Goal: Transaction & Acquisition: Book appointment/travel/reservation

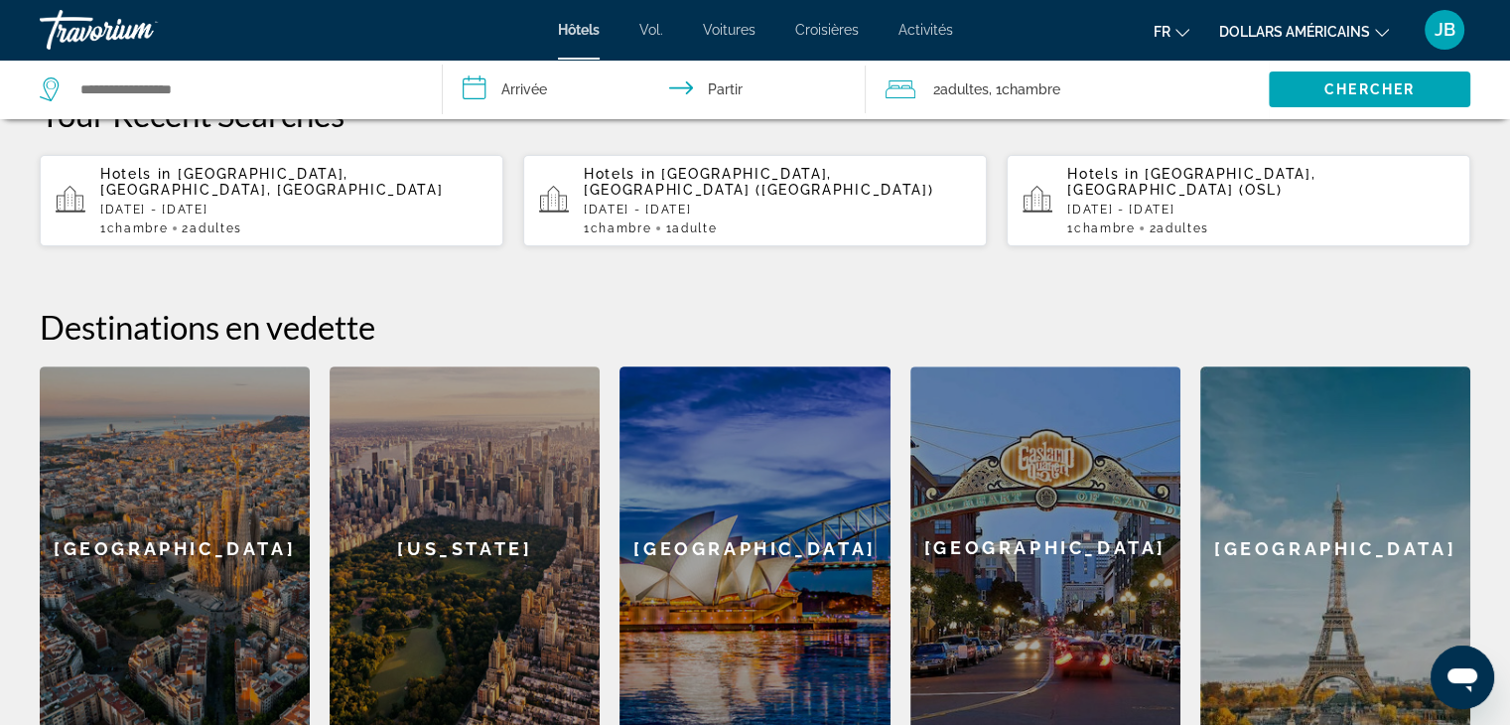
scroll to position [334, 0]
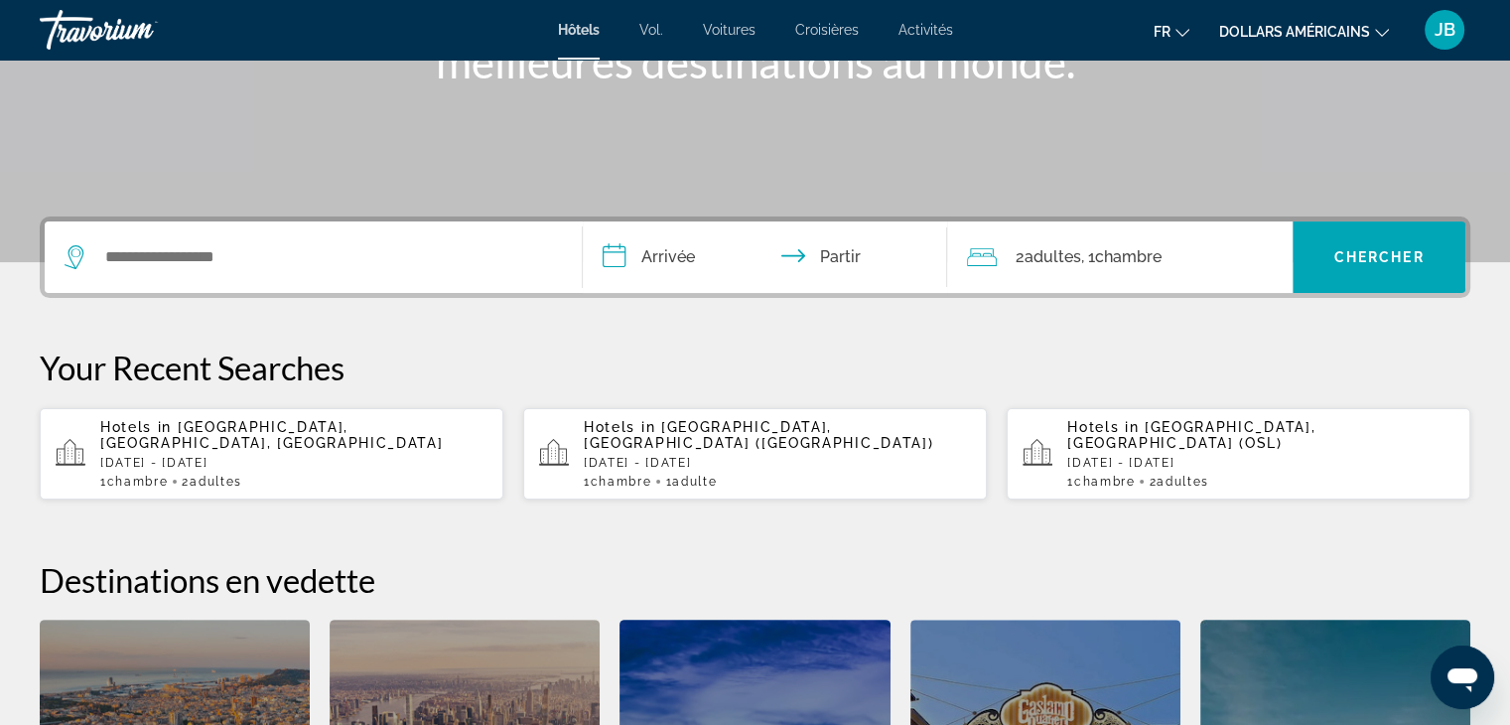
click at [691, 259] on input "**********" at bounding box center [769, 259] width 373 height 77
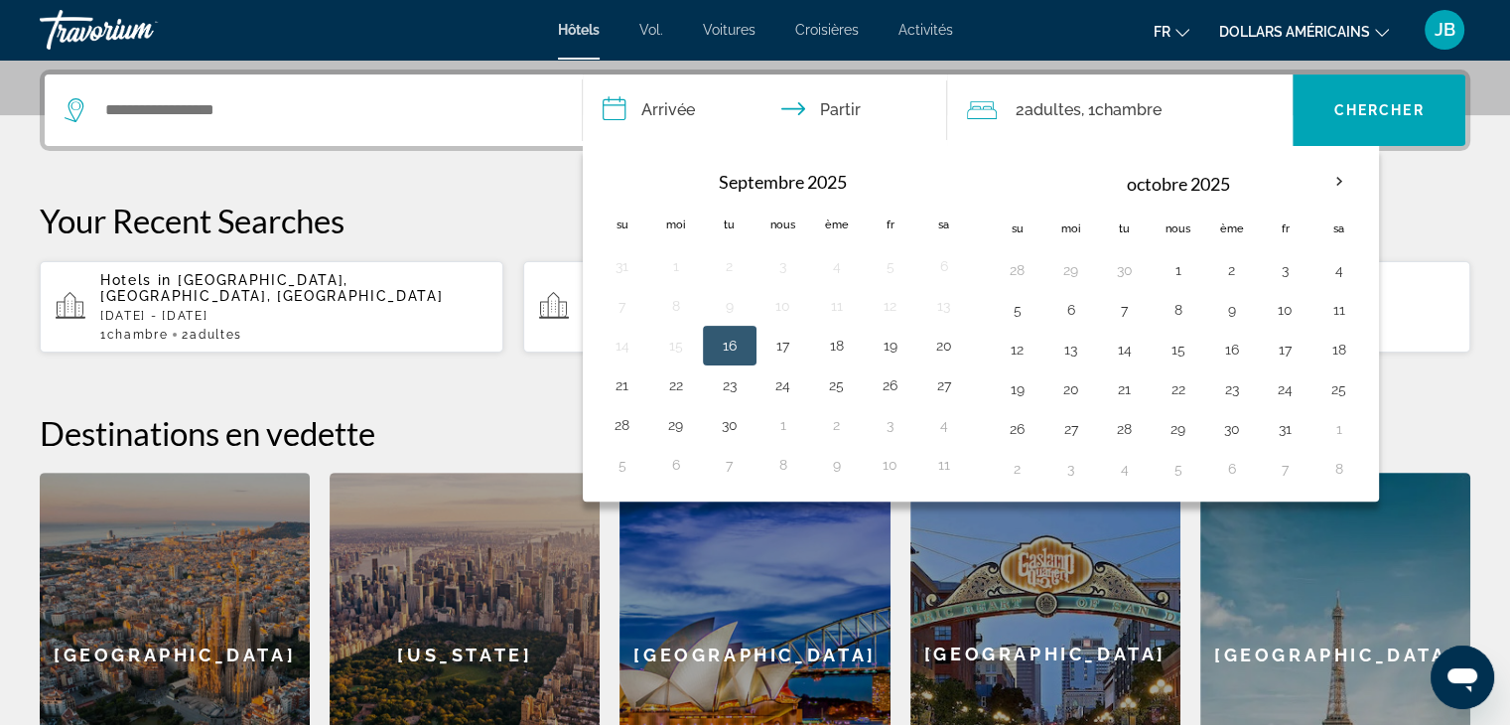
scroll to position [484, 0]
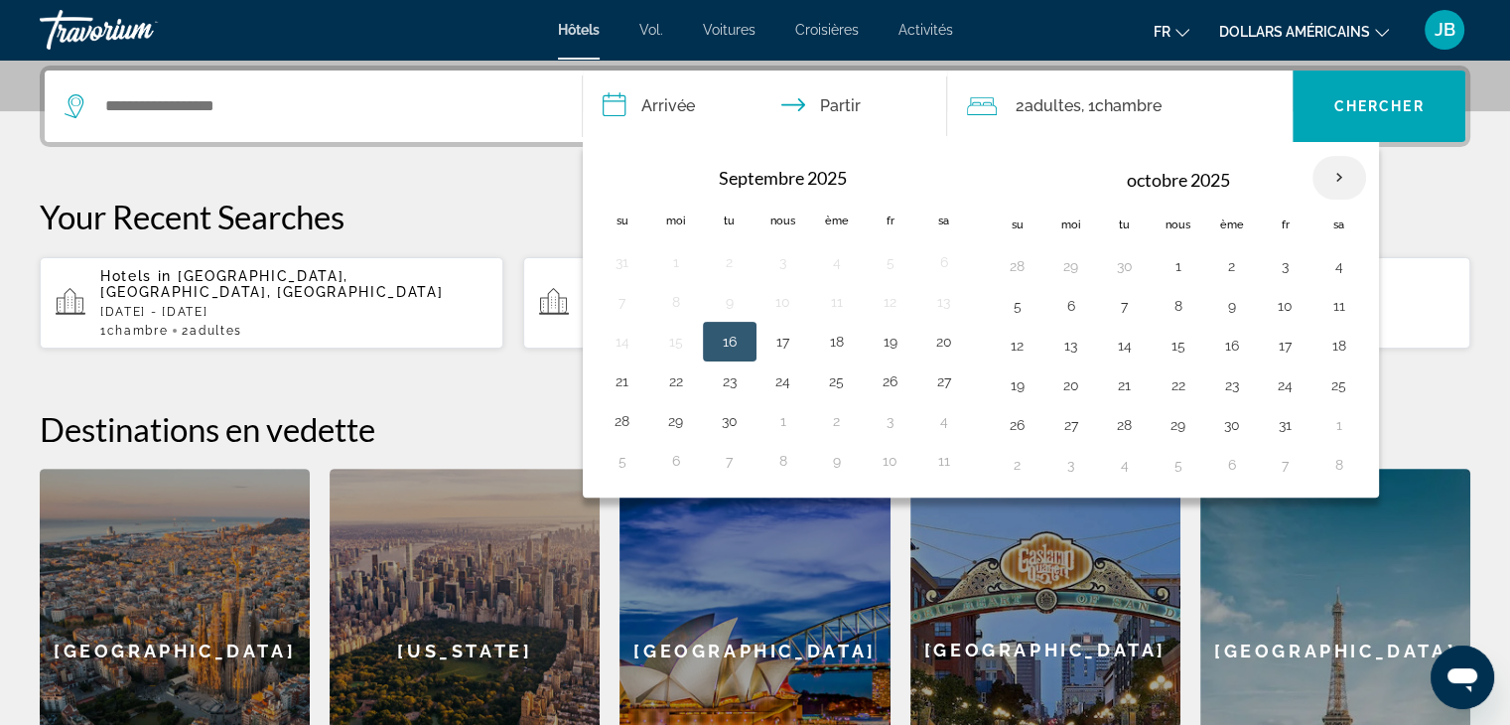
click at [1336, 178] on th "Mois prochain" at bounding box center [1339, 178] width 54 height 44
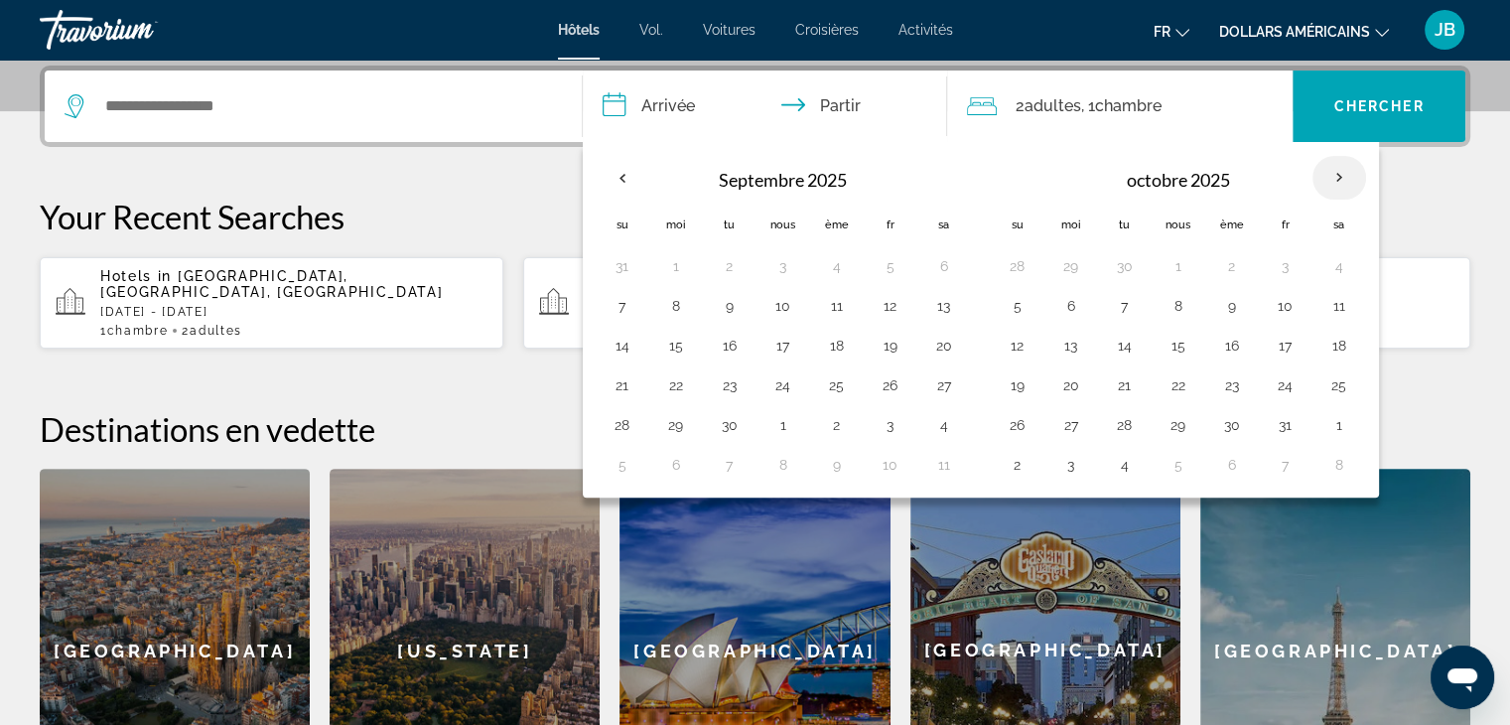
click at [1336, 178] on th "Mois prochain" at bounding box center [1339, 178] width 54 height 44
click at [696, 110] on input "**********" at bounding box center [769, 108] width 373 height 77
click at [681, 94] on input "**********" at bounding box center [769, 108] width 373 height 77
click at [1270, 354] on button "17" at bounding box center [1286, 346] width 32 height 28
click at [1333, 175] on th "Mois prochain" at bounding box center [1339, 178] width 54 height 44
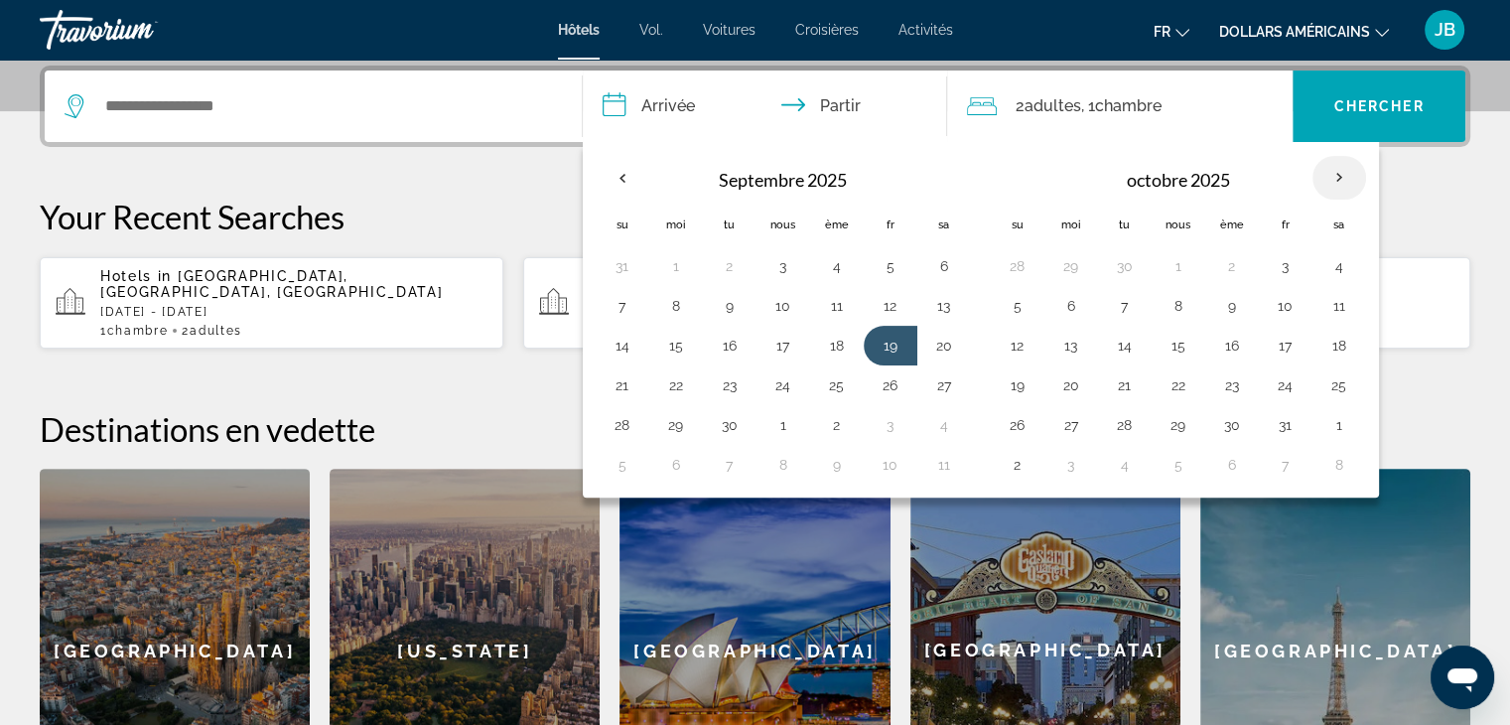
click at [1333, 175] on th "Mois prochain" at bounding box center [1339, 178] width 54 height 44
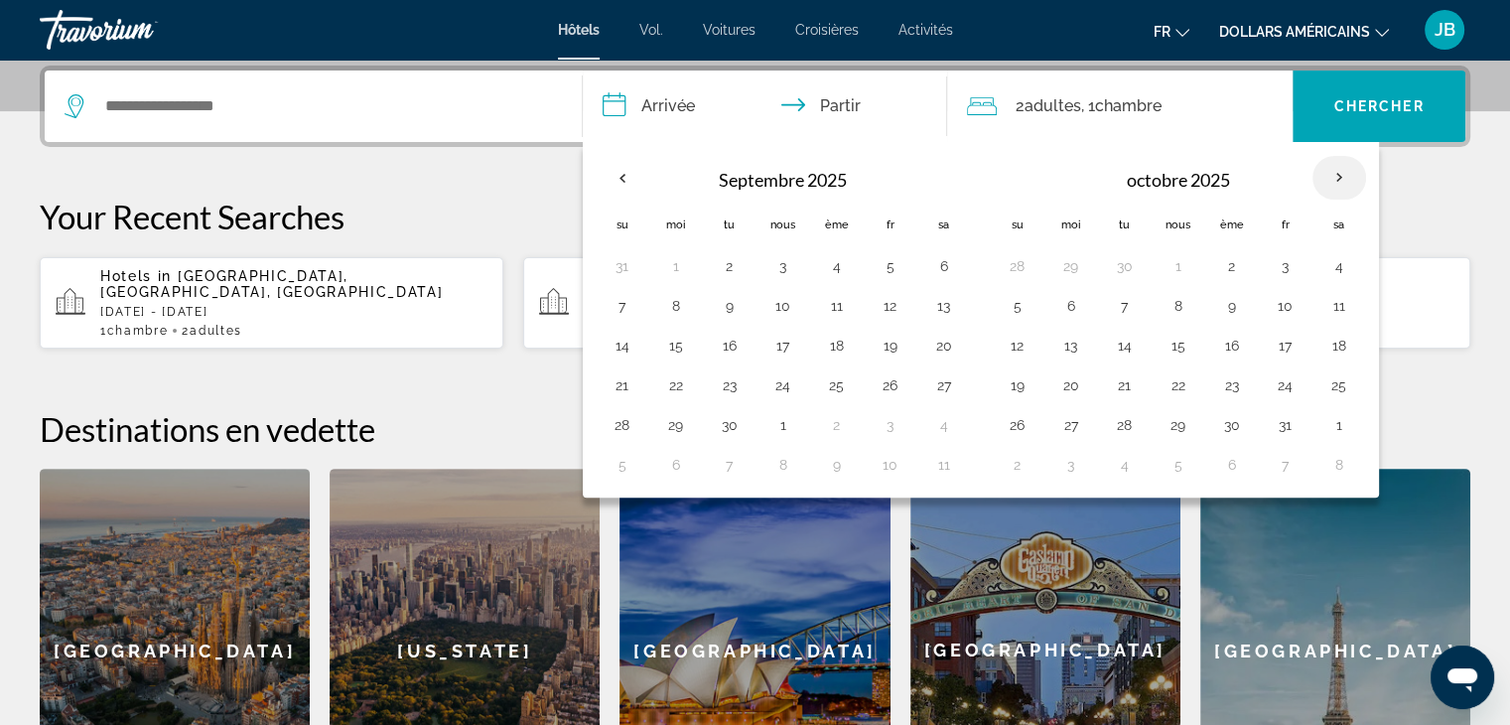
click at [1333, 175] on th "Mois prochain" at bounding box center [1339, 178] width 54 height 44
click at [1144, 136] on div "**********" at bounding box center [755, 105] width 1421 height 71
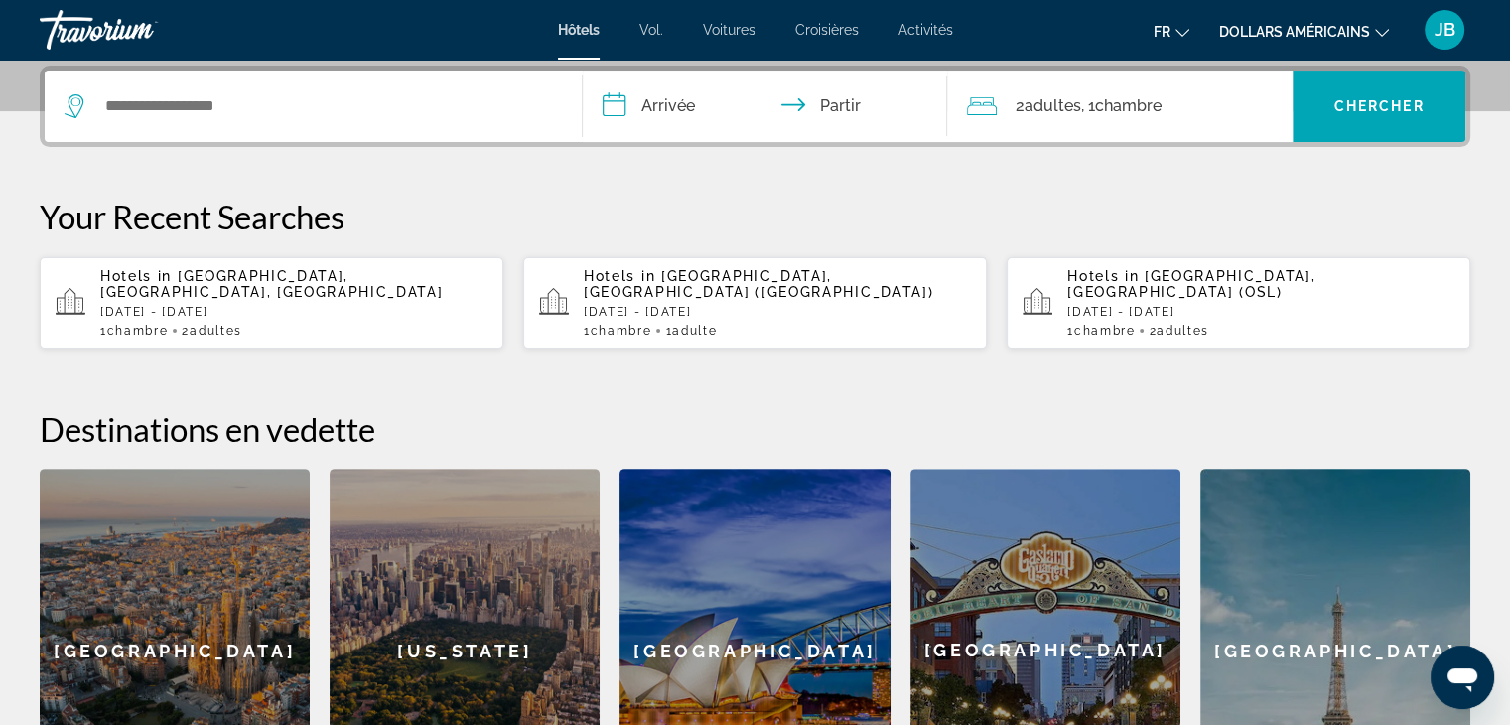
click at [546, 75] on div "Widget de recherche" at bounding box center [313, 105] width 497 height 71
click at [659, 123] on input "**********" at bounding box center [769, 108] width 373 height 77
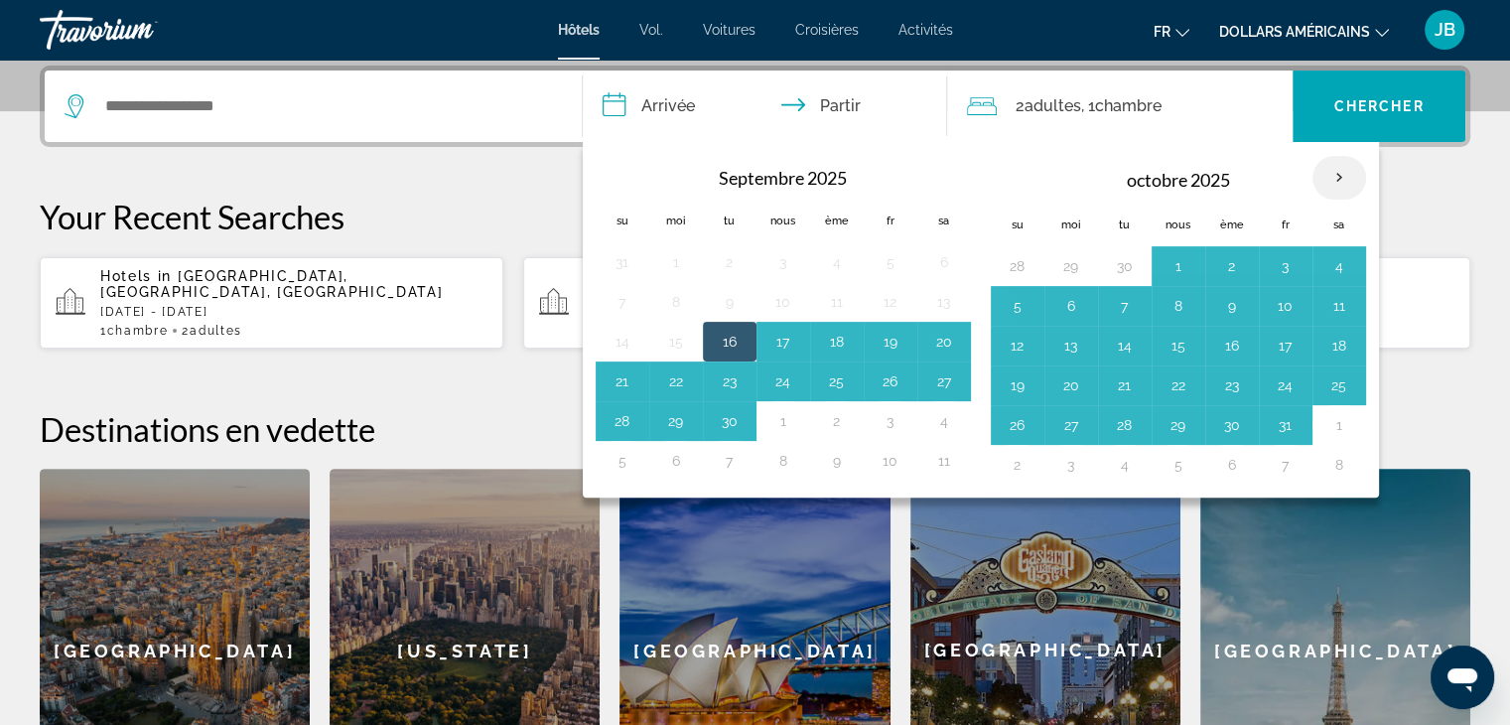
click at [1321, 169] on th "Mois prochain" at bounding box center [1339, 178] width 54 height 44
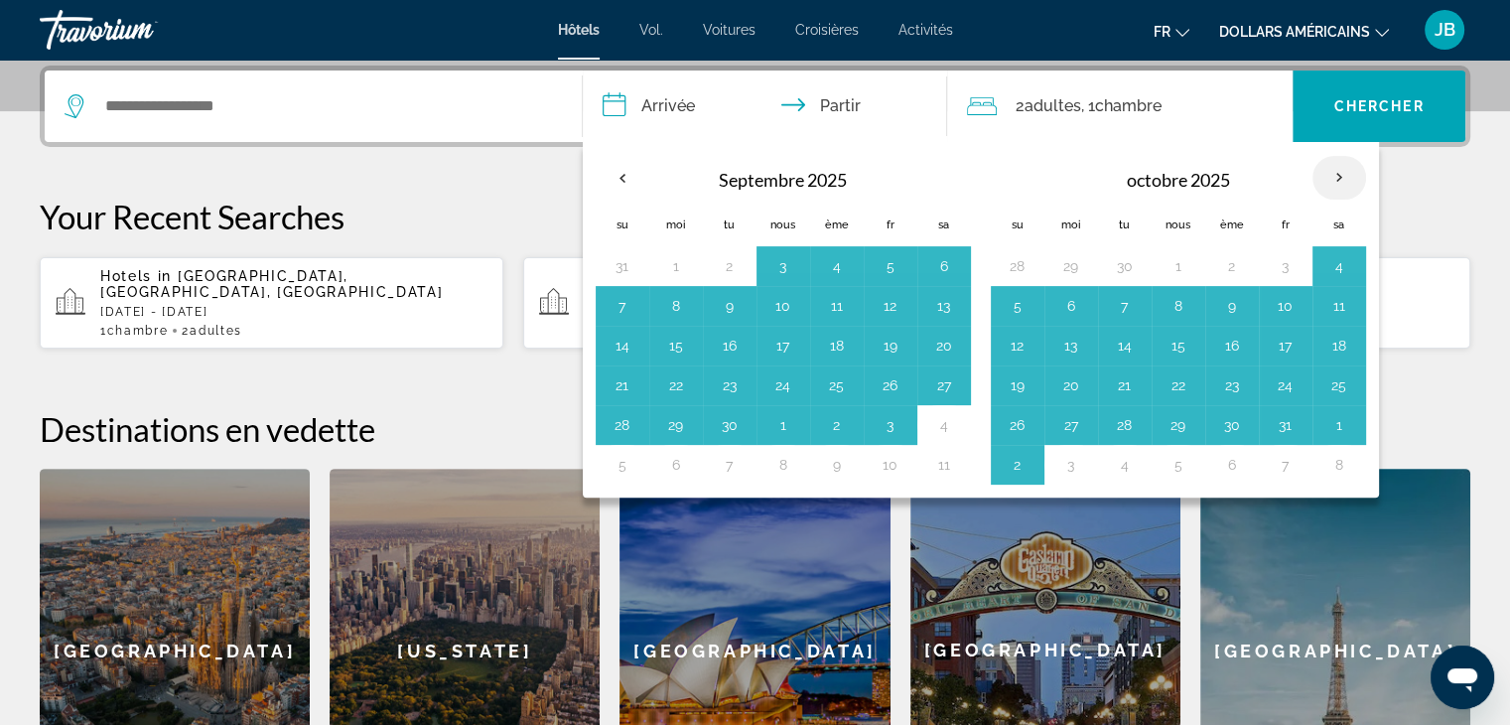
click at [1321, 169] on th "Mois prochain" at bounding box center [1339, 178] width 54 height 44
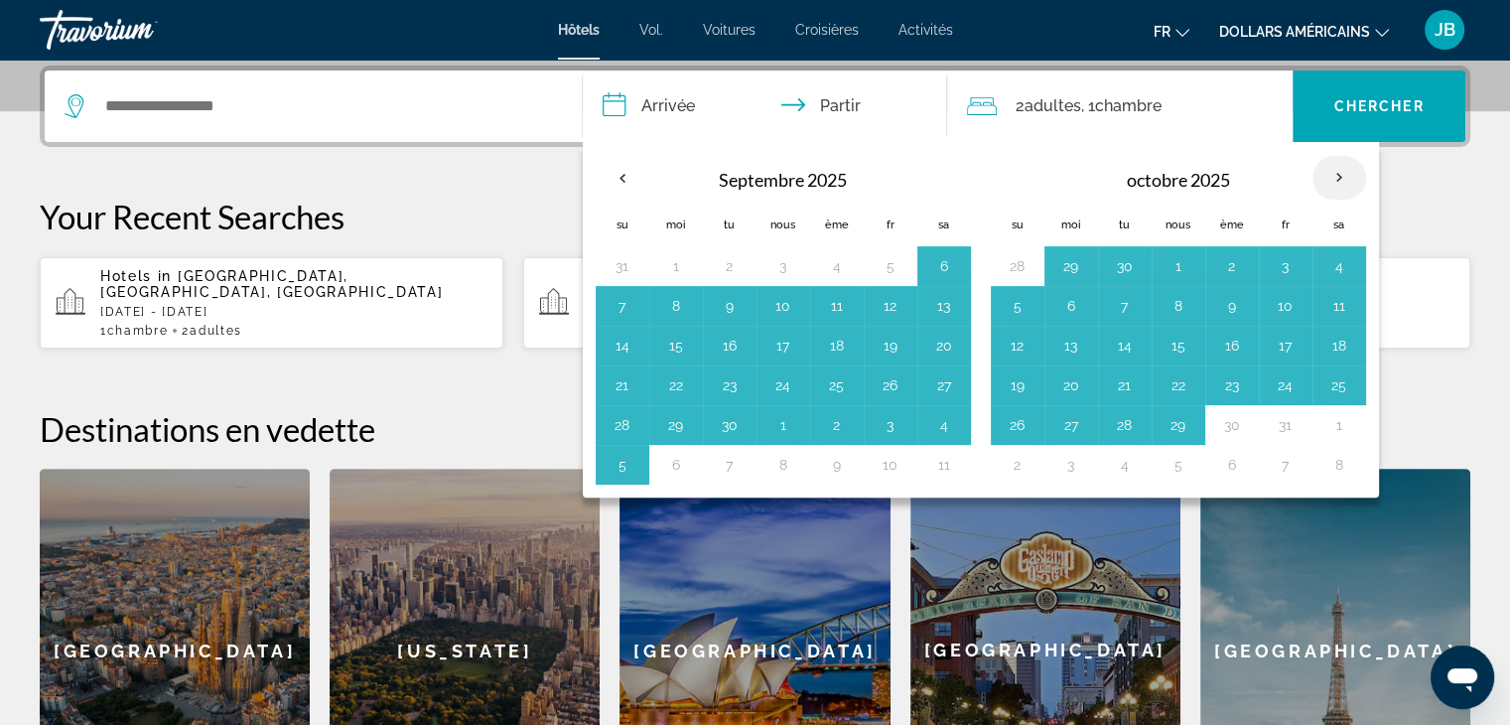
click at [1321, 169] on th "Mois prochain" at bounding box center [1339, 178] width 54 height 44
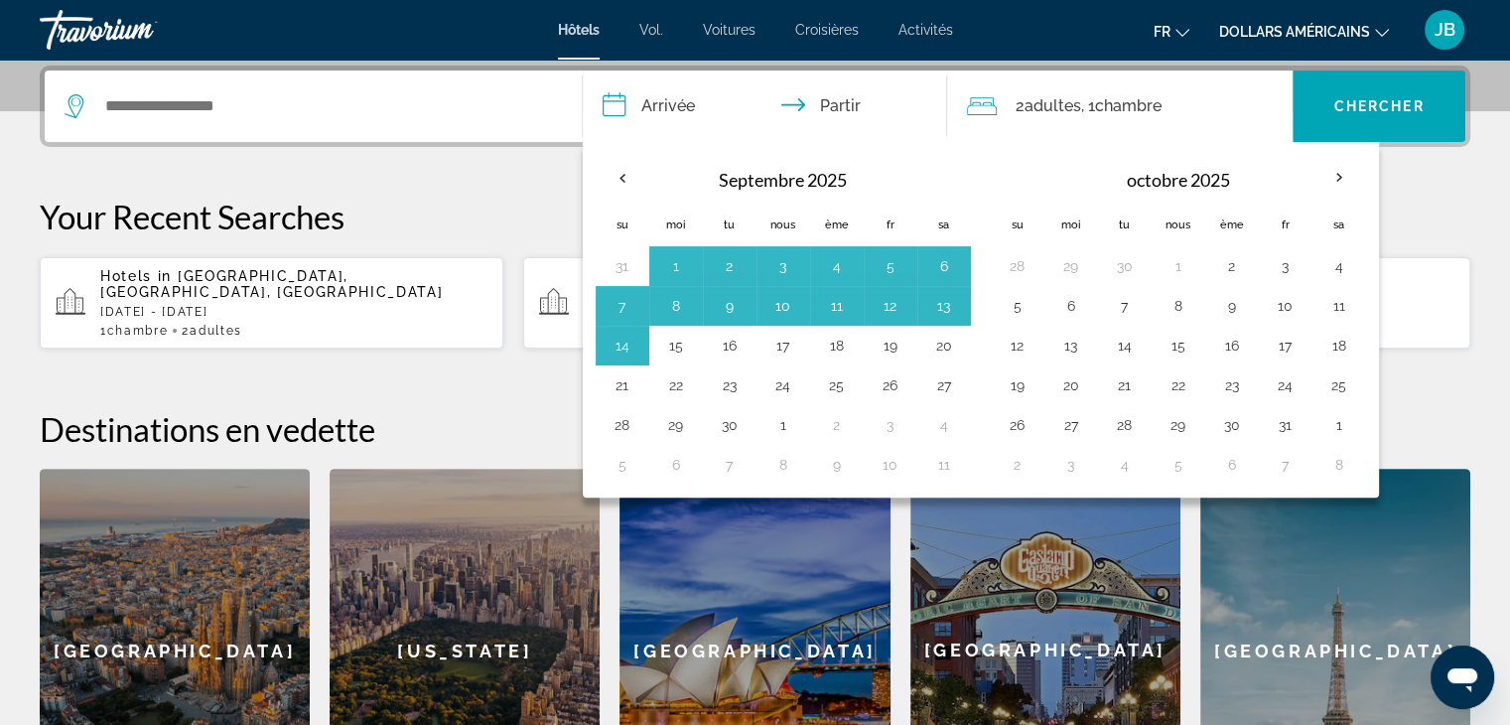
click at [807, 169] on font "Septembre 2025" at bounding box center [783, 180] width 128 height 22
click at [206, 129] on div "Widget de recherche" at bounding box center [313, 105] width 497 height 71
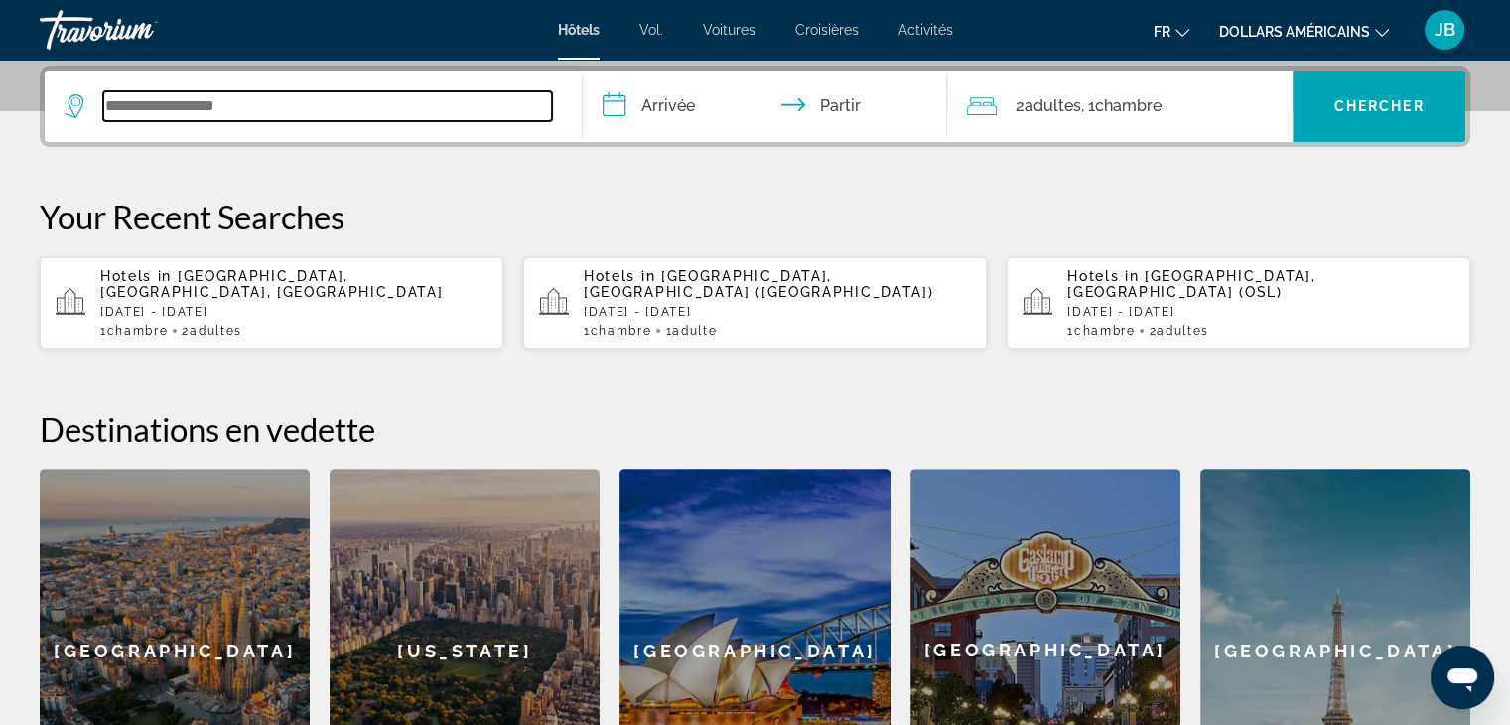
click at [266, 118] on input "Widget de recherche" at bounding box center [327, 106] width 449 height 30
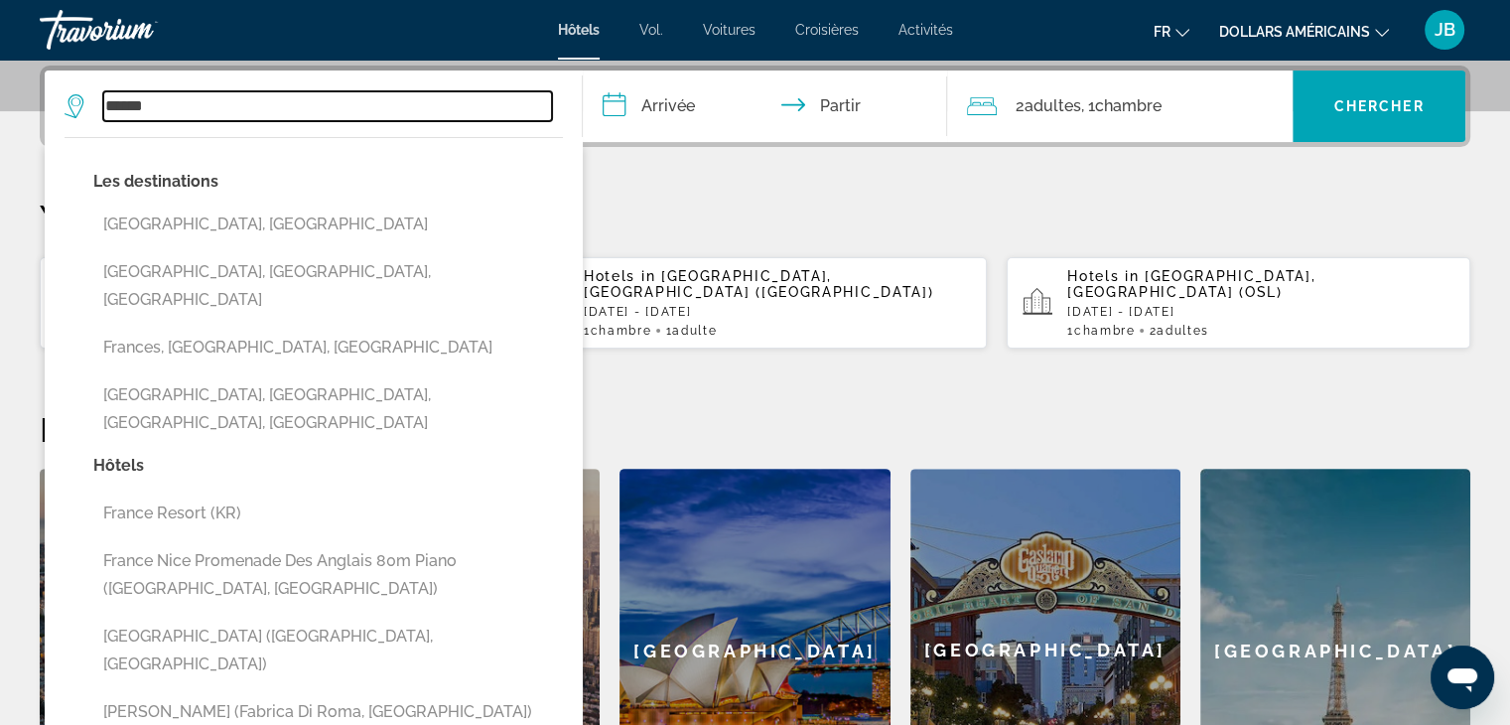
type input "******"
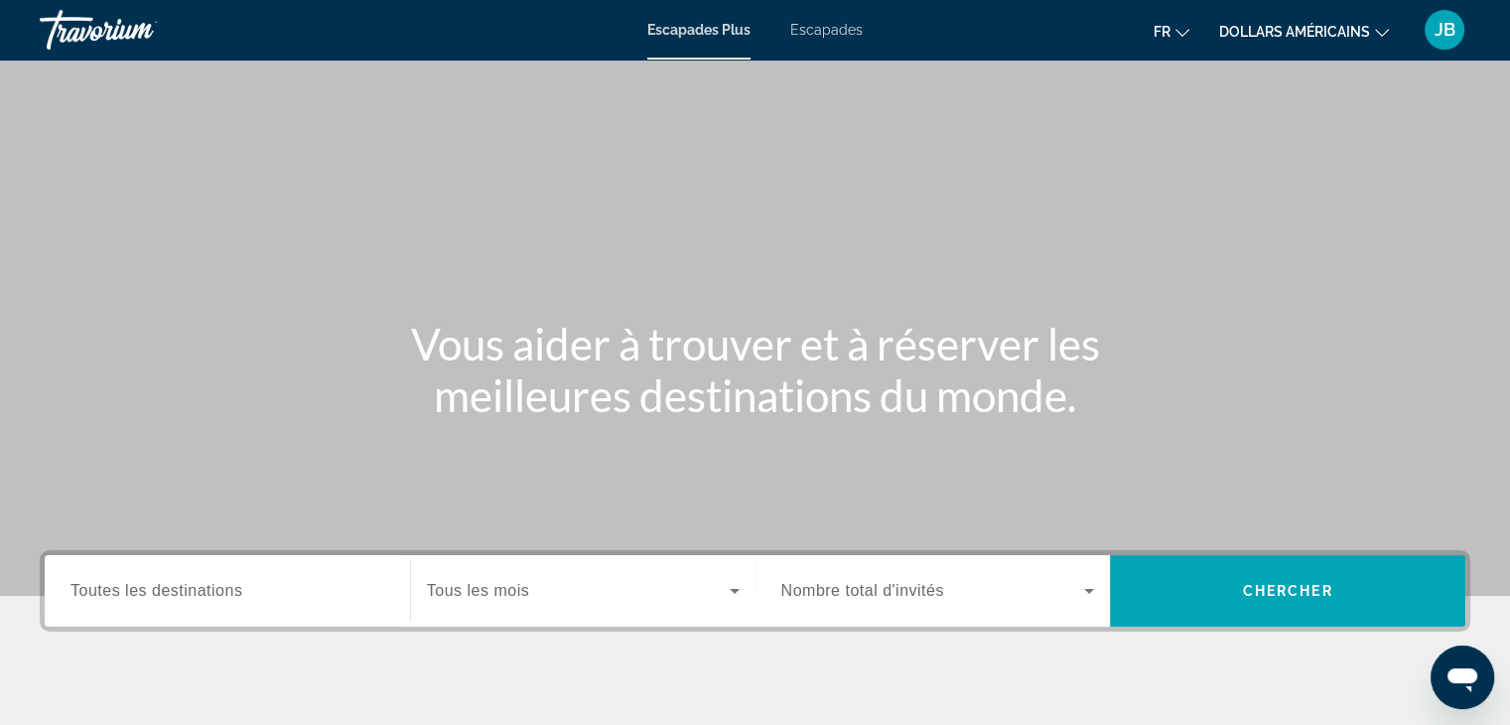
scroll to position [348, 0]
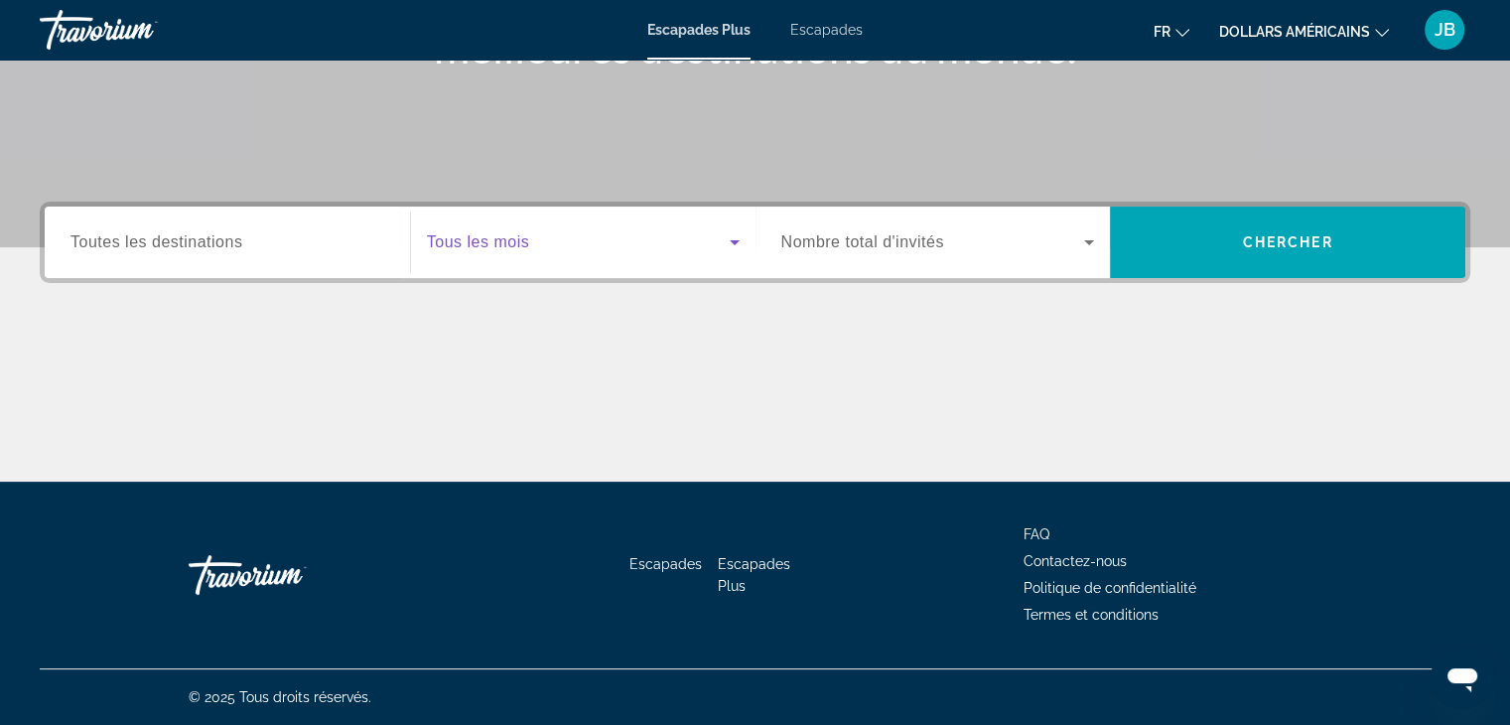
click at [530, 231] on span "Widget de recherche" at bounding box center [578, 242] width 303 height 24
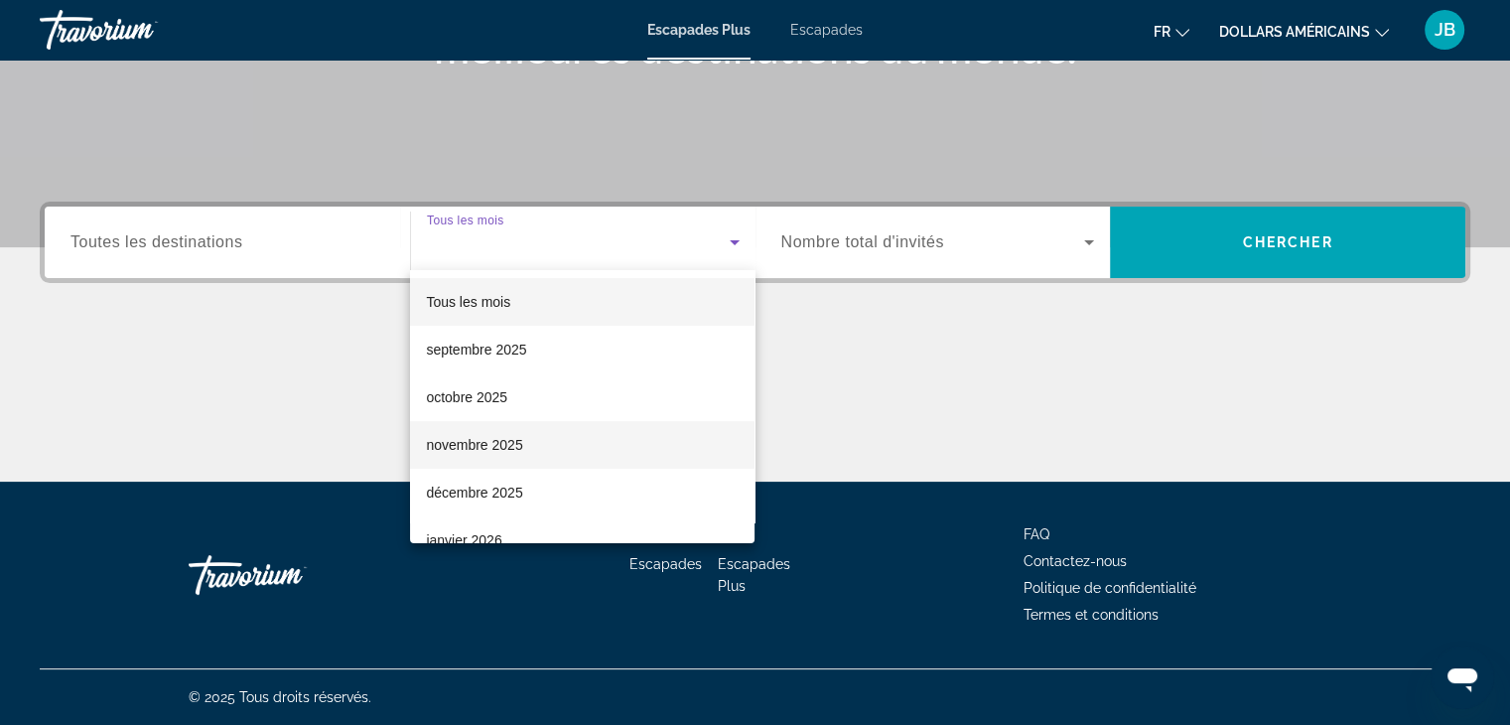
scroll to position [91, 0]
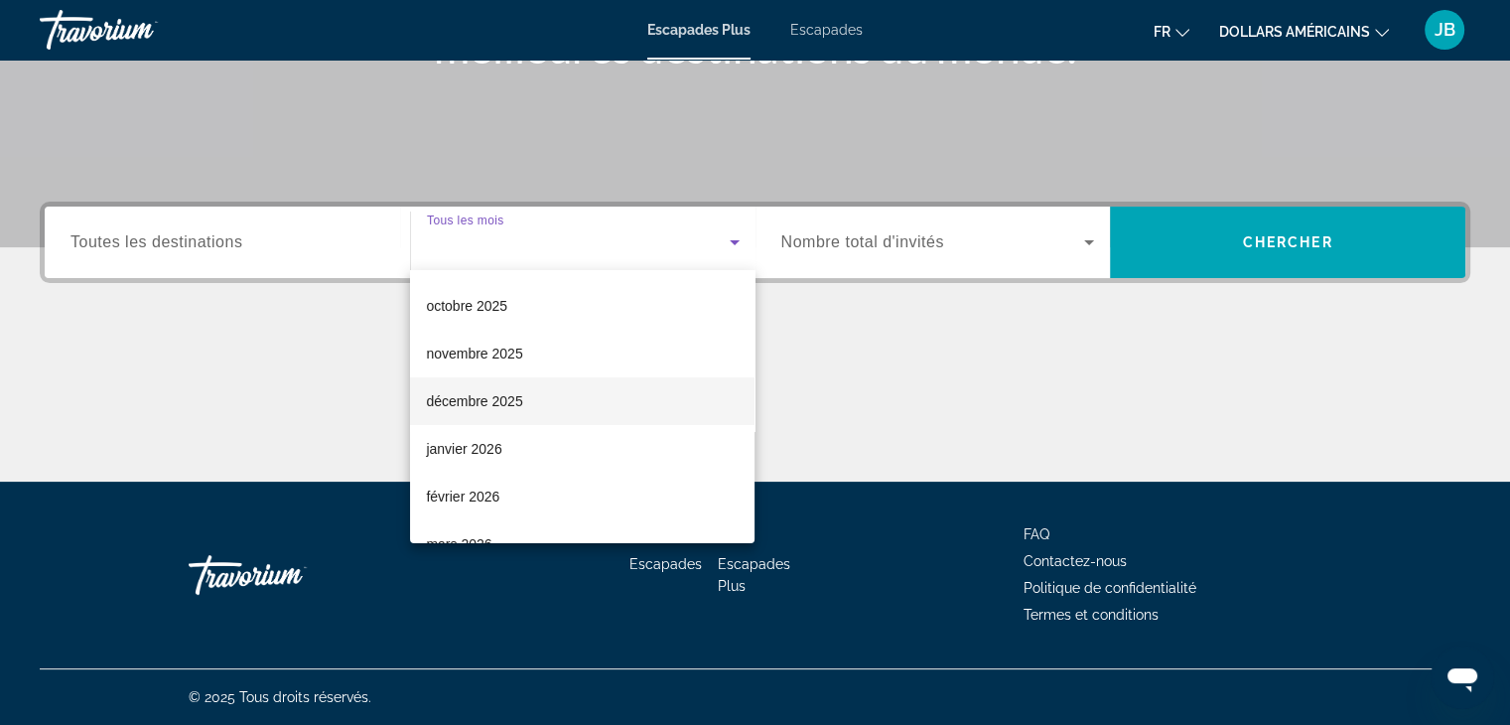
click at [548, 402] on mat-option "décembre 2025" at bounding box center [582, 401] width 344 height 48
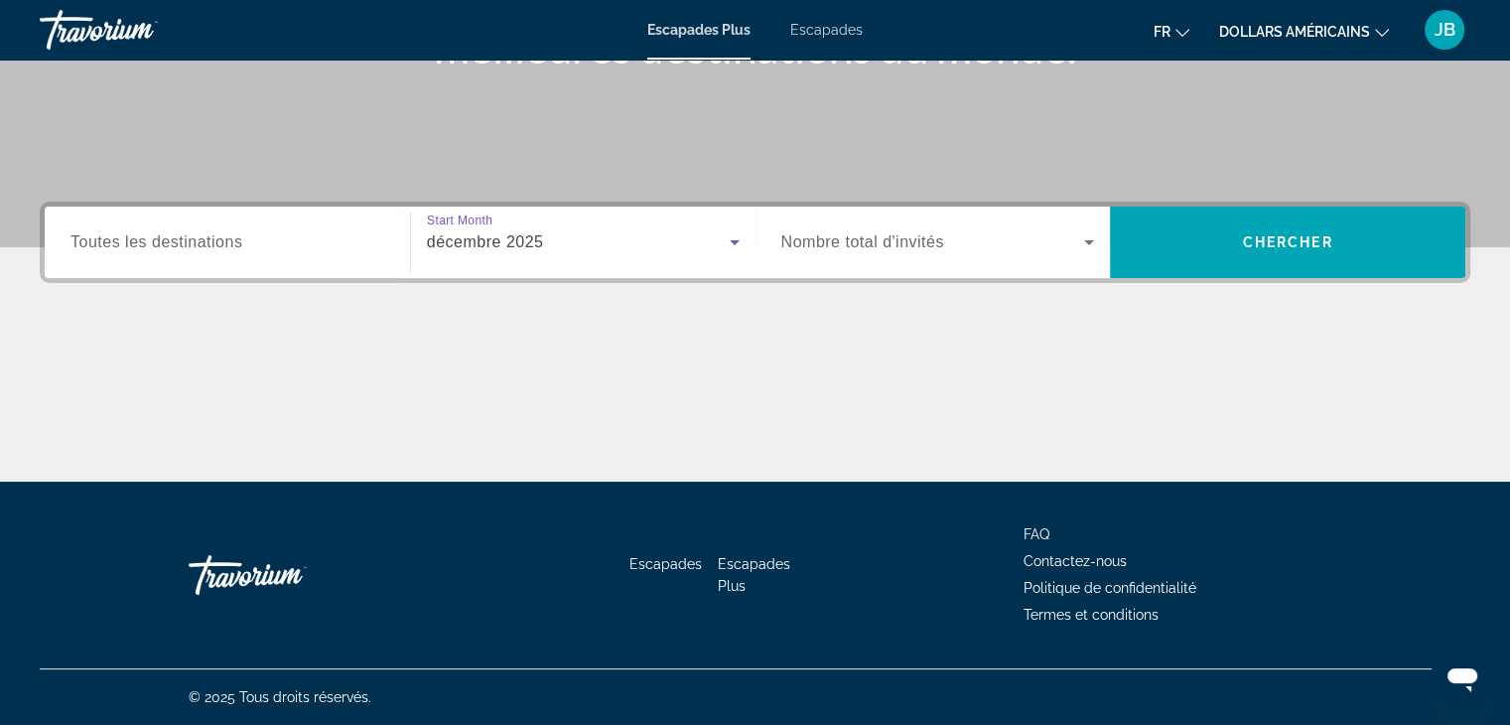
click at [917, 230] on span "Widget de recherche" at bounding box center [933, 242] width 304 height 24
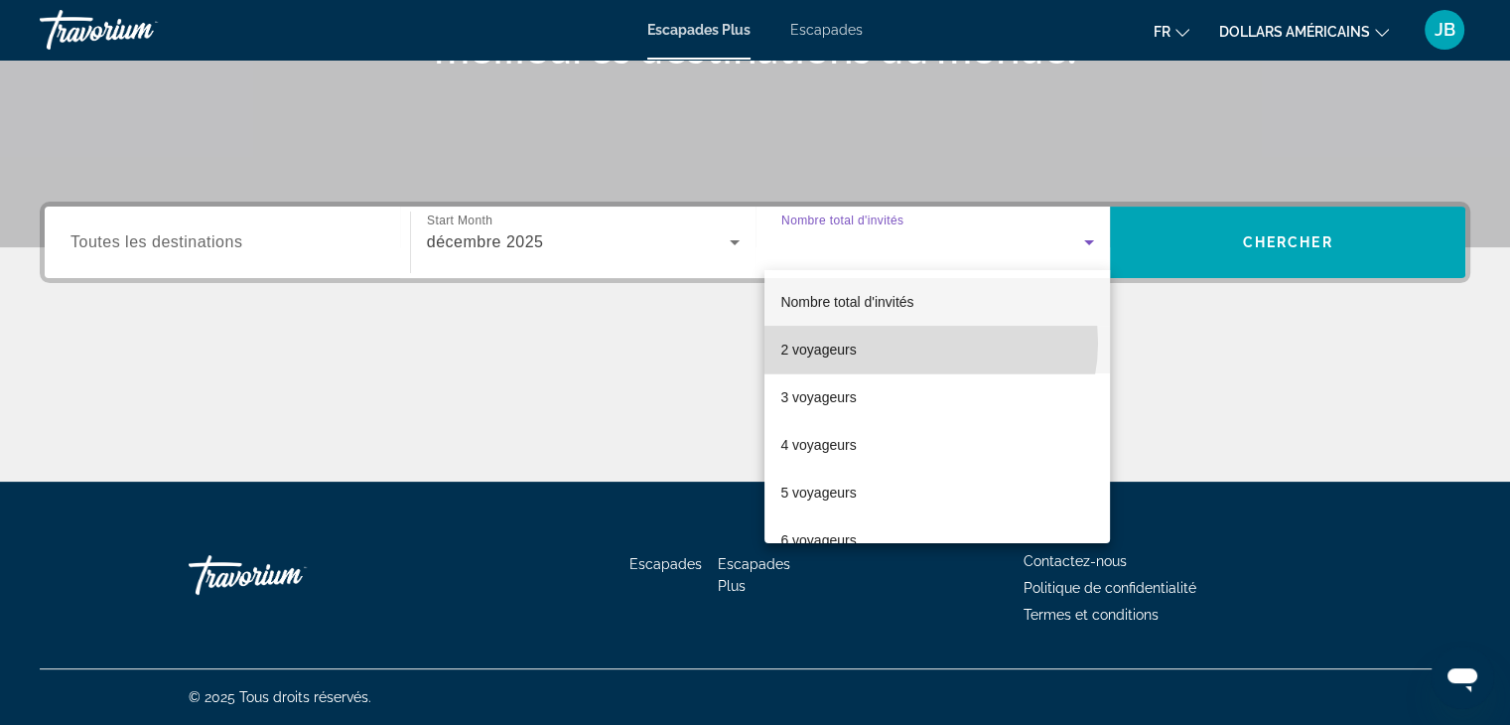
click at [917, 343] on mat-option "2 voyageurs" at bounding box center [936, 350] width 345 height 48
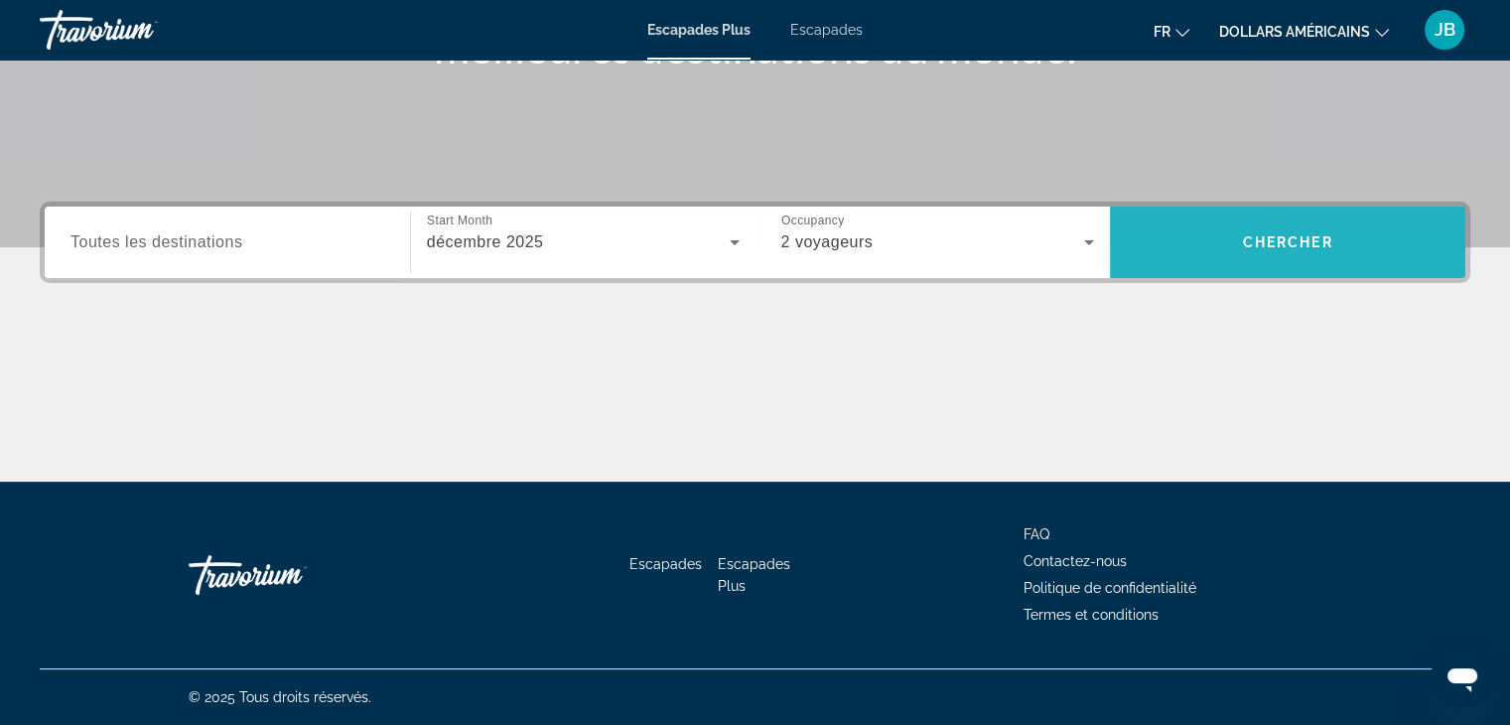
click at [1289, 242] on span "Chercher" at bounding box center [1288, 242] width 90 height 16
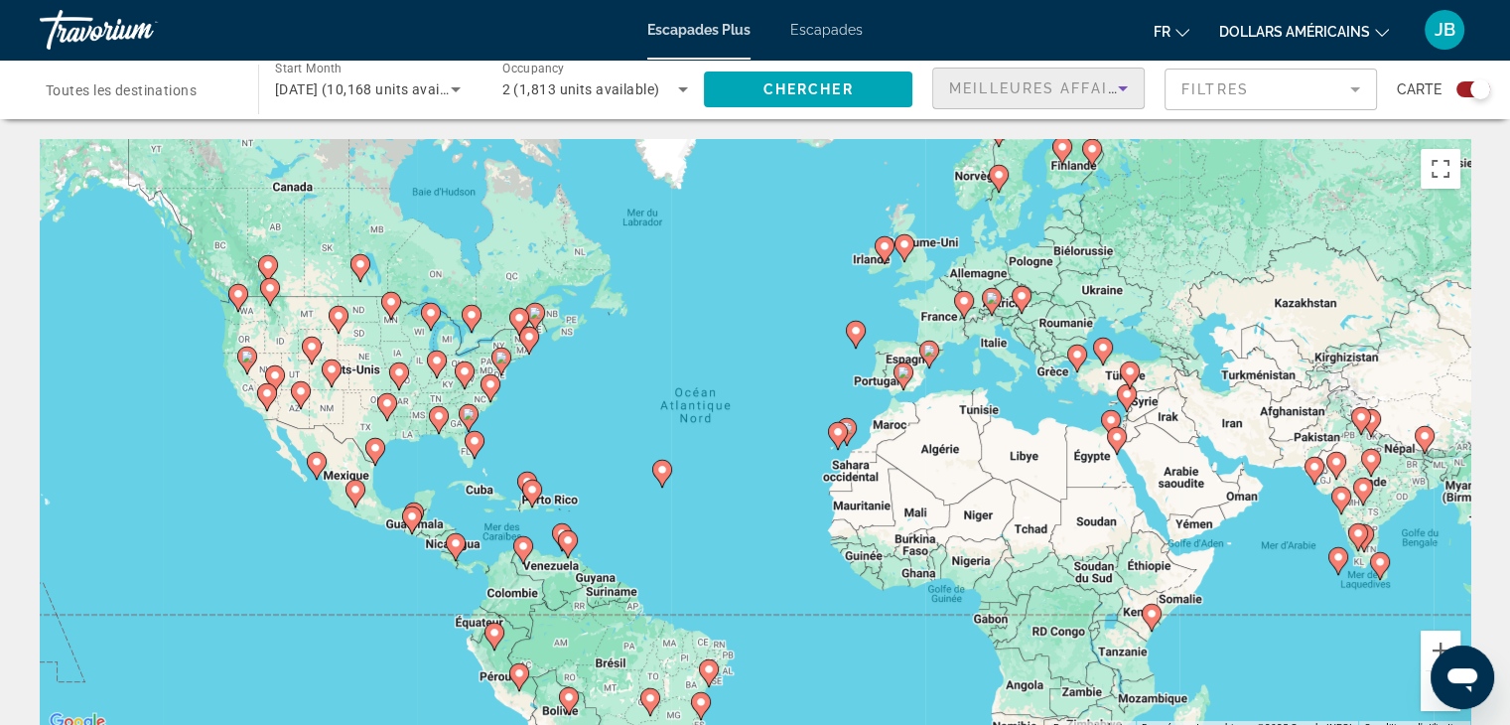
click at [1086, 83] on span "Meilleures affaires" at bounding box center [1044, 88] width 191 height 16
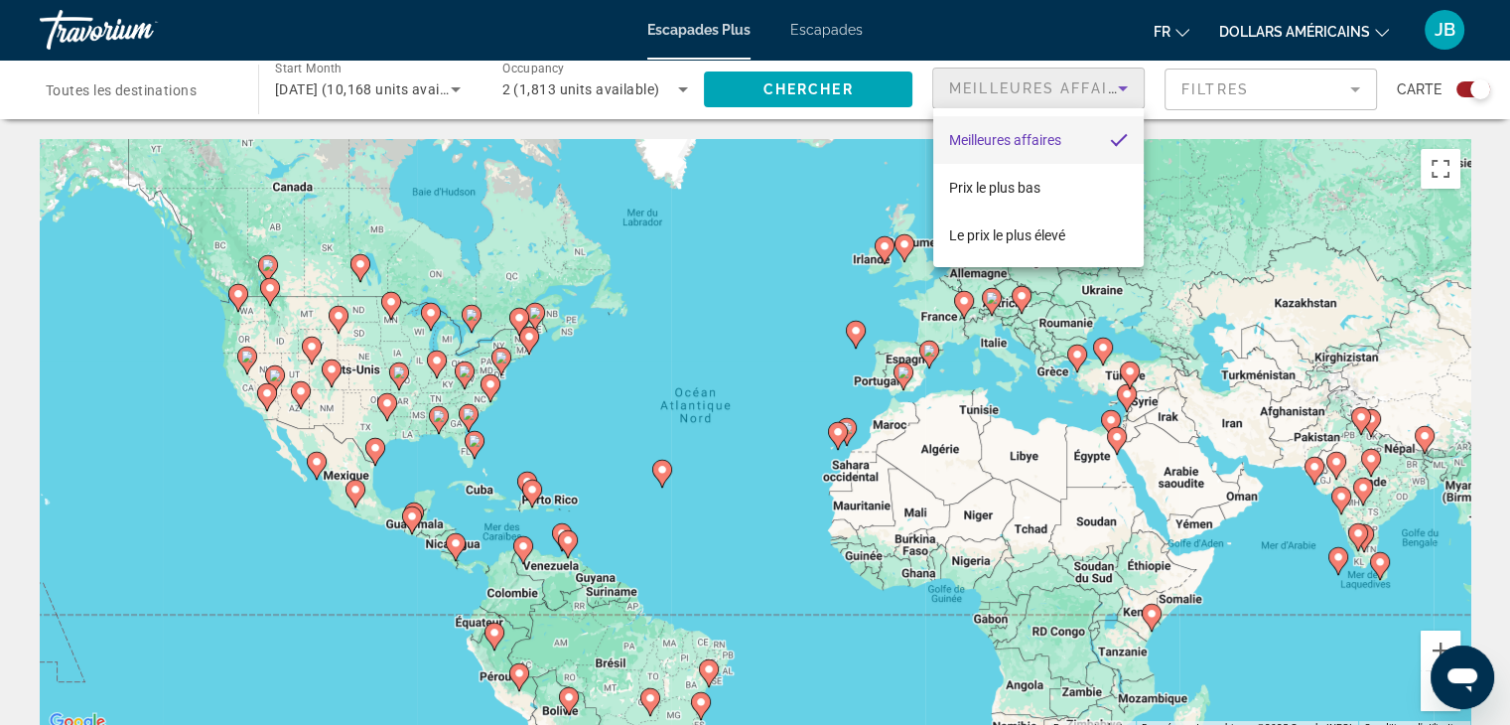
click at [1000, 386] on div at bounding box center [755, 362] width 1510 height 725
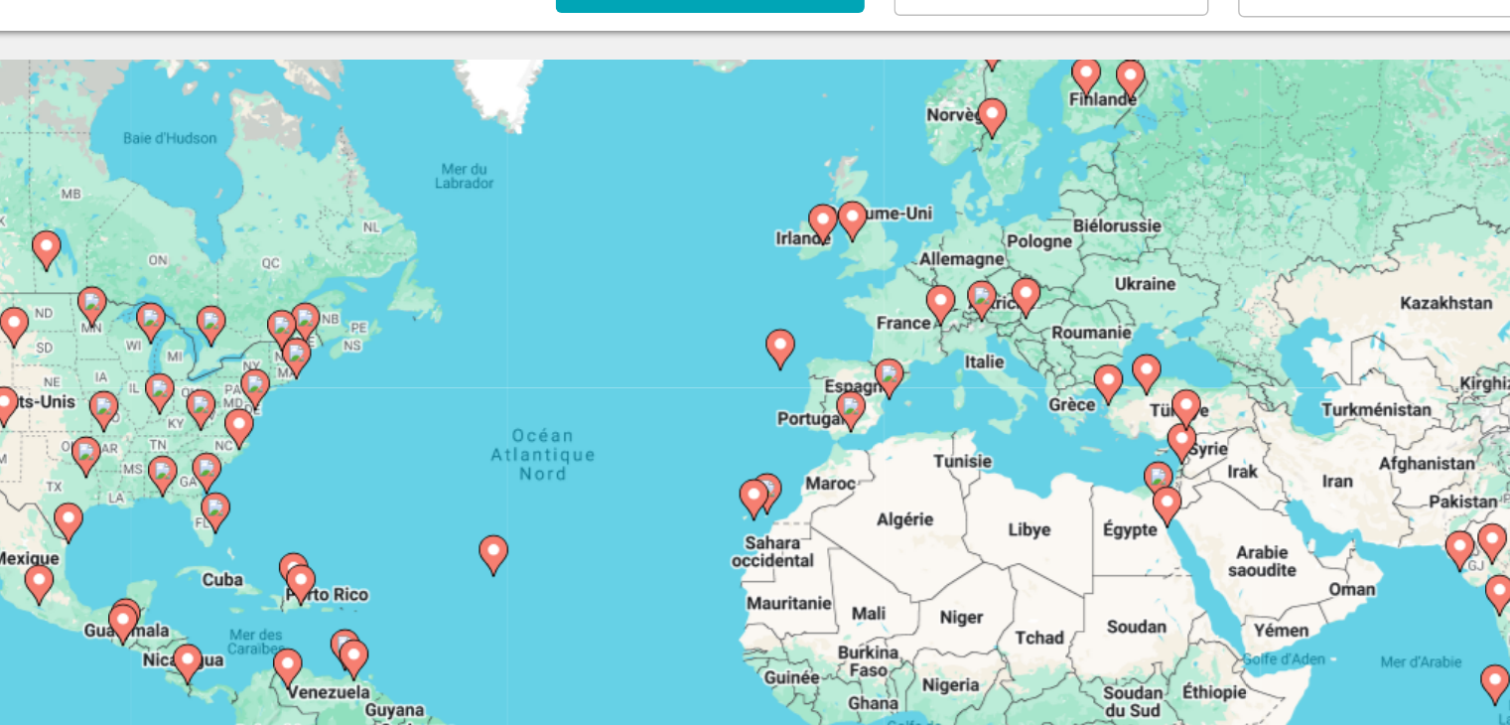
click at [881, 246] on image "Contenu principal" at bounding box center [885, 246] width 12 height 12
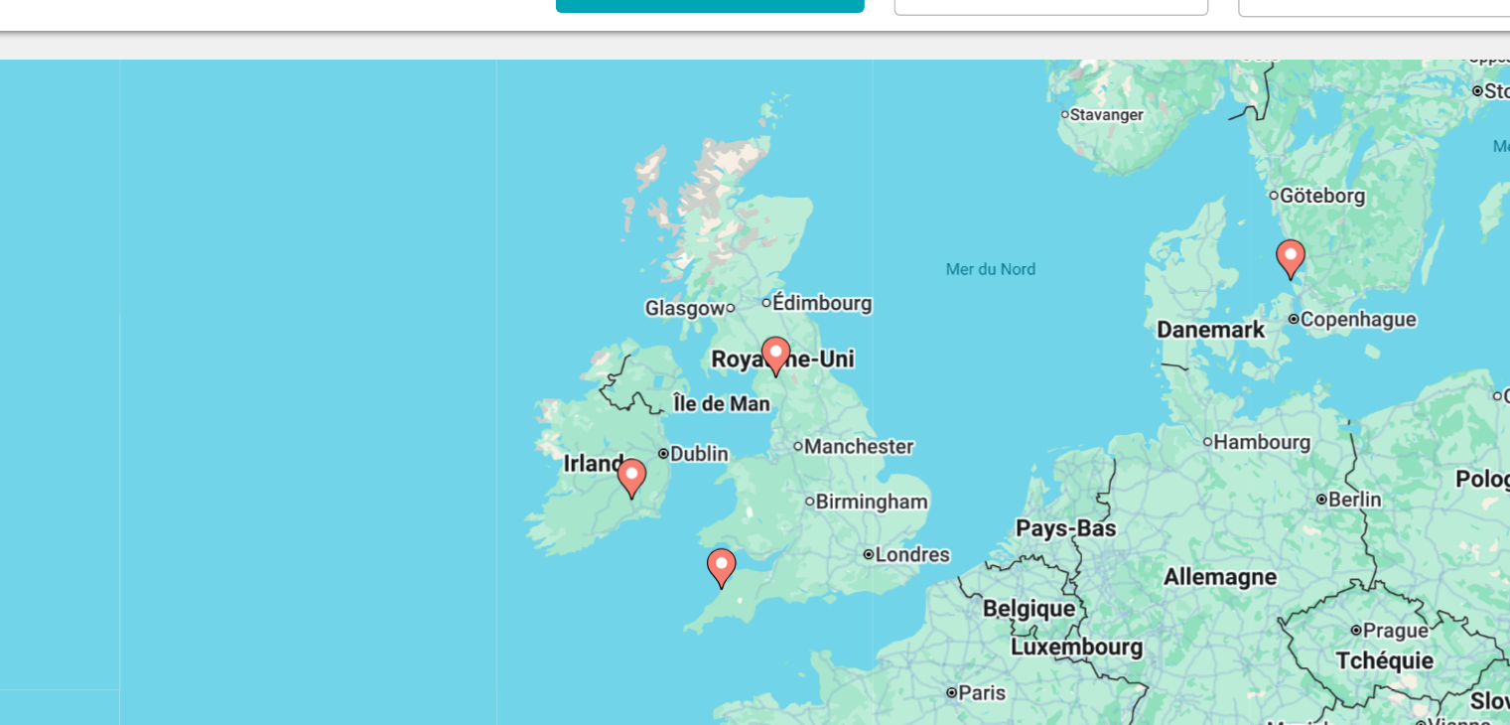
click at [757, 421] on image "Contenu principal" at bounding box center [756, 418] width 12 height 12
type input "**********"
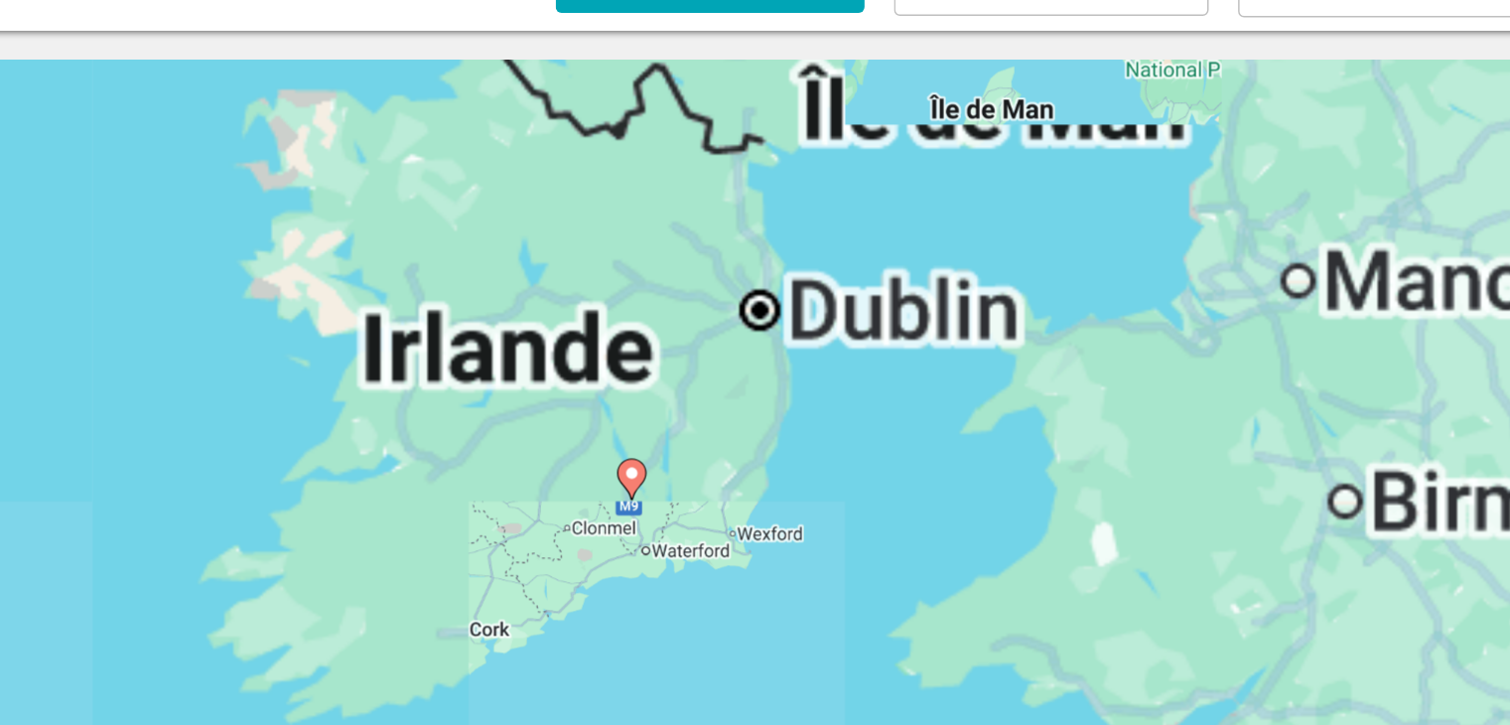
click at [757, 421] on div "Pour naviguer, appuyez sur les touches fléchées. Pour activer le glissement ave…" at bounding box center [755, 437] width 1431 height 596
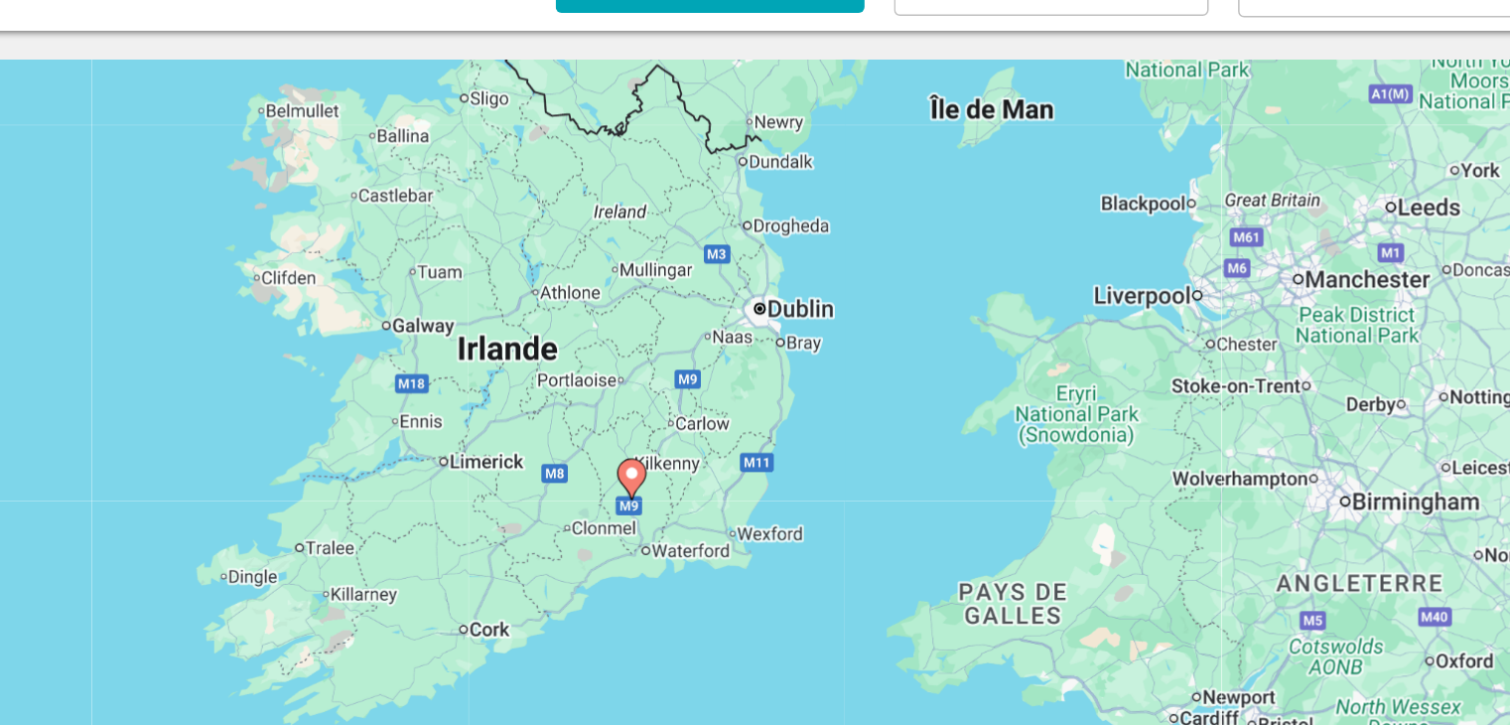
click at [757, 421] on image "Contenu principal" at bounding box center [756, 418] width 12 height 12
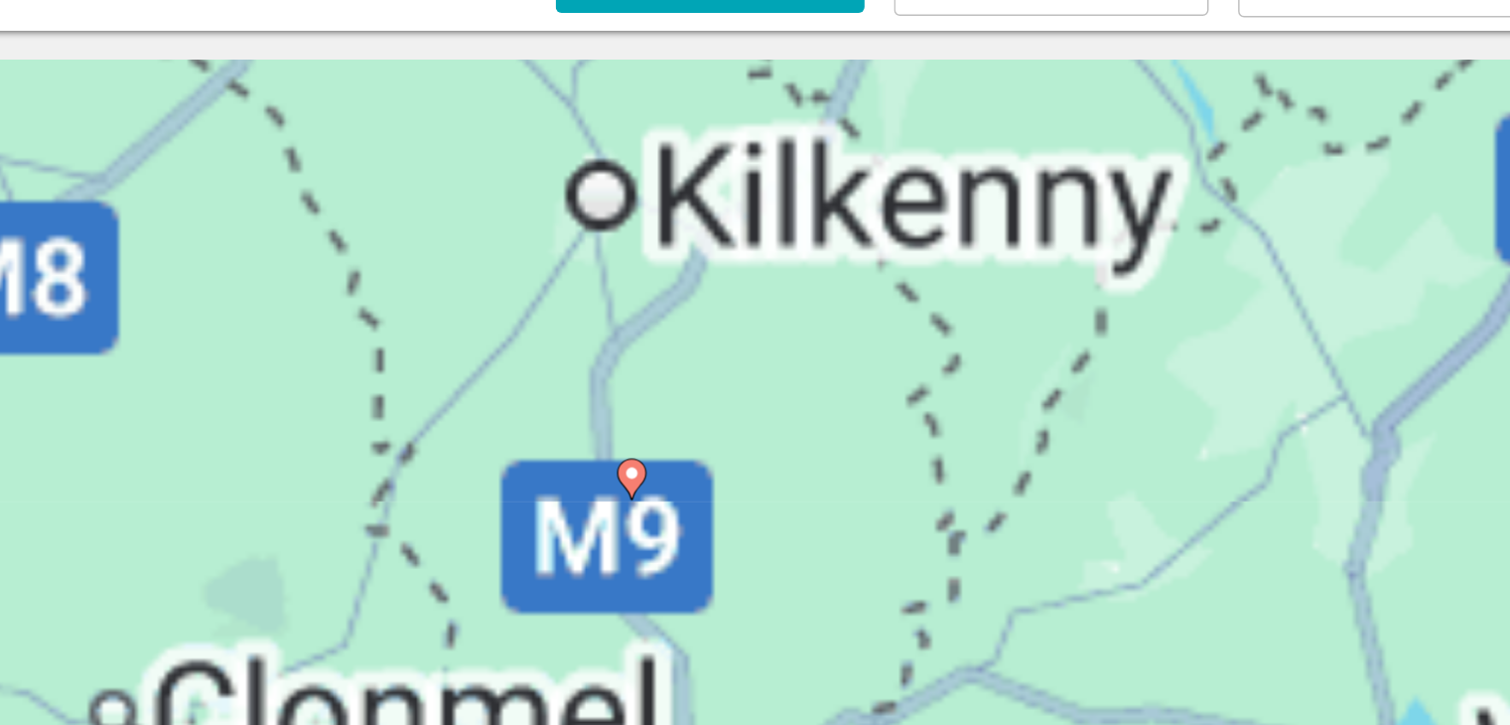
click at [757, 421] on image "Contenu principal" at bounding box center [756, 418] width 12 height 12
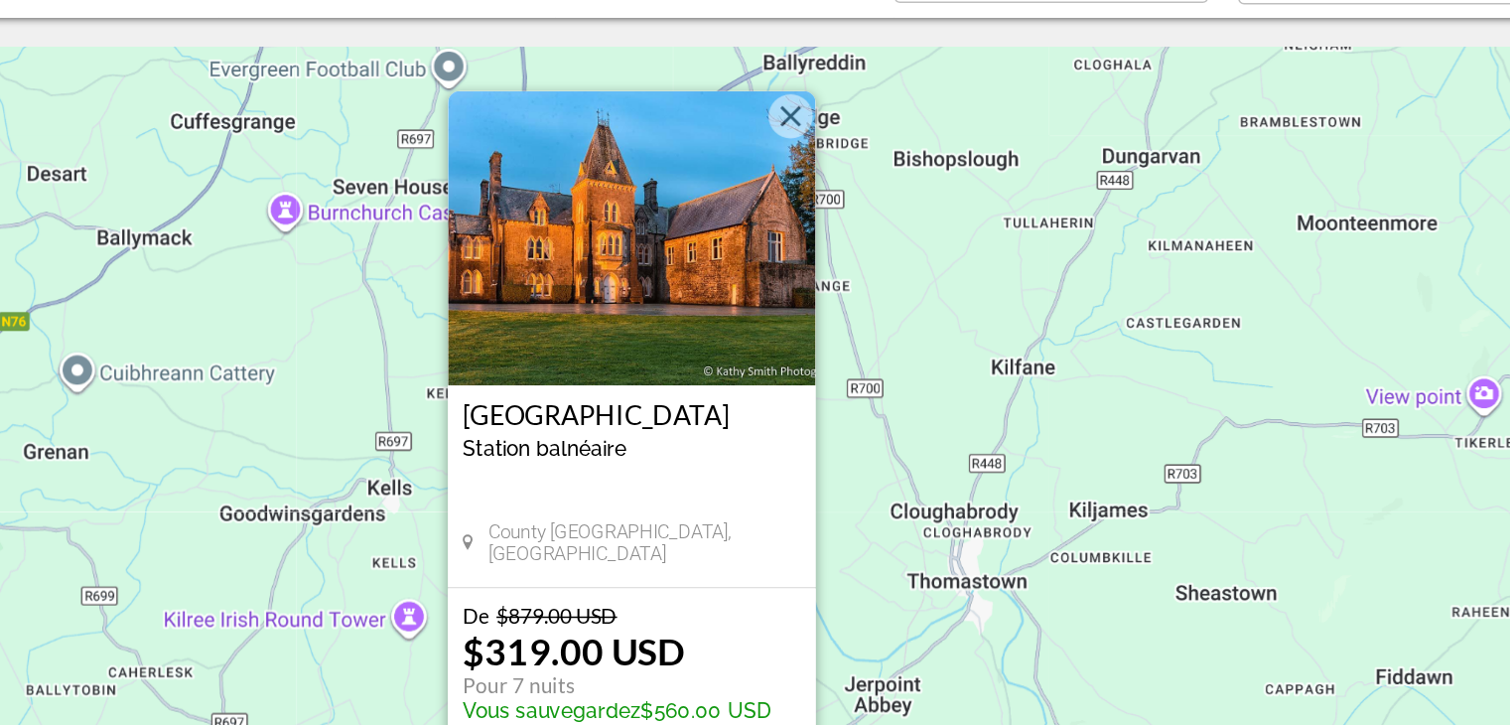
click at [809, 277] on img "Contenu principal" at bounding box center [755, 268] width 248 height 199
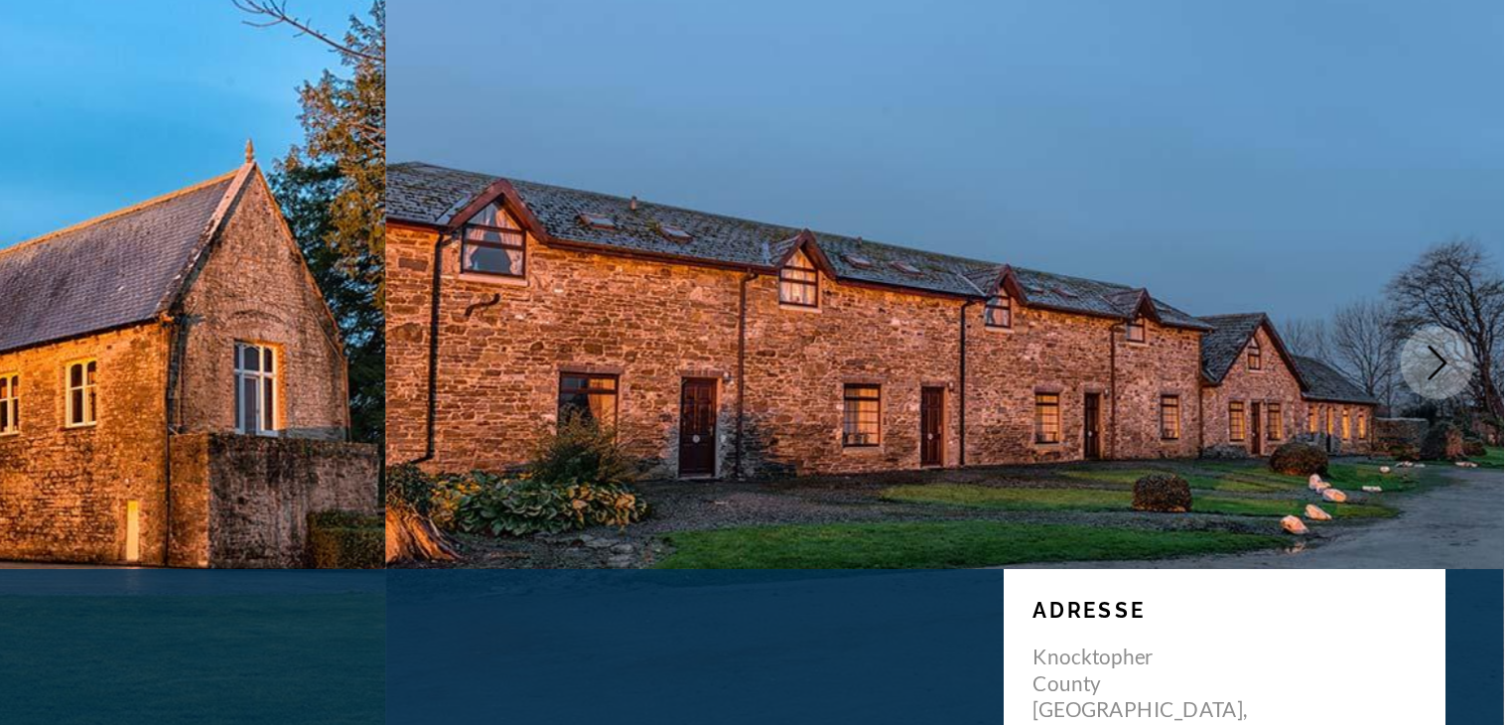
click at [1467, 351] on icon "Next image" at bounding box center [1465, 357] width 24 height 24
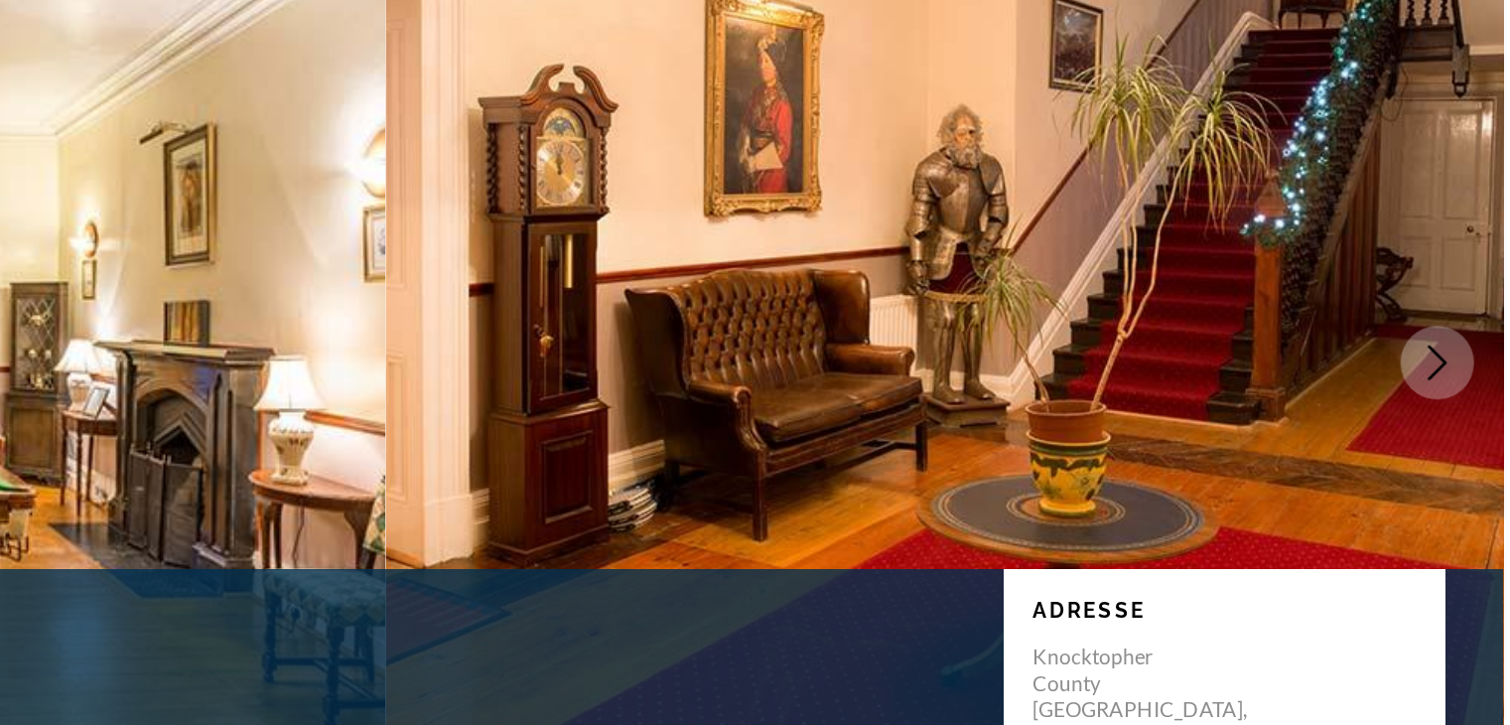
click at [1467, 351] on icon "Next image" at bounding box center [1465, 357] width 24 height 24
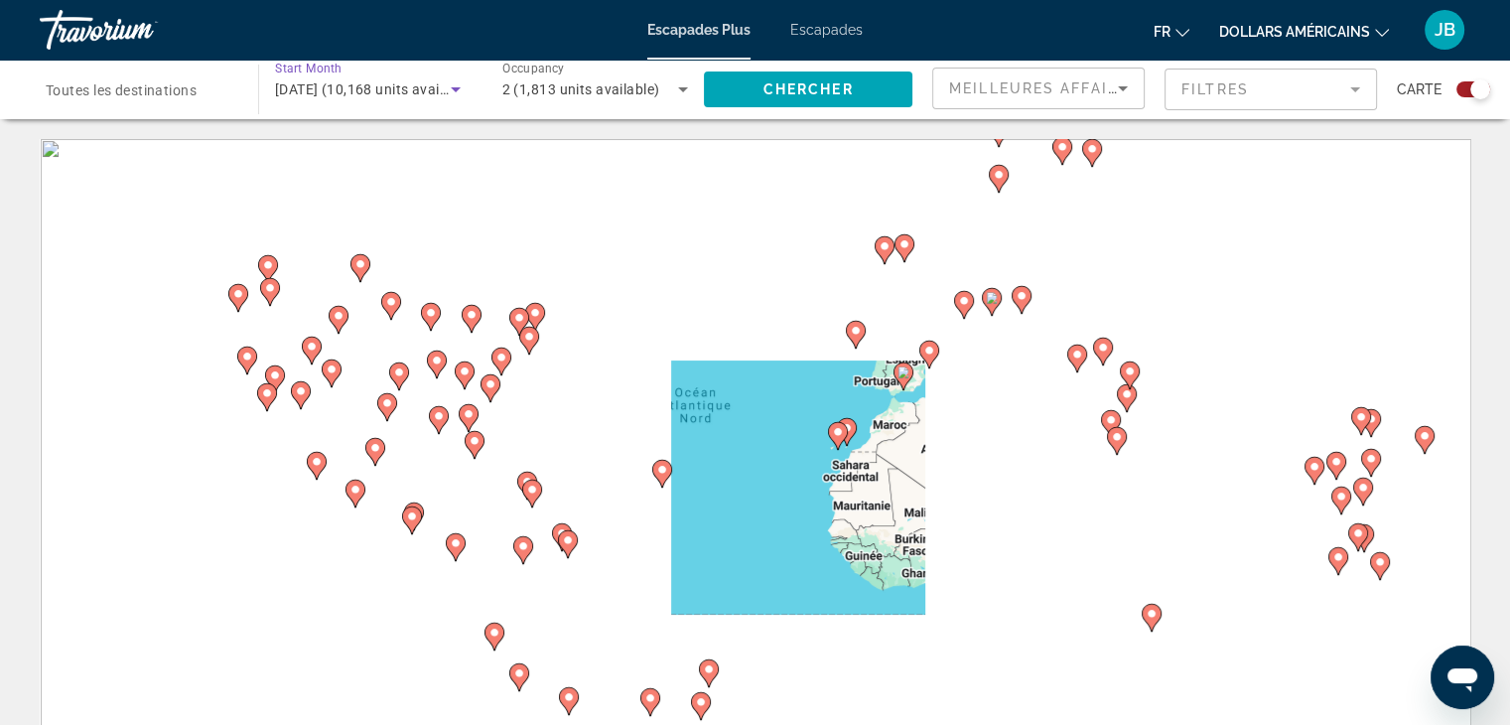
click at [417, 88] on span "décembre 2025 (10,168 units available)" at bounding box center [376, 89] width 202 height 16
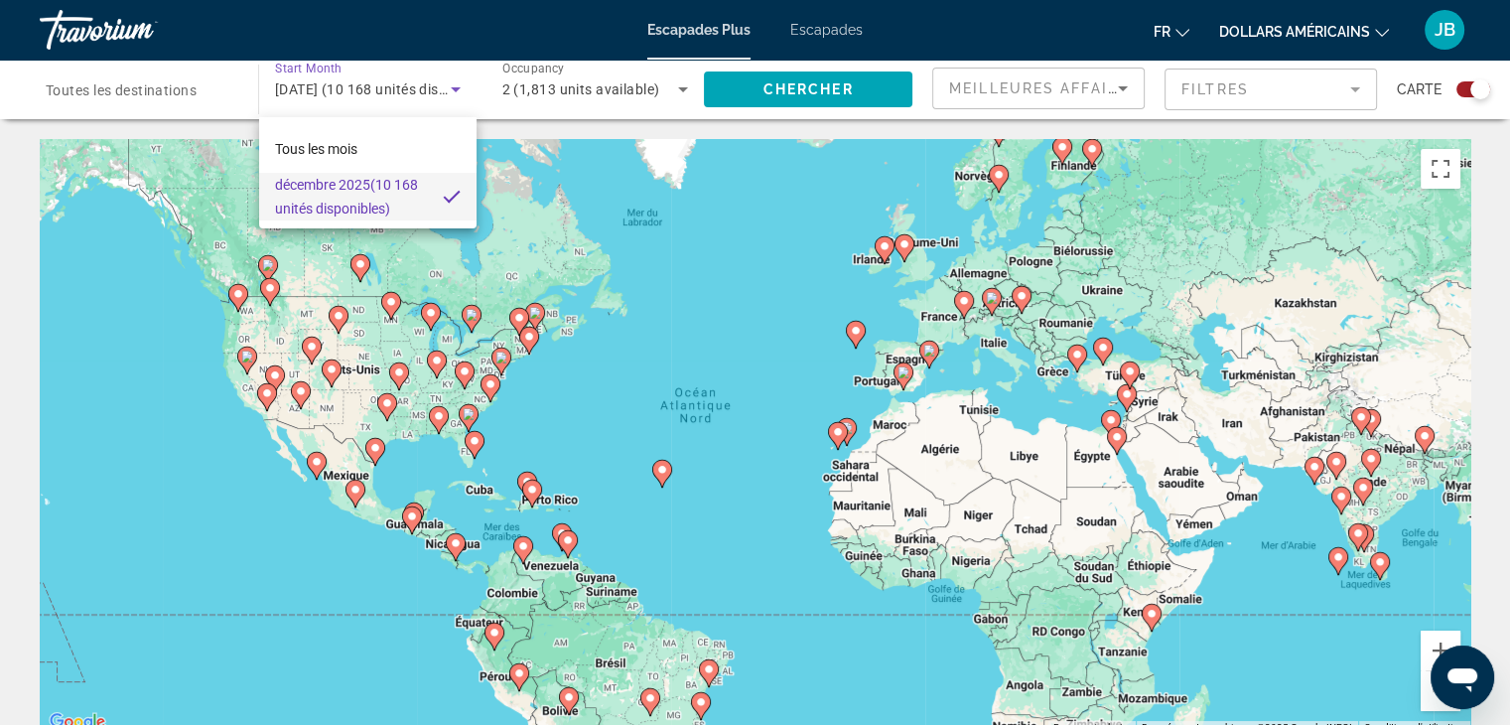
click at [406, 104] on div at bounding box center [755, 362] width 1510 height 725
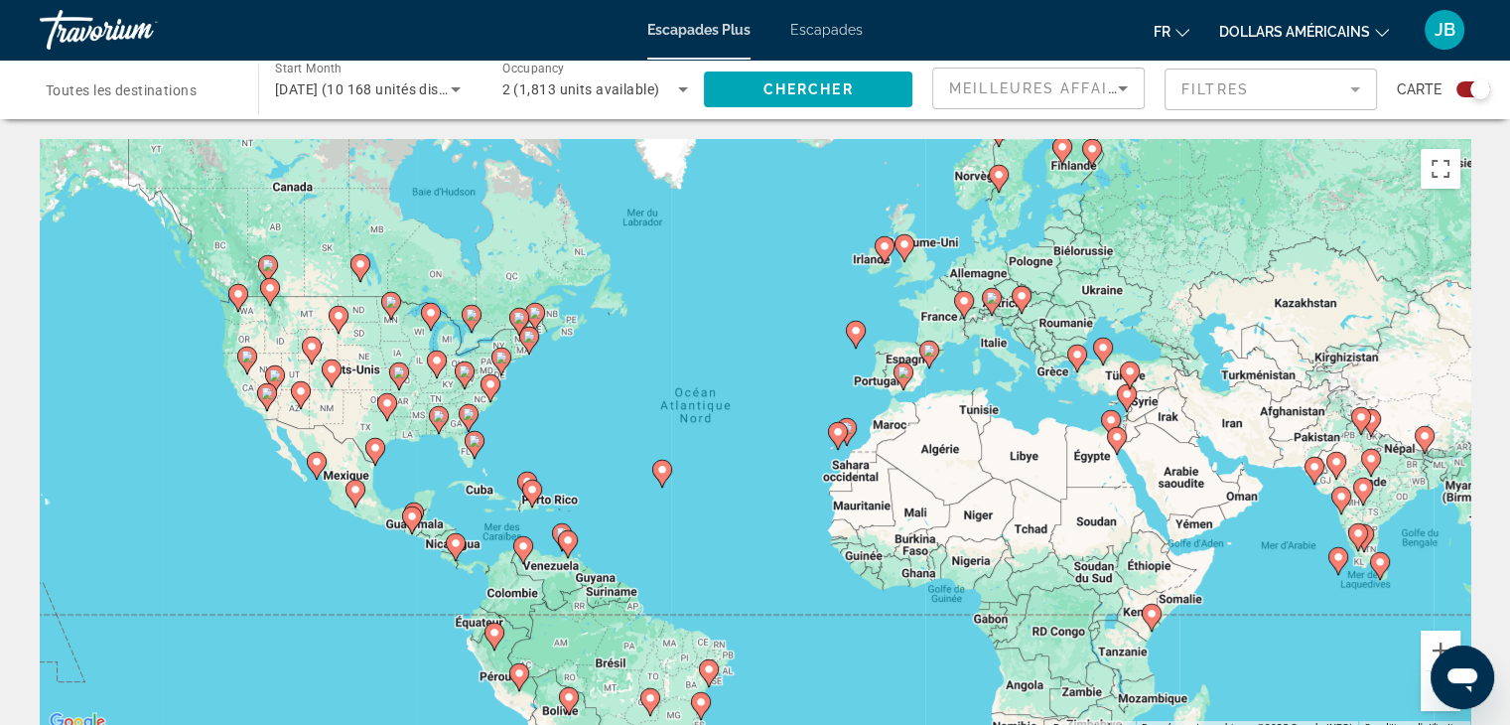
click at [405, 101] on div "décembre 2025 (10 168 unités disponibles)" at bounding box center [368, 90] width 186 height 56
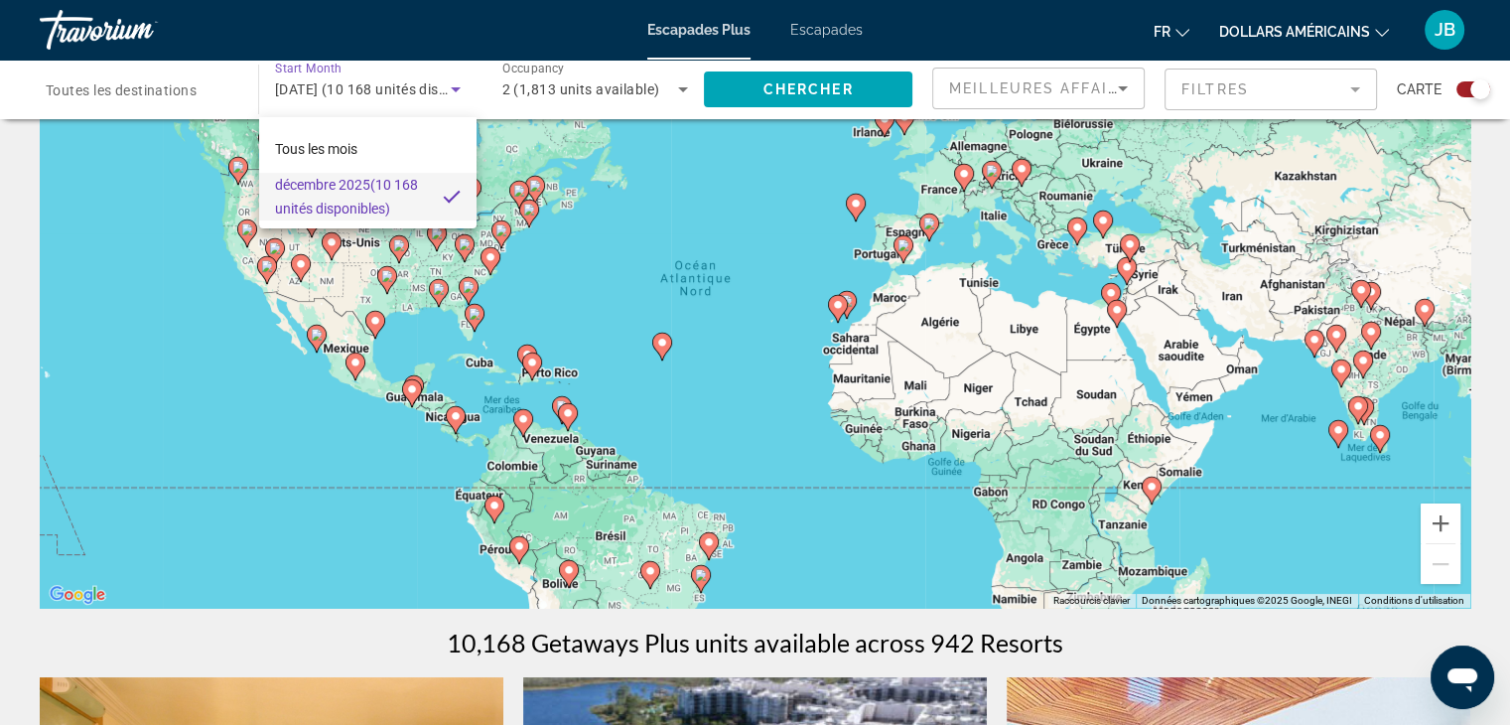
scroll to position [130, 0]
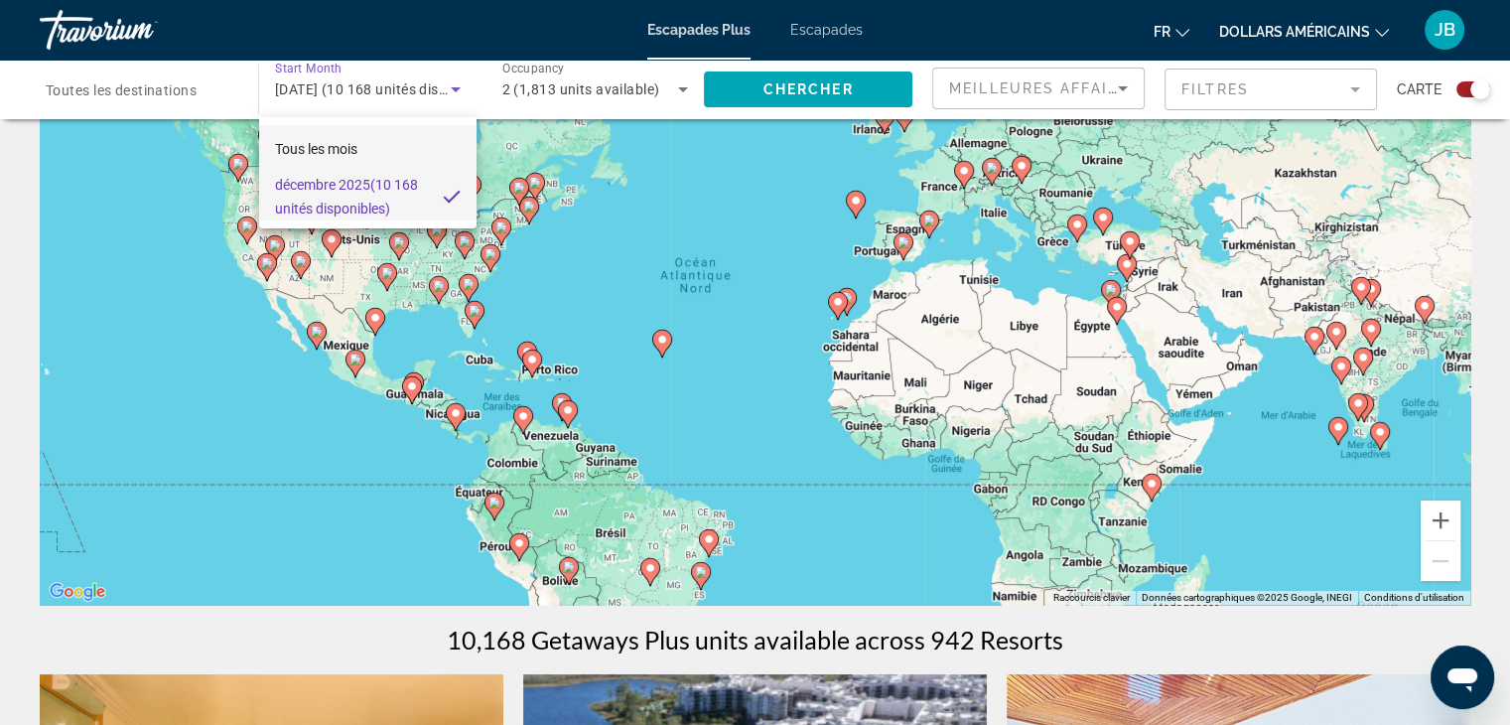
click at [347, 153] on font "Tous les mois" at bounding box center [316, 149] width 82 height 16
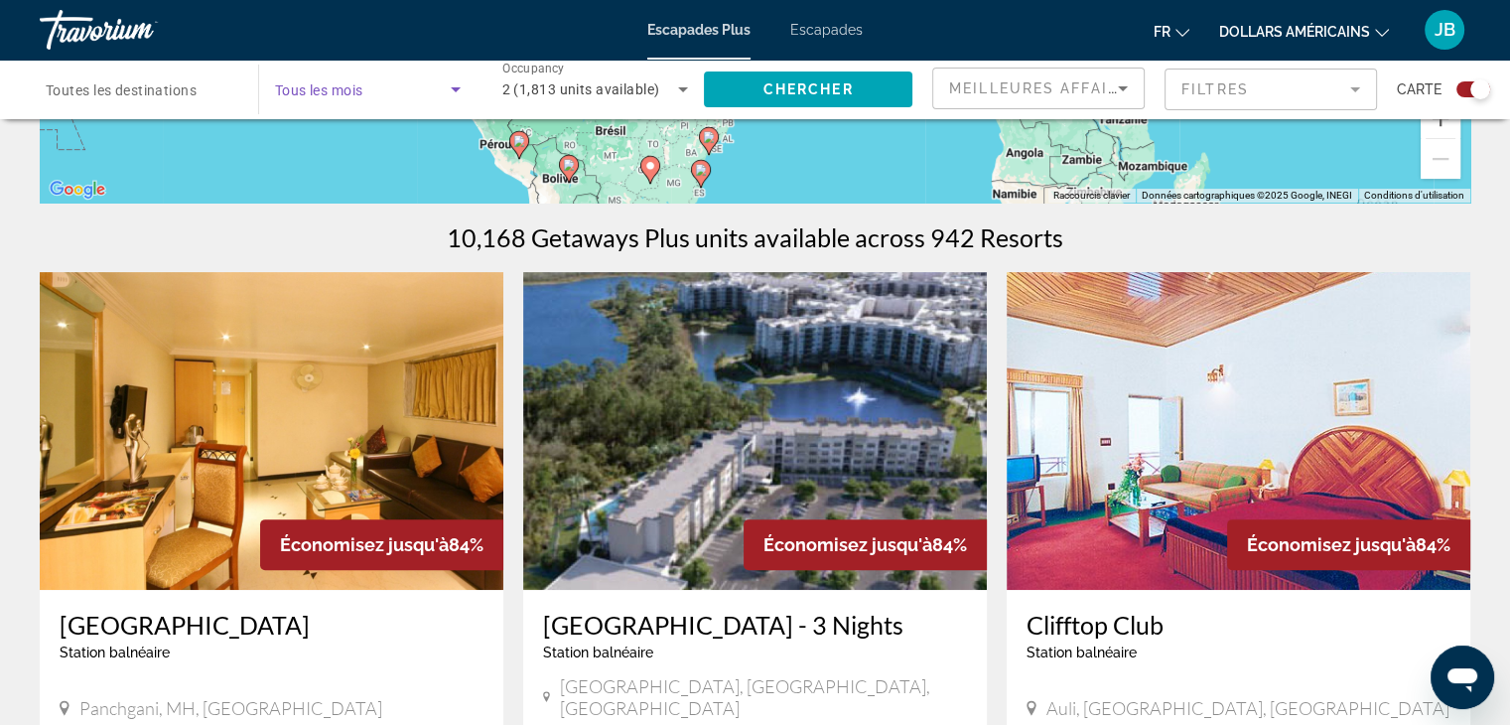
scroll to position [0, 0]
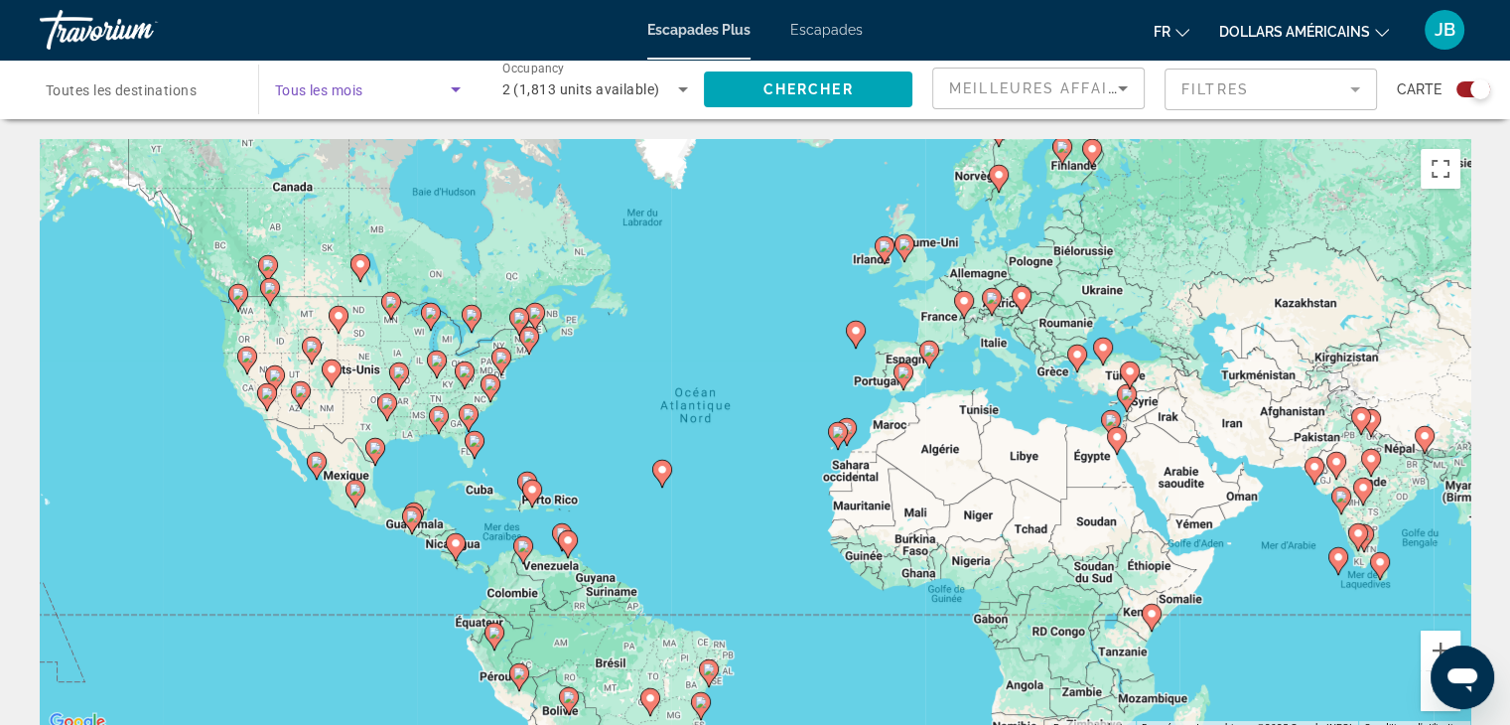
click at [388, 77] on span "Search widget" at bounding box center [363, 89] width 176 height 24
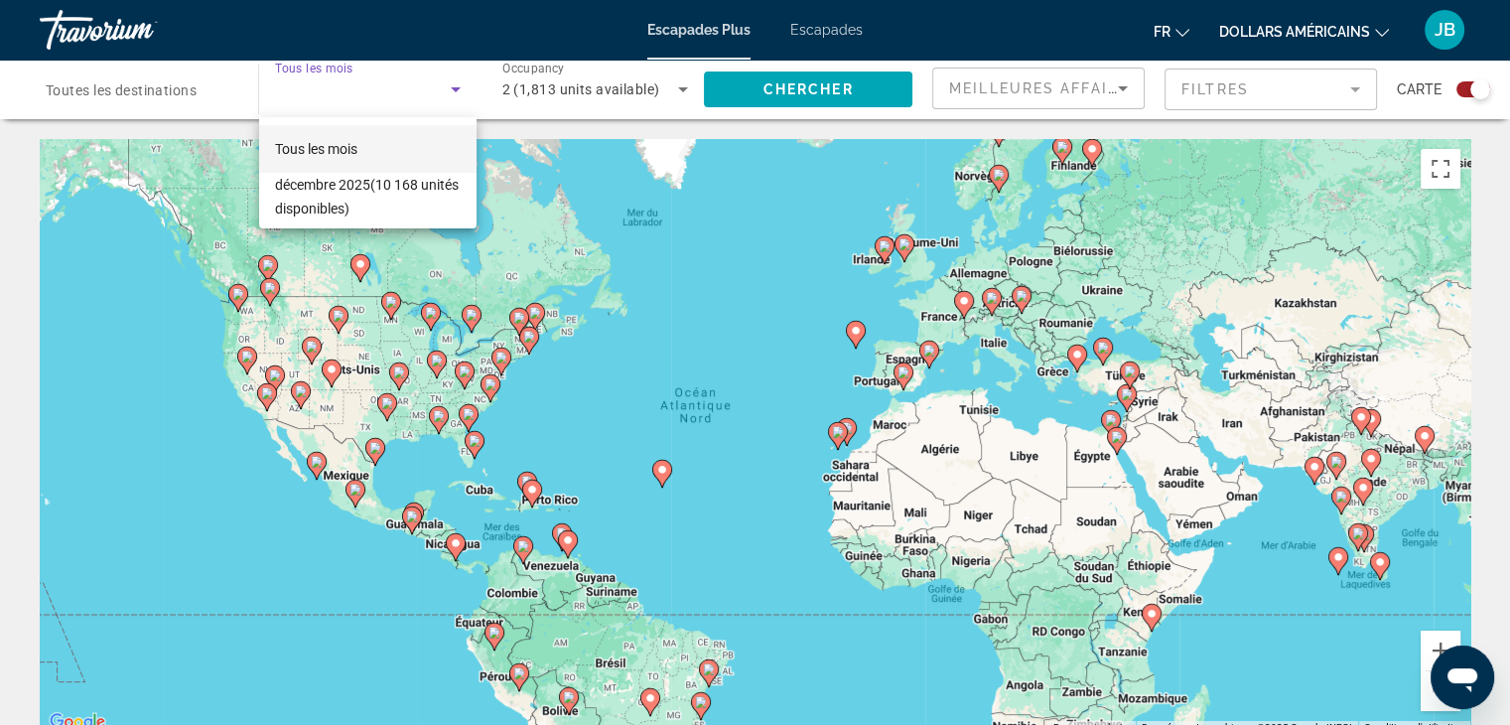
click at [380, 70] on div at bounding box center [755, 362] width 1510 height 725
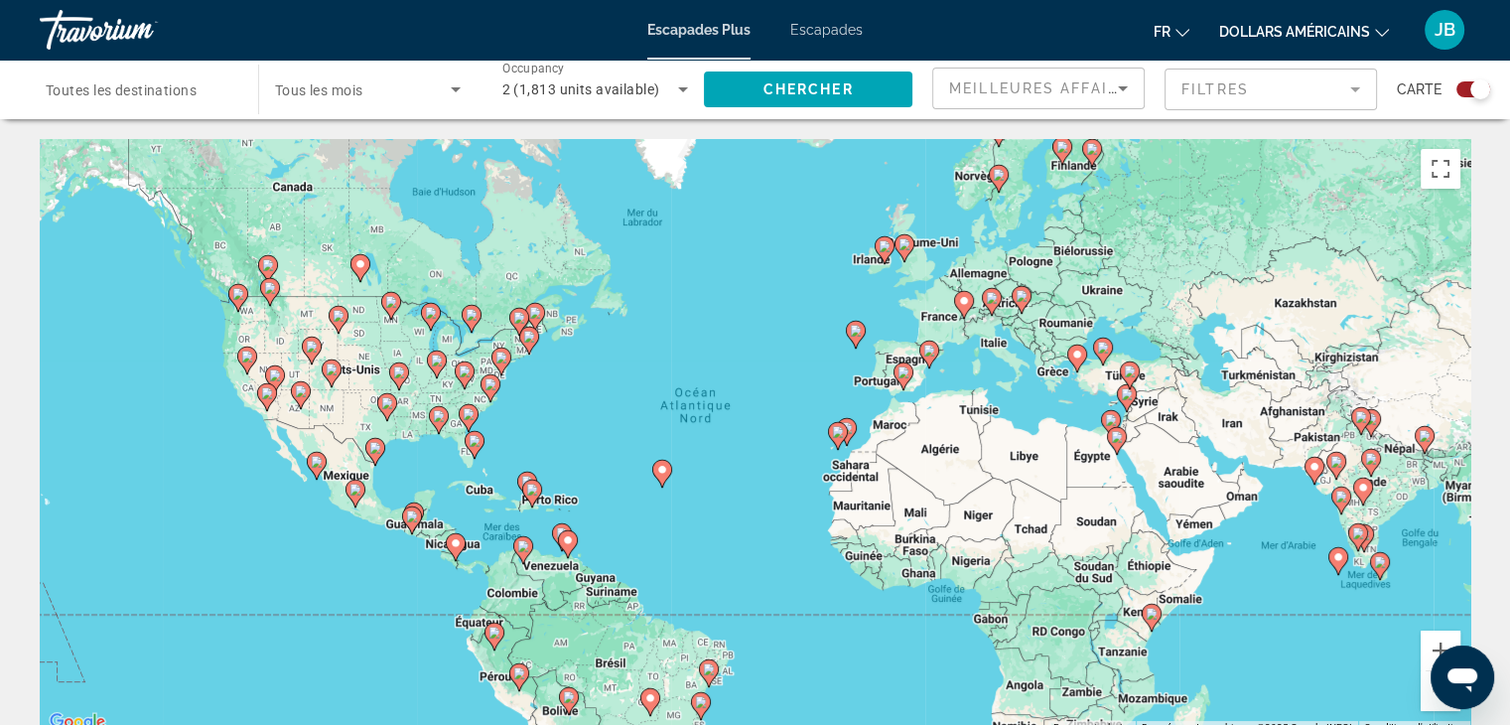
click at [167, 83] on span "Toutes les destinations" at bounding box center [121, 90] width 151 height 16
click at [167, 83] on input "Destination Toutes les destinations" at bounding box center [139, 90] width 187 height 24
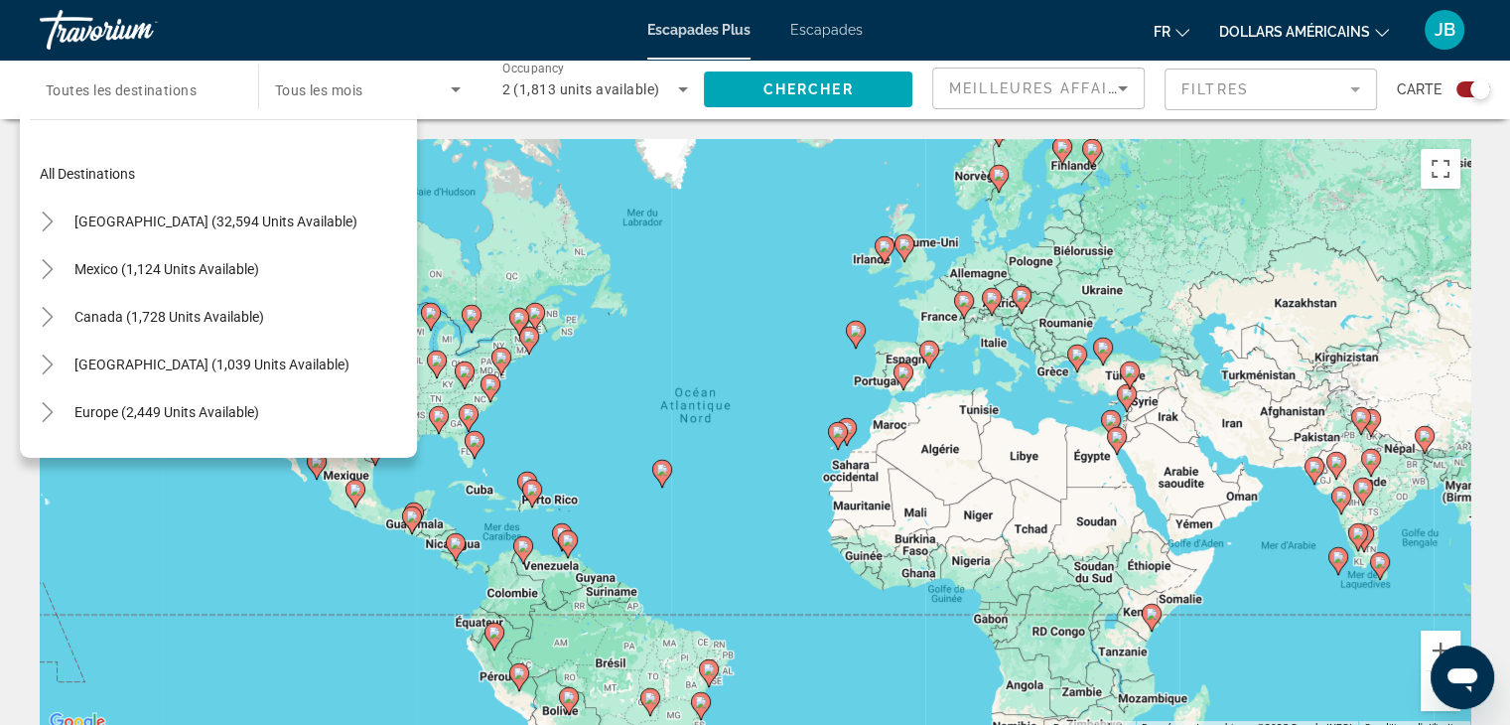
click at [338, 88] on span "Tous les mois" at bounding box center [319, 90] width 88 height 16
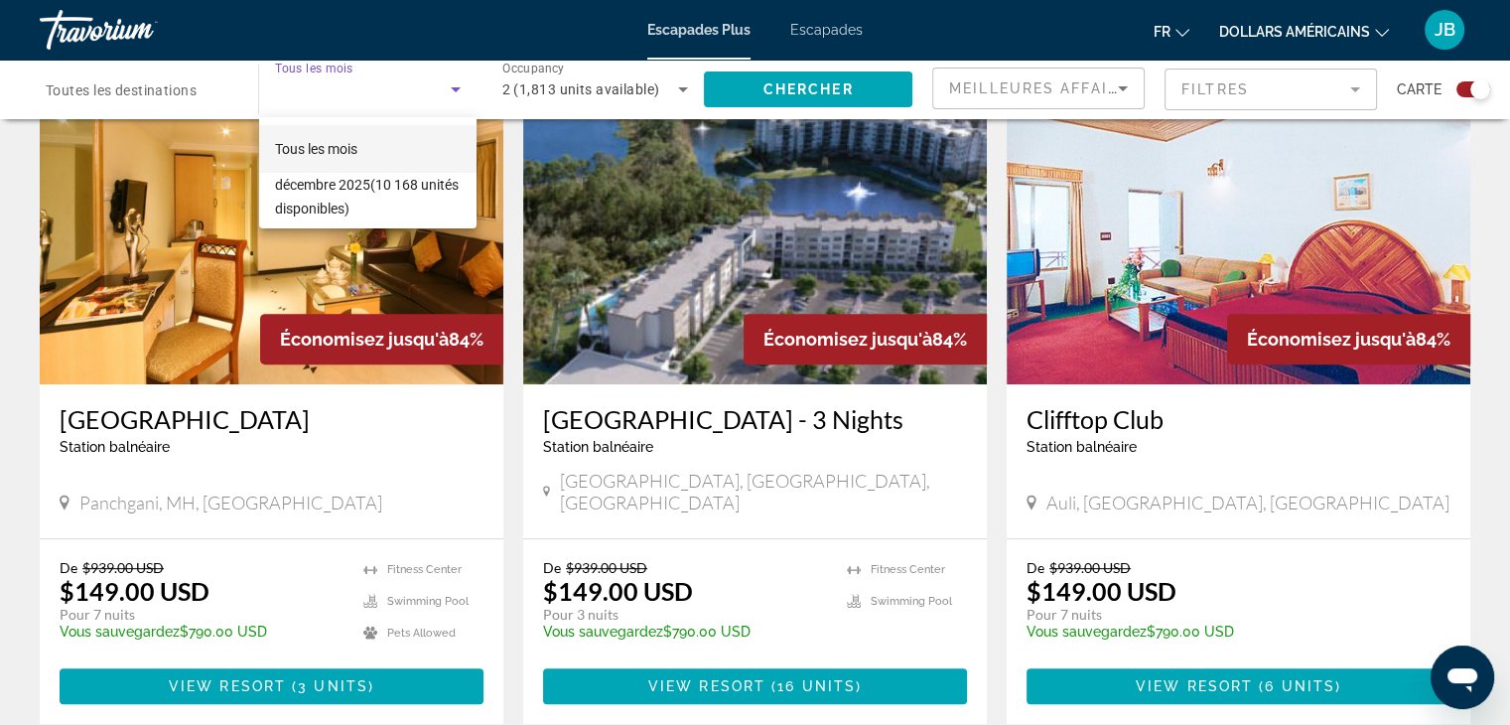
scroll to position [751, 0]
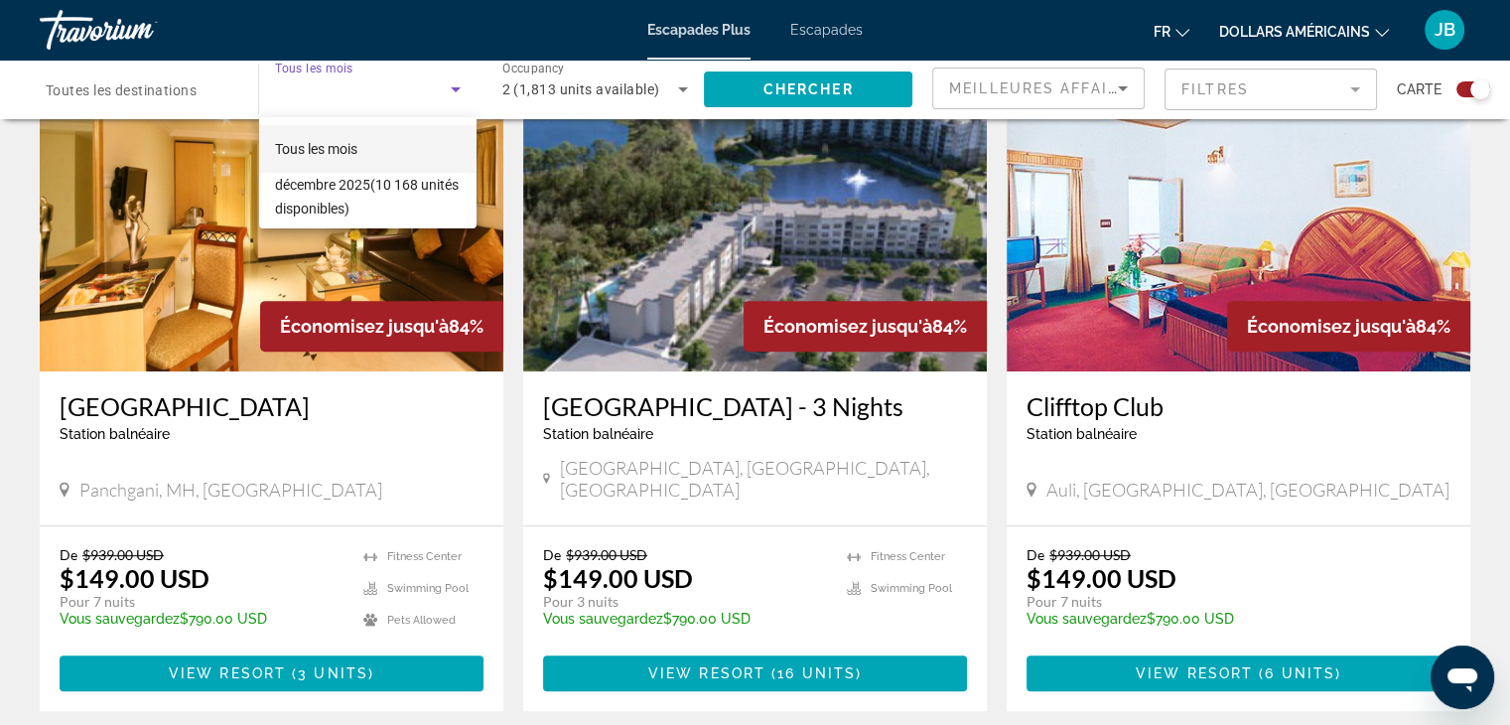
click at [1507, 432] on div at bounding box center [755, 362] width 1510 height 725
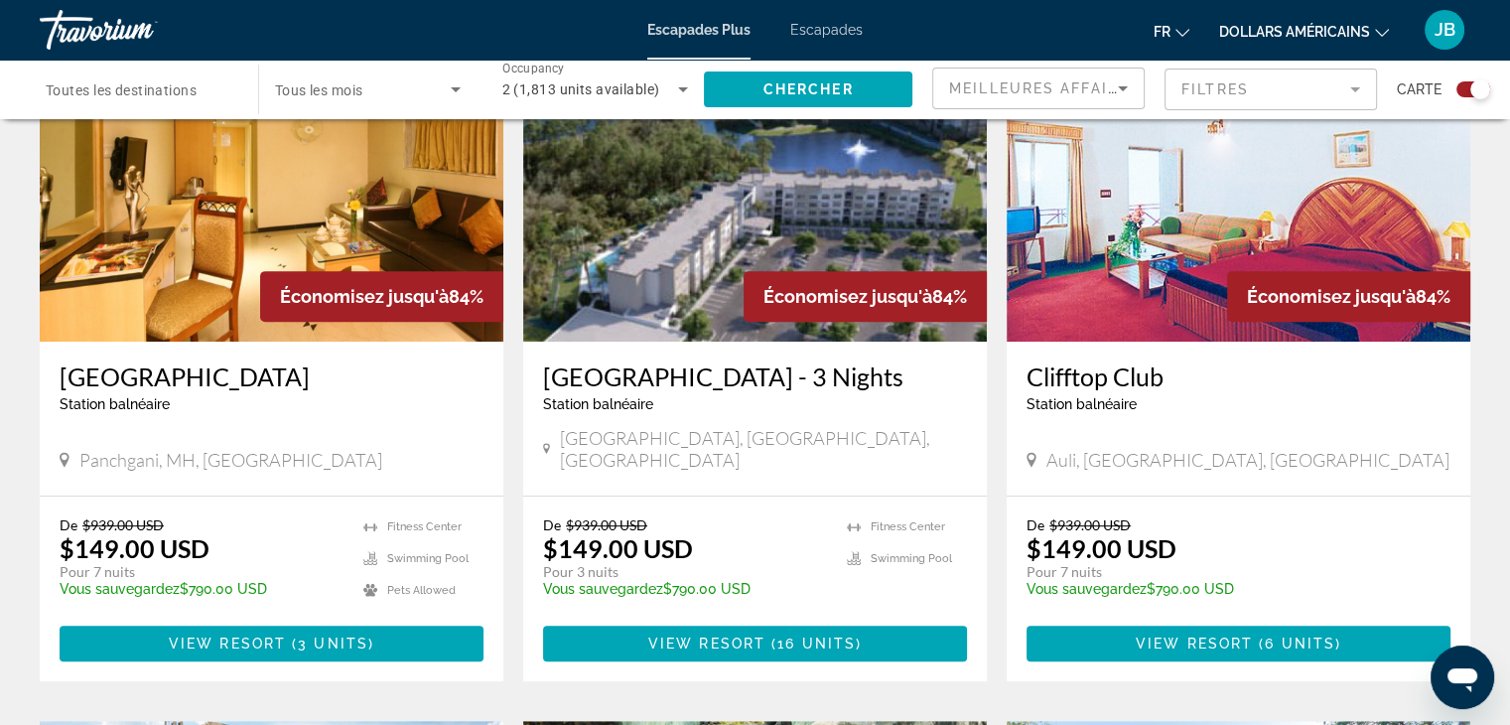
scroll to position [0, 0]
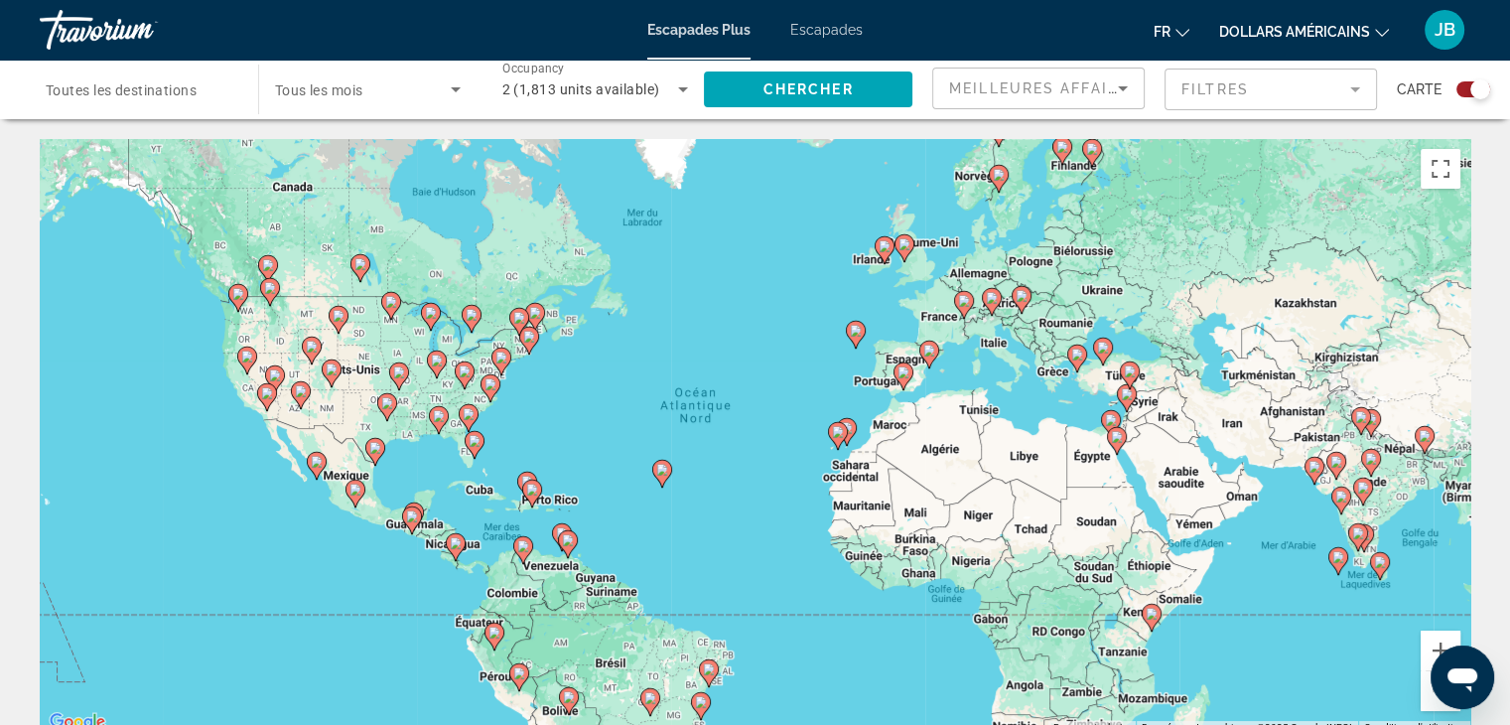
click at [813, 25] on font "Escapades" at bounding box center [826, 30] width 72 height 16
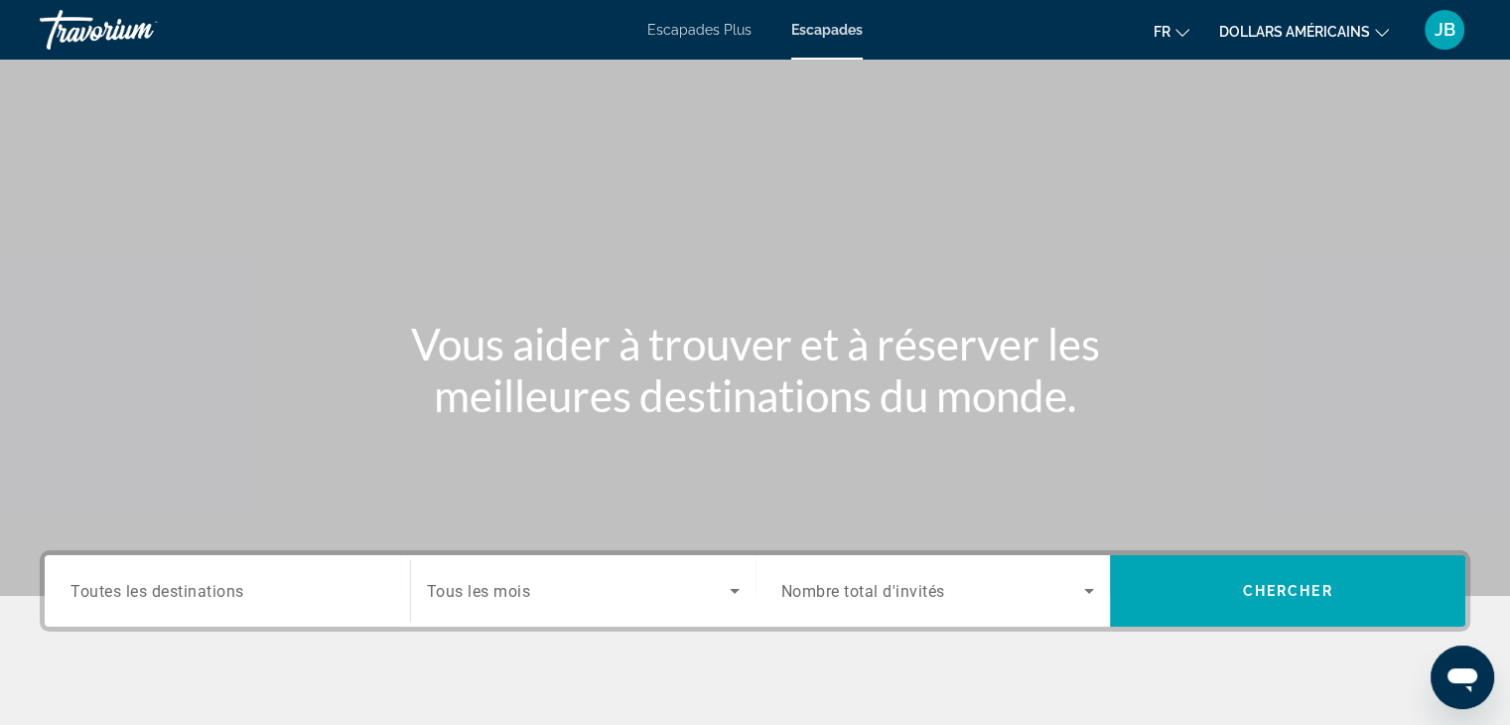
scroll to position [348, 0]
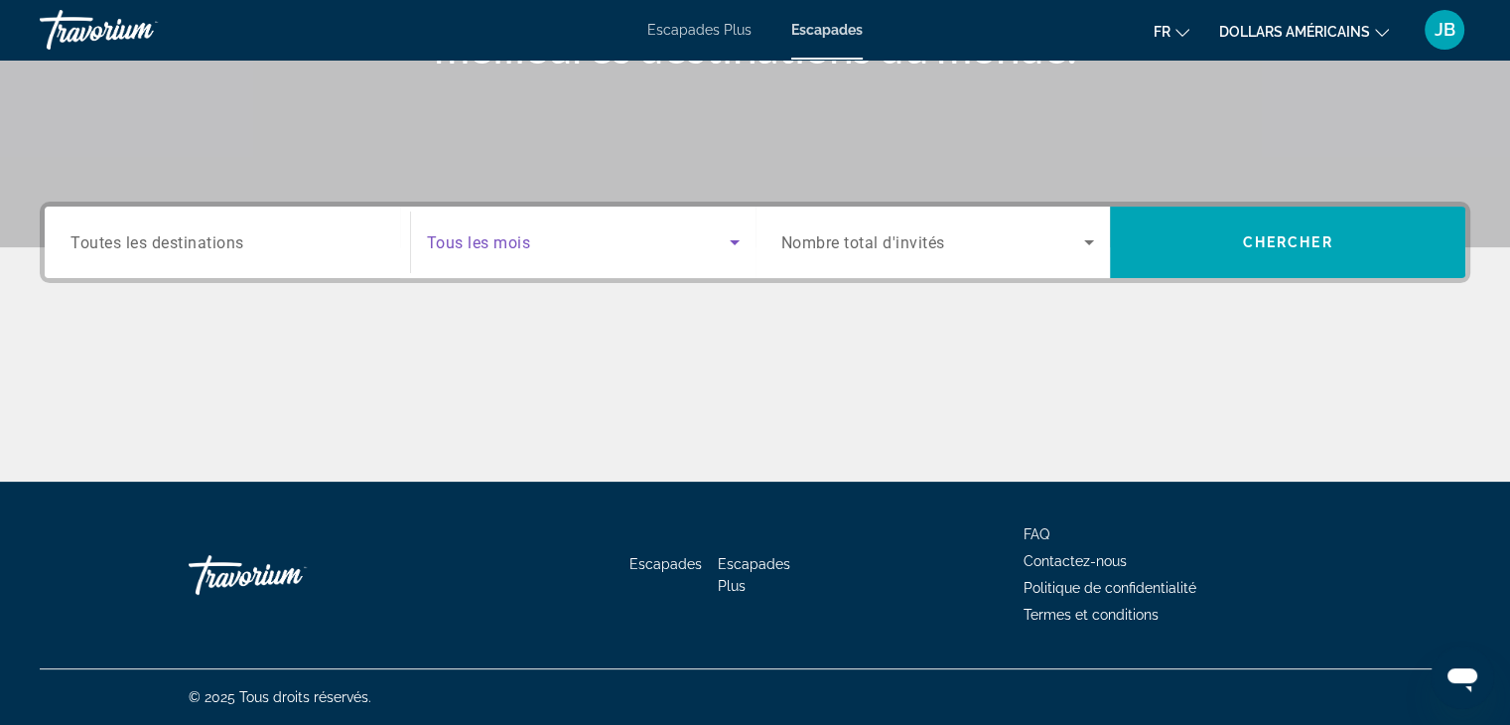
click at [546, 243] on span "Search widget" at bounding box center [578, 242] width 303 height 24
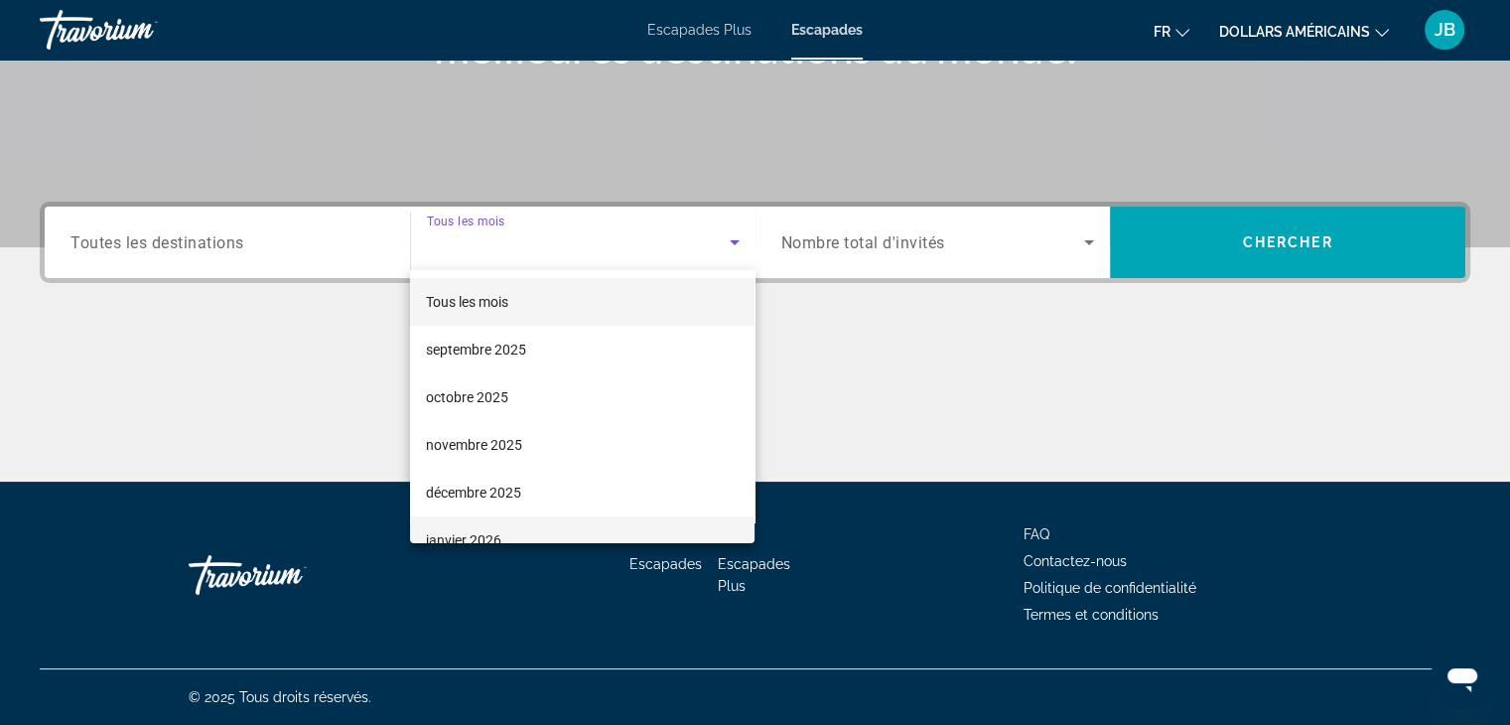
click at [524, 525] on mat-option "janvier 2026" at bounding box center [582, 540] width 344 height 48
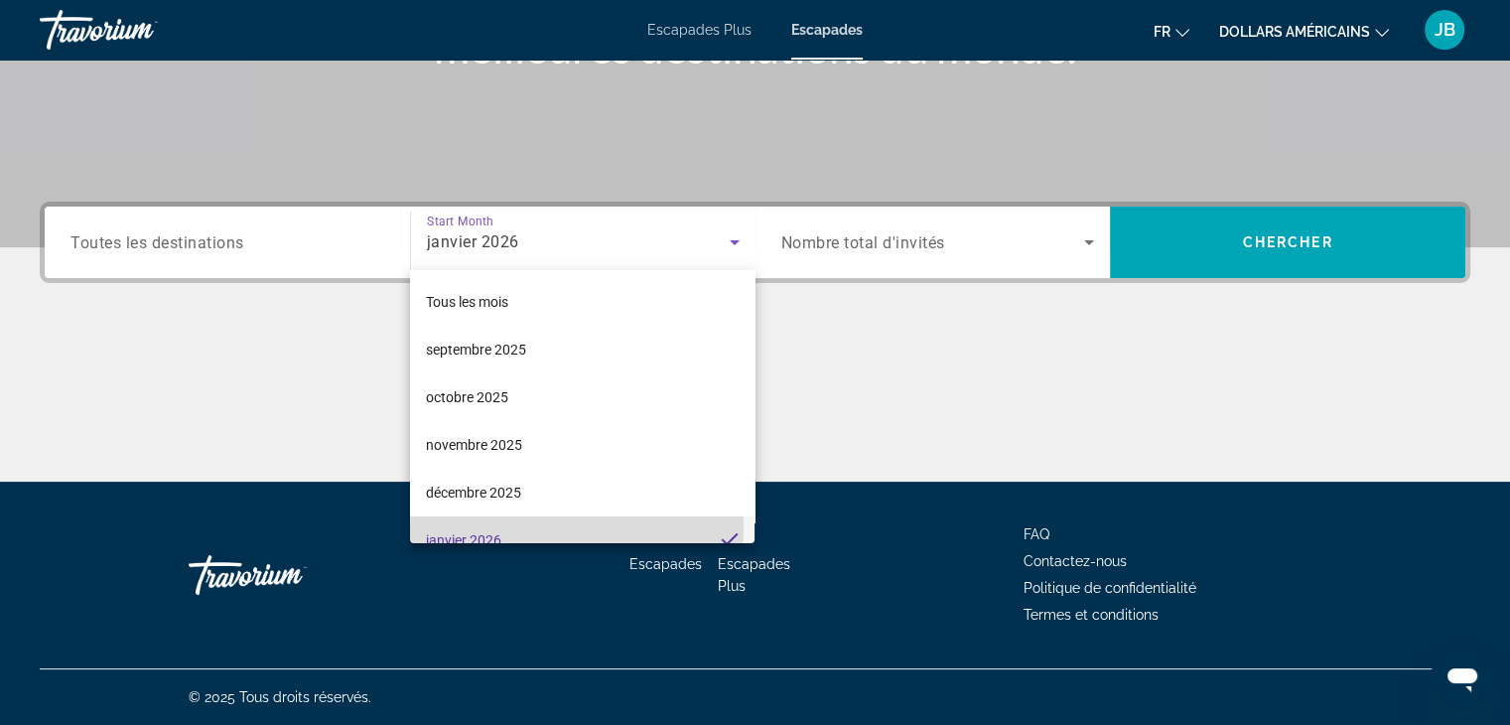
scroll to position [20, 0]
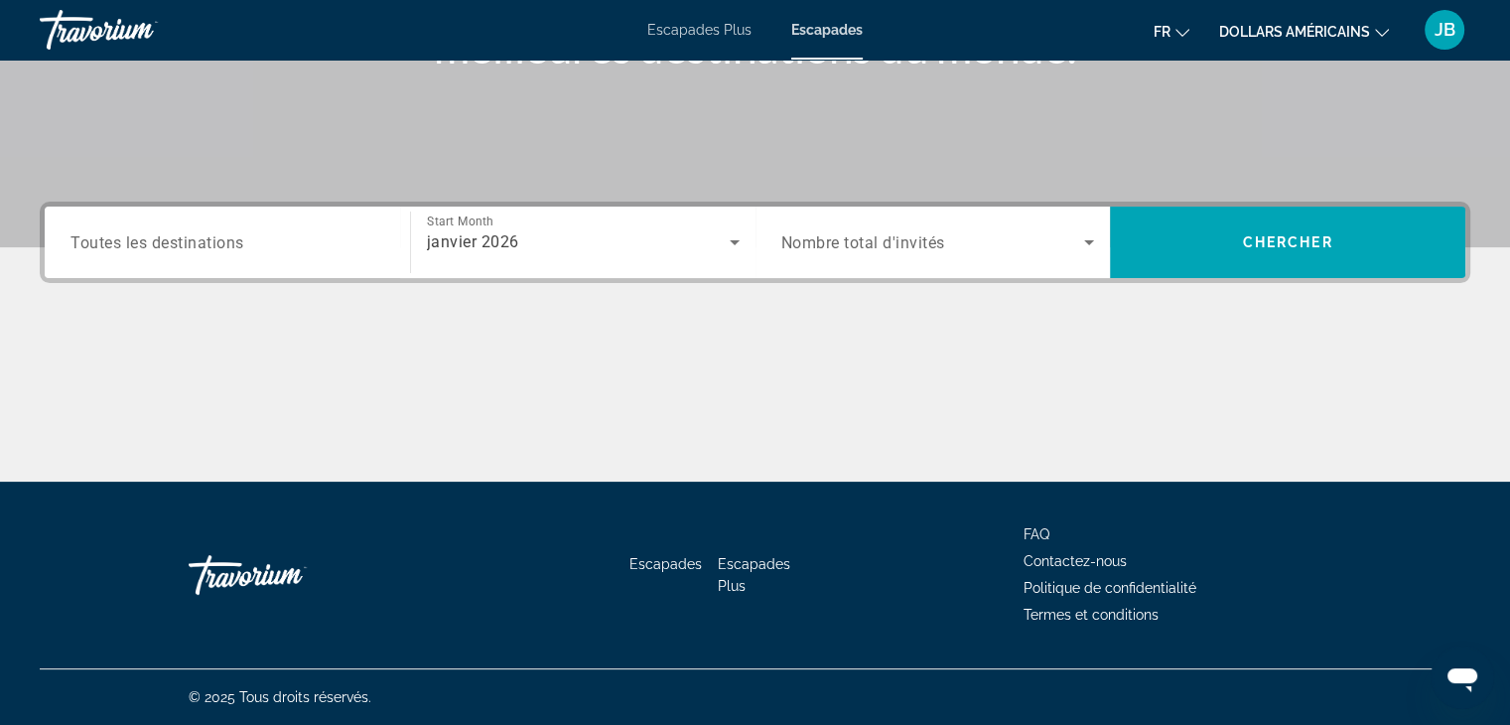
click at [850, 255] on div "Search widget" at bounding box center [938, 242] width 314 height 56
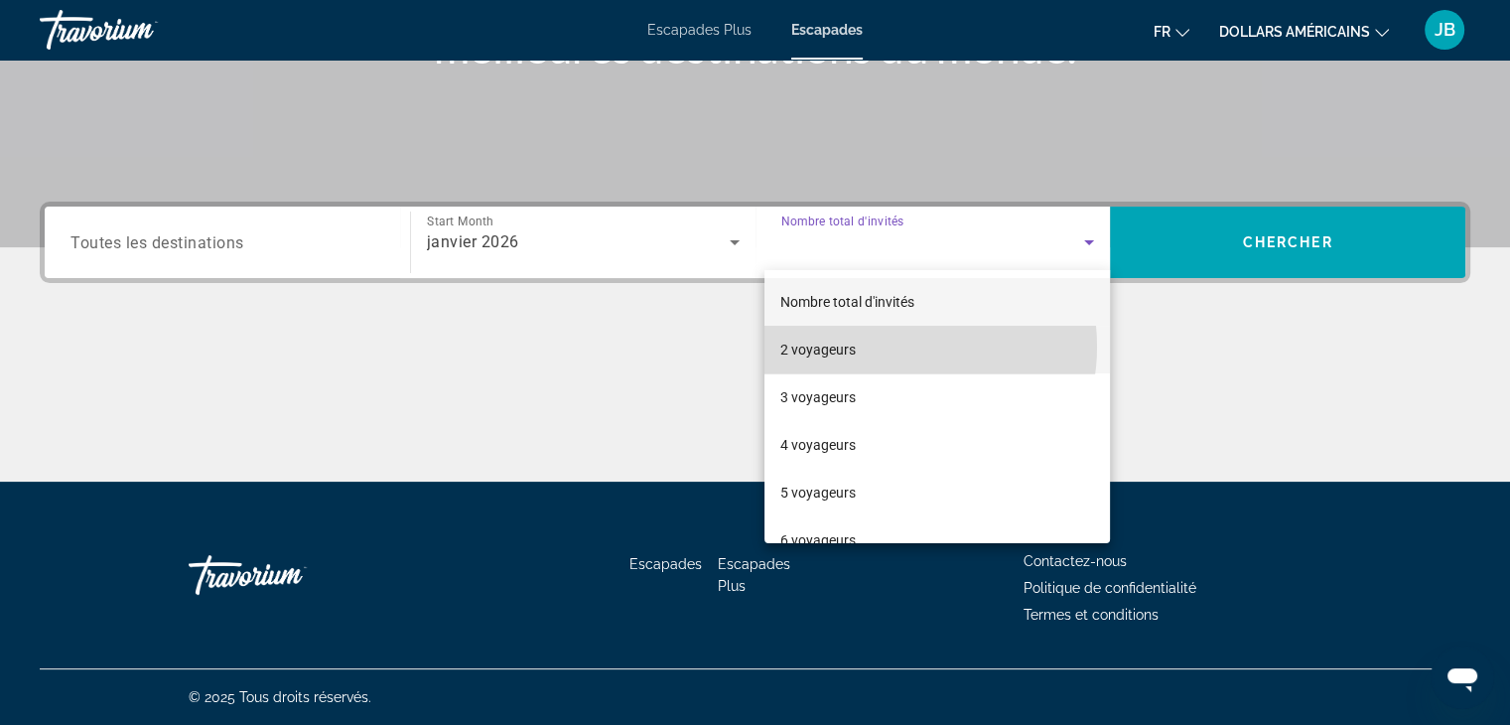
click at [890, 346] on mat-option "2 voyageurs" at bounding box center [936, 350] width 345 height 48
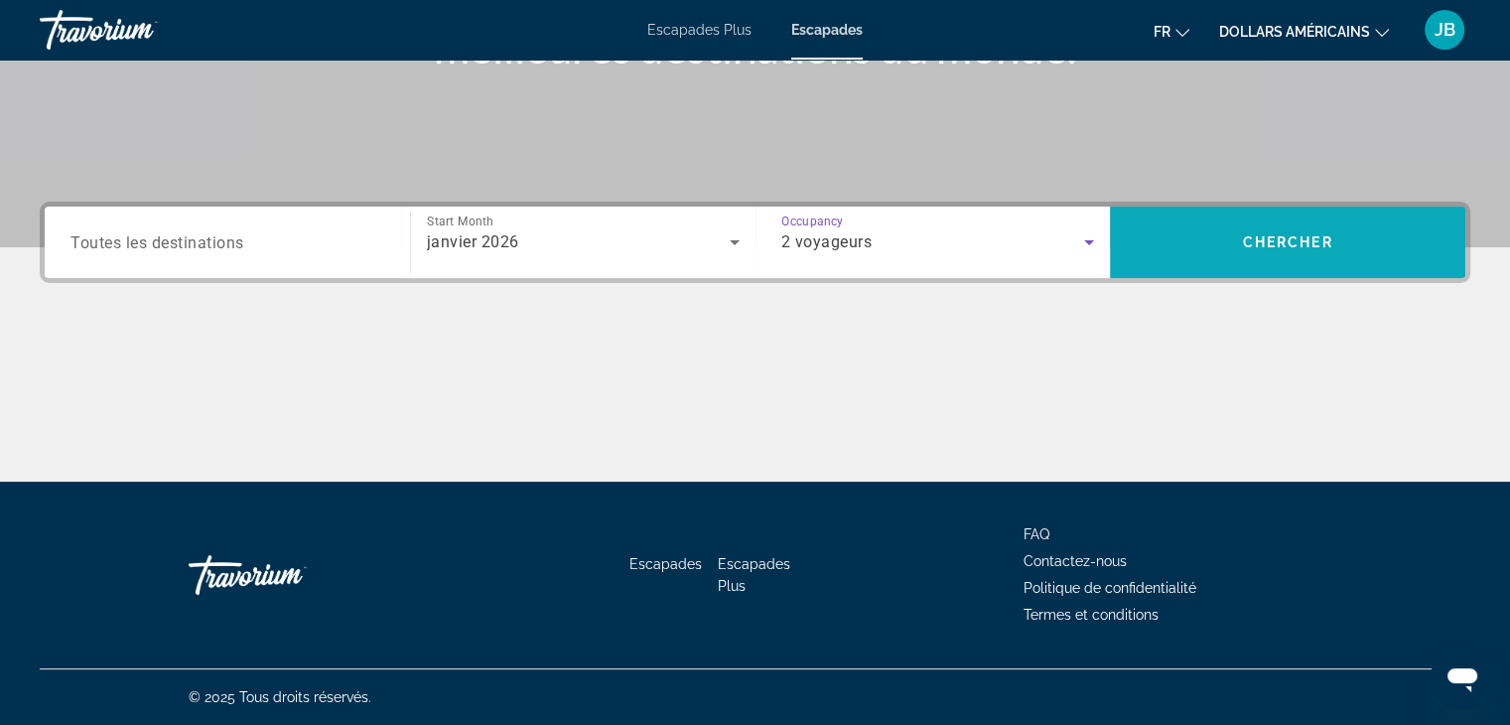
click at [1263, 218] on span "Search widget" at bounding box center [1287, 242] width 355 height 48
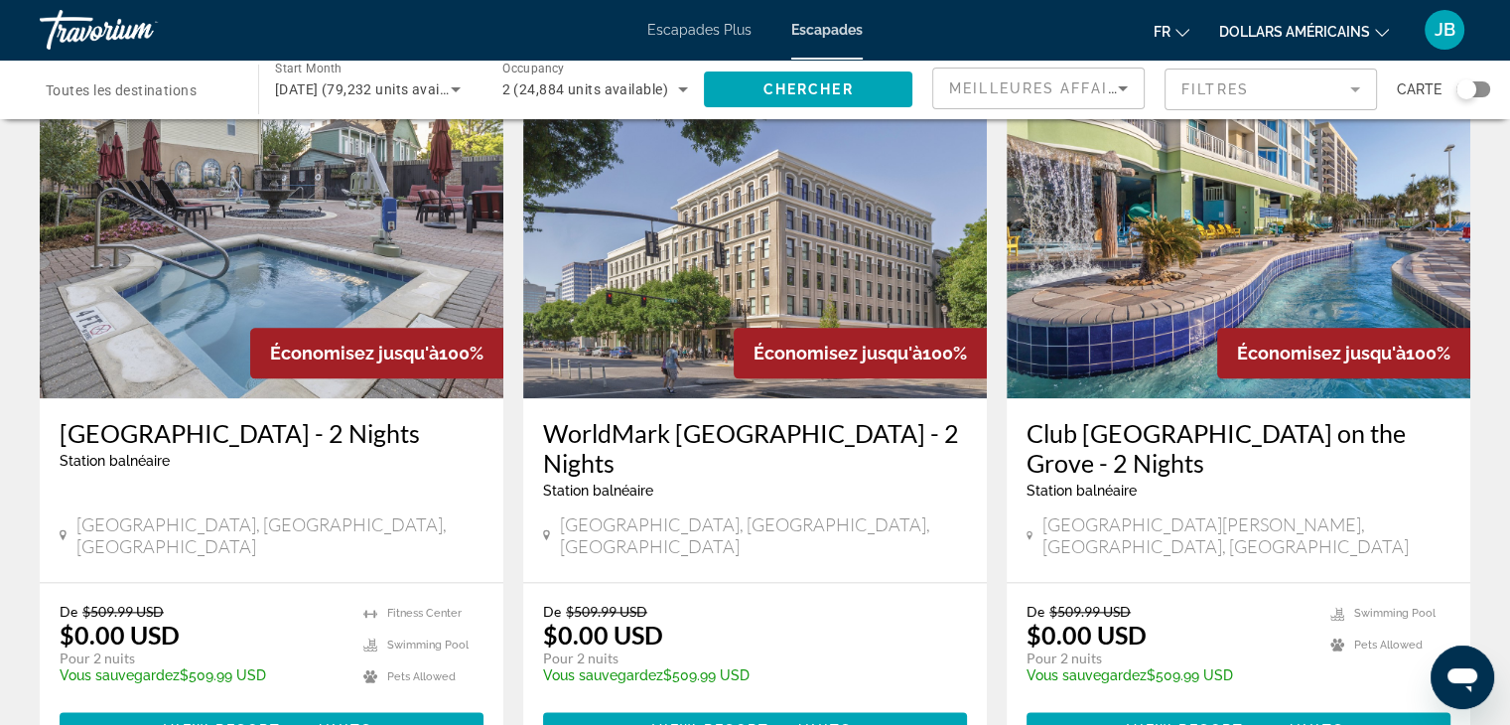
scroll to position [2573, 0]
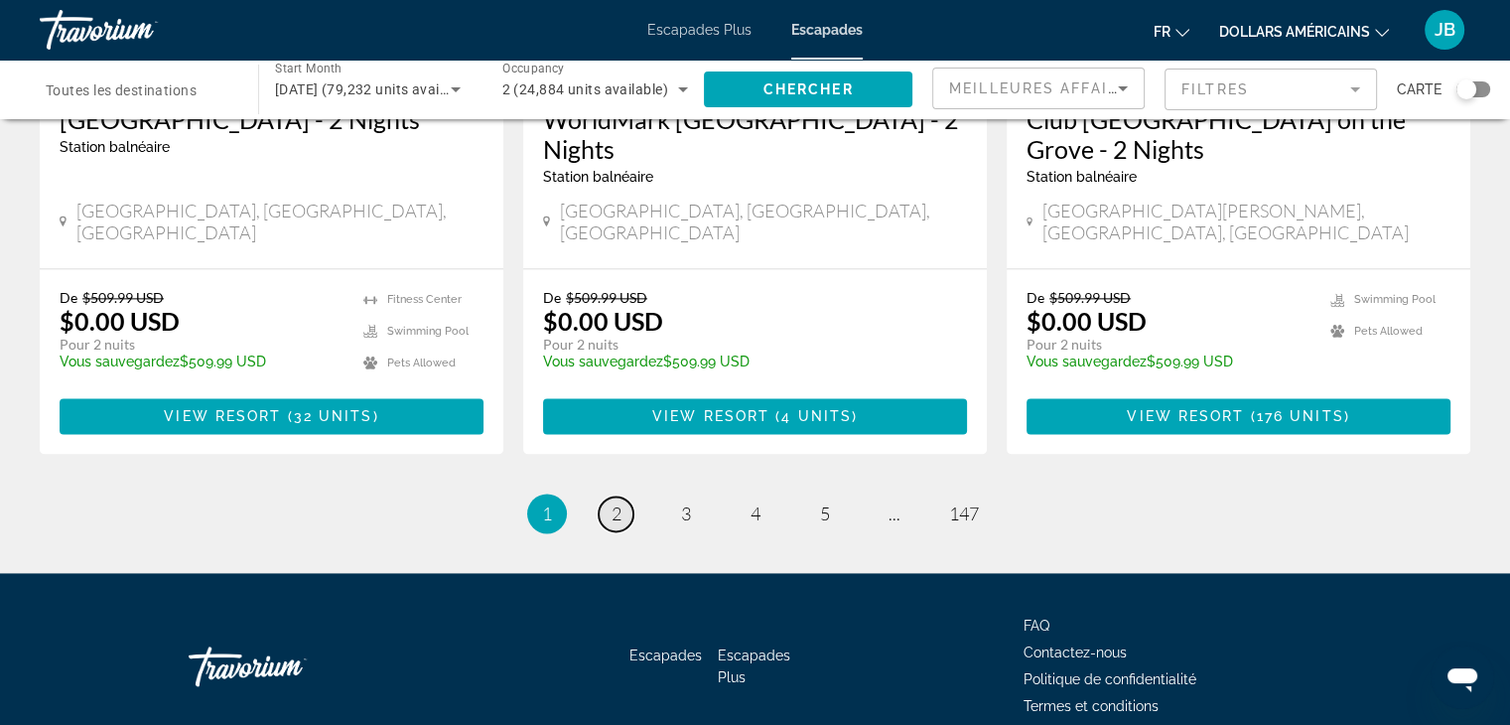
click at [607, 496] on link "page 2" at bounding box center [616, 513] width 35 height 35
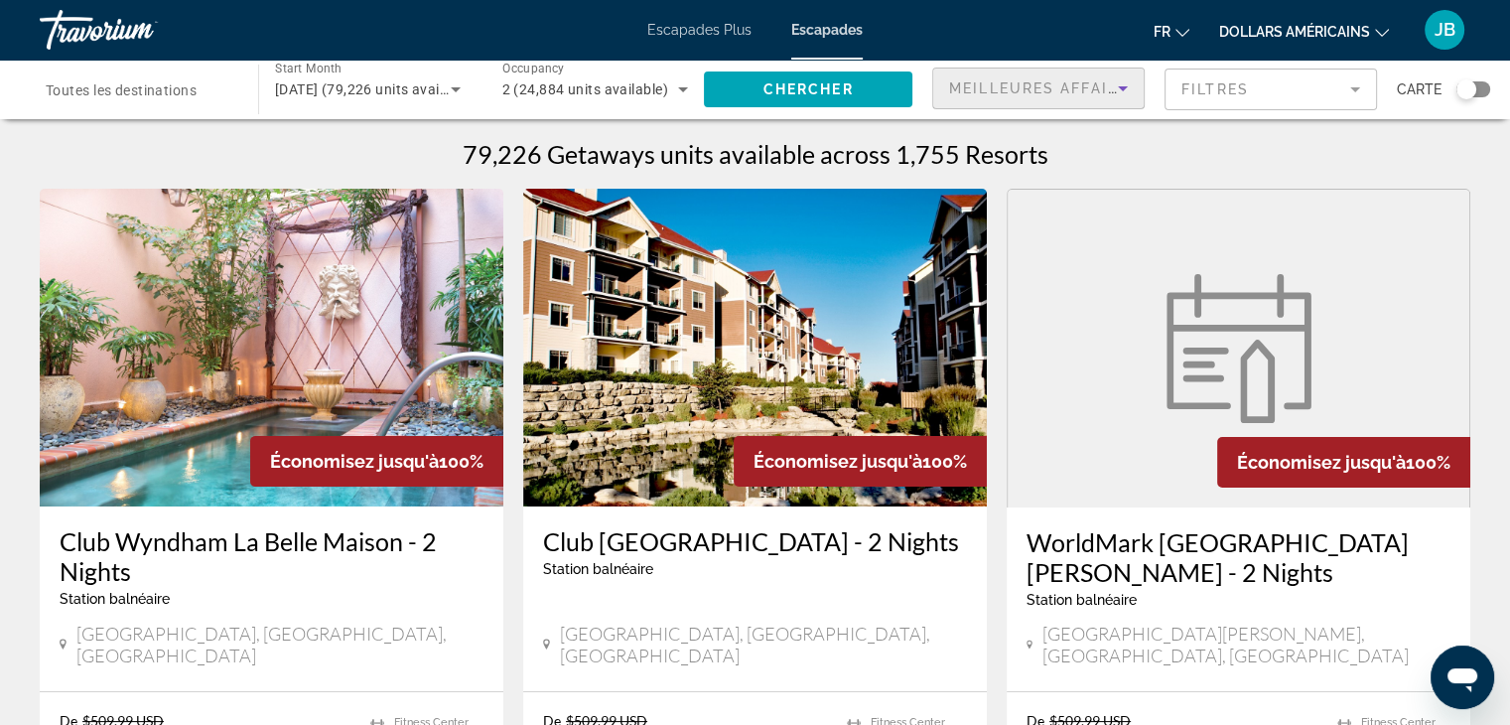
click at [1025, 87] on span "Meilleures affaires" at bounding box center [1044, 88] width 191 height 16
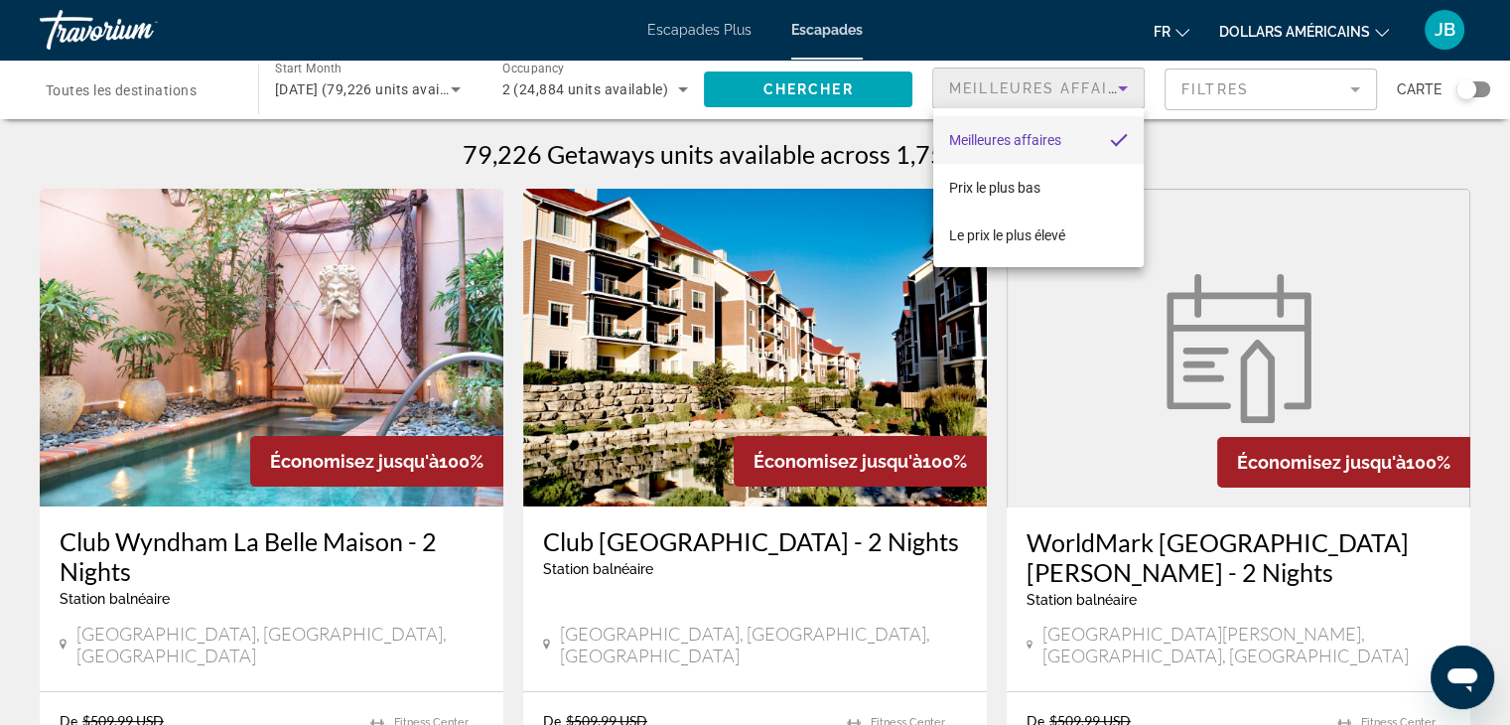
click at [594, 76] on div at bounding box center [755, 362] width 1510 height 725
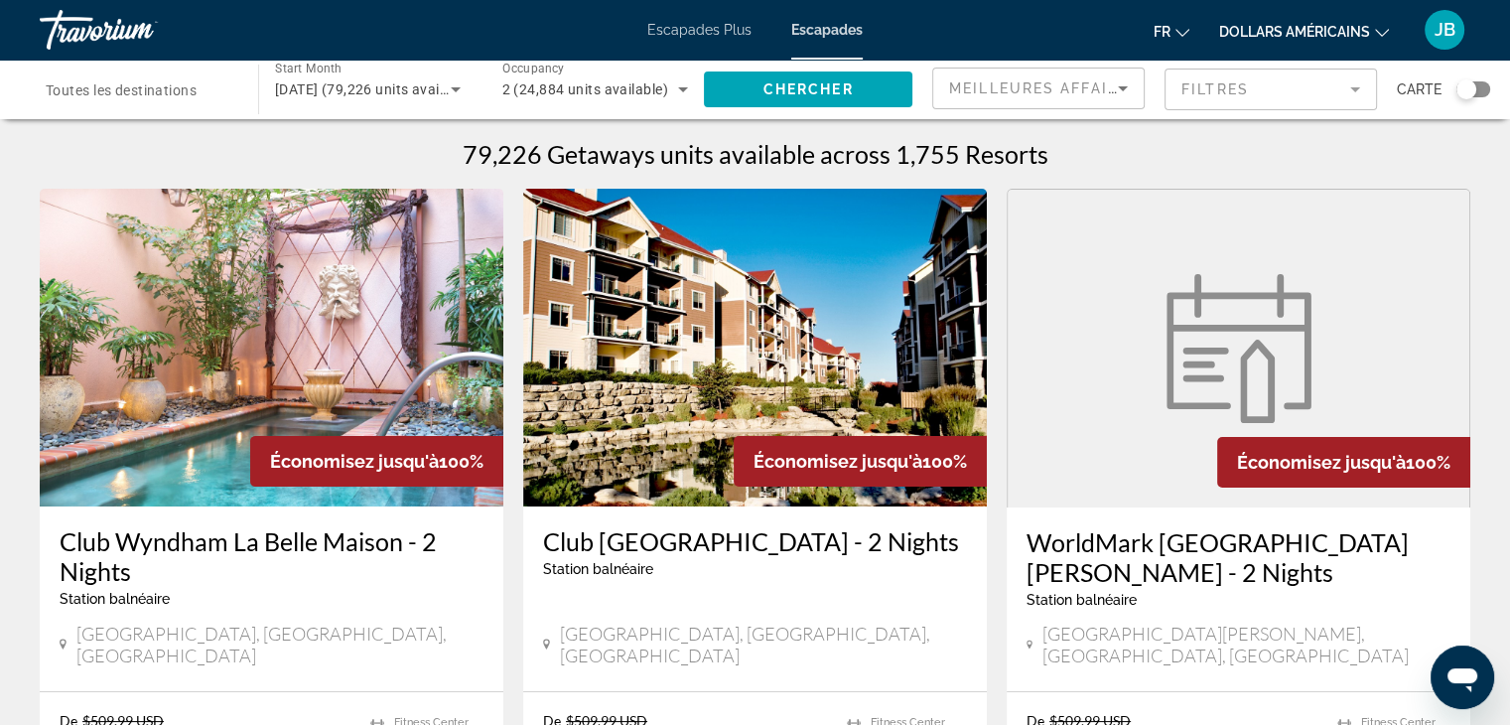
click at [594, 76] on div "2 (24,884 units available)" at bounding box center [595, 90] width 187 height 56
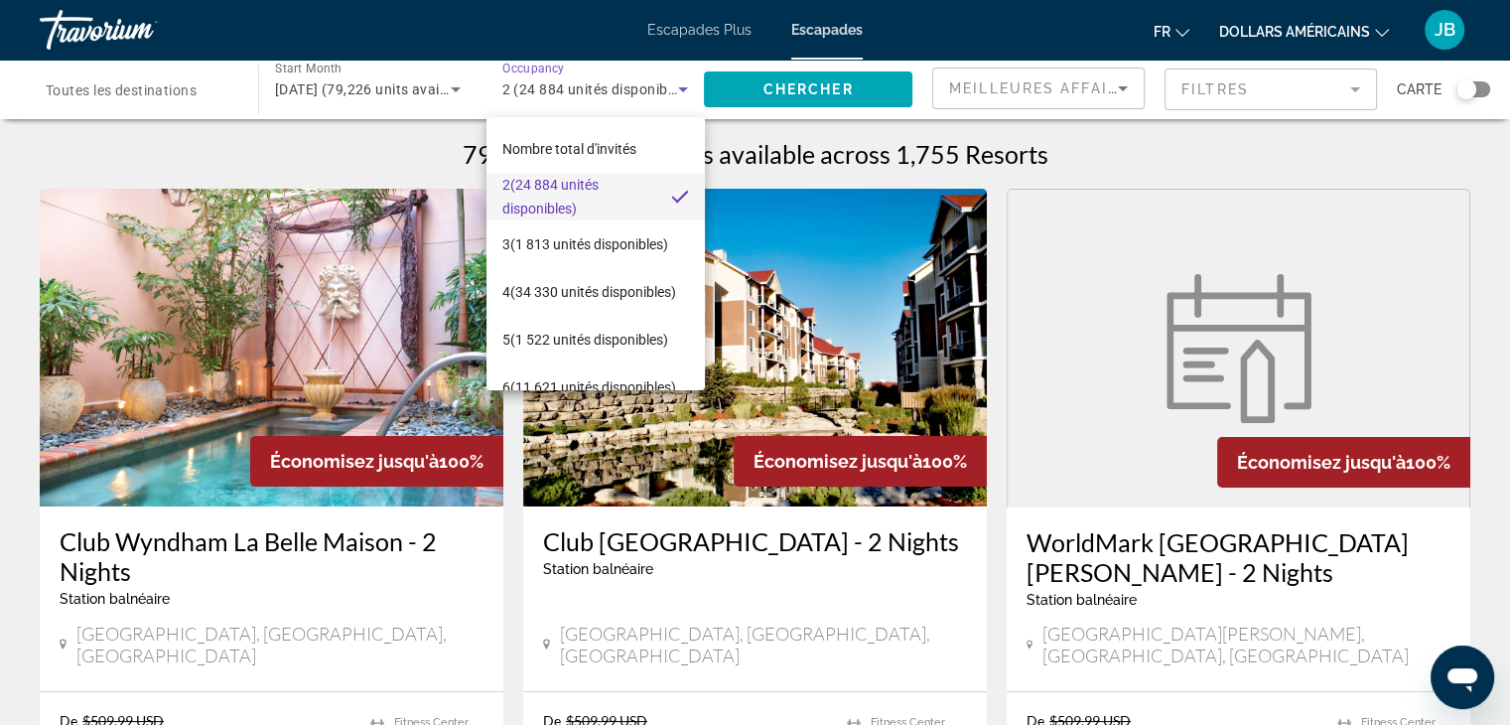
click at [82, 82] on div at bounding box center [755, 362] width 1510 height 725
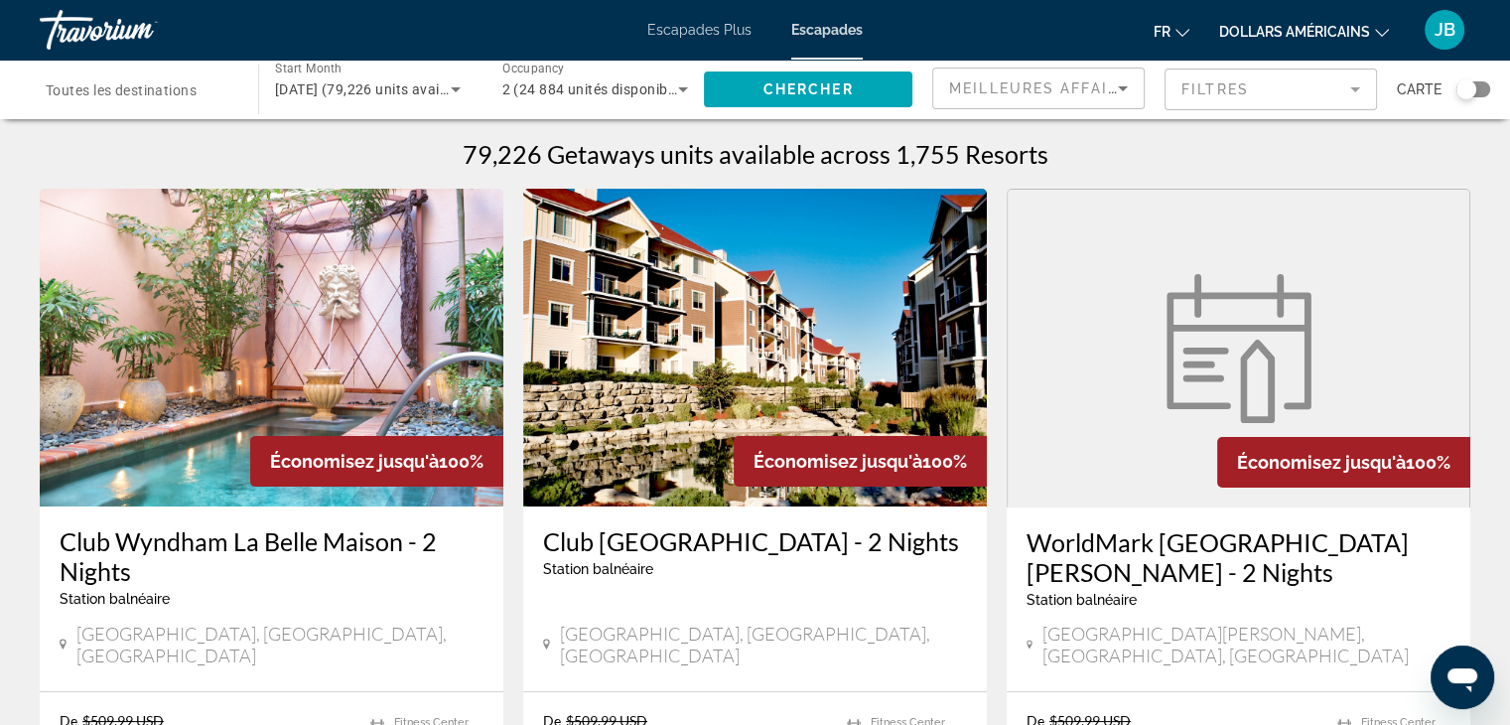
click at [82, 82] on span "Toutes les destinations" at bounding box center [121, 90] width 151 height 16
click at [82, 82] on input "Destination Toutes les destinations" at bounding box center [139, 90] width 187 height 24
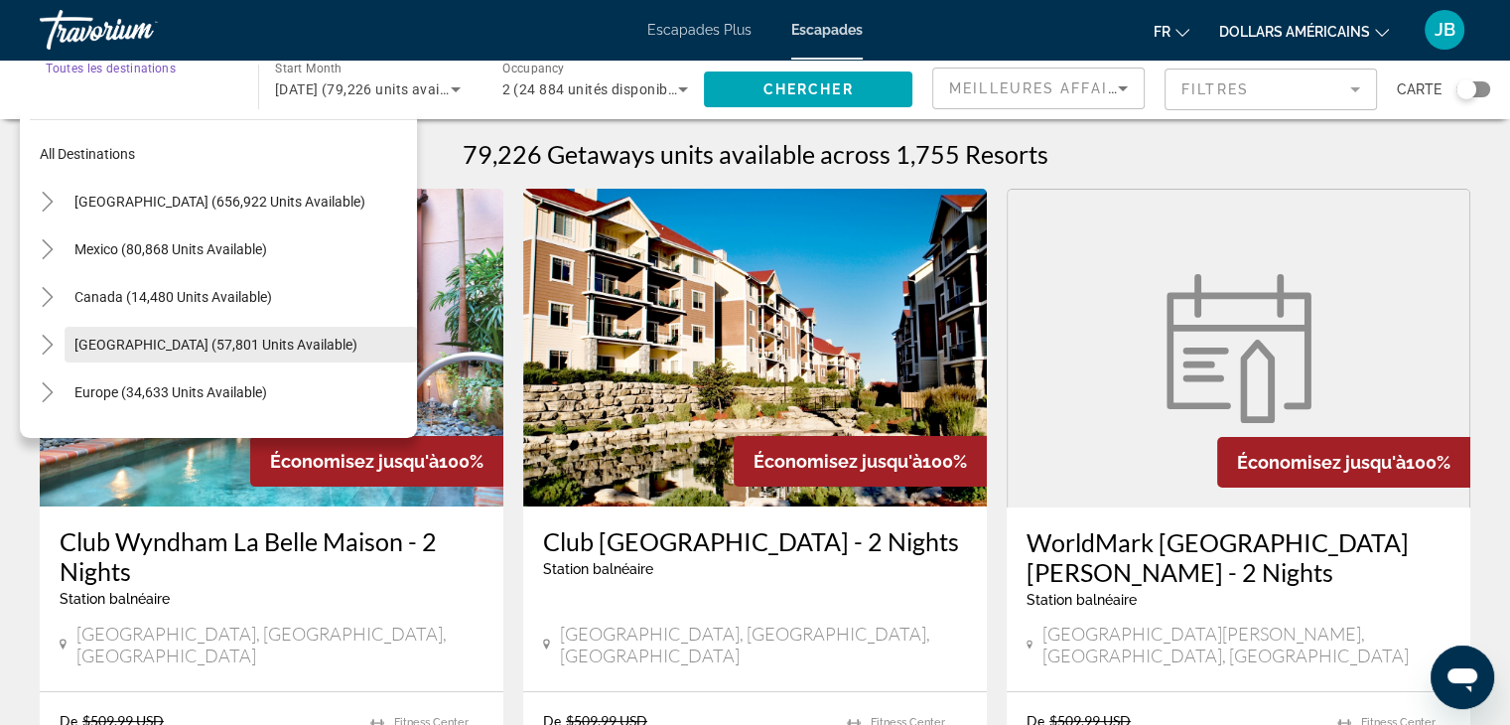
scroll to position [71, 0]
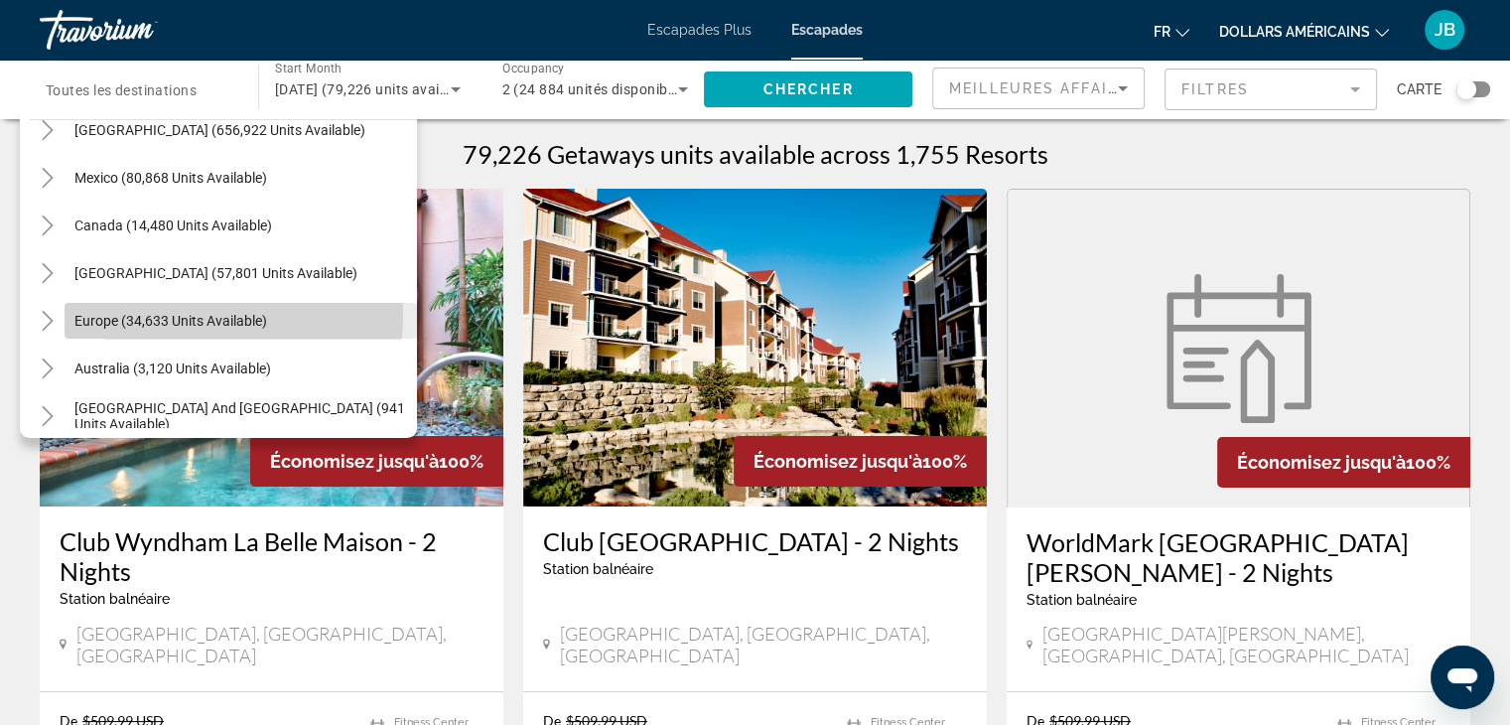
click at [127, 313] on span "Europe (34,633 units available)" at bounding box center [170, 321] width 193 height 16
type input "**********"
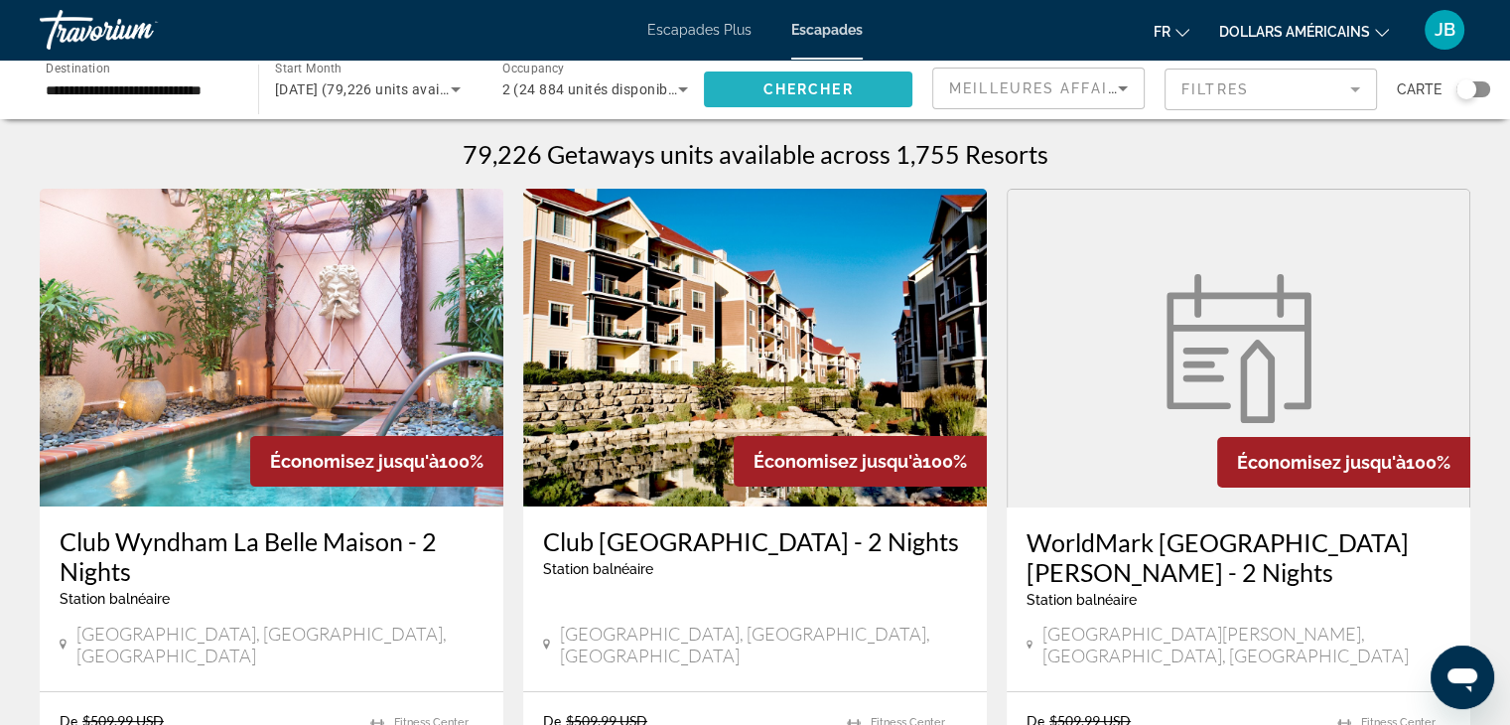
click at [819, 81] on span "Chercher" at bounding box center [808, 89] width 90 height 16
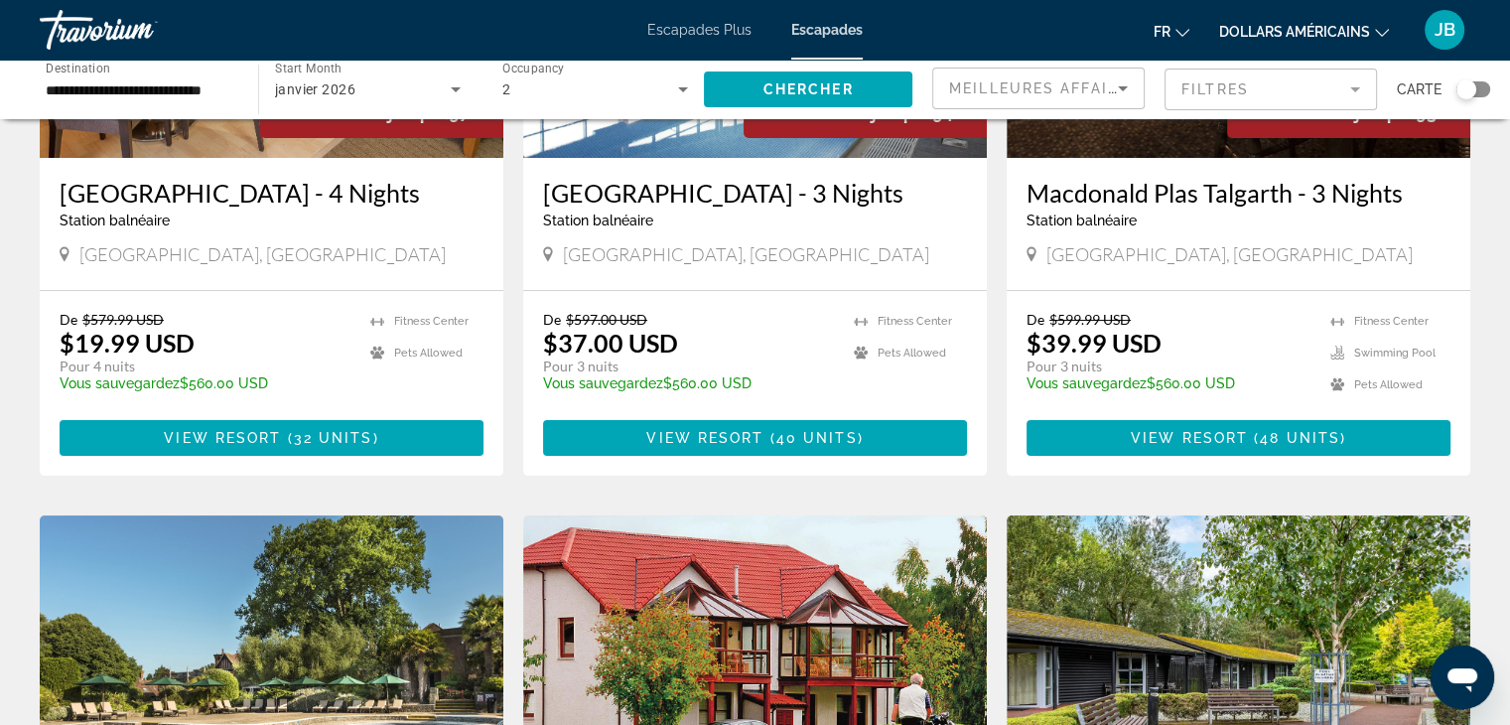
scroll to position [349, 0]
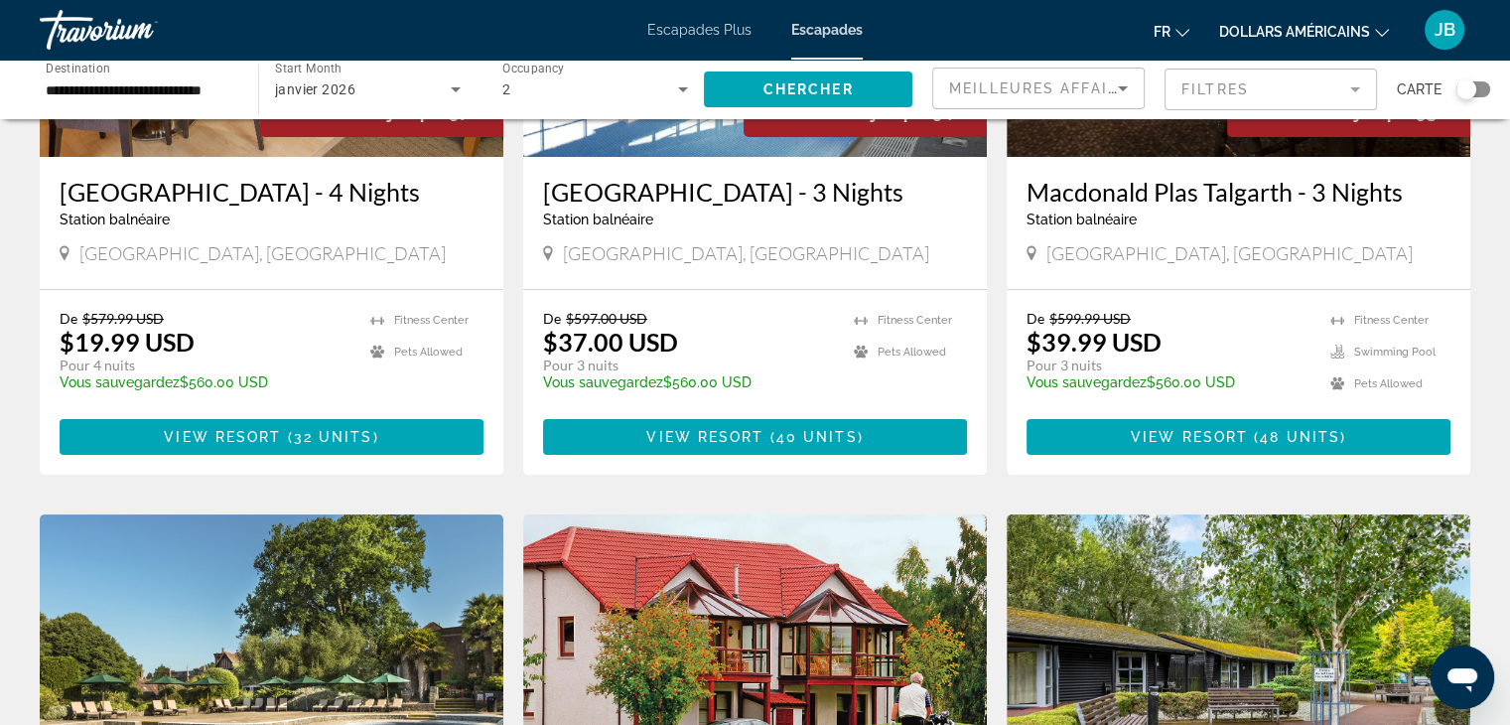
click at [1235, 72] on mat-form-field "Filtres" at bounding box center [1271, 90] width 212 height 42
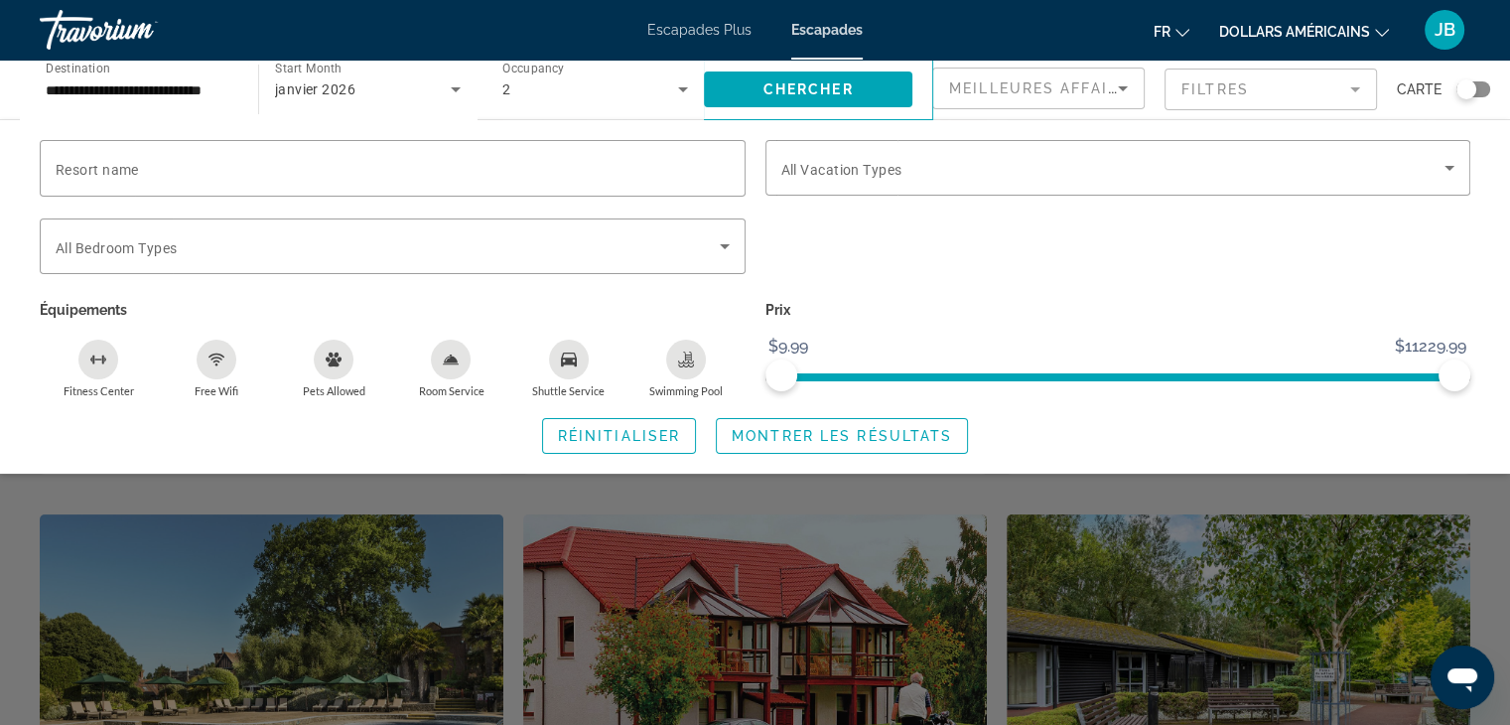
click at [1089, 525] on div "Search widget" at bounding box center [755, 511] width 1510 height 427
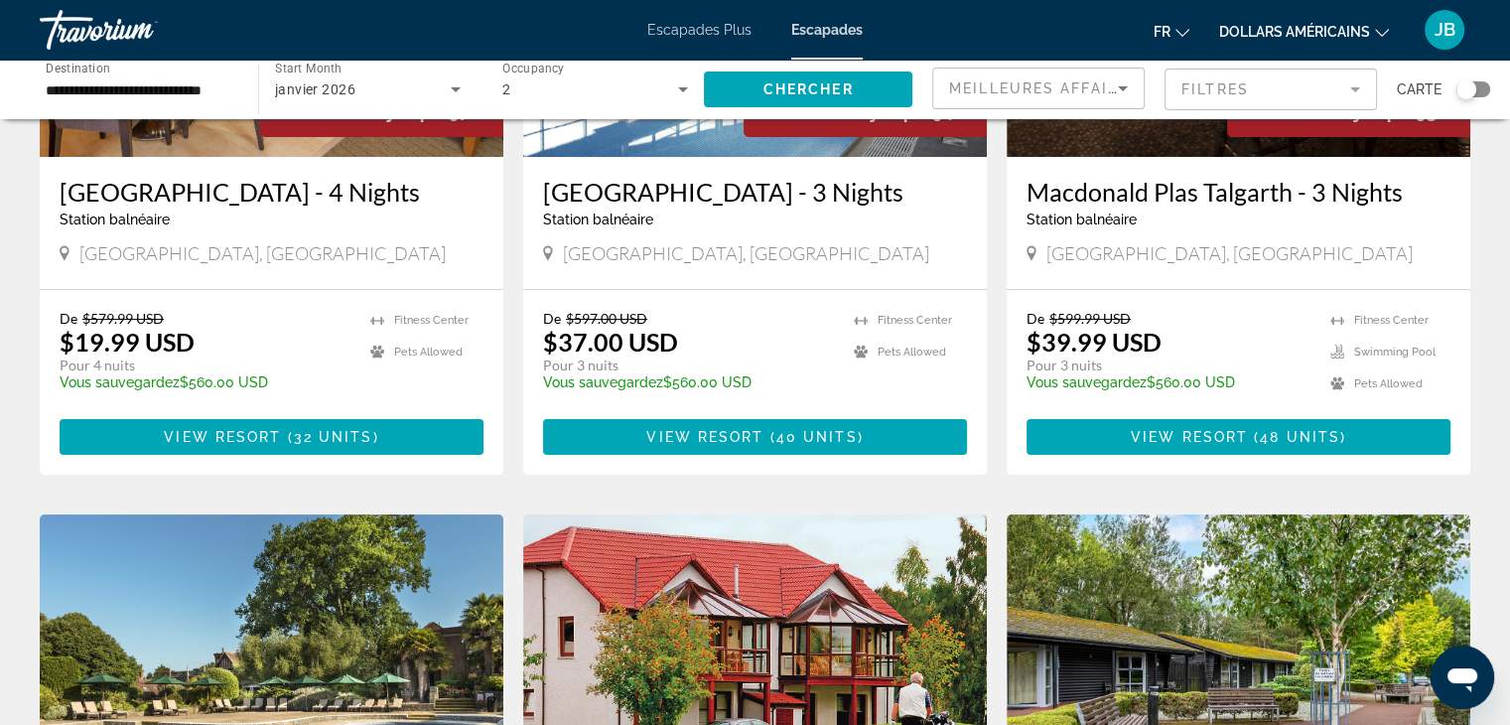
scroll to position [0, 0]
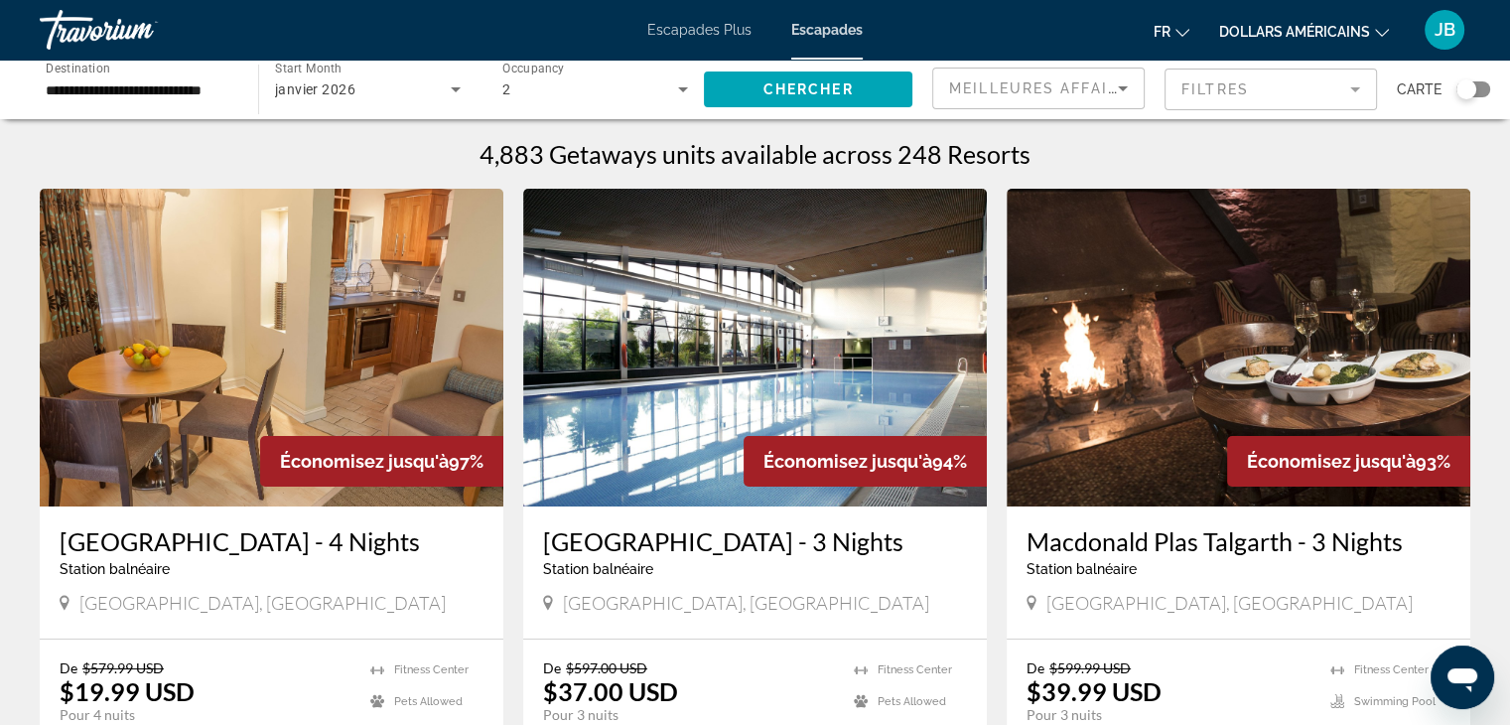
click at [1081, 69] on div "Meilleures affaires" at bounding box center [1038, 97] width 179 height 56
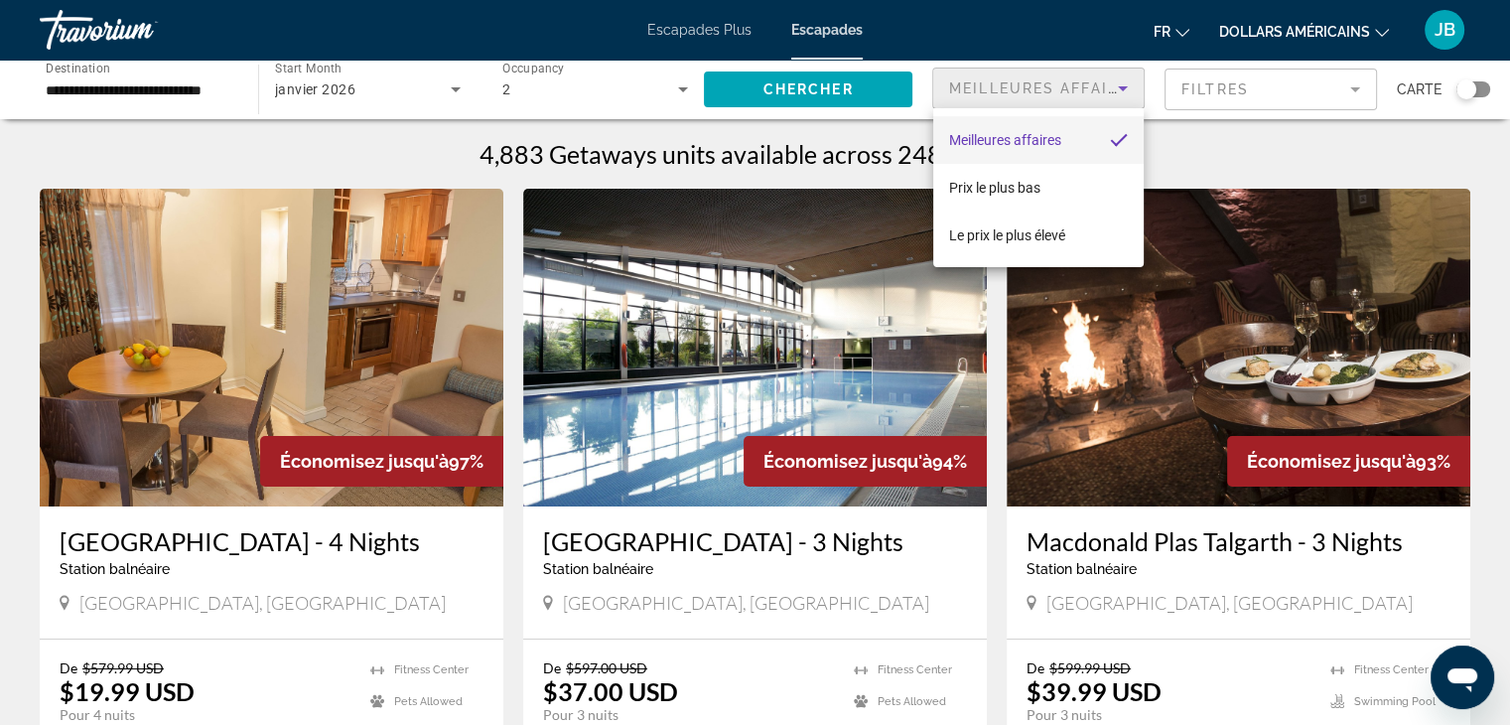
click at [1191, 128] on div at bounding box center [755, 362] width 1510 height 725
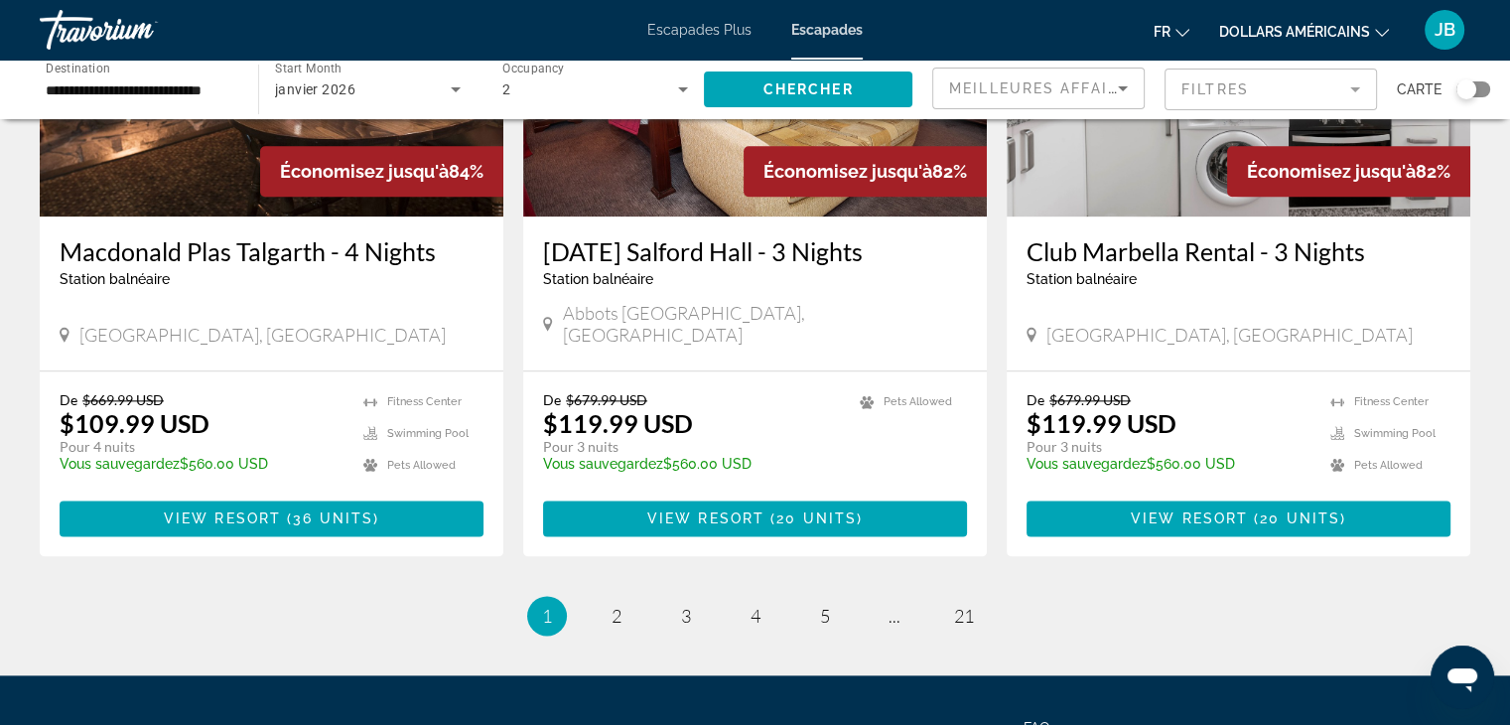
scroll to position [2517, 0]
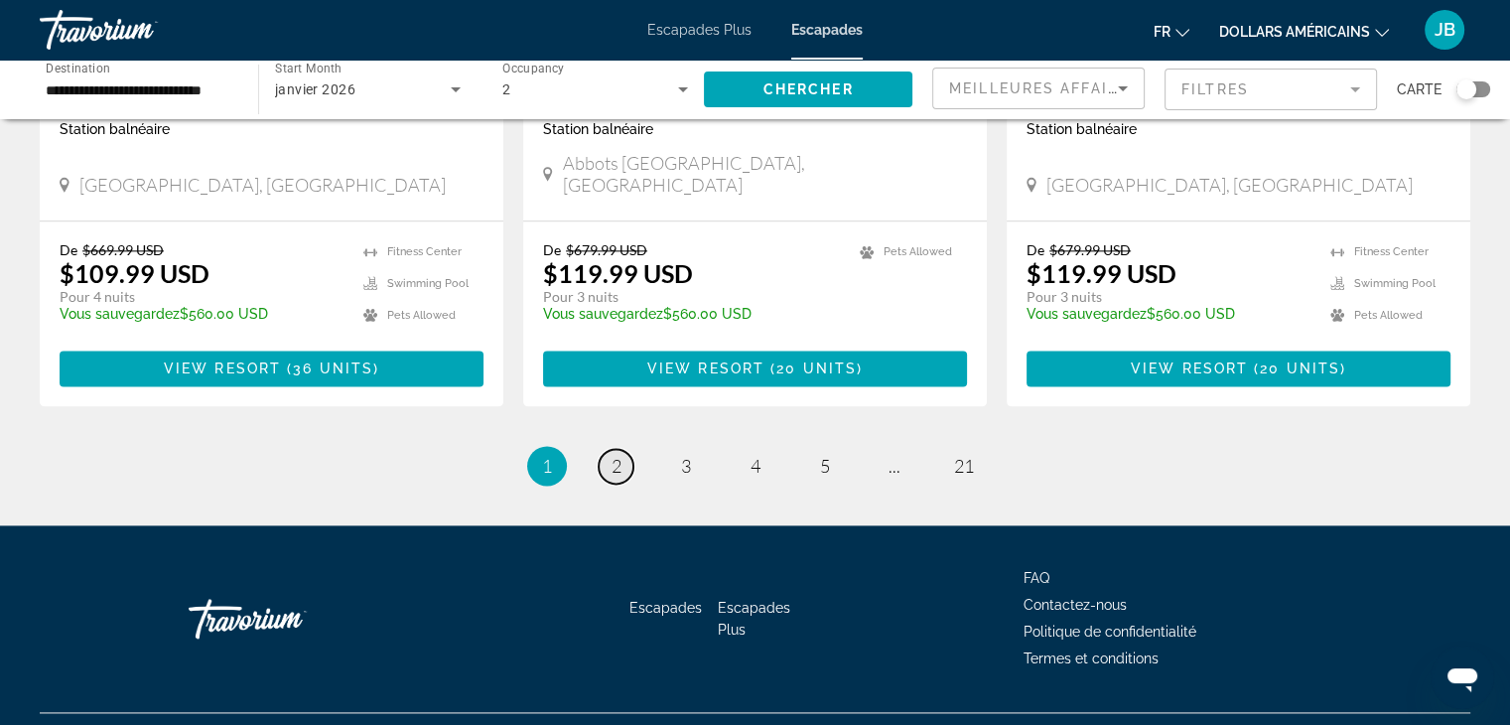
click at [612, 455] on span "2" at bounding box center [617, 466] width 10 height 22
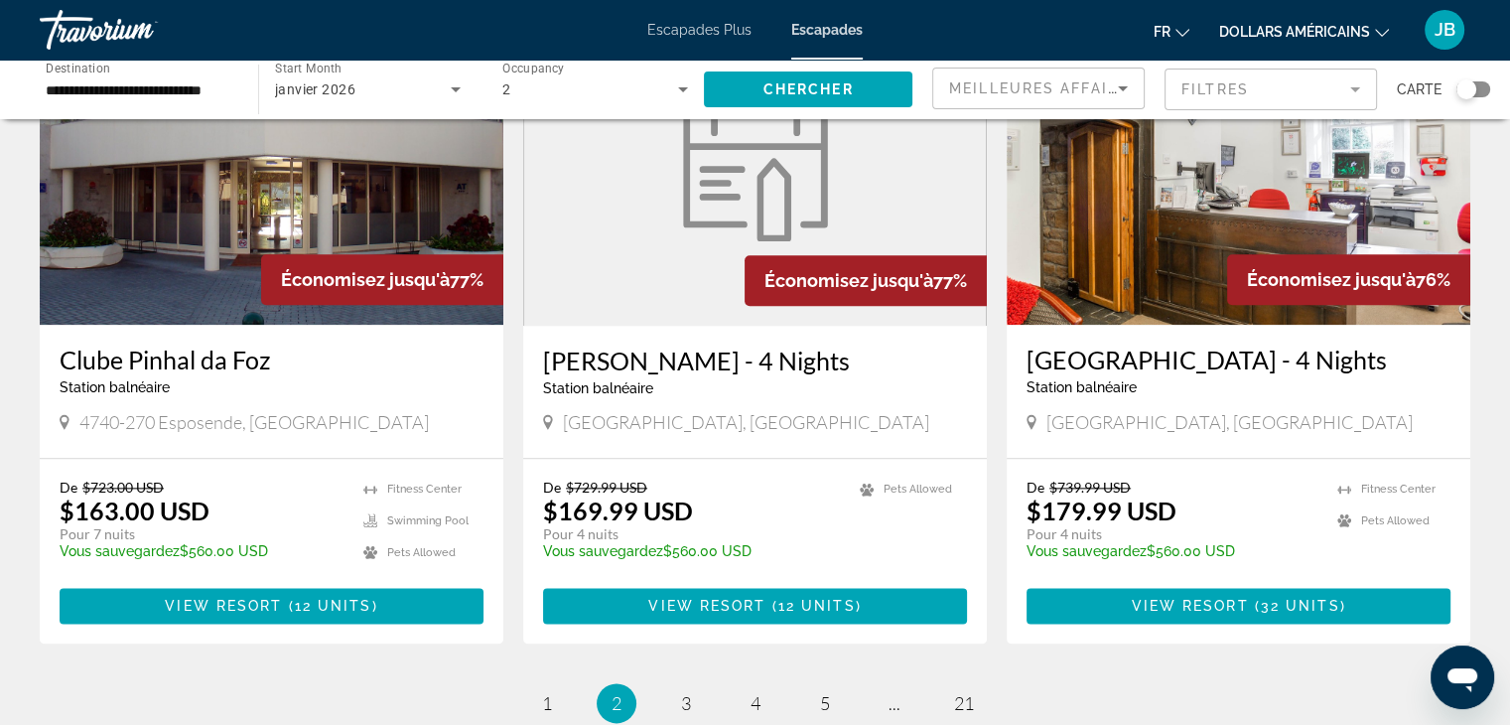
scroll to position [2260, 0]
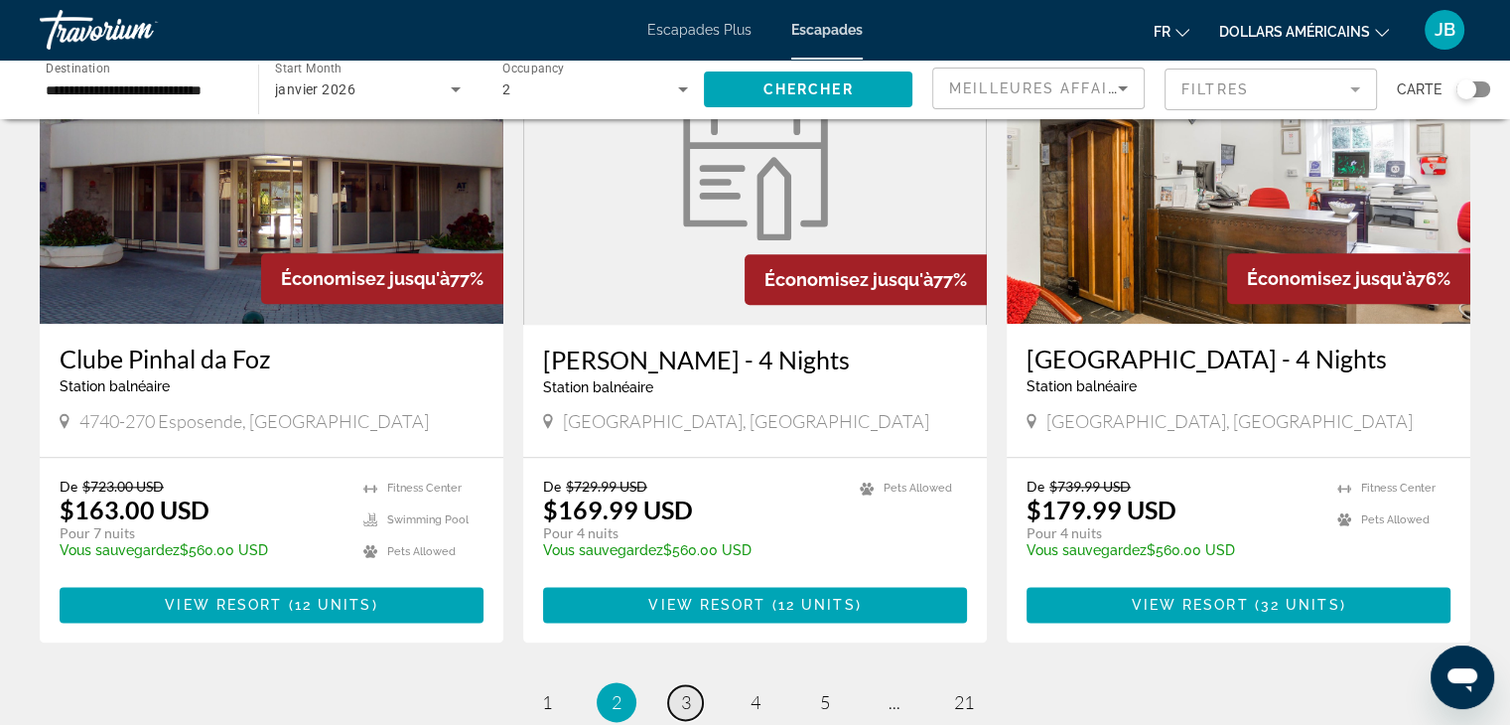
click at [690, 691] on span "3" at bounding box center [686, 702] width 10 height 22
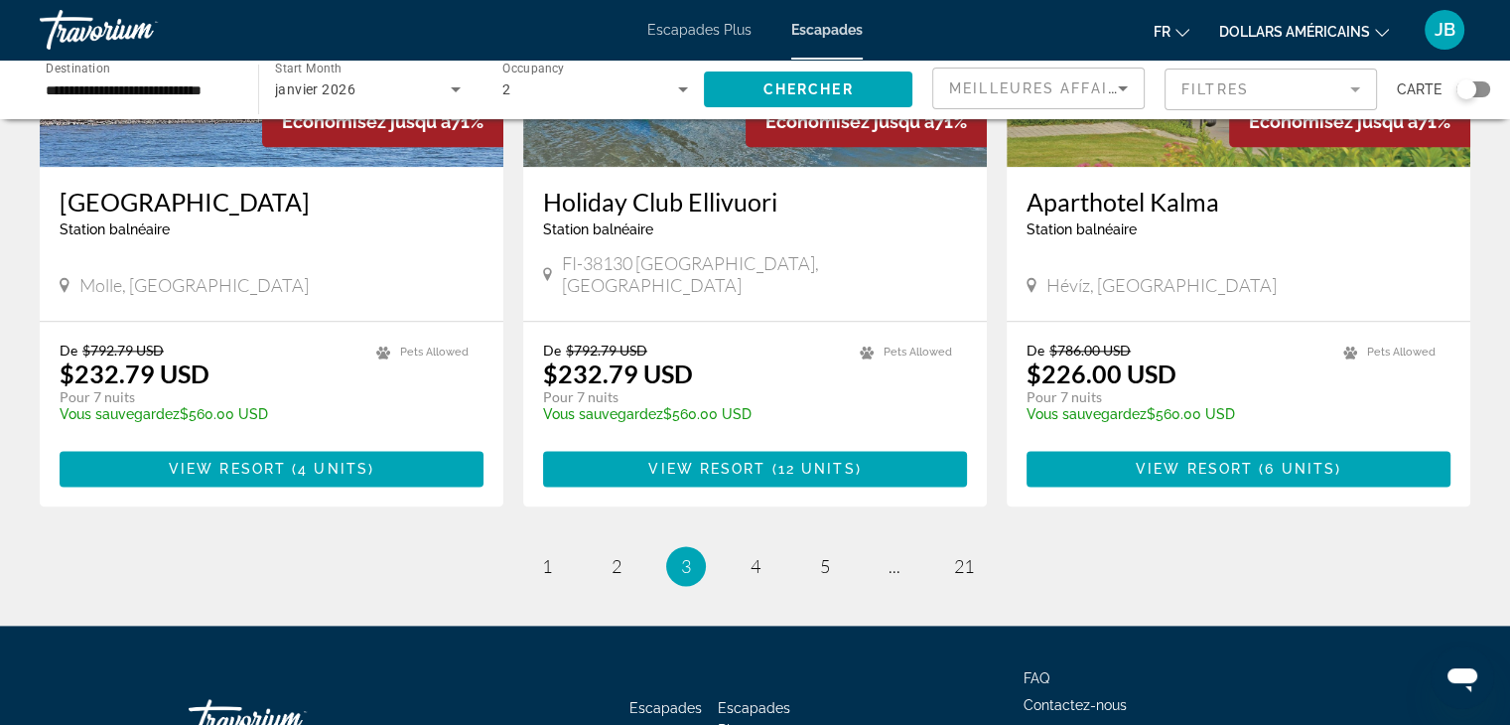
scroll to position [2455, 0]
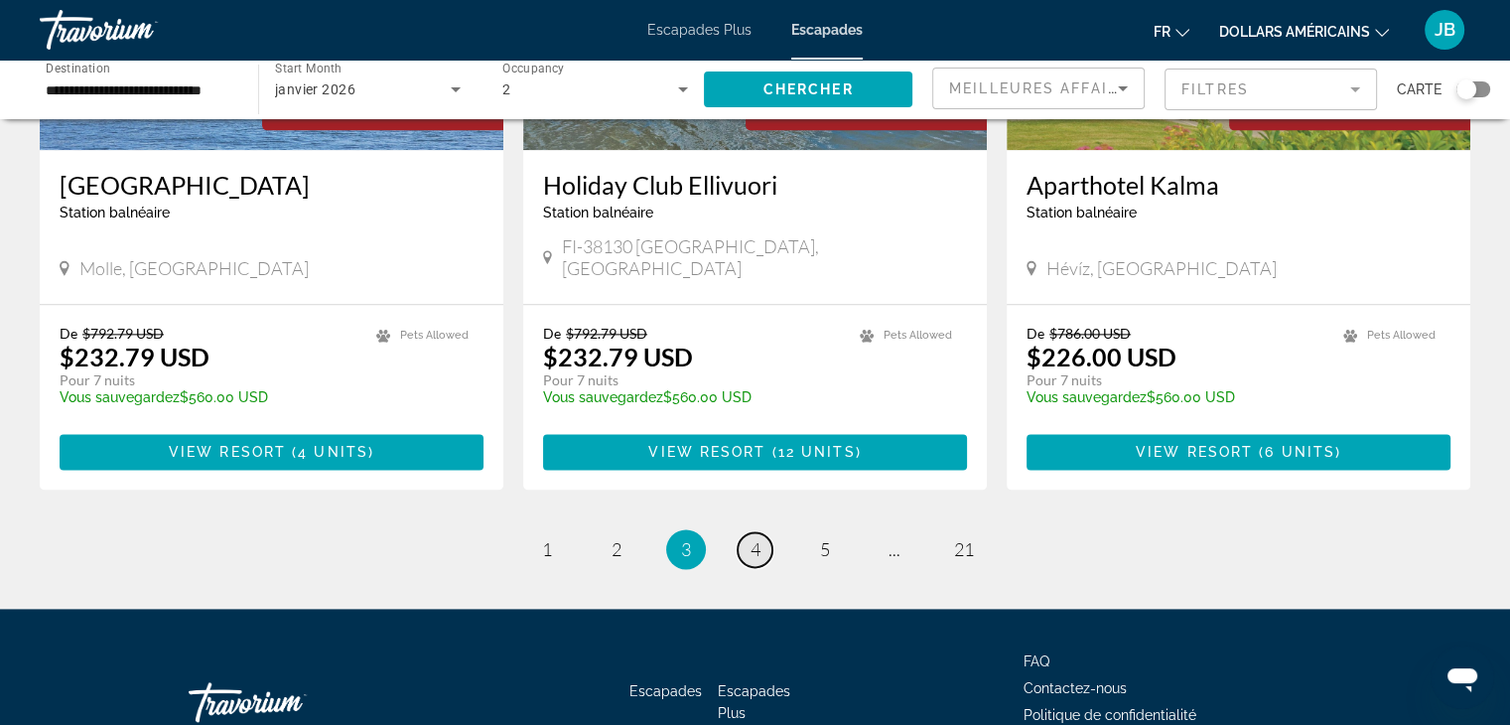
click at [751, 538] on span "4" at bounding box center [756, 549] width 10 height 22
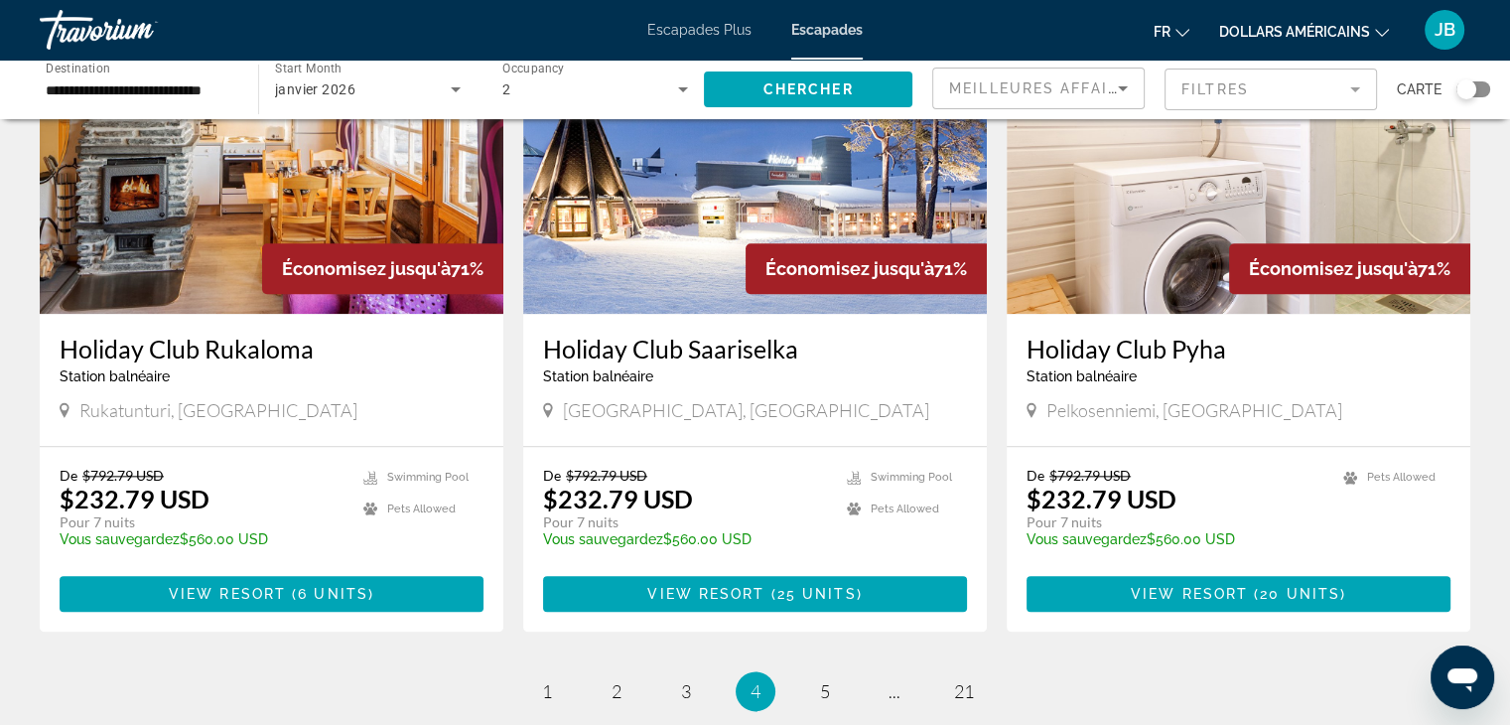
scroll to position [2486, 0]
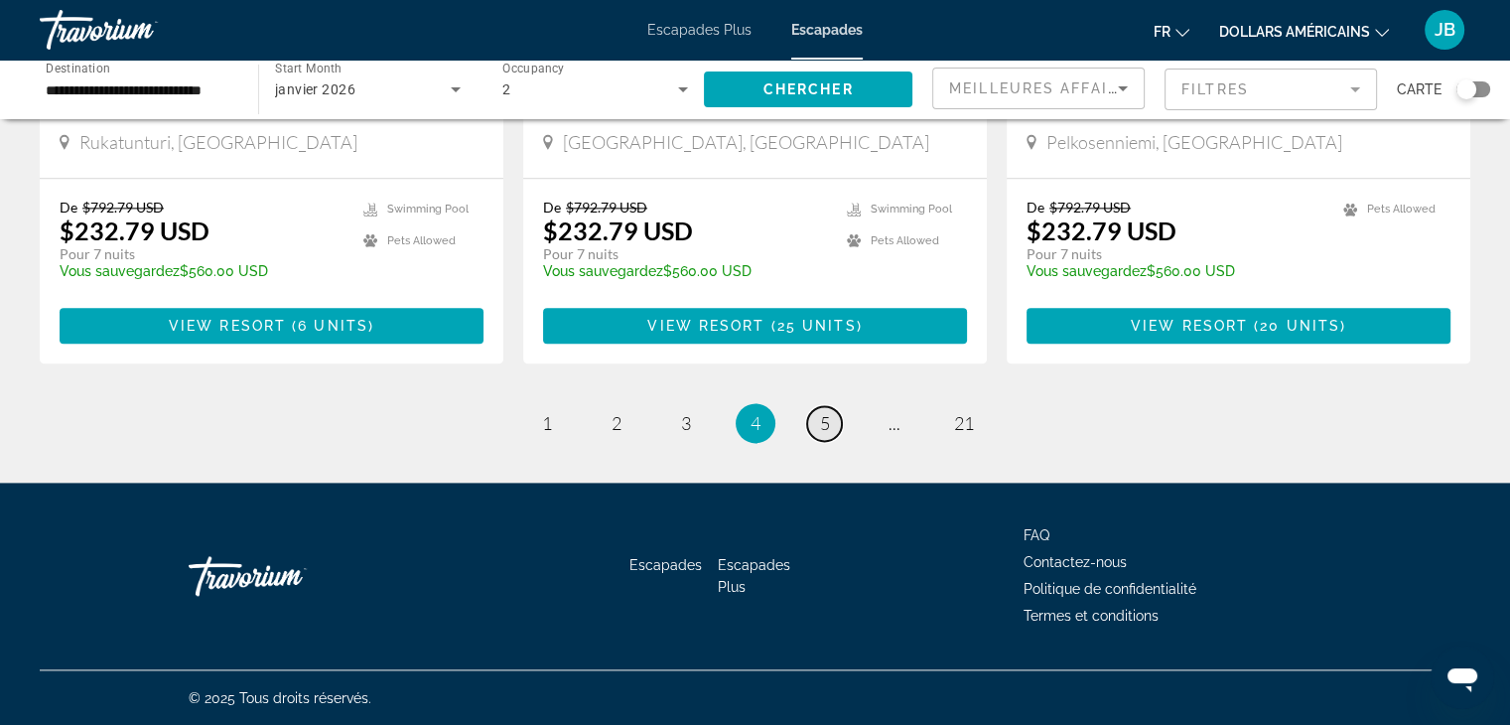
click at [820, 430] on span "5" at bounding box center [825, 423] width 10 height 22
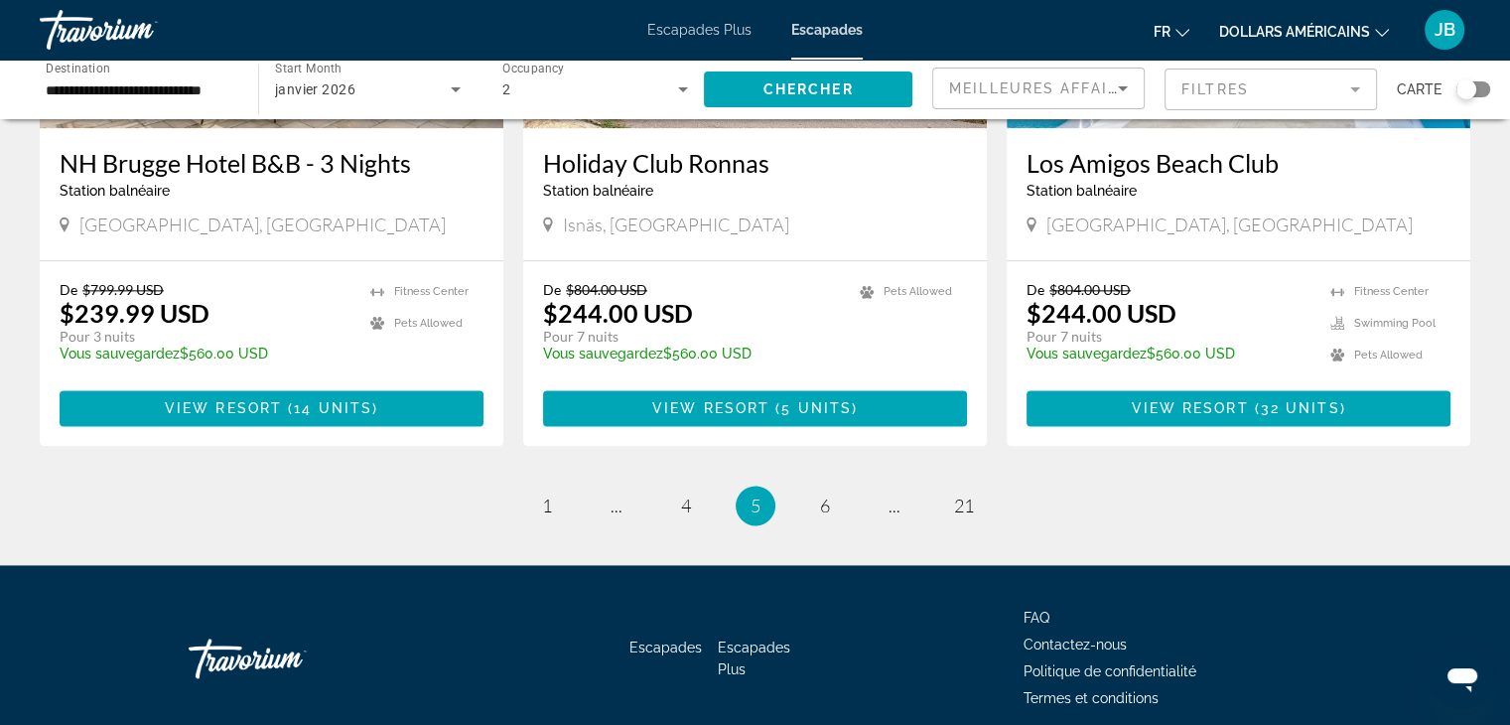
scroll to position [2486, 0]
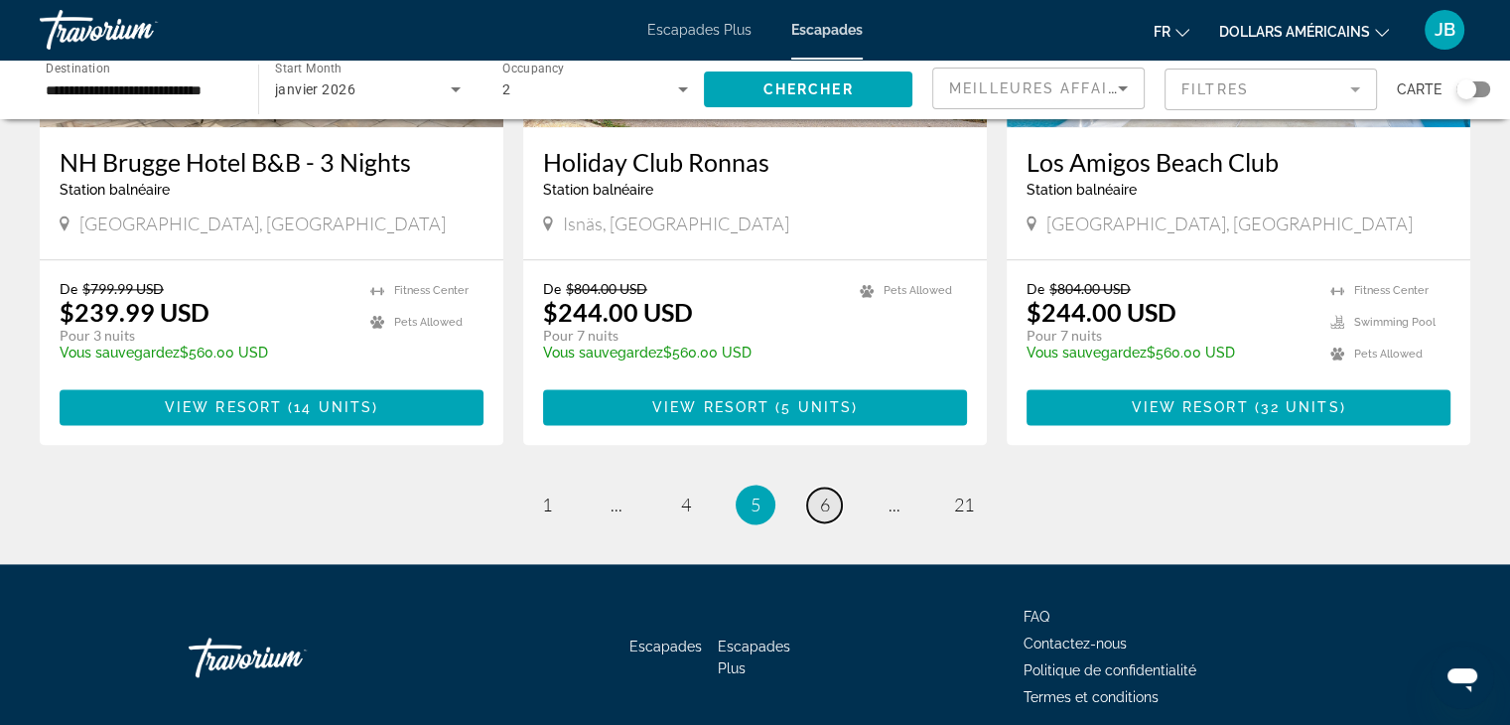
click at [820, 493] on span "6" at bounding box center [825, 504] width 10 height 22
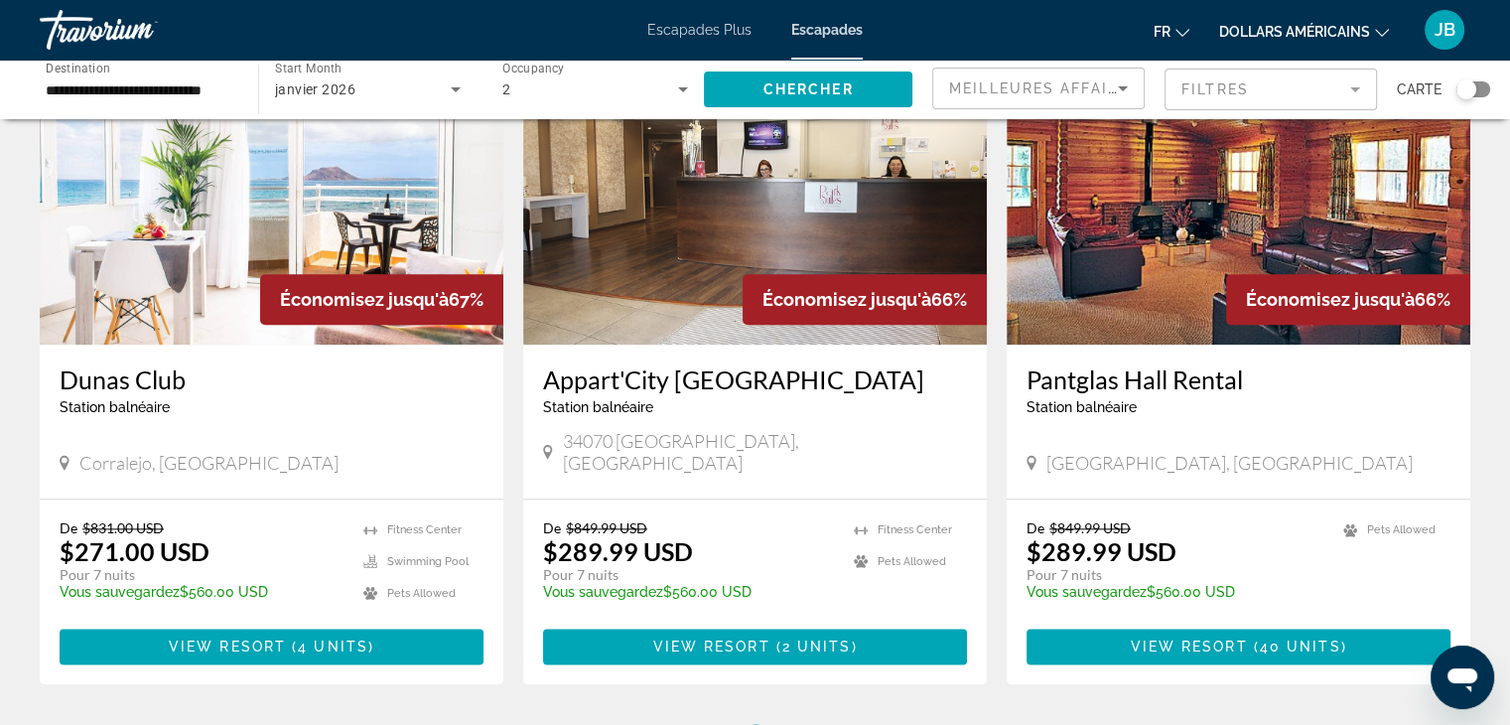
scroll to position [2240, 0]
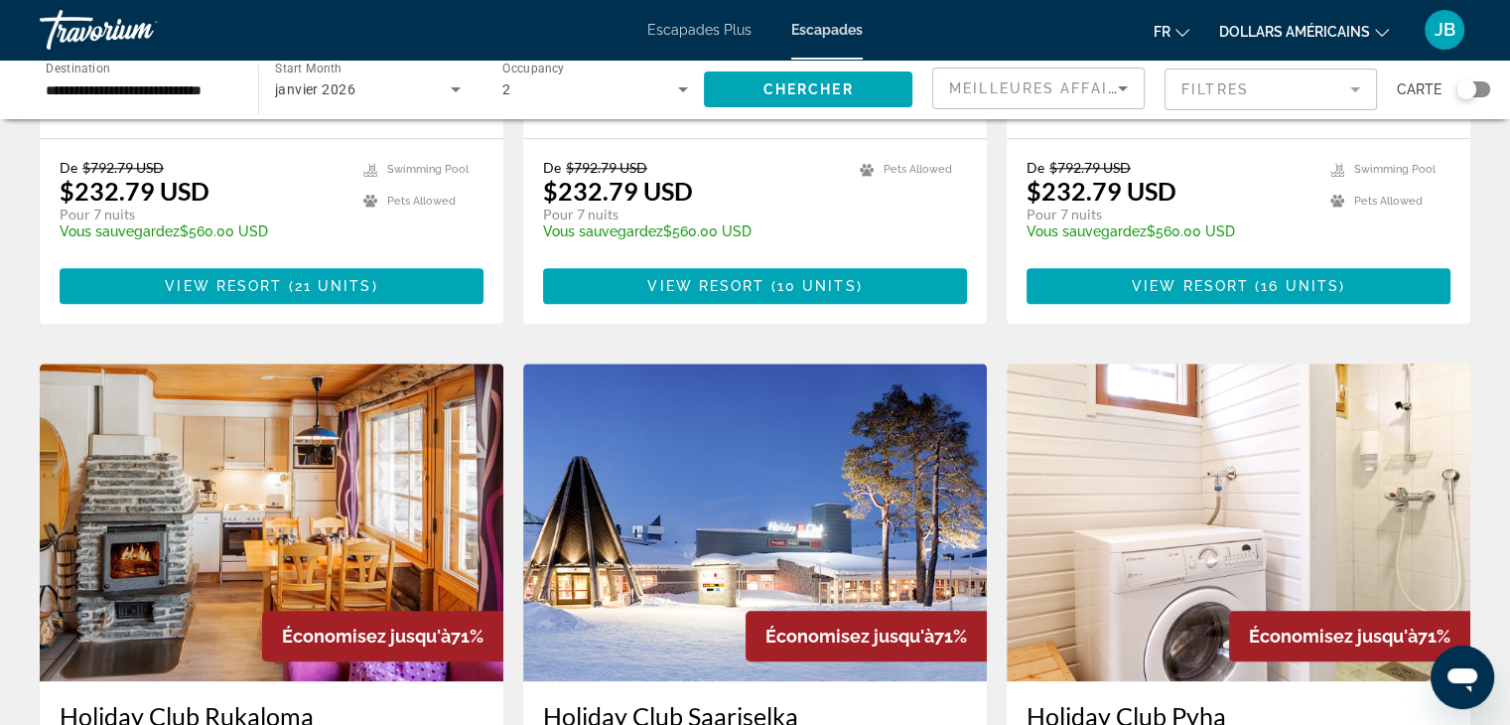
scroll to position [2486, 0]
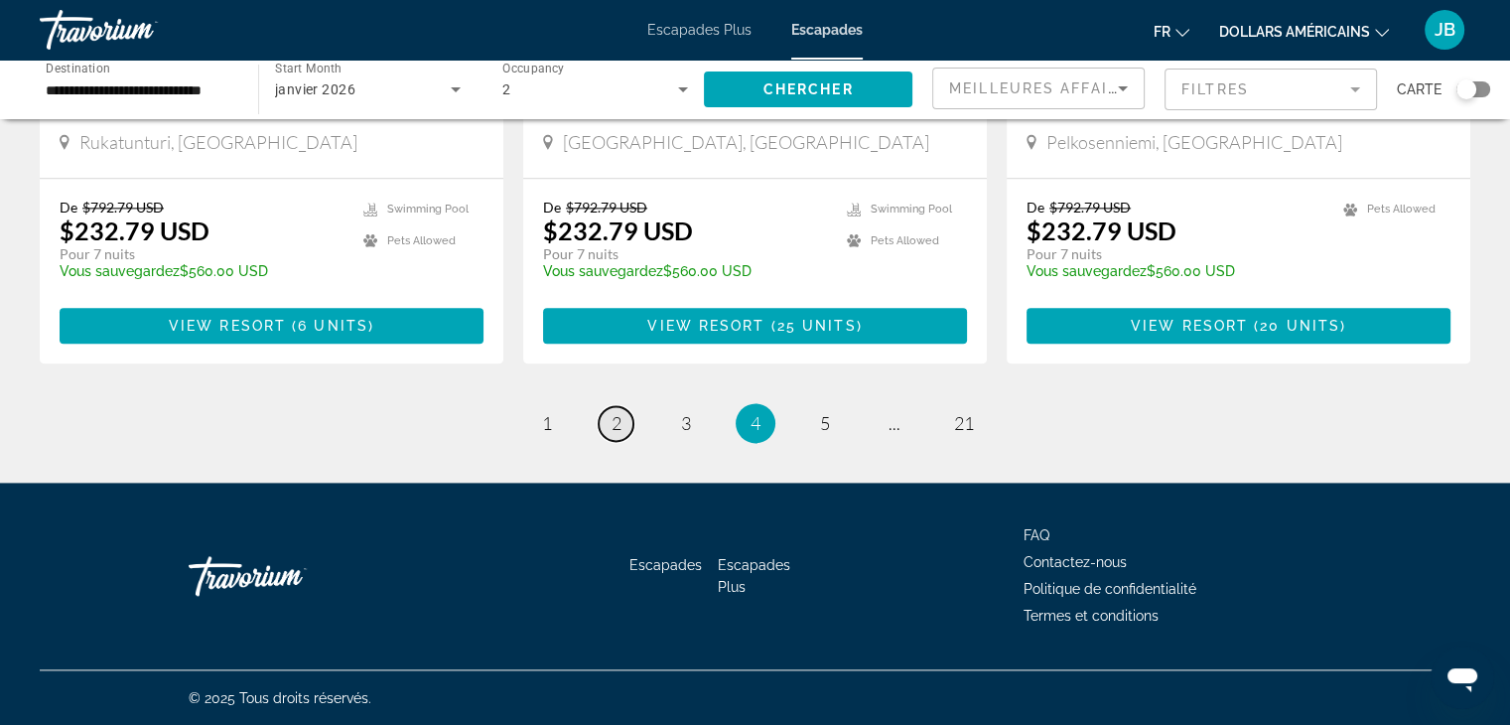
click at [619, 414] on span "2" at bounding box center [617, 423] width 10 height 22
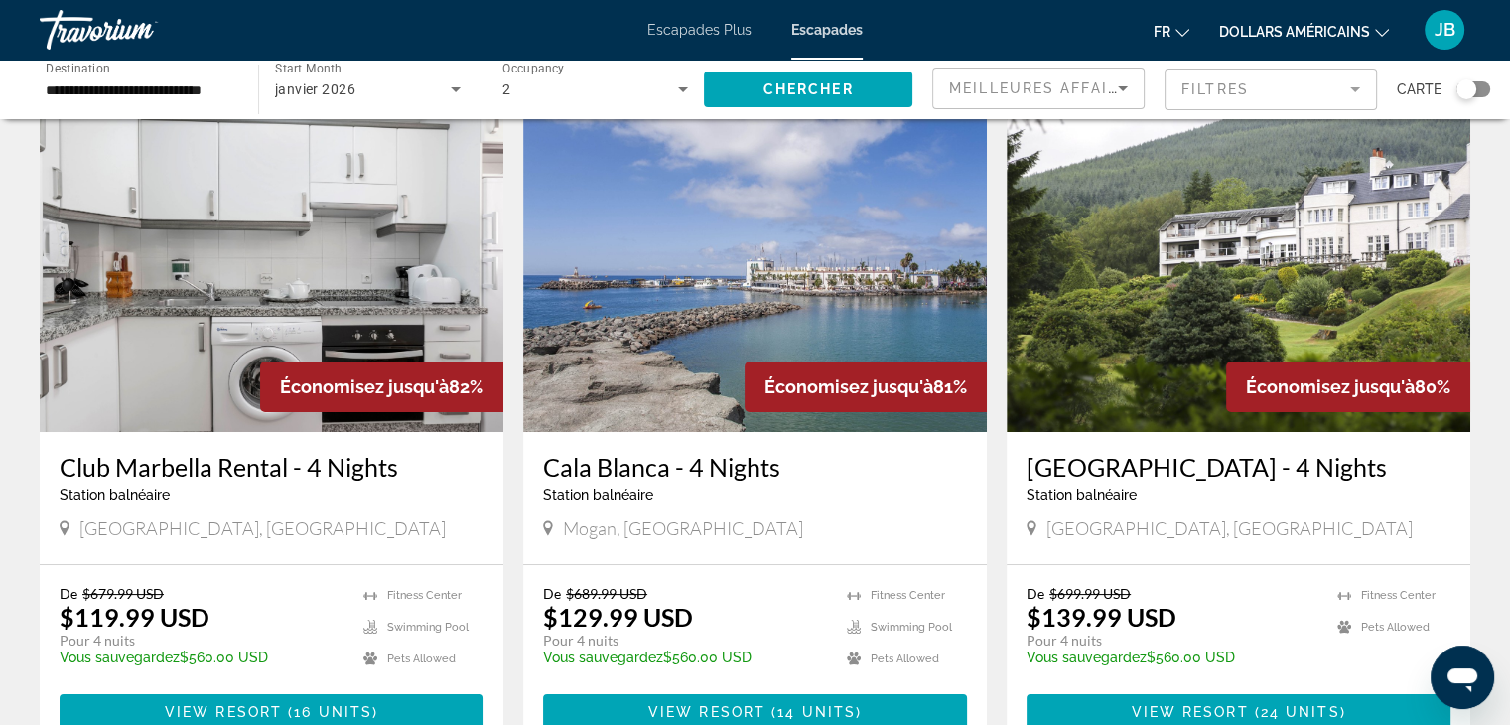
scroll to position [73, 0]
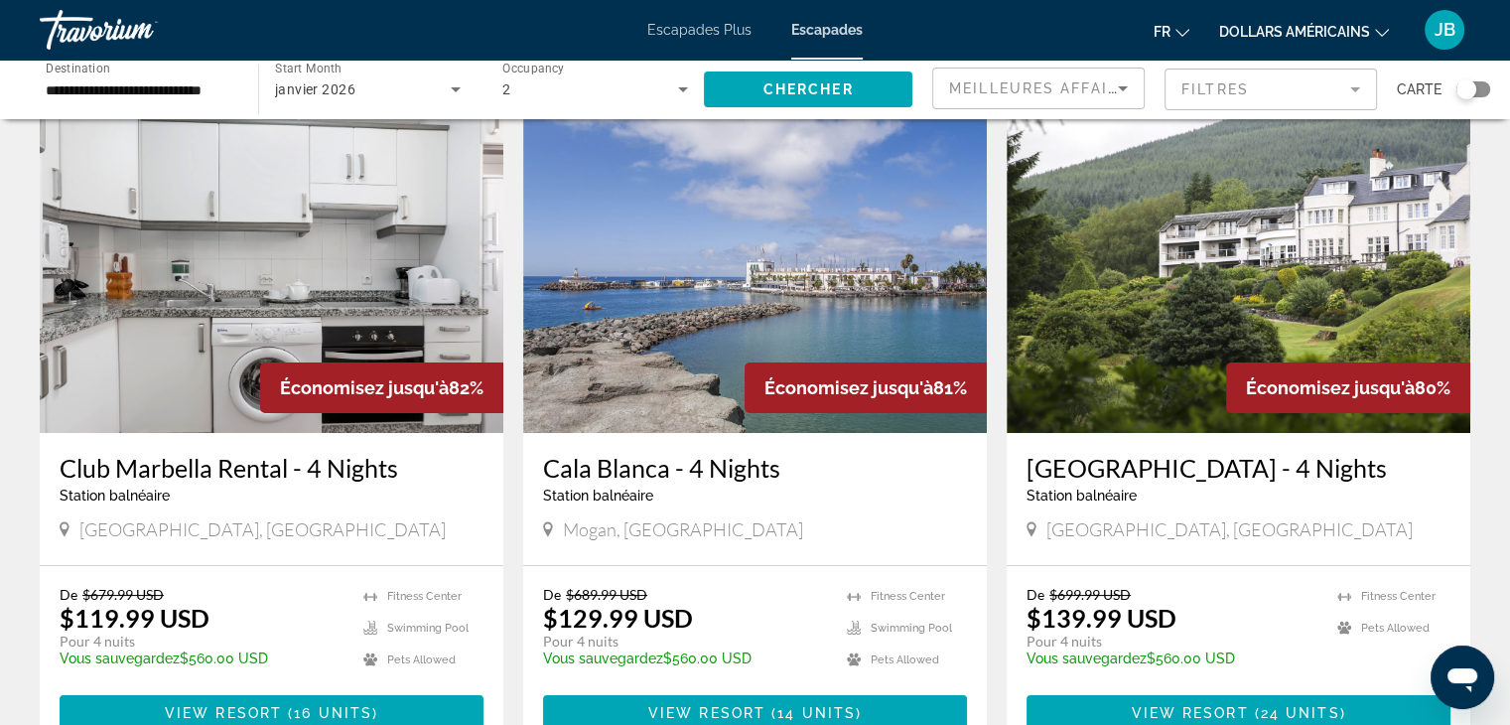
click at [244, 267] on img "Contenu principal" at bounding box center [272, 274] width 464 height 318
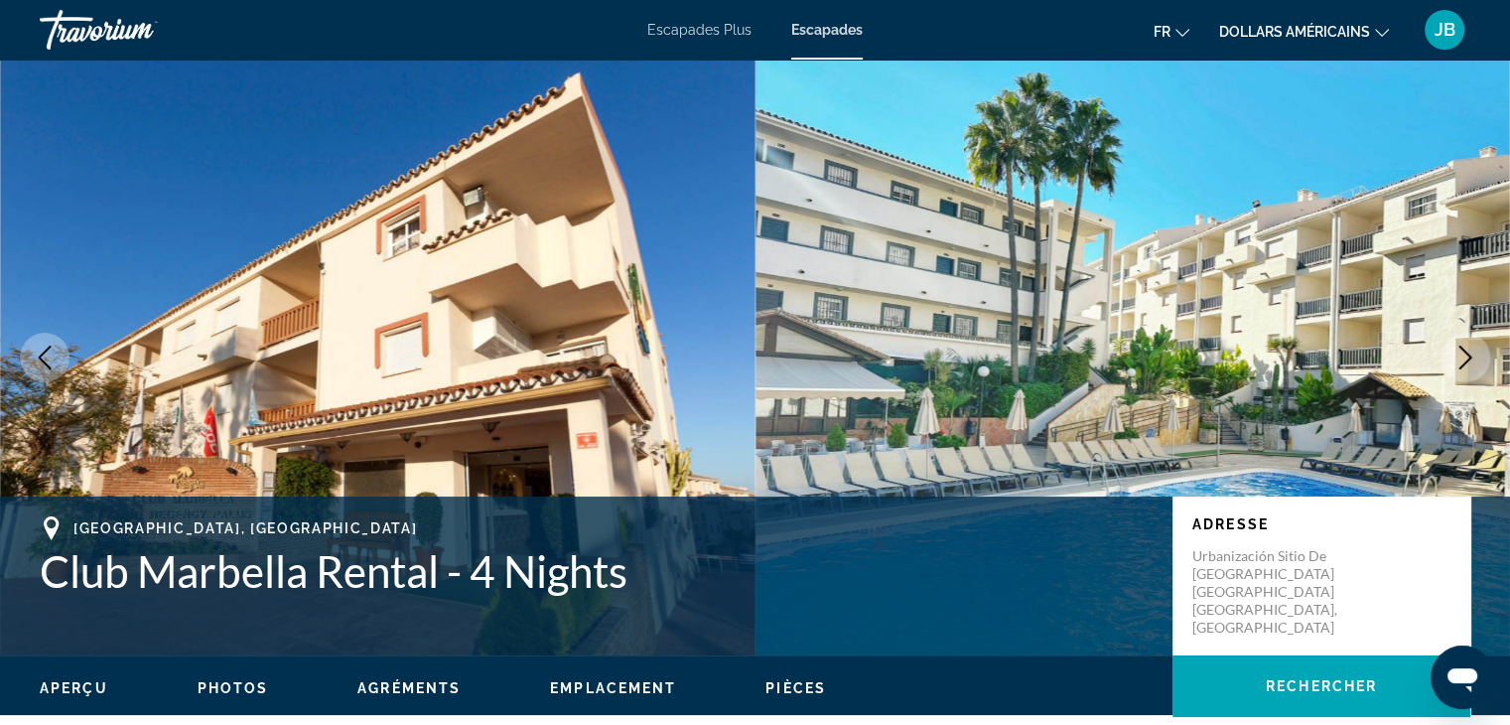
click at [1475, 346] on icon "Next image" at bounding box center [1465, 357] width 24 height 24
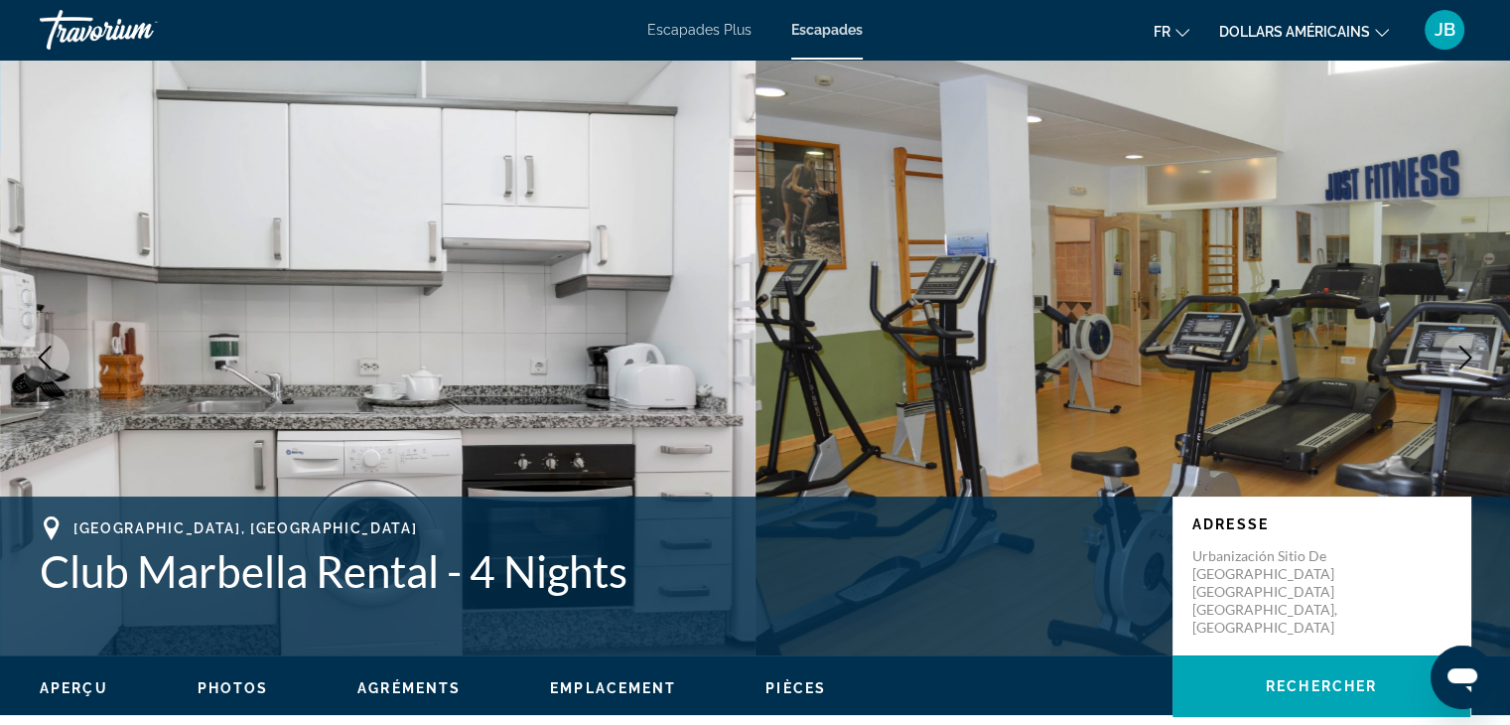
click at [1475, 346] on icon "Next image" at bounding box center [1465, 357] width 24 height 24
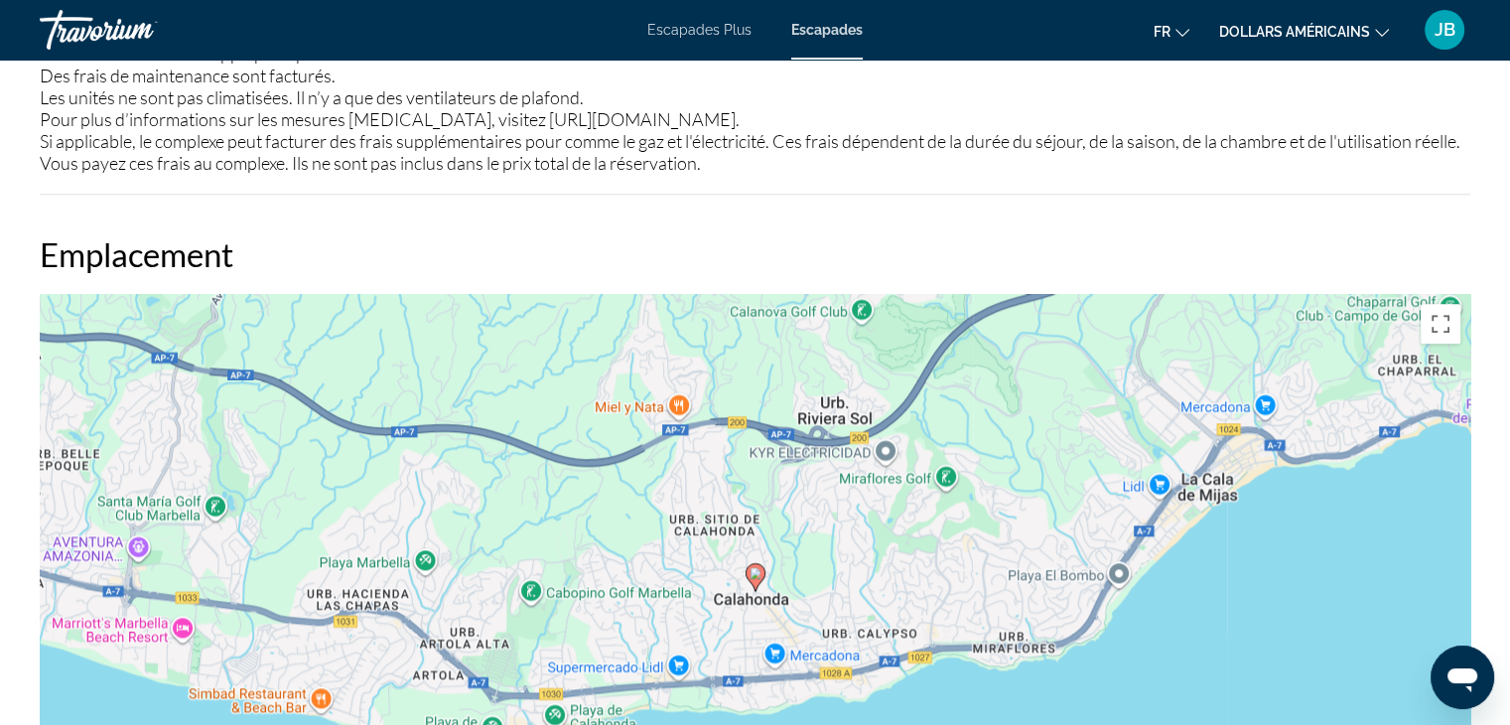
scroll to position [2338, 0]
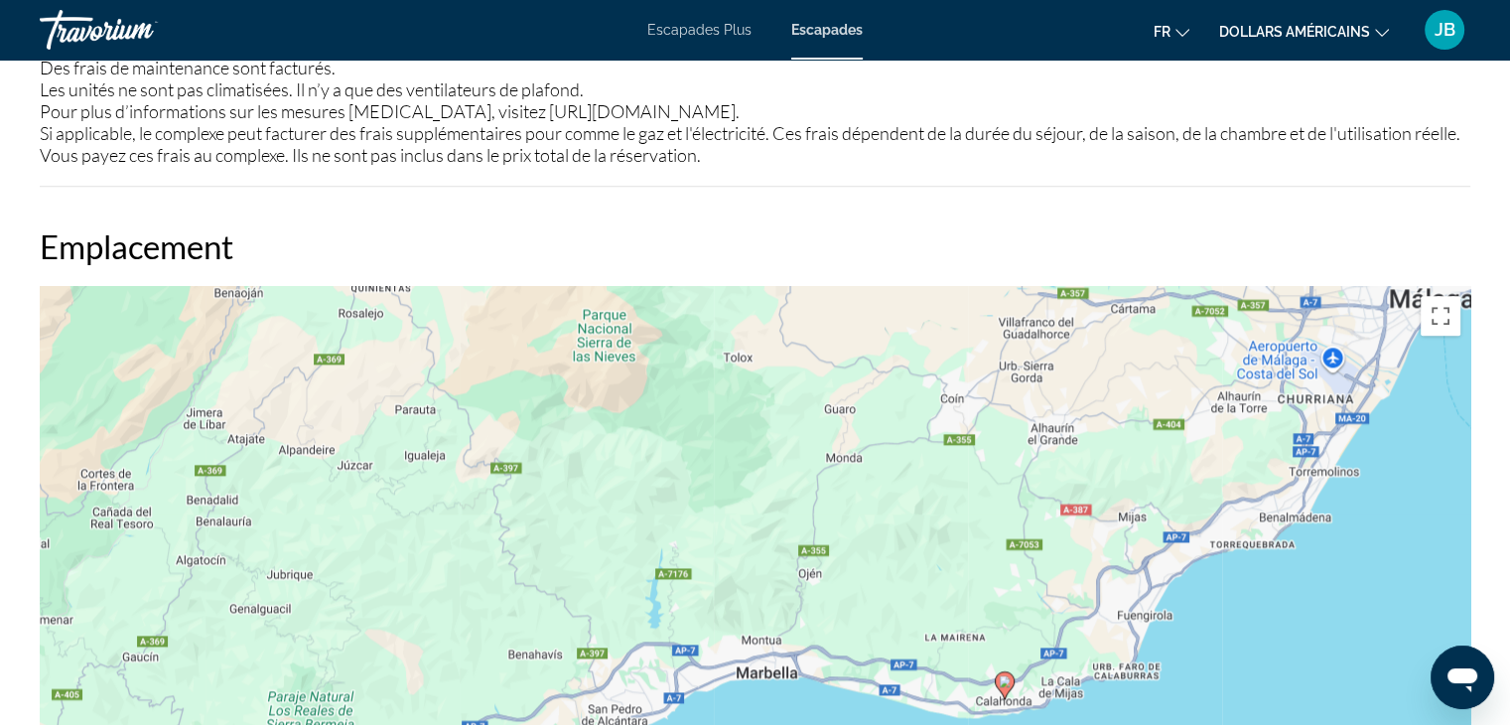
click at [815, 593] on div "Pour activer le glissement avec le clavier, appuyez sur Alt+Entrée. Une fois ce…" at bounding box center [755, 584] width 1431 height 596
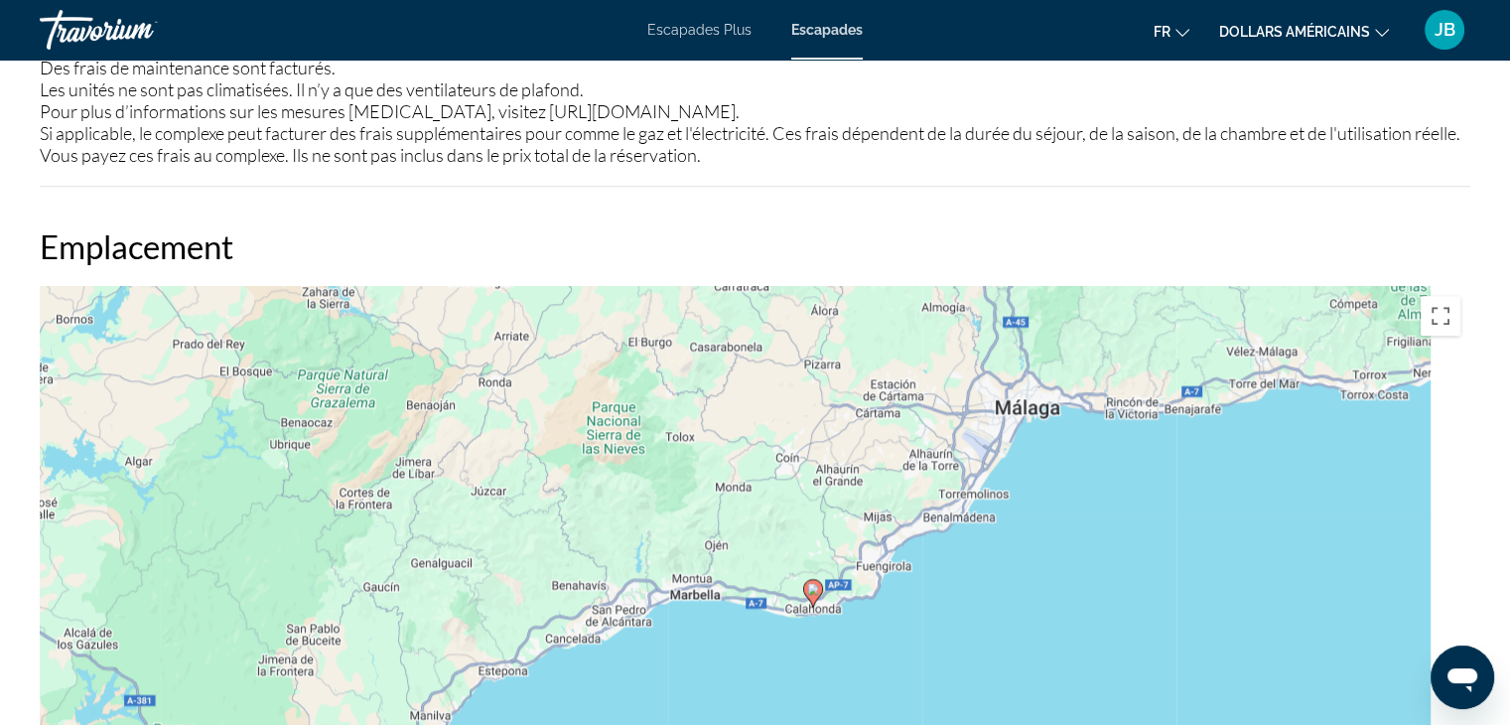
drag, startPoint x: 1269, startPoint y: 530, endPoint x: 1008, endPoint y: 501, distance: 262.7
click at [1008, 501] on div "Pour activer le glissement avec le clavier, appuyez sur Alt+Entrée. Une fois ce…" at bounding box center [755, 584] width 1431 height 596
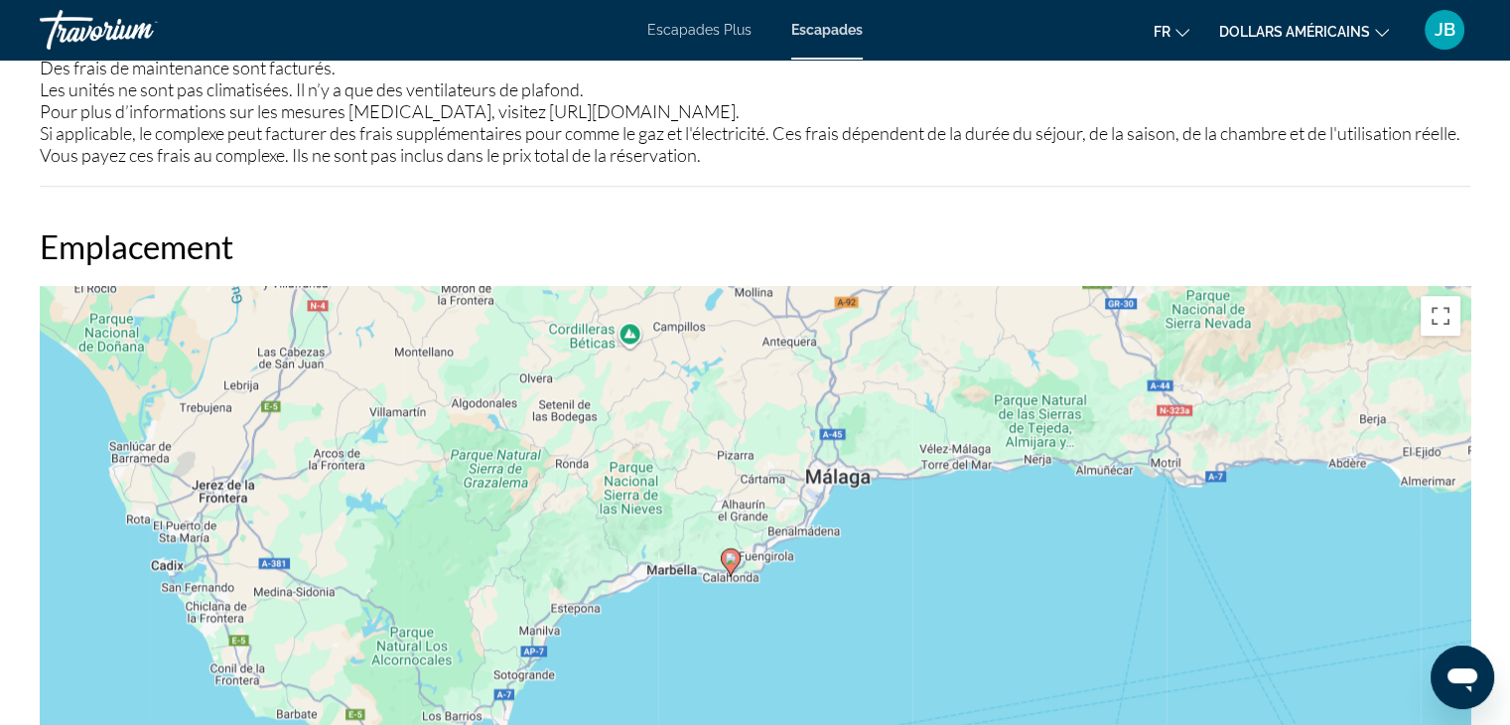
drag, startPoint x: 1156, startPoint y: 442, endPoint x: 981, endPoint y: 474, distance: 177.6
click at [981, 474] on div "Pour activer le glissement avec le clavier, appuyez sur Alt+Entrée. Une fois ce…" at bounding box center [755, 584] width 1431 height 596
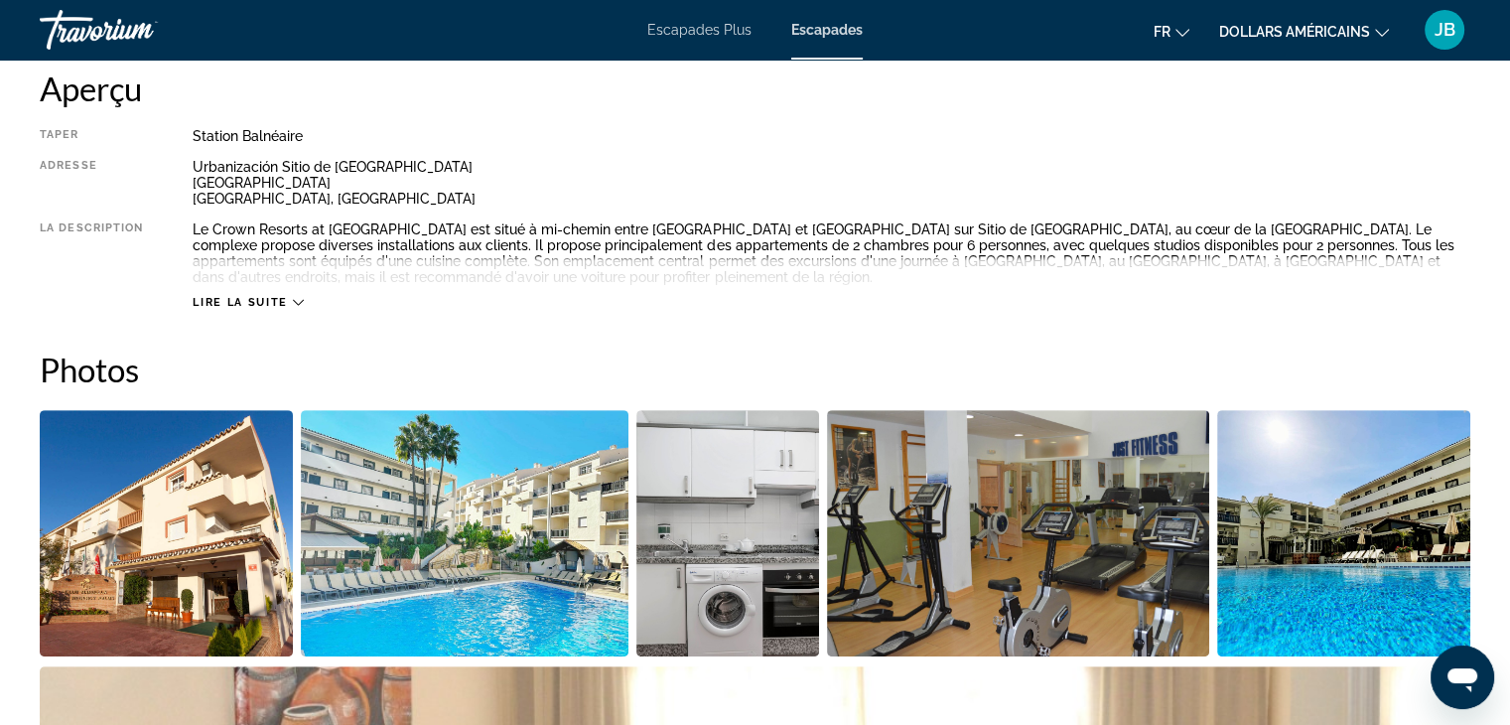
scroll to position [0, 0]
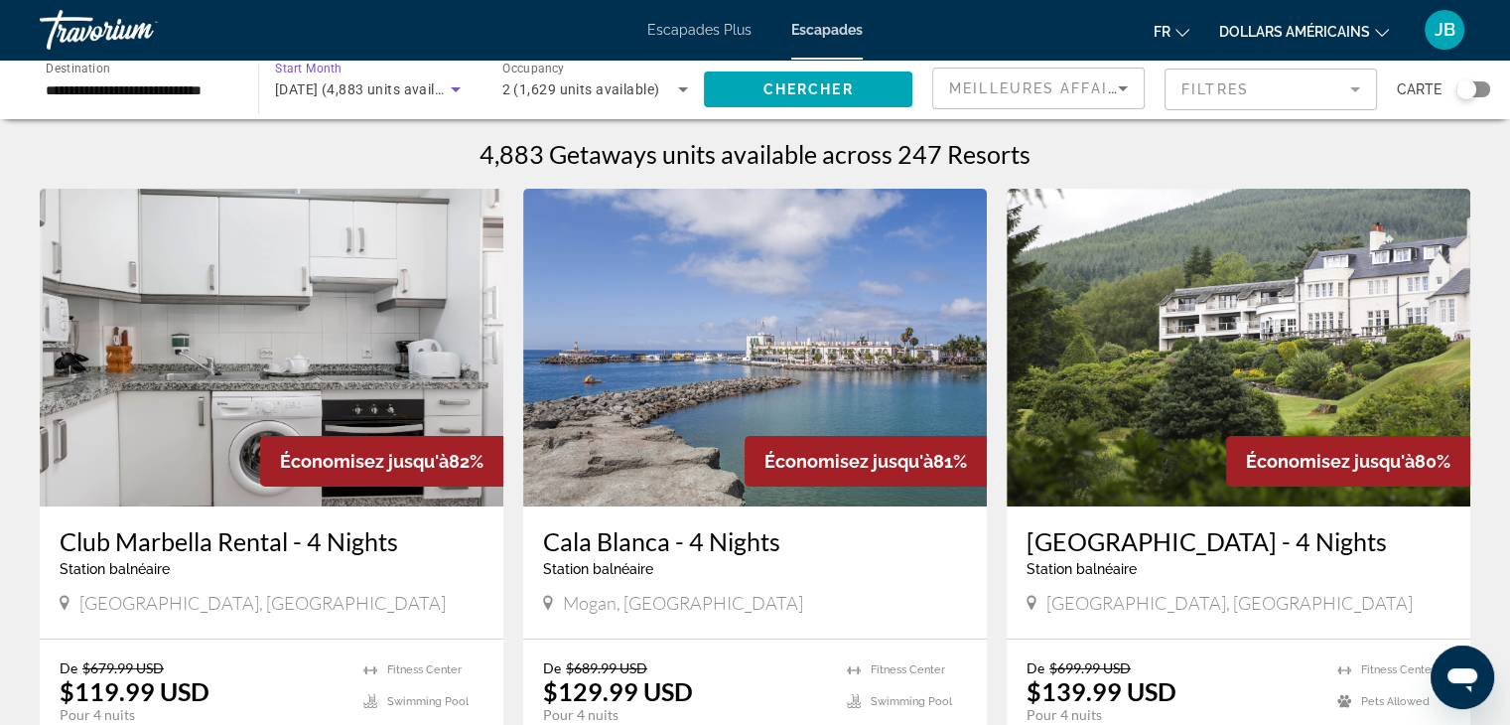
click at [365, 81] on span "janvier 2026 (4,883 units available)" at bounding box center [371, 89] width 193 height 16
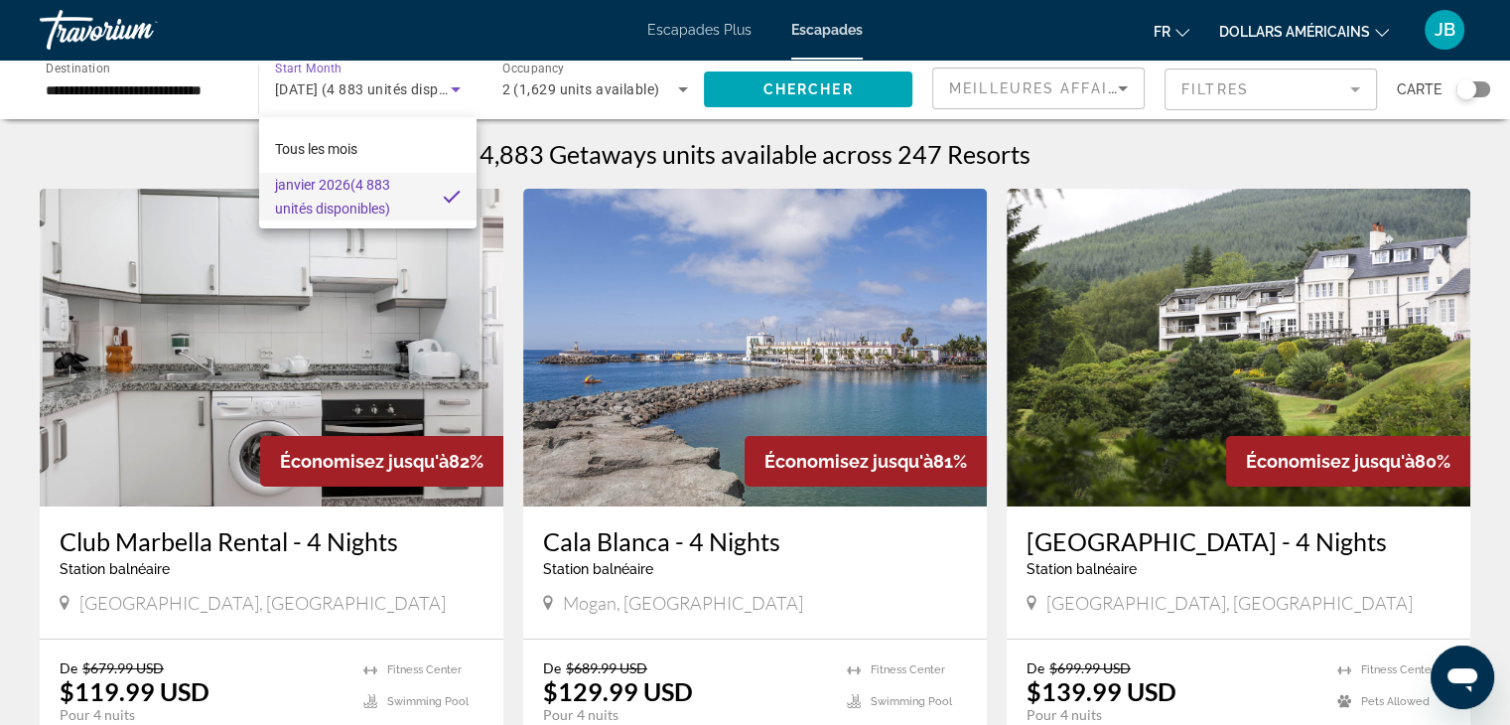
click at [316, 95] on div at bounding box center [755, 362] width 1510 height 725
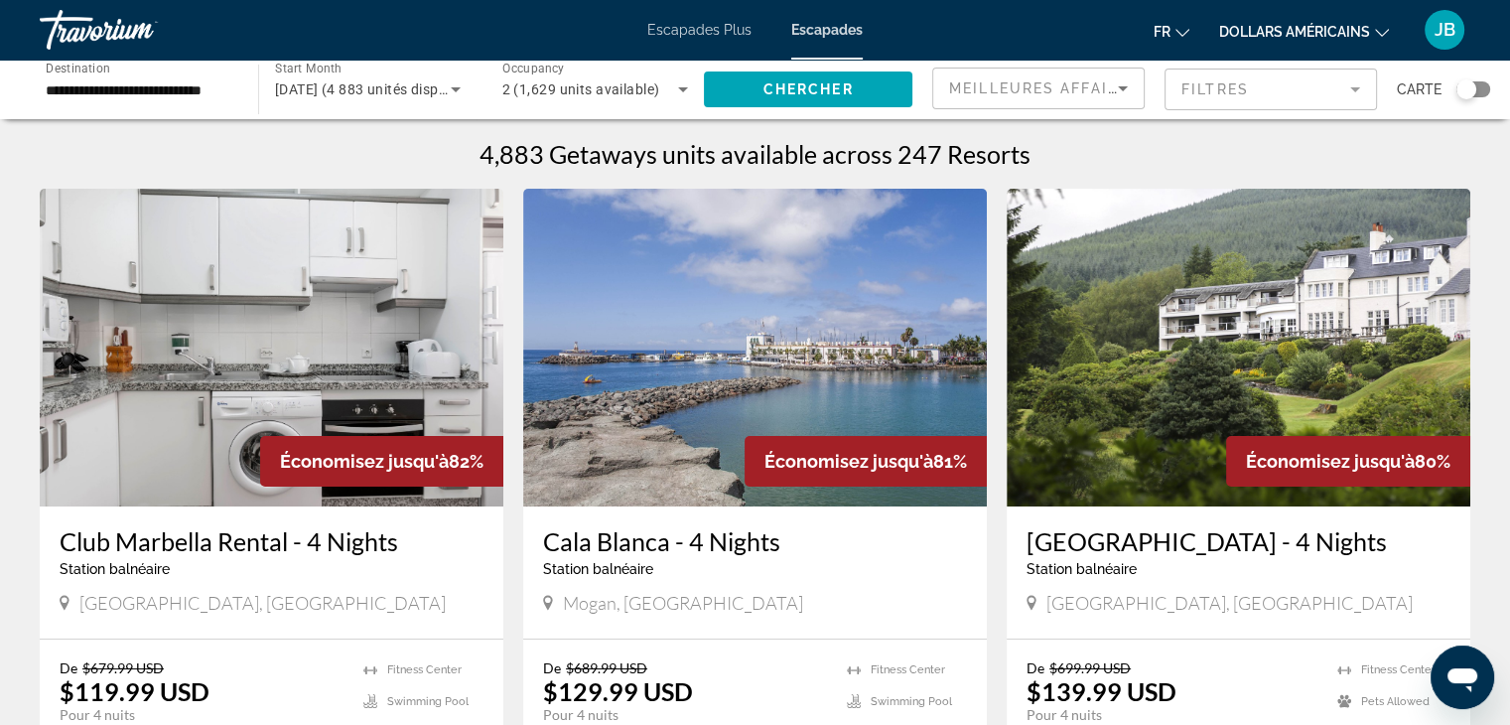
click at [316, 95] on span "janvier 2026 (4 883 unités disponibles)" at bounding box center [382, 89] width 215 height 16
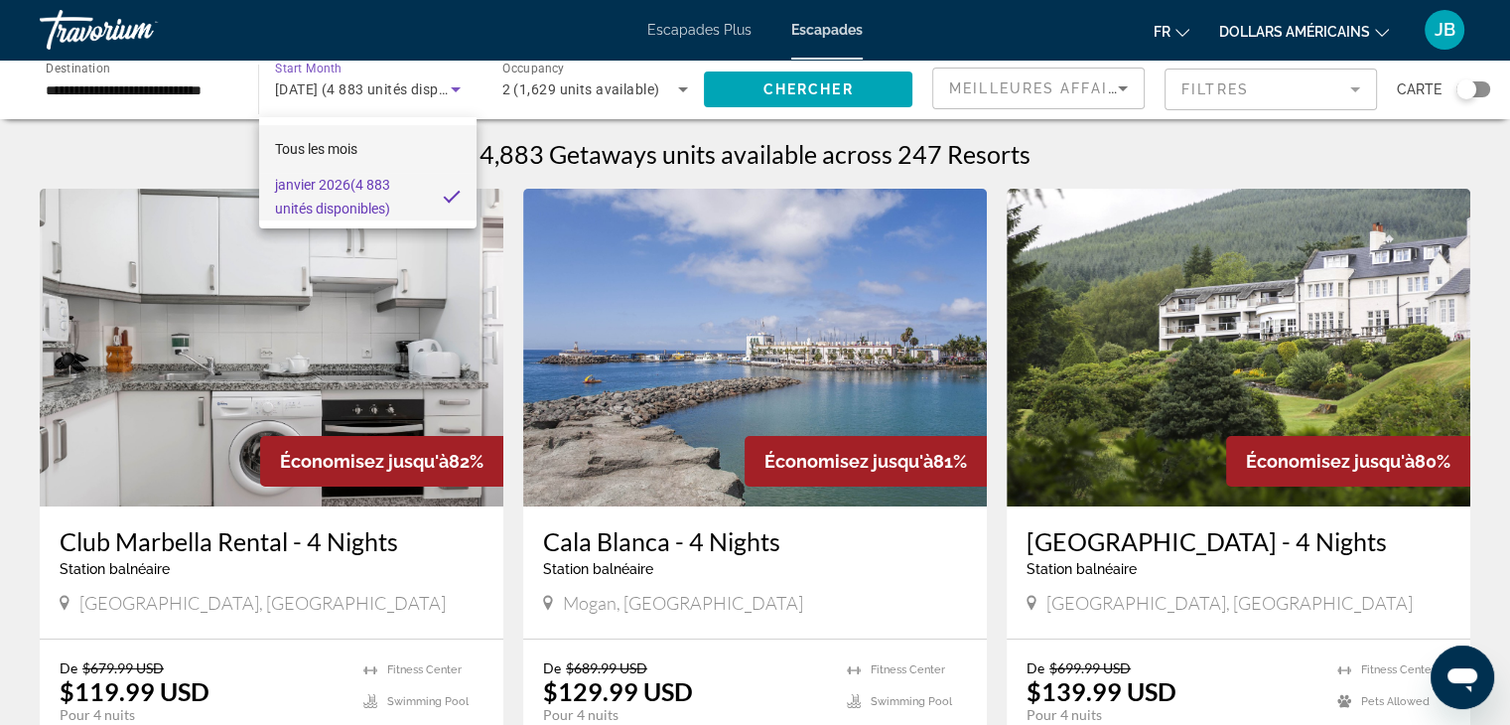
click at [346, 152] on font "Tous les mois" at bounding box center [316, 149] width 82 height 16
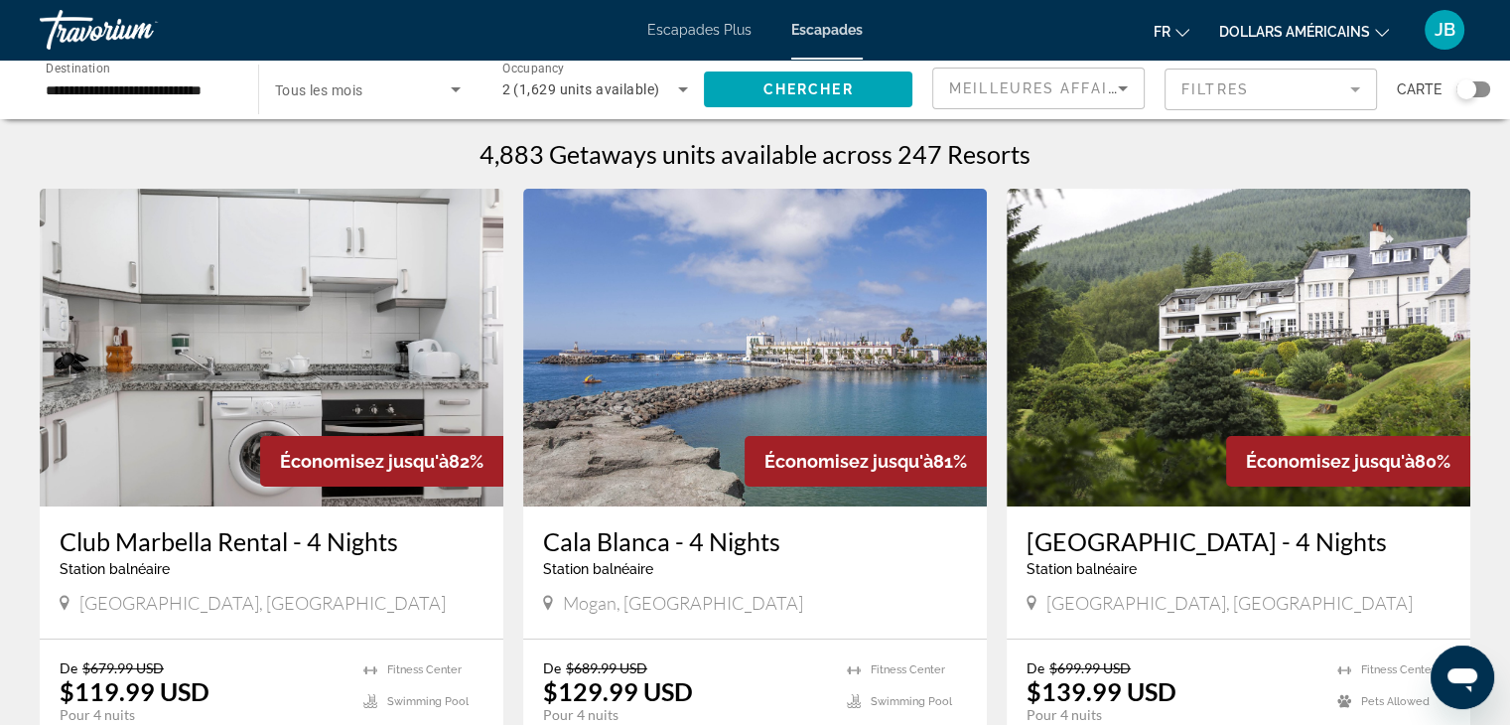
click at [725, 37] on font "Escapades Plus" at bounding box center [699, 30] width 104 height 16
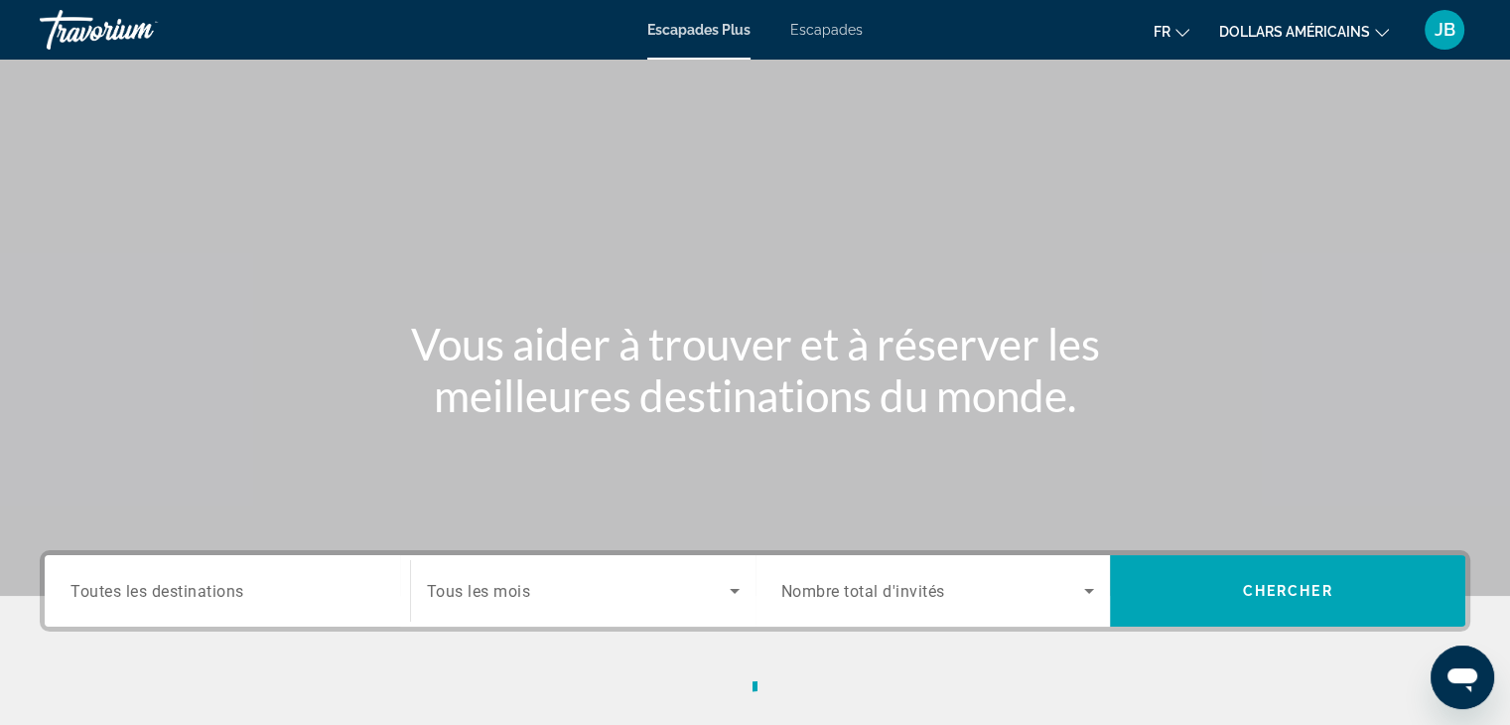
click at [814, 34] on font "Escapades" at bounding box center [826, 30] width 72 height 16
click at [492, 580] on span "Search widget" at bounding box center [578, 591] width 303 height 24
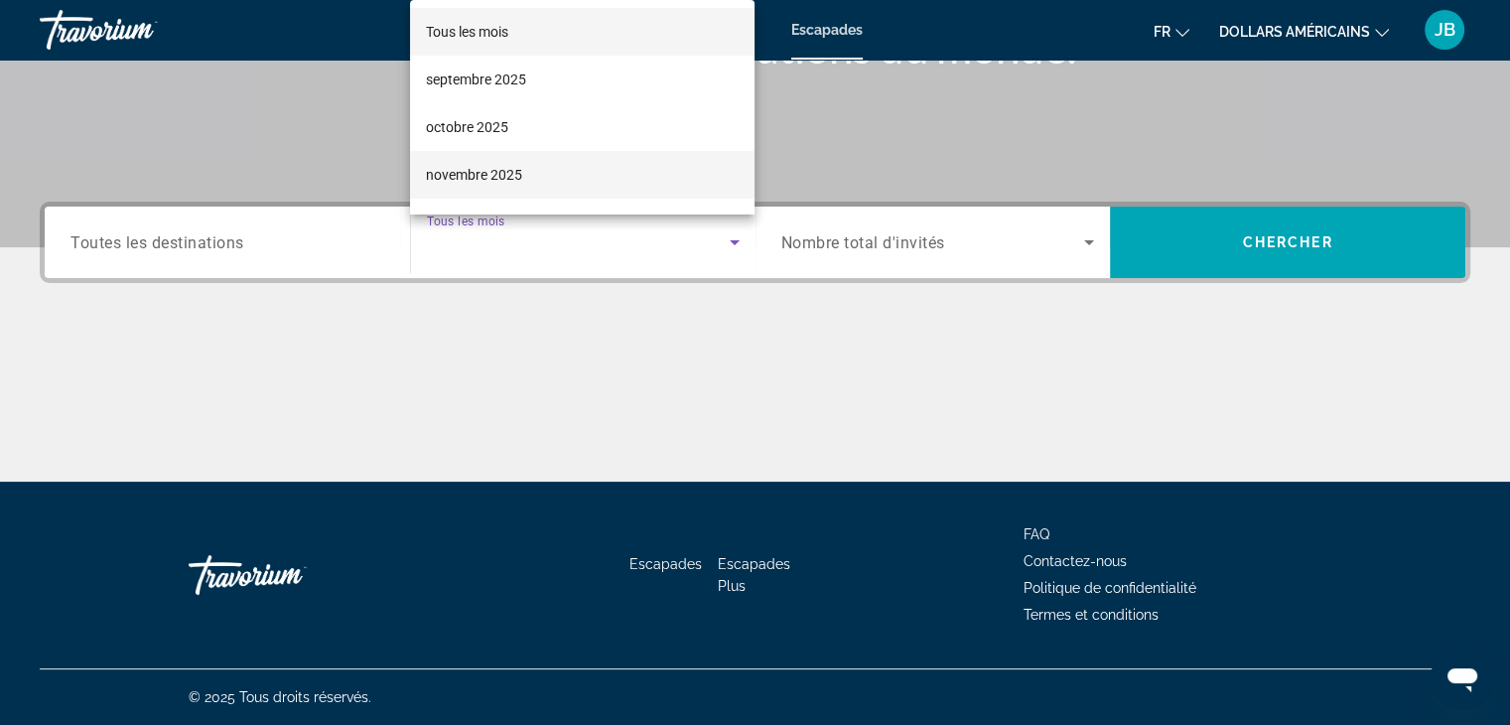
scroll to position [63, 0]
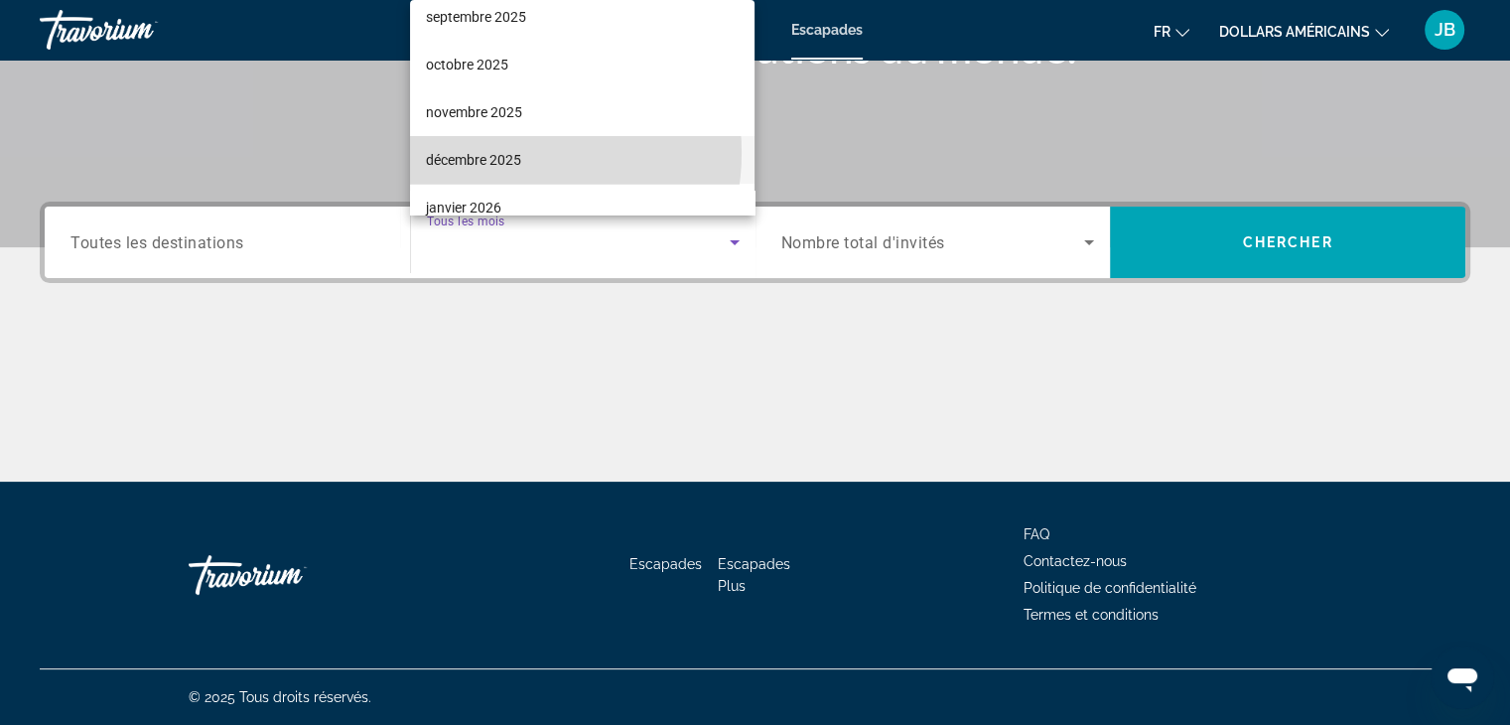
click at [502, 152] on font "décembre 2025" at bounding box center [473, 160] width 95 height 16
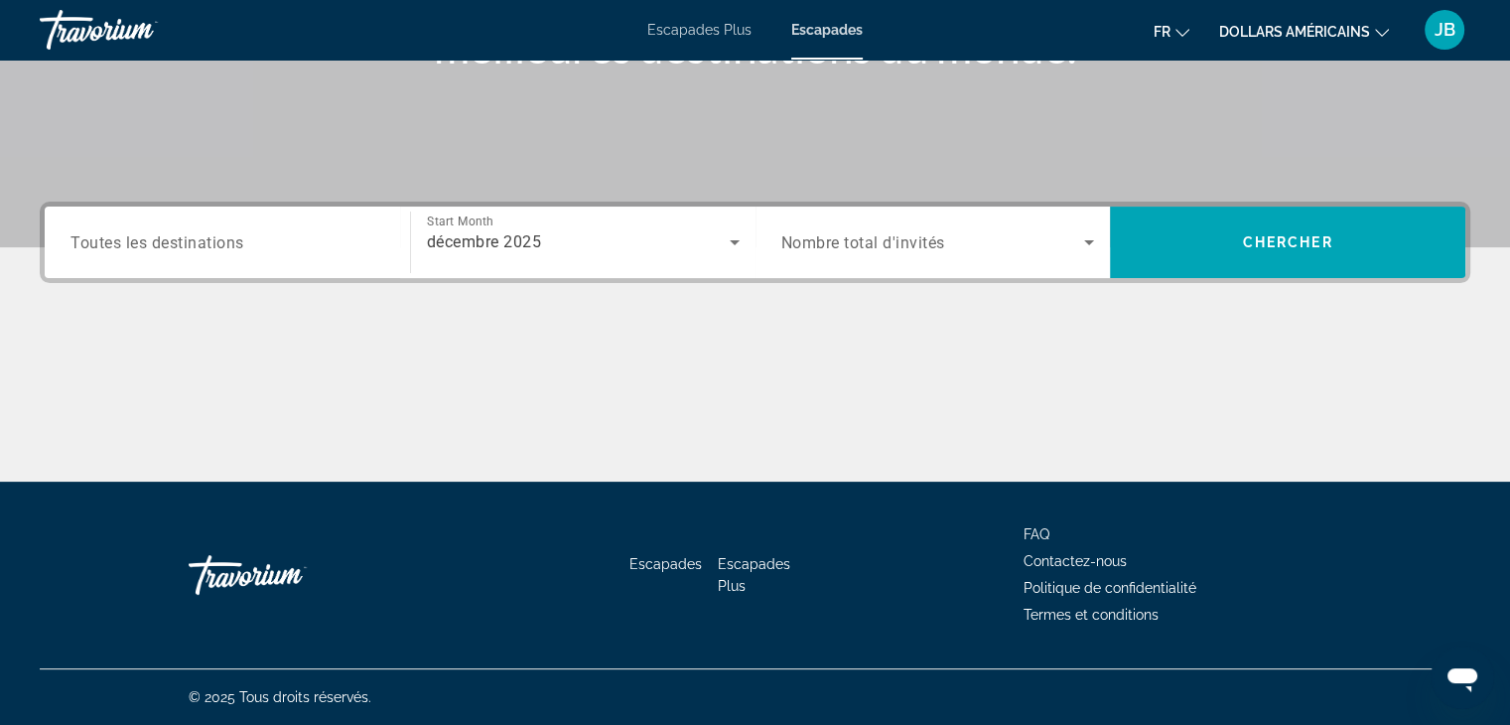
click at [827, 250] on span "Nombre total d'invités" at bounding box center [863, 242] width 164 height 19
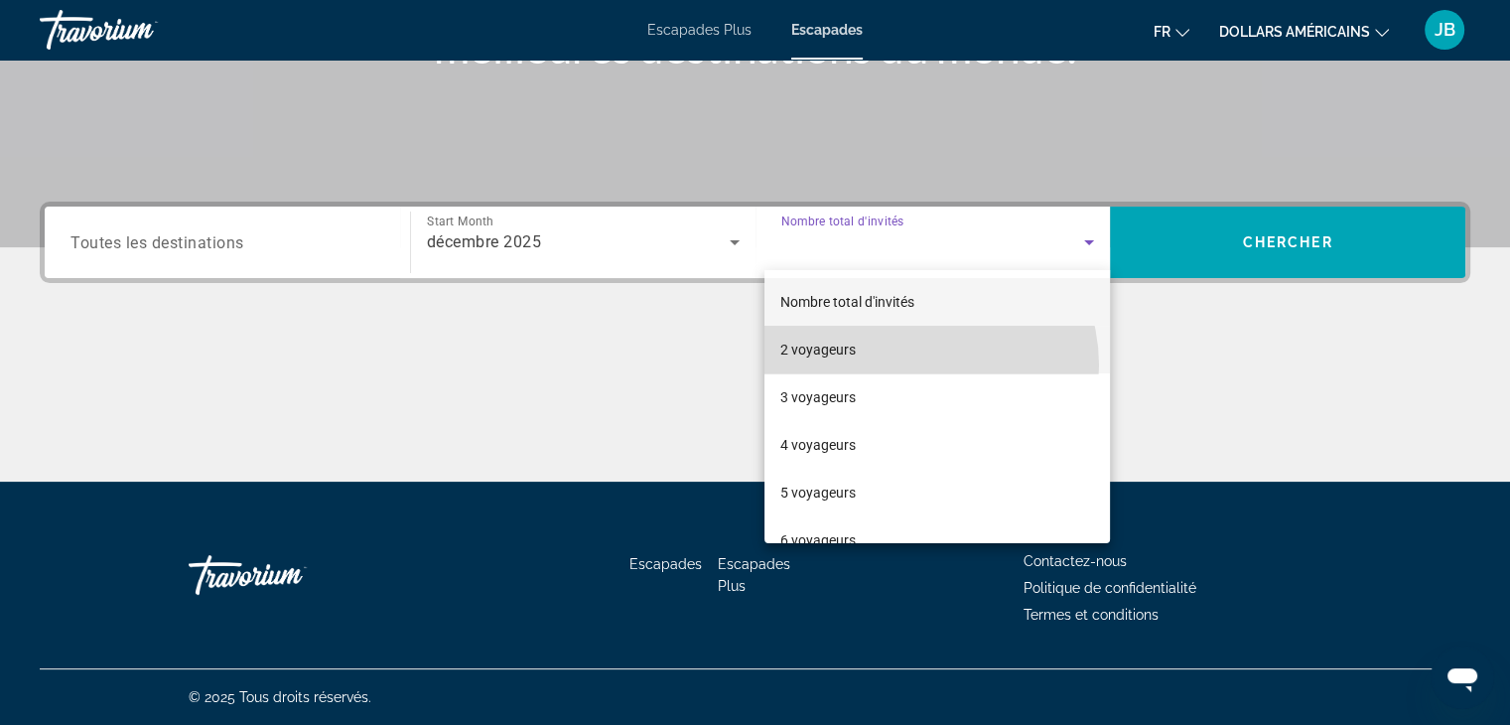
click at [914, 365] on mat-option "2 voyageurs" at bounding box center [936, 350] width 345 height 48
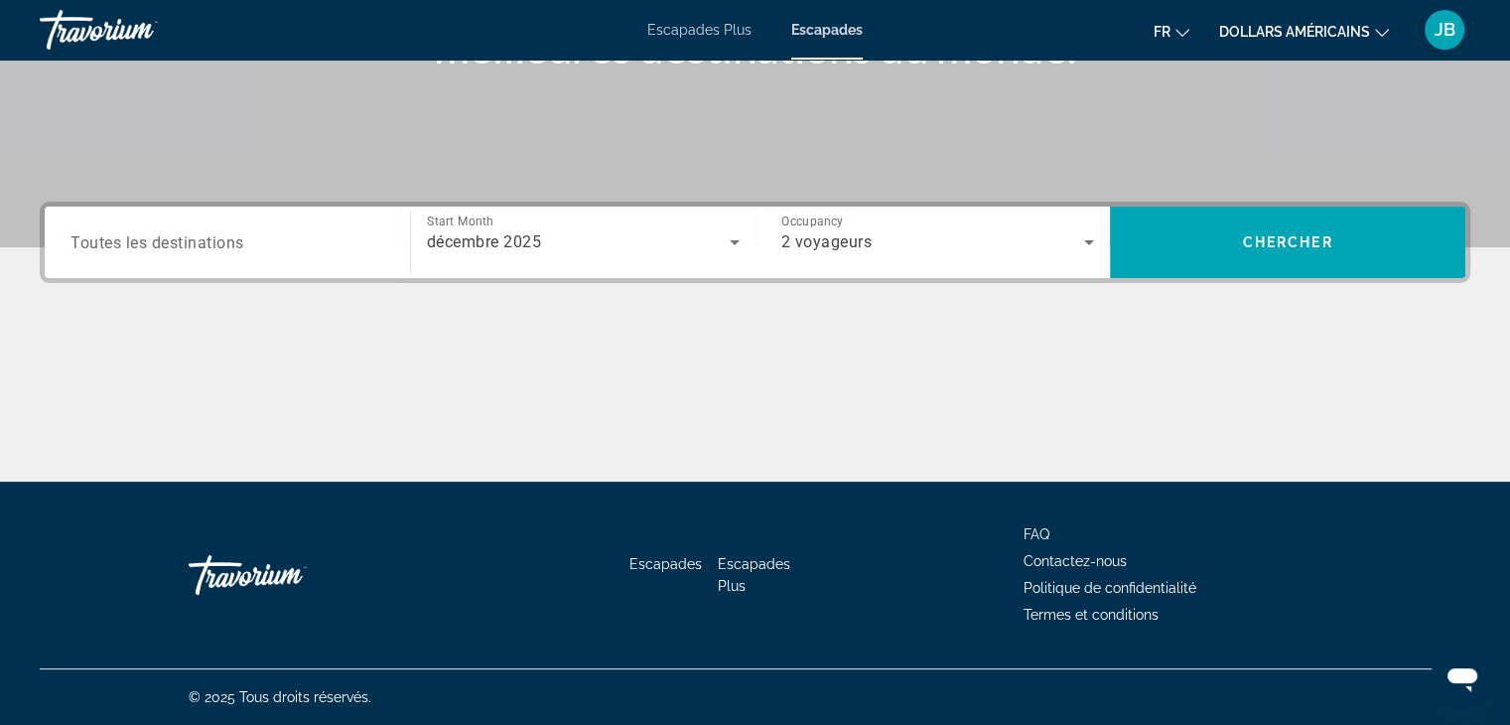
click at [229, 248] on span "Toutes les destinations" at bounding box center [157, 241] width 174 height 19
click at [229, 248] on input "Destination Toutes les destinations" at bounding box center [227, 243] width 314 height 24
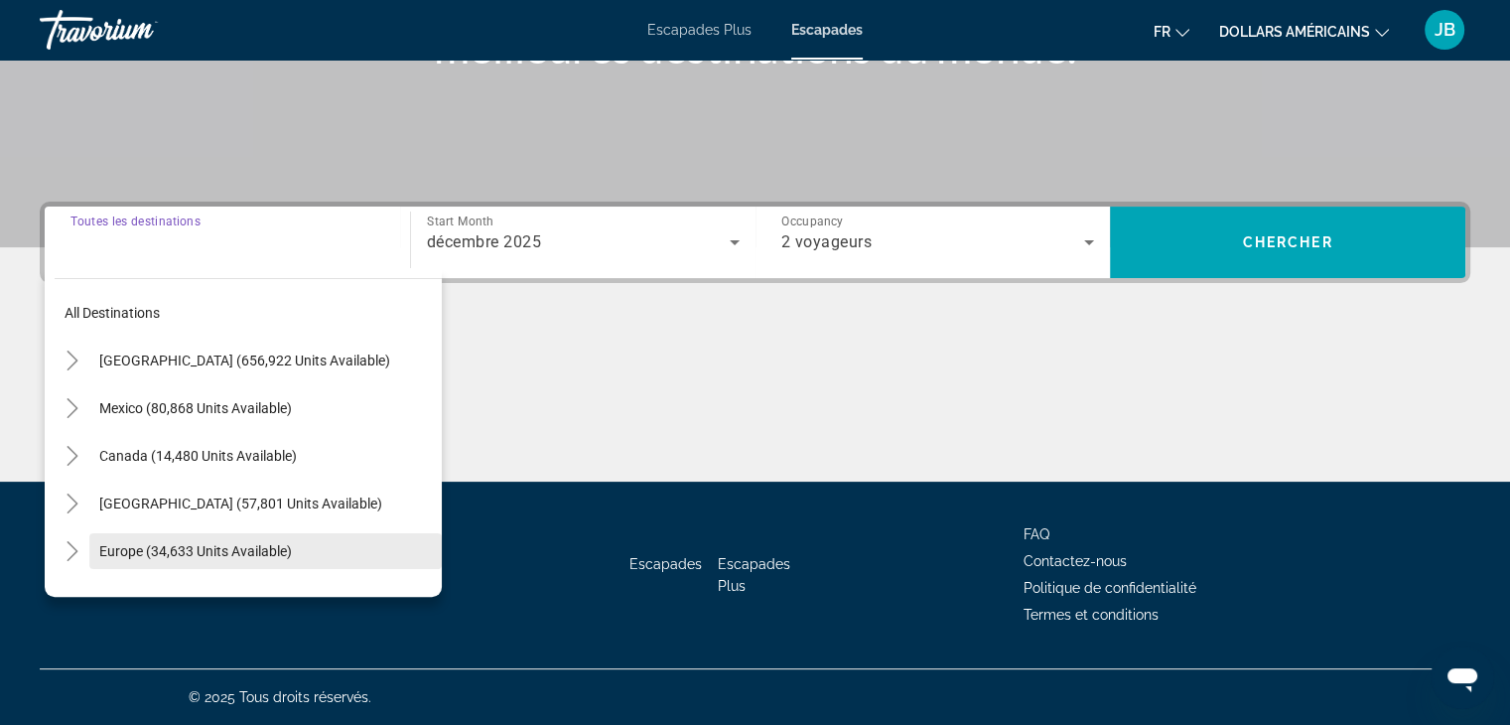
click at [211, 550] on span "Europe (34,633 units available)" at bounding box center [195, 551] width 193 height 16
type input "**********"
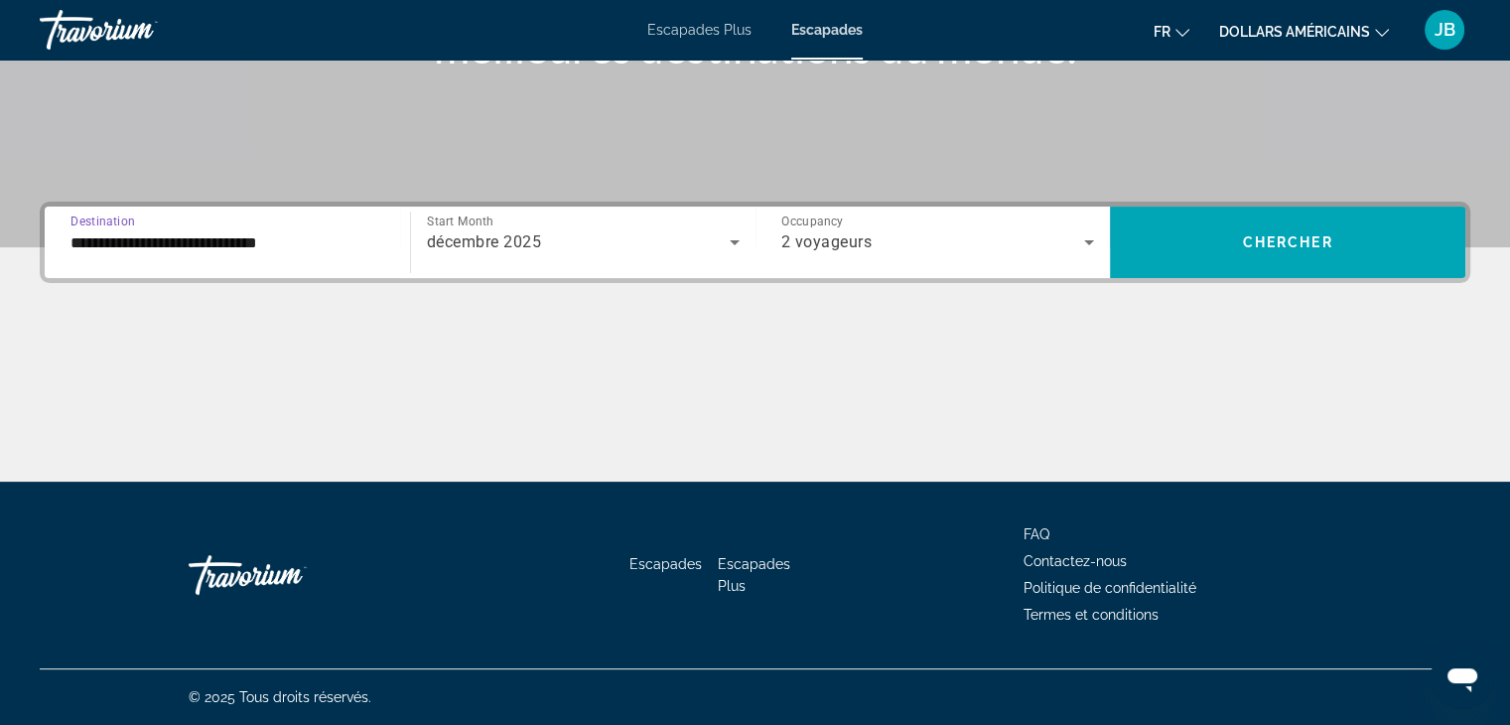
click at [1253, 281] on div "**********" at bounding box center [755, 242] width 1431 height 81
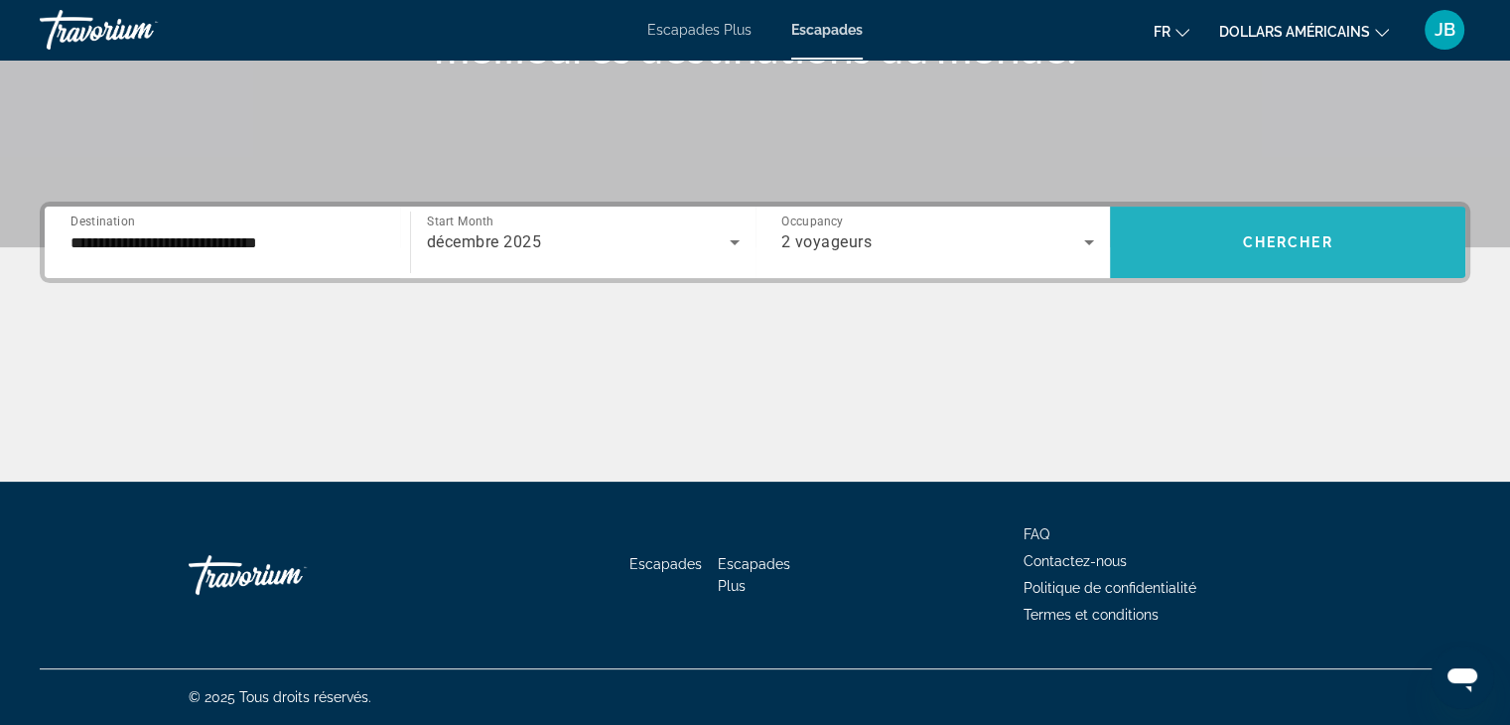
click at [1225, 245] on span "Search widget" at bounding box center [1287, 242] width 355 height 48
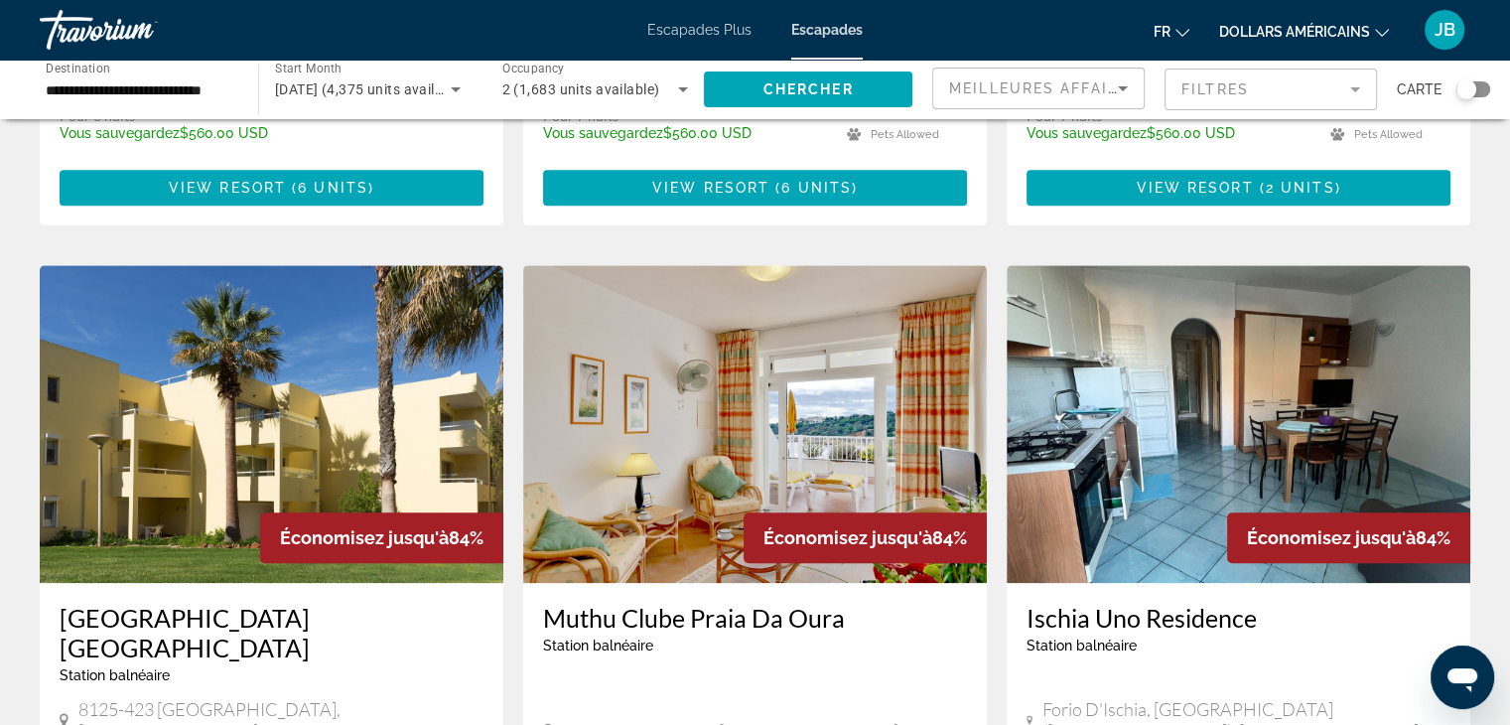
scroll to position [2076, 0]
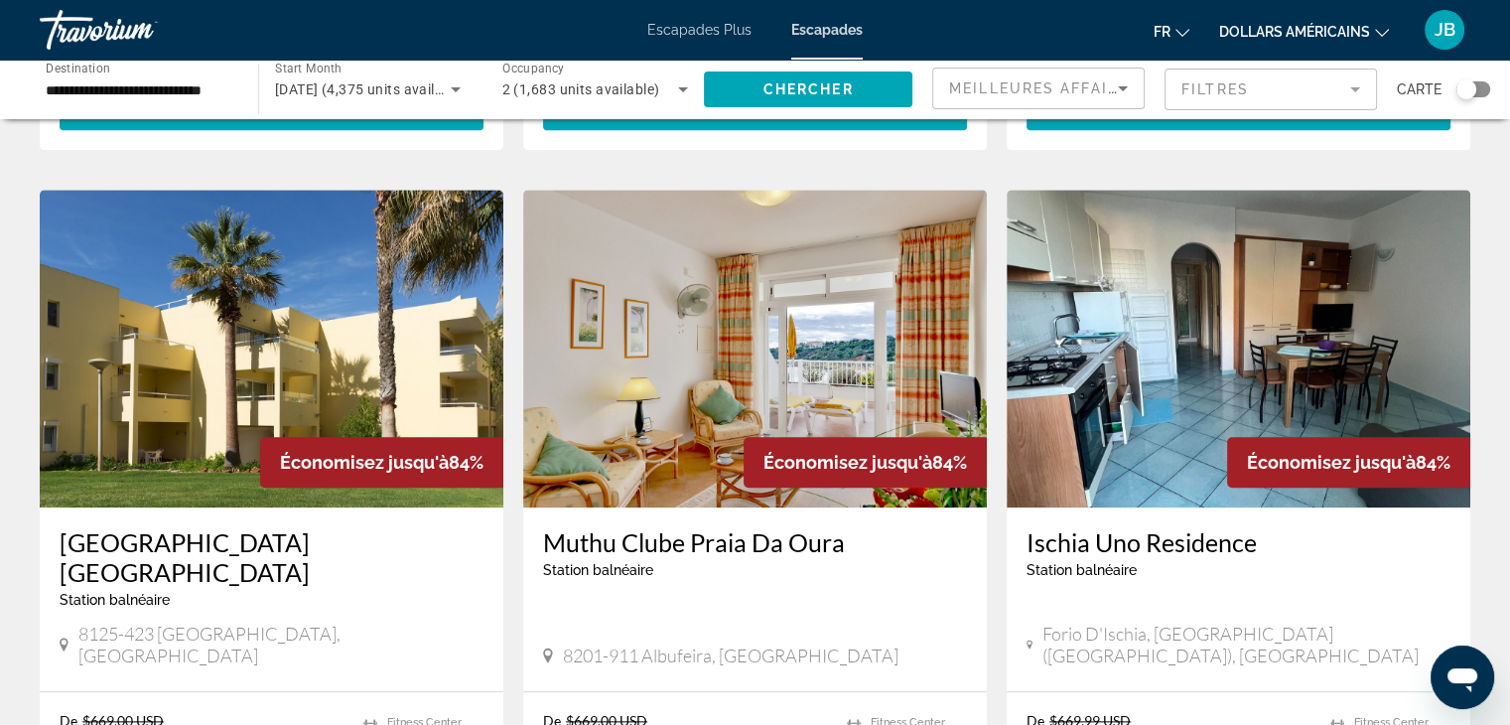
click at [293, 294] on img "Contenu principal" at bounding box center [272, 349] width 464 height 318
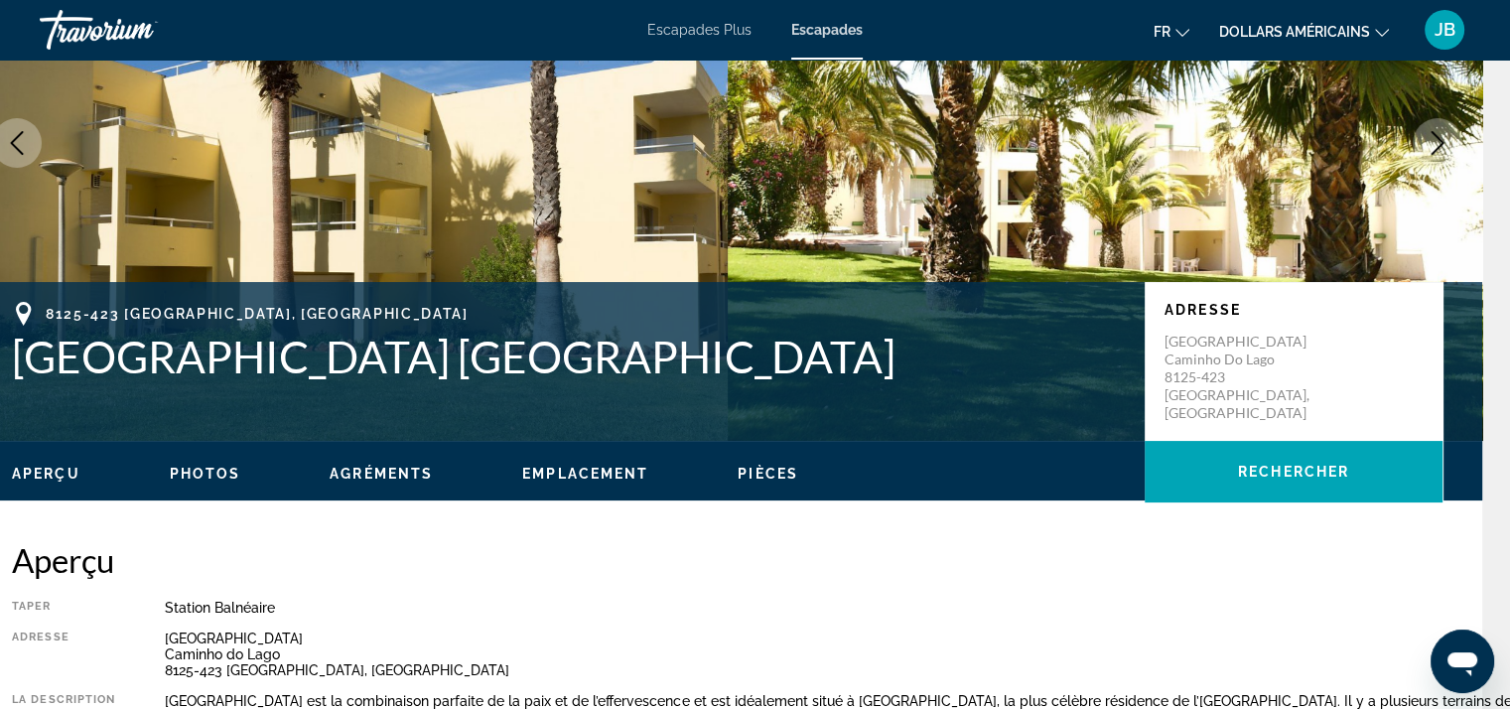
scroll to position [210, 28]
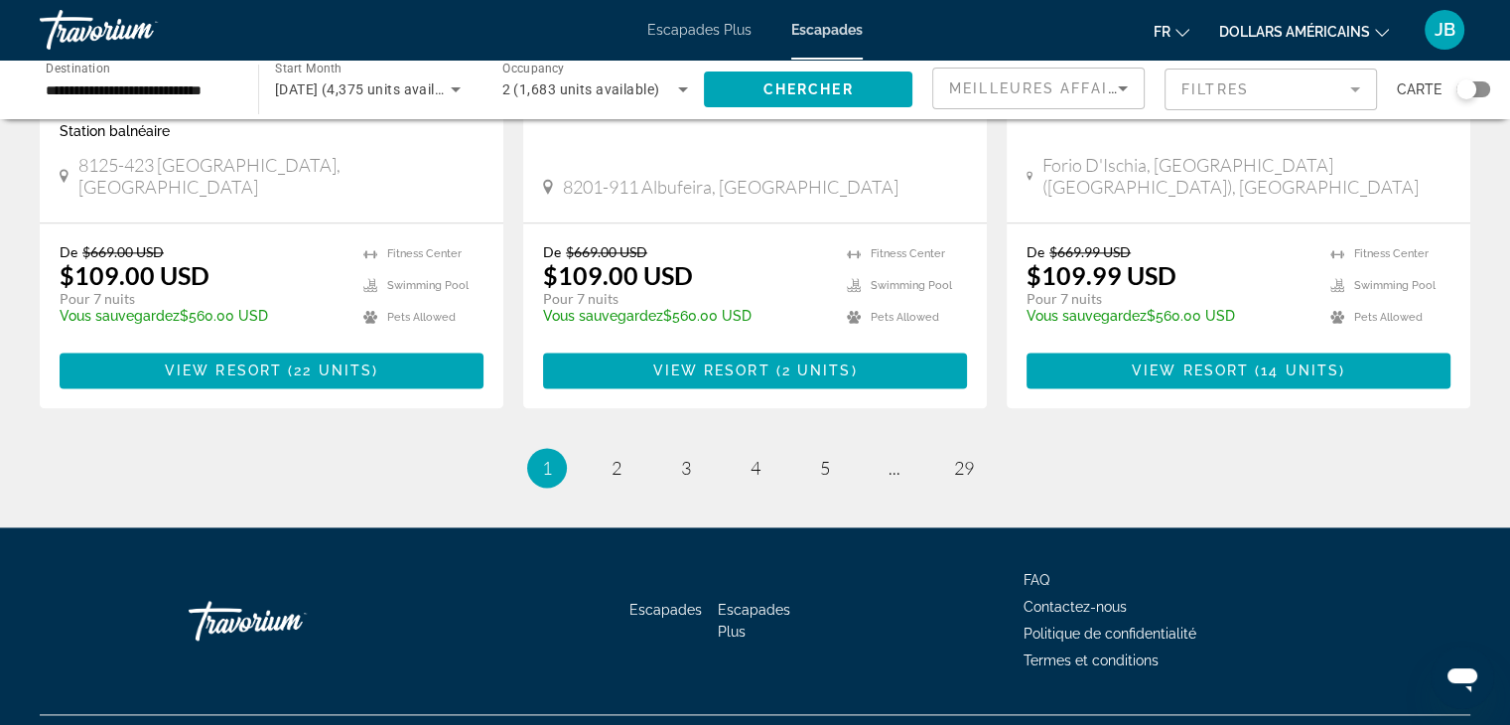
scroll to position [2545, 0]
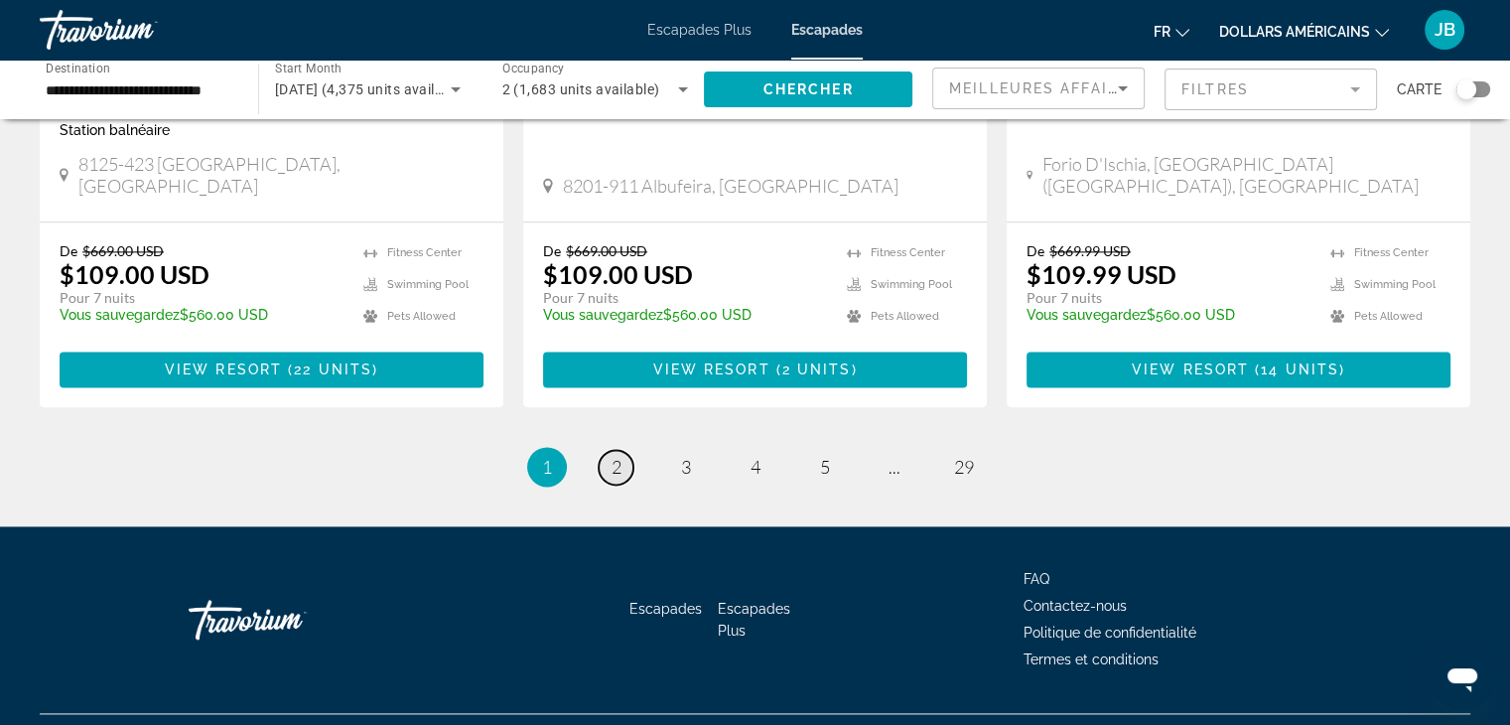
click at [622, 450] on link "page 2" at bounding box center [616, 467] width 35 height 35
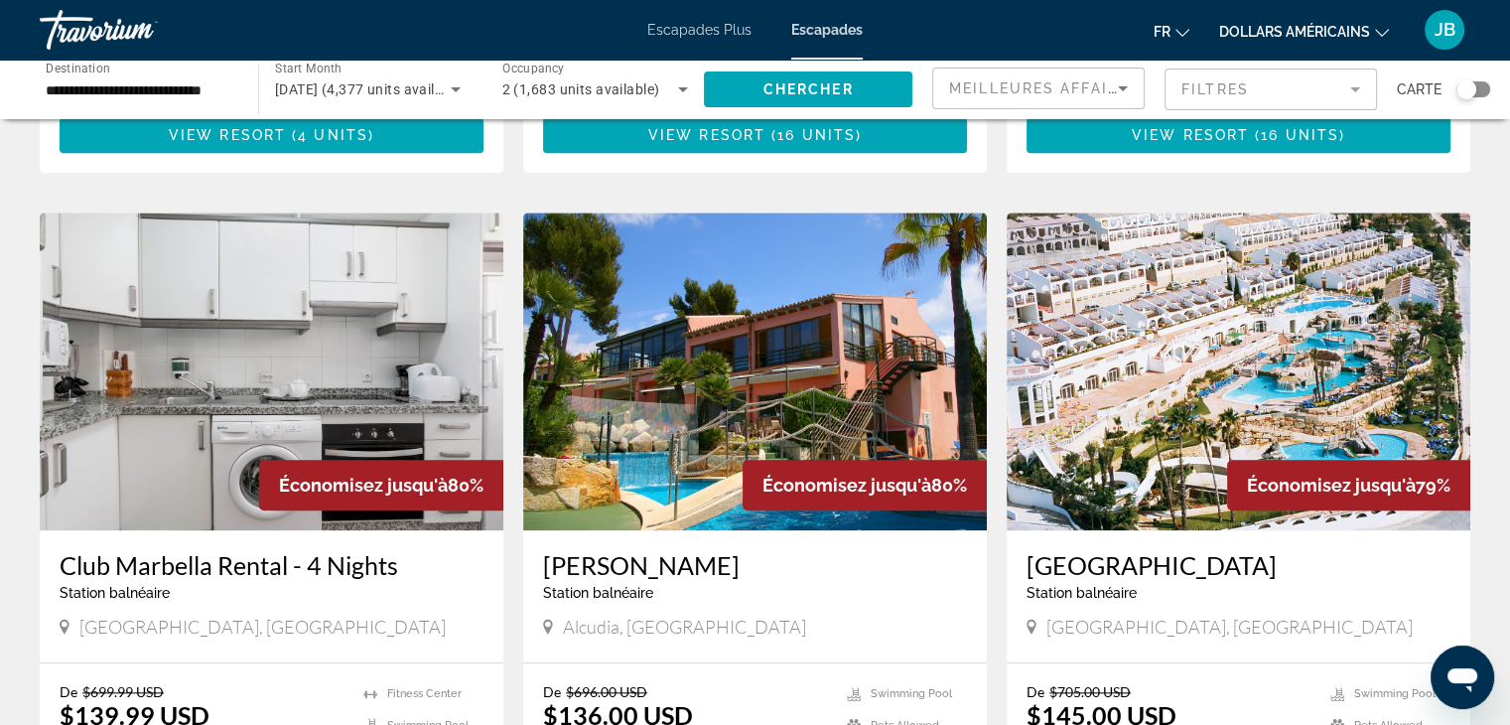
scroll to position [2021, 0]
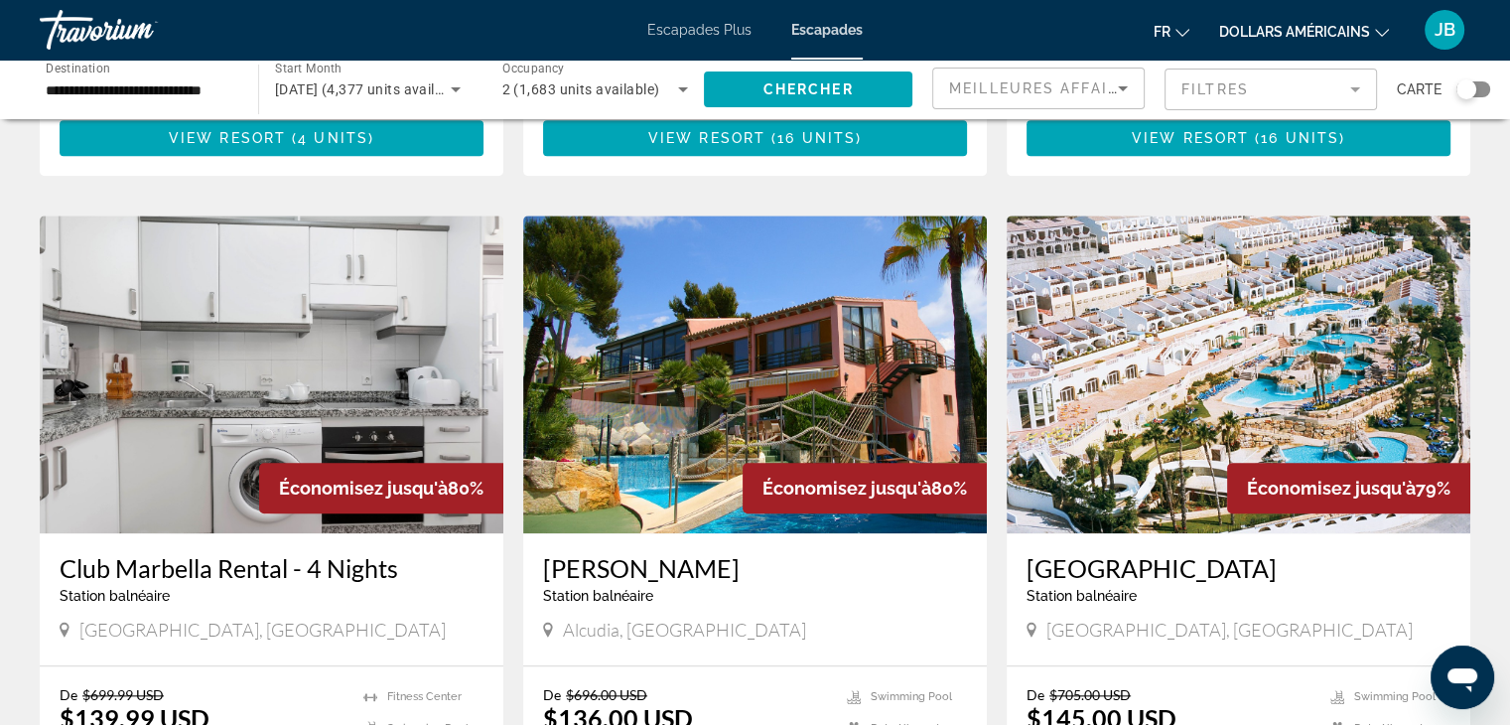
click at [770, 353] on img "Contenu principal" at bounding box center [755, 374] width 464 height 318
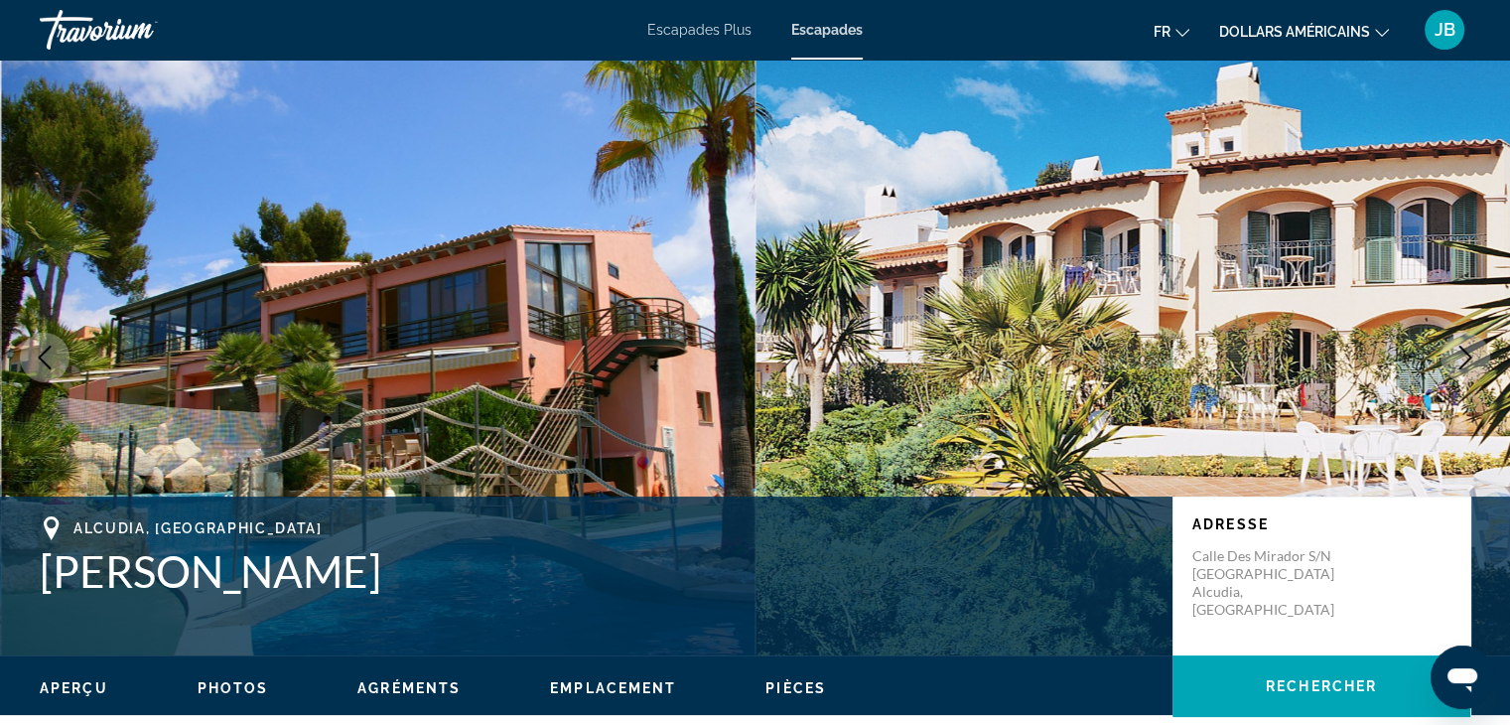
click at [1459, 354] on icon "Next image" at bounding box center [1465, 357] width 24 height 24
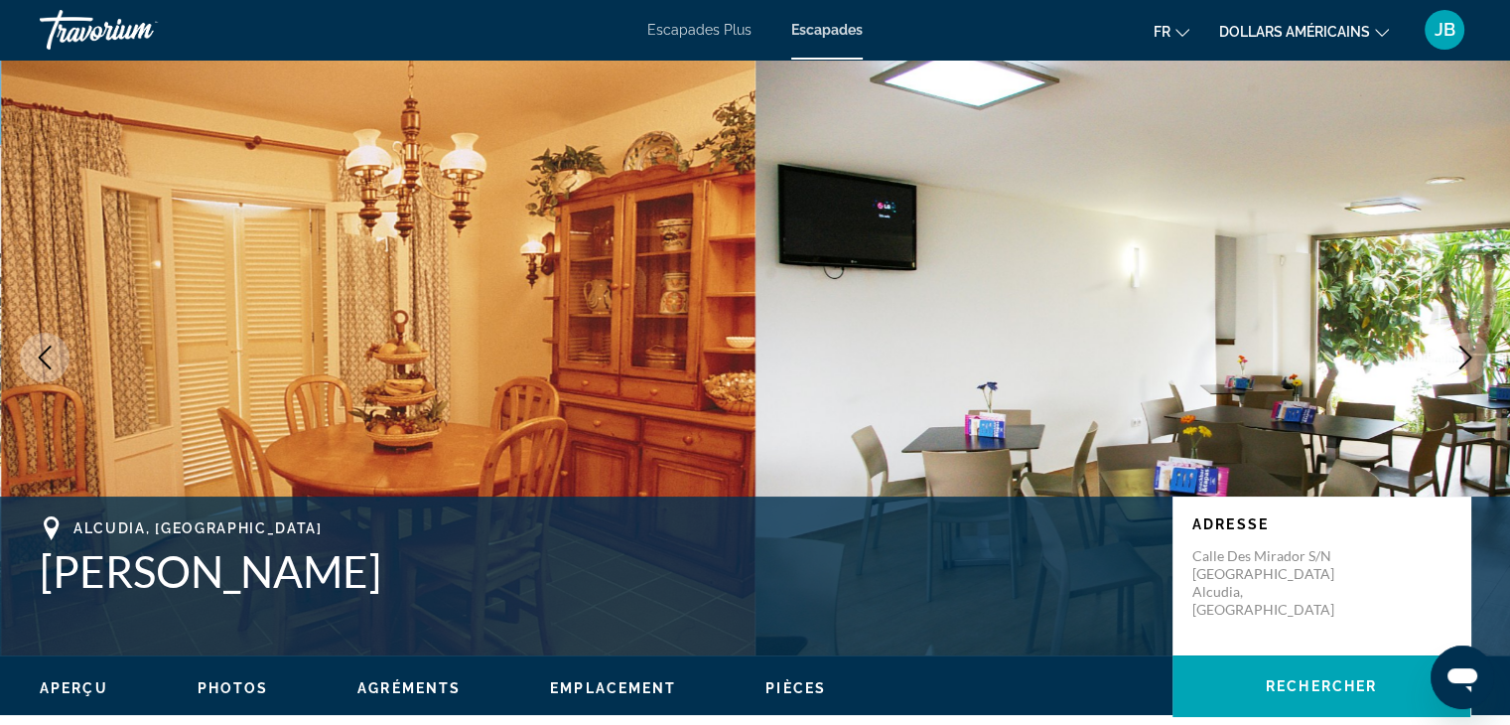
click at [1459, 354] on icon "Next image" at bounding box center [1465, 357] width 24 height 24
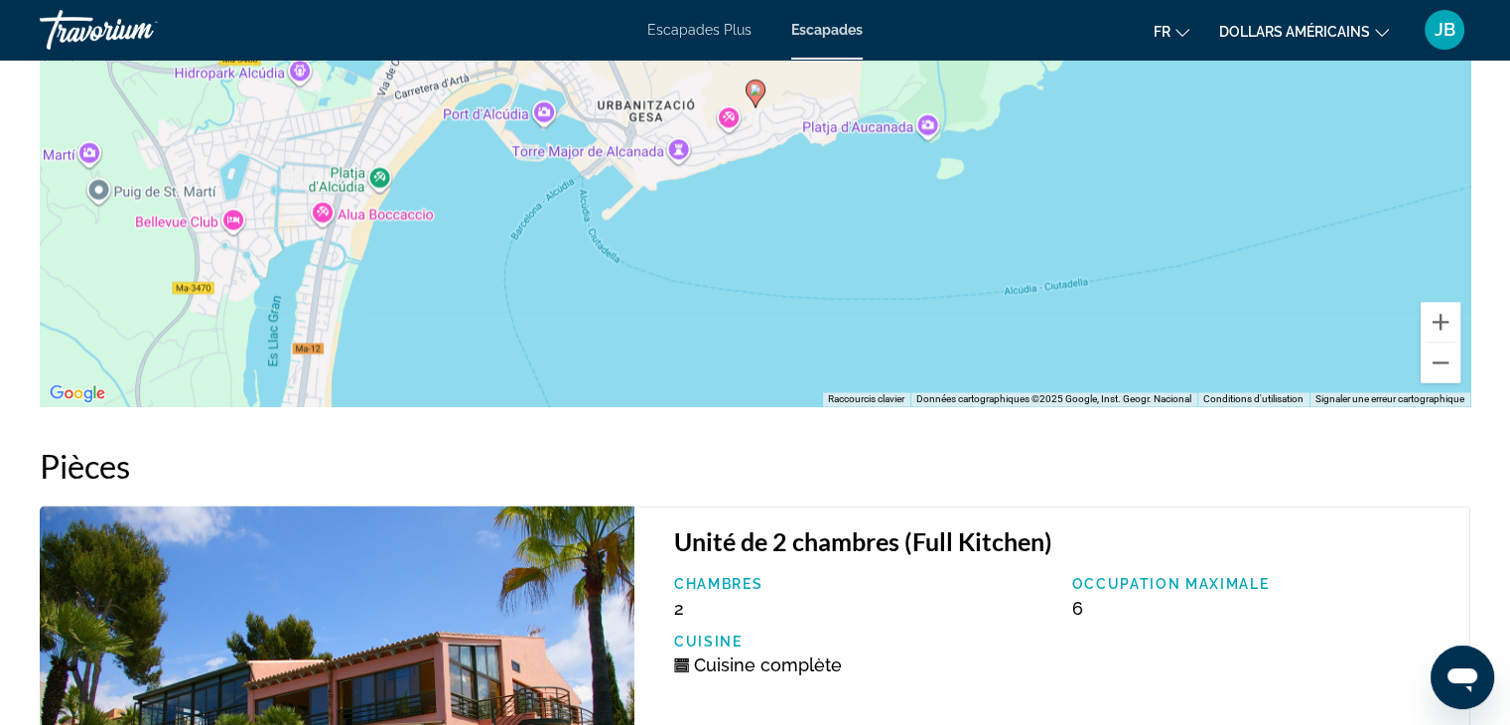
scroll to position [3030, 0]
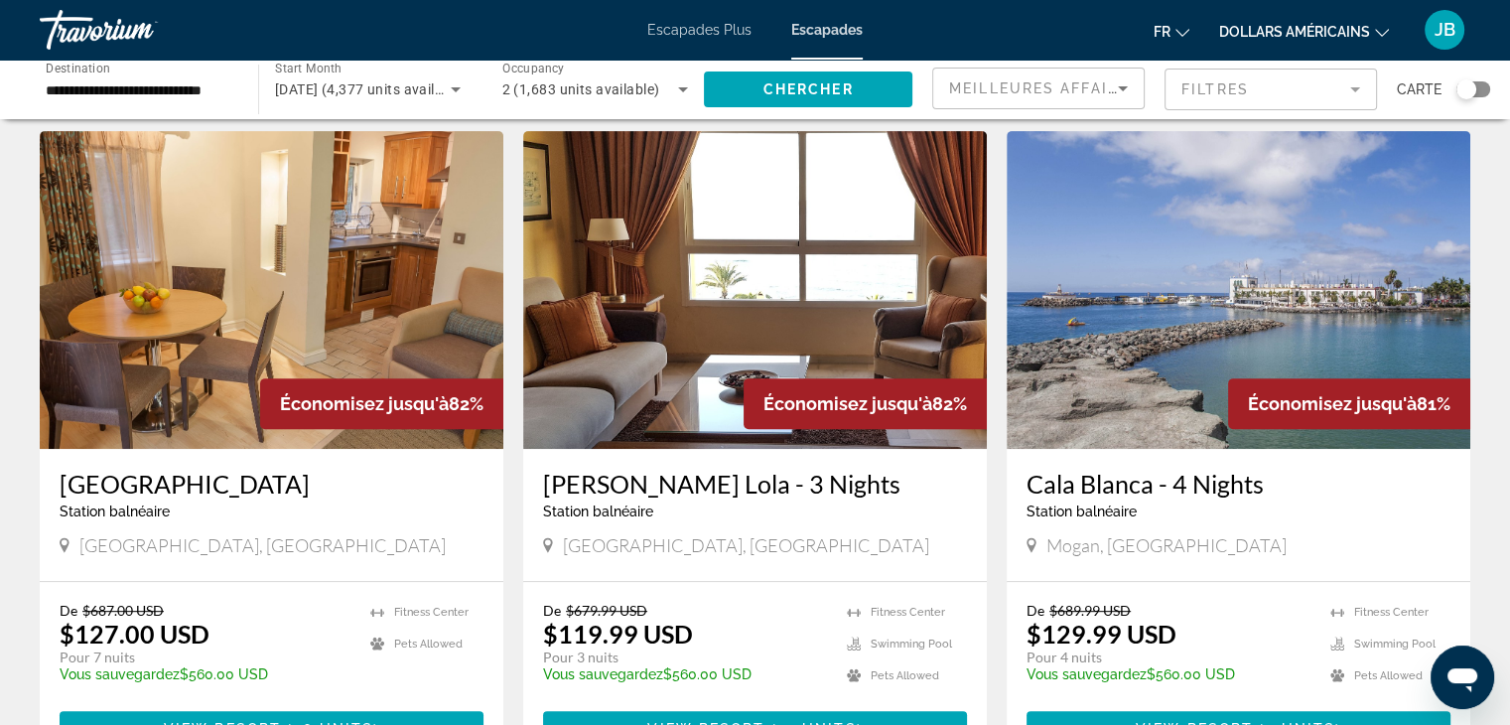
scroll to position [757, 0]
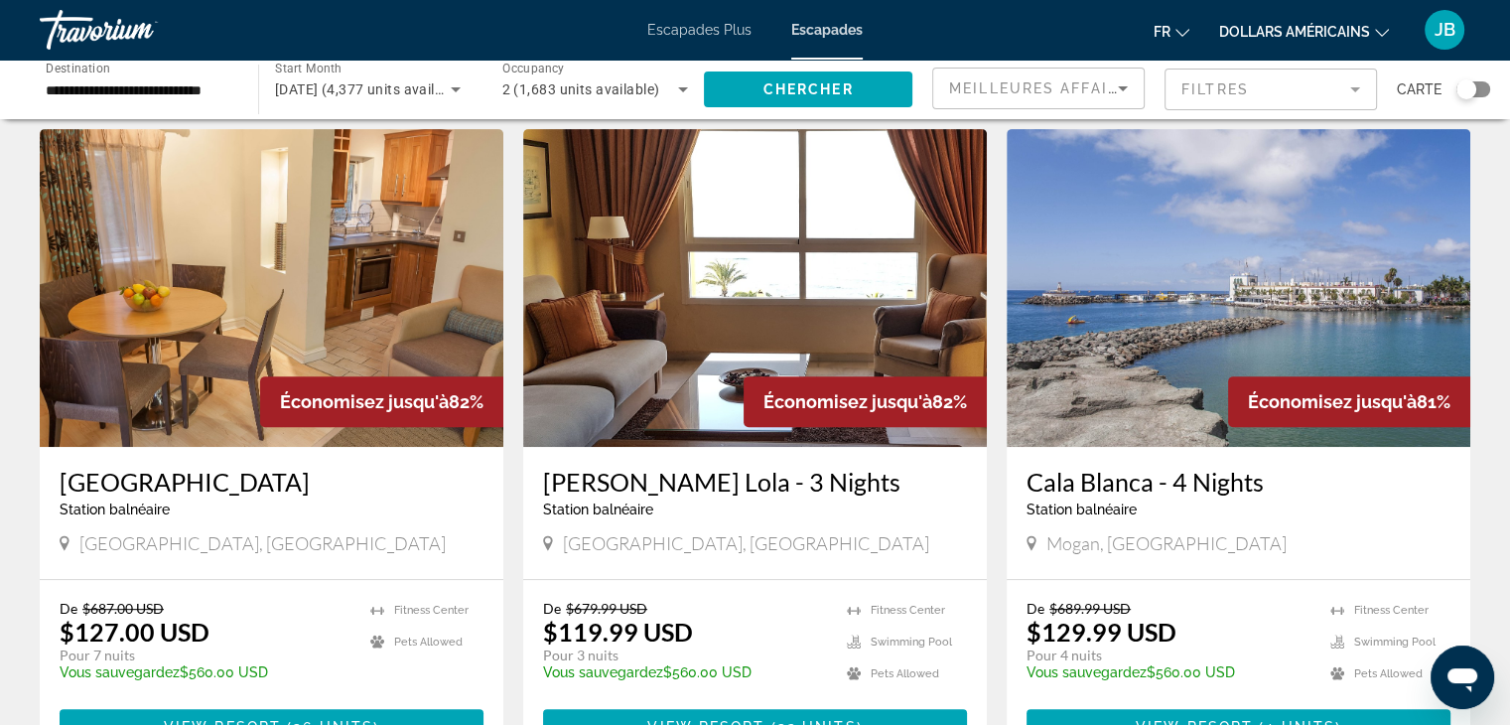
click at [791, 170] on img "Contenu principal" at bounding box center [755, 288] width 464 height 318
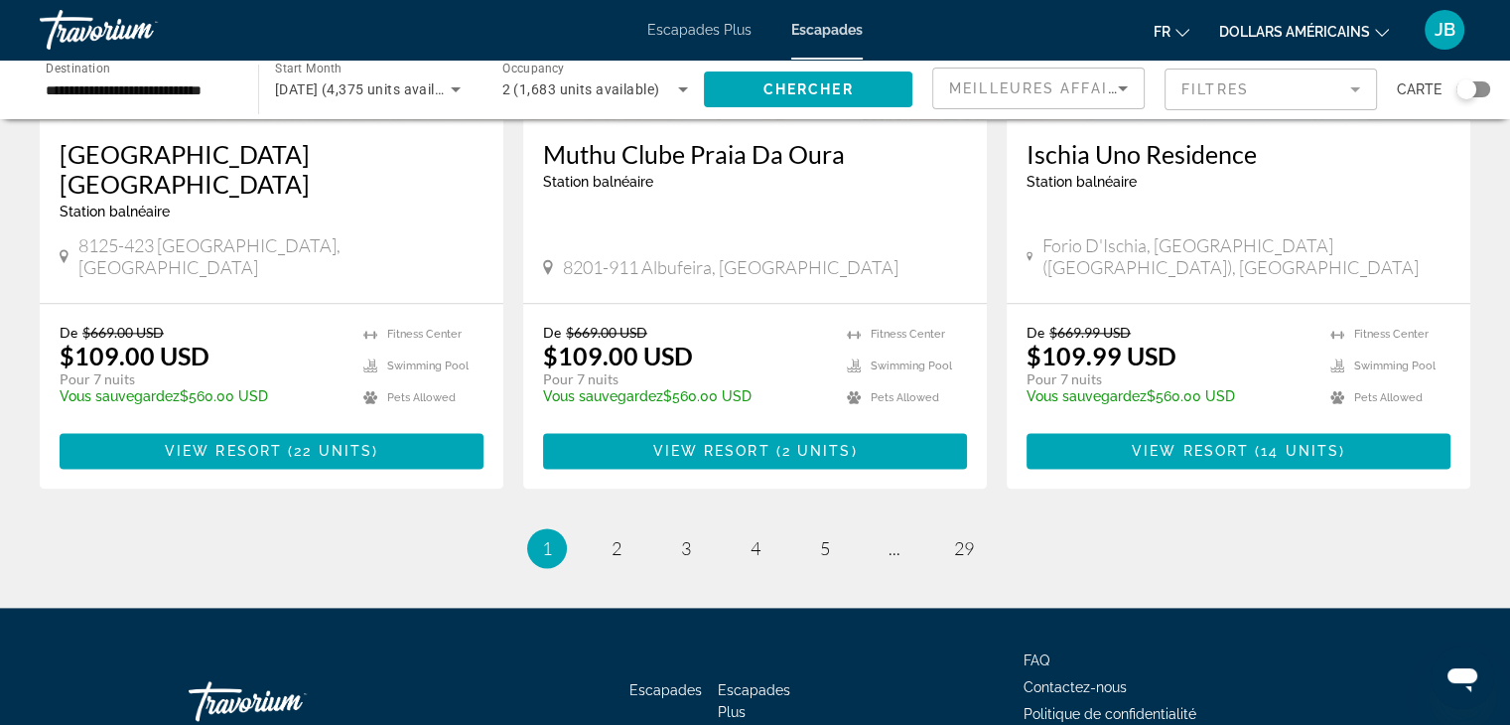
scroll to position [2545, 0]
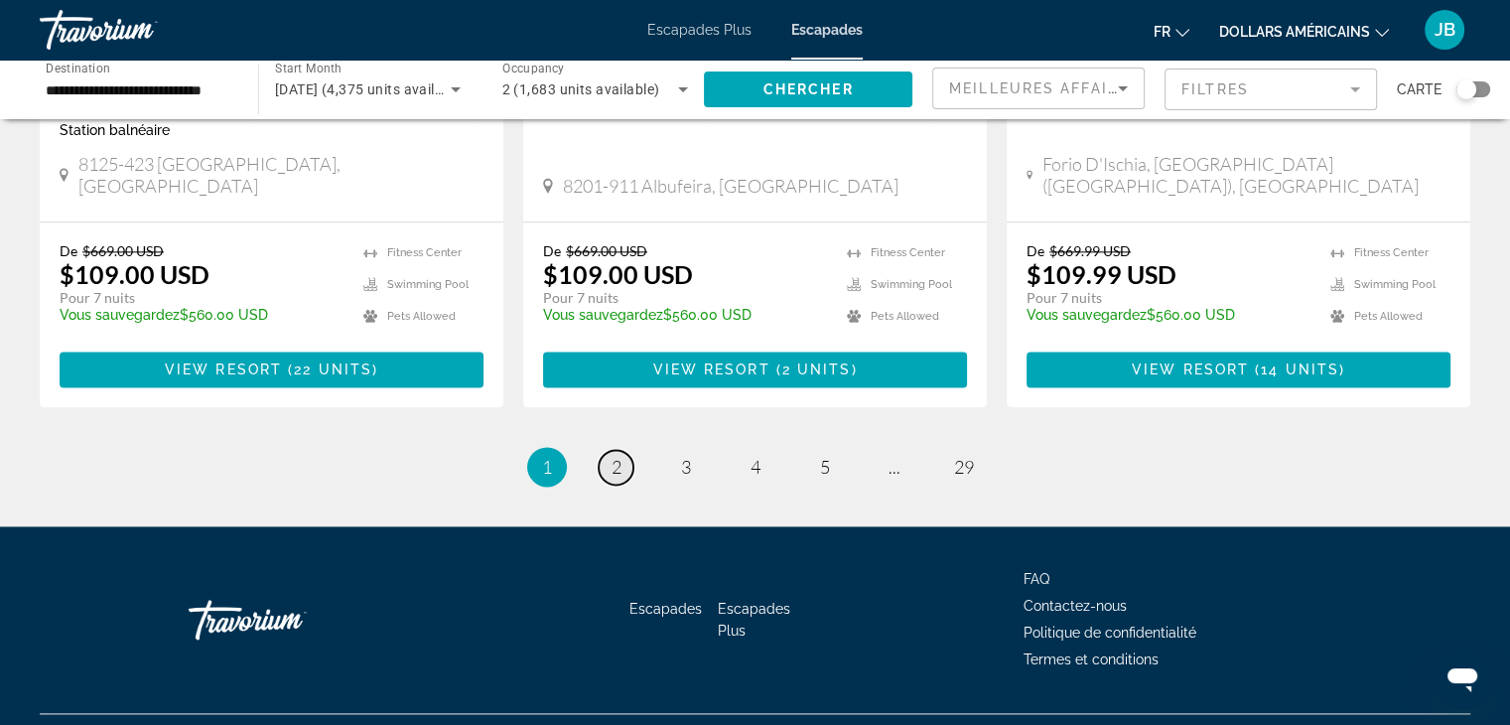
click at [612, 456] on span "2" at bounding box center [617, 467] width 10 height 22
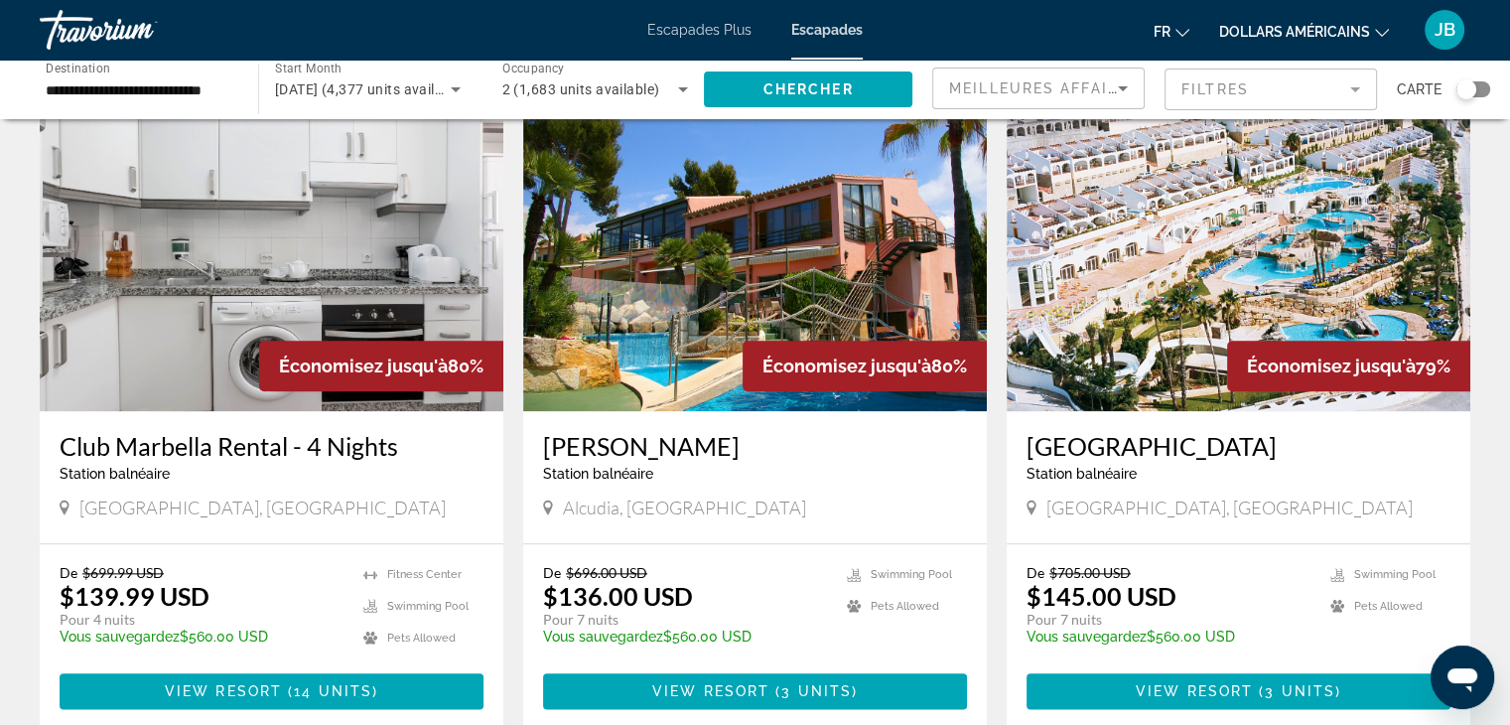
scroll to position [2144, 0]
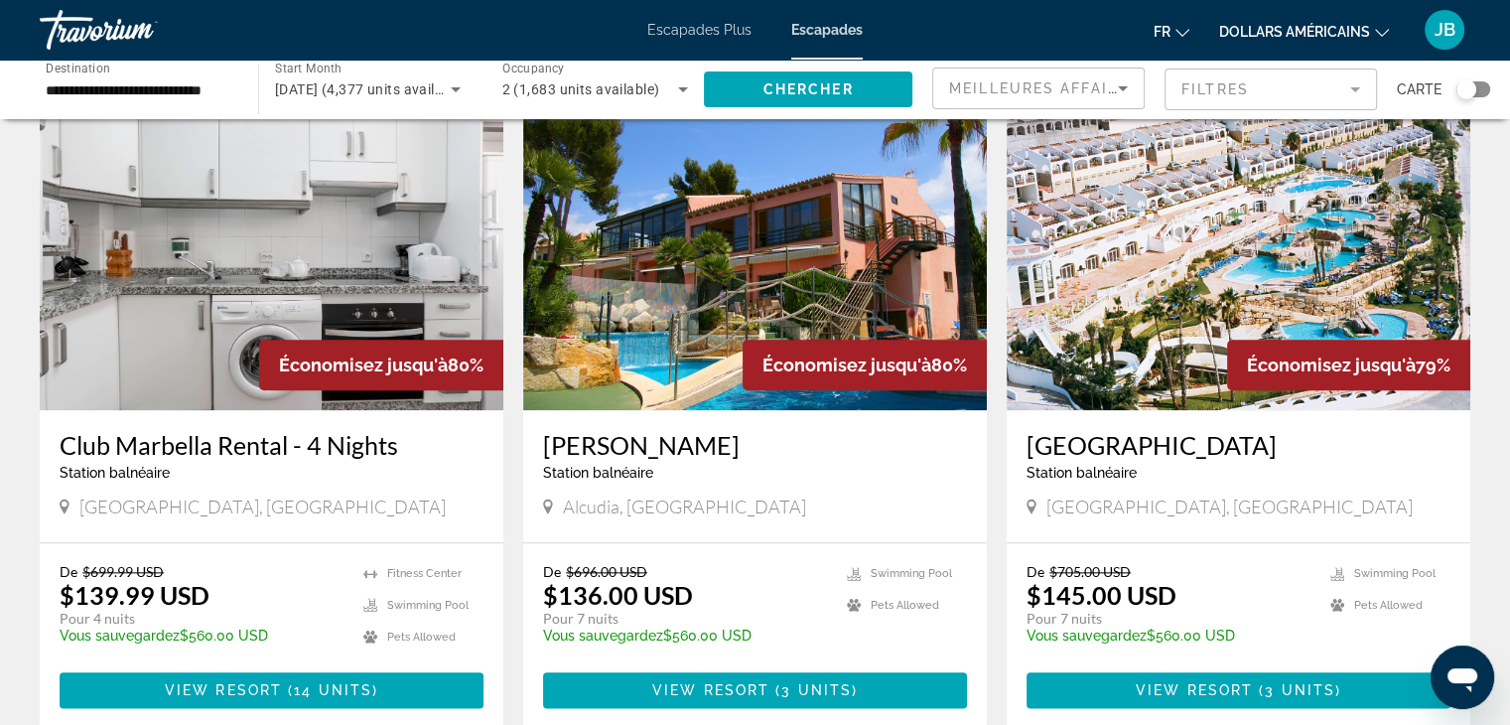
click at [695, 297] on img "Contenu principal" at bounding box center [755, 251] width 464 height 318
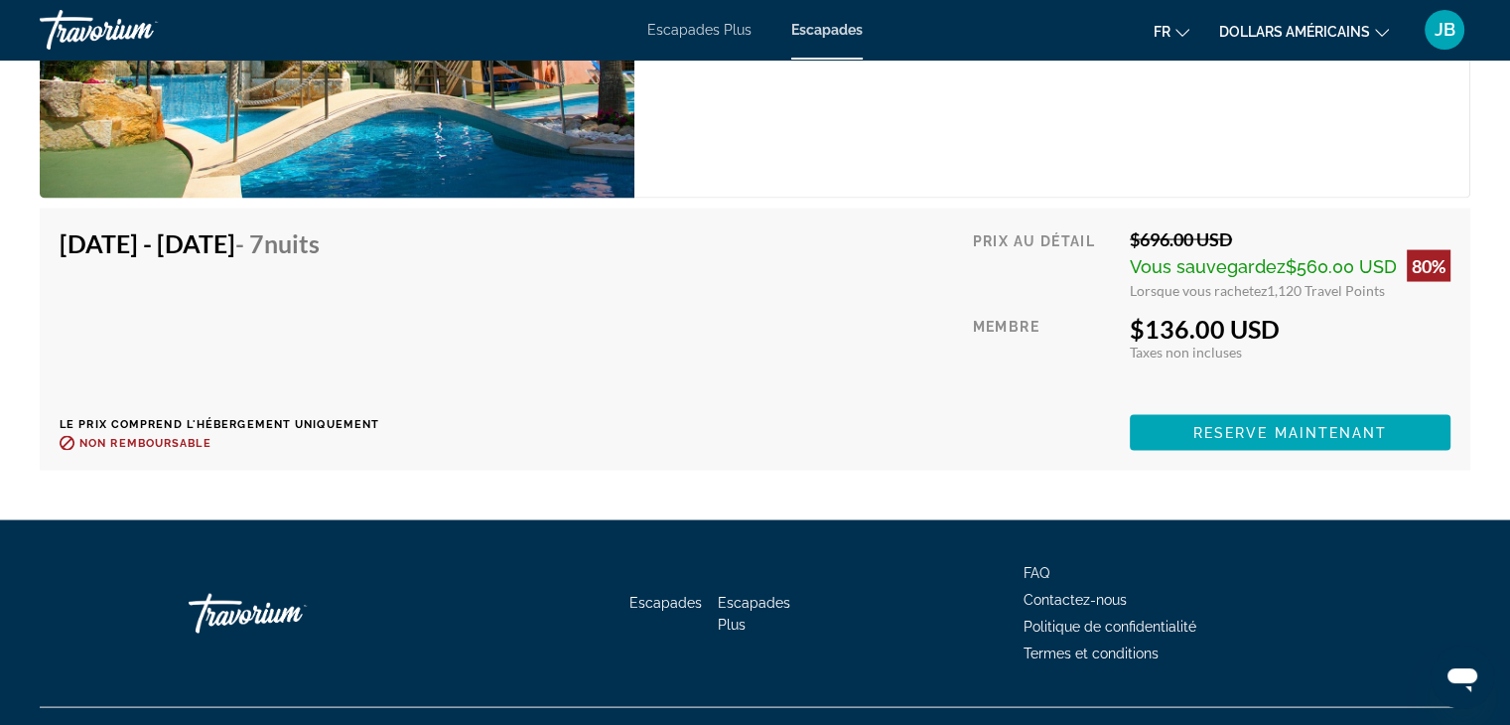
scroll to position [3840, 0]
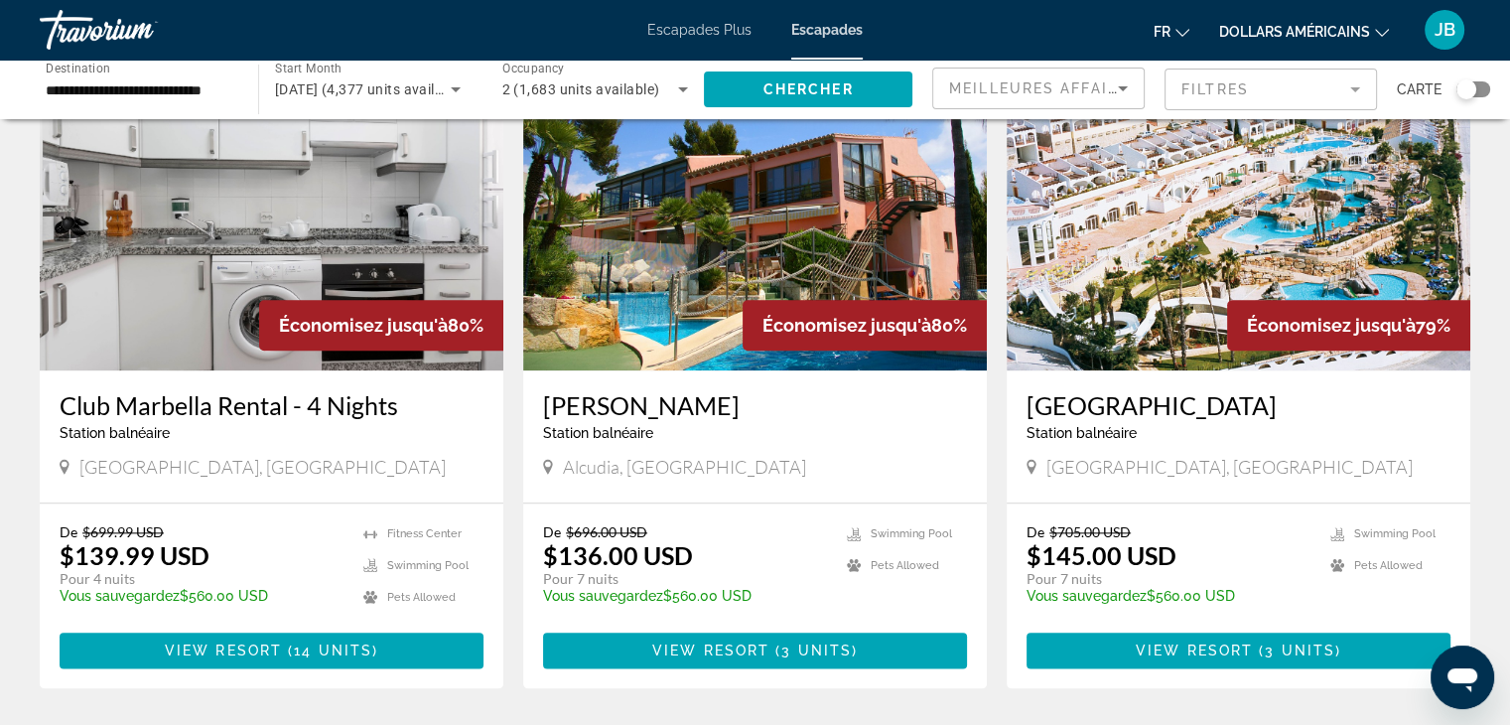
scroll to position [2168, 0]
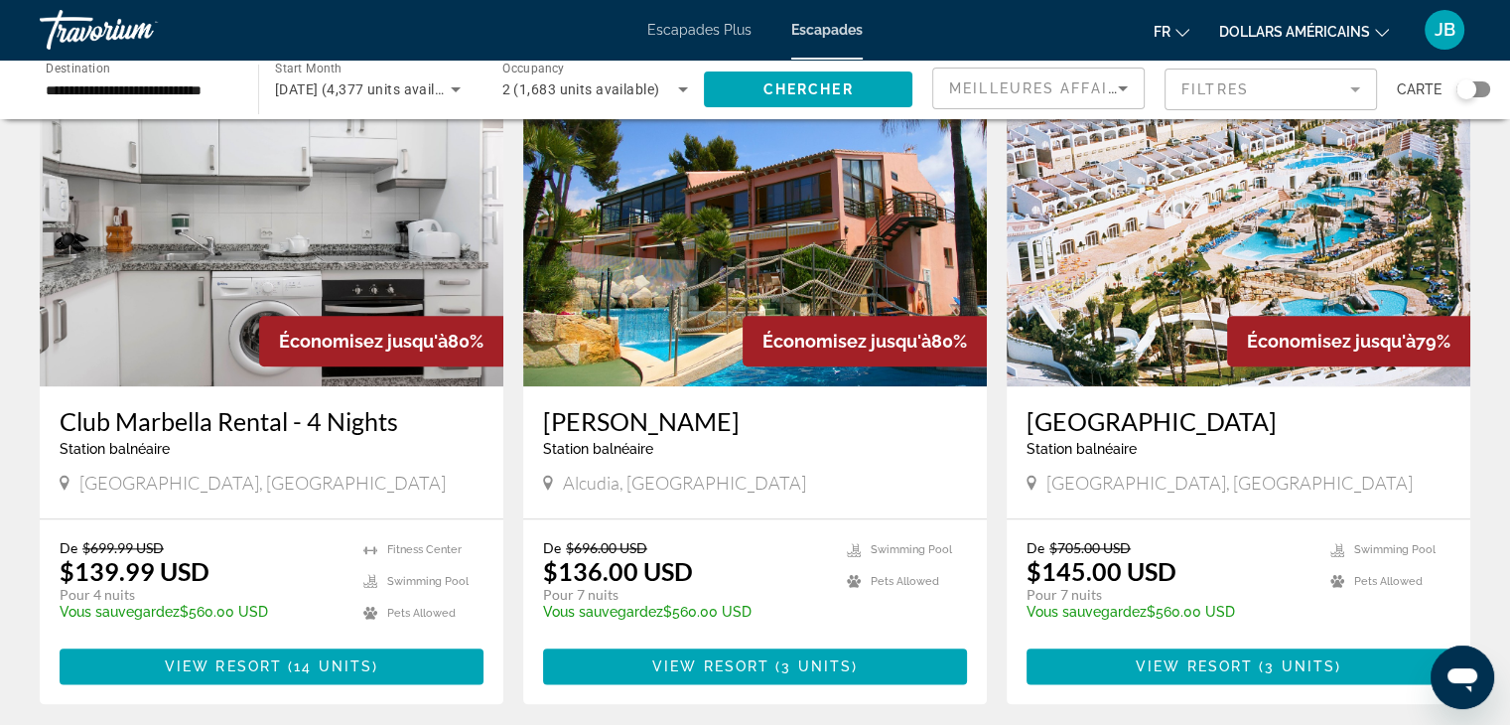
click at [1199, 231] on img "Contenu principal" at bounding box center [1239, 228] width 464 height 318
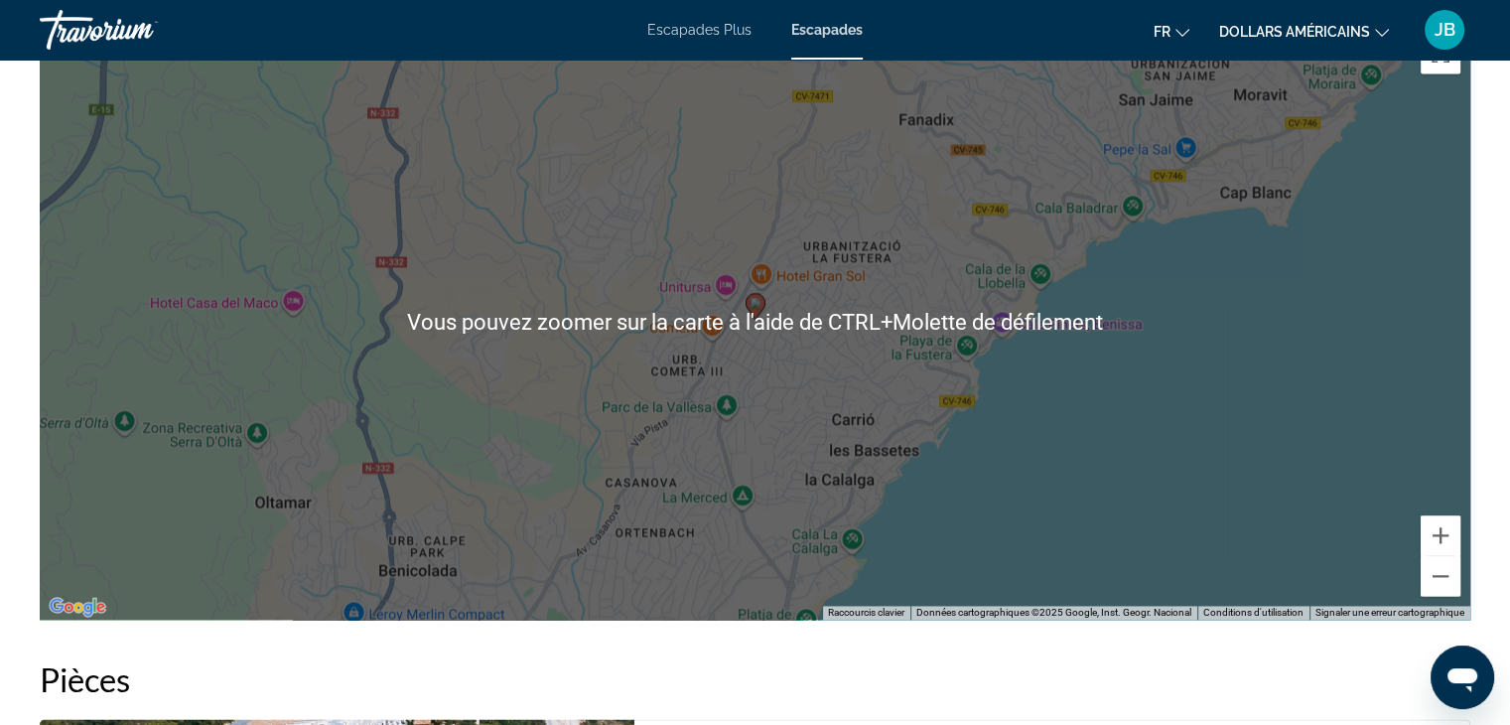
scroll to position [2788, 0]
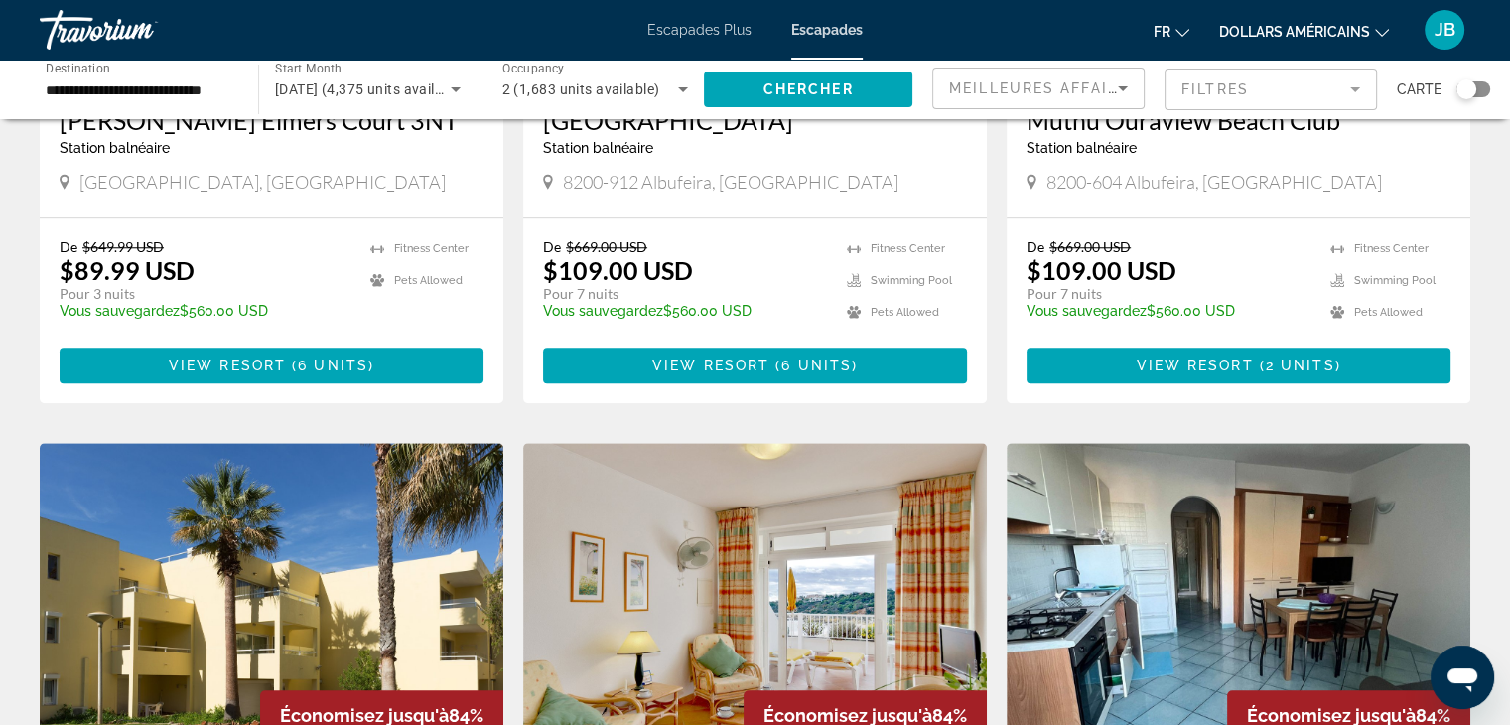
scroll to position [2545, 0]
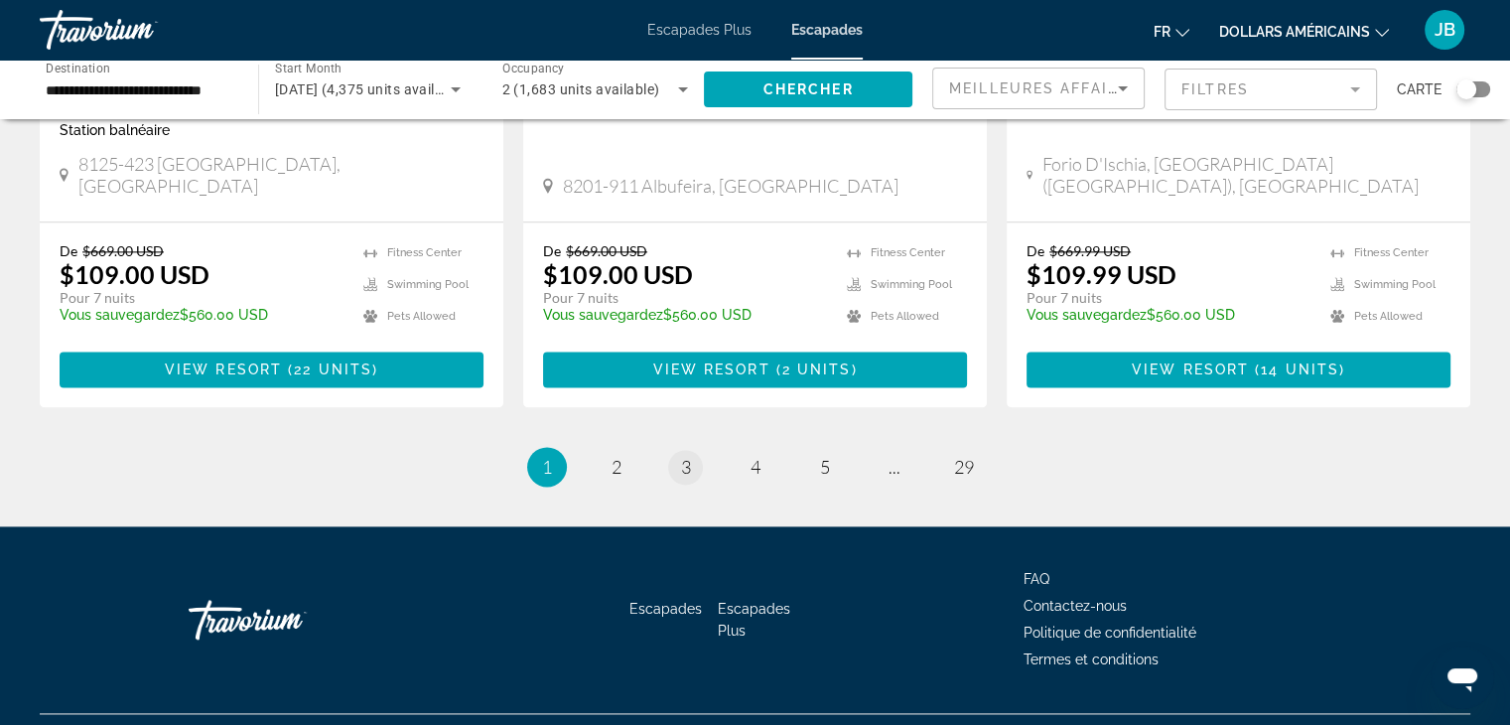
drag, startPoint x: 719, startPoint y: 407, endPoint x: 693, endPoint y: 419, distance: 28.4
click at [693, 447] on ul "1 / 29 You're on page 1 page 2 page 3 page 4 page 5 page ... page 29" at bounding box center [755, 467] width 1431 height 40
click at [693, 450] on link "page 3" at bounding box center [685, 467] width 35 height 35
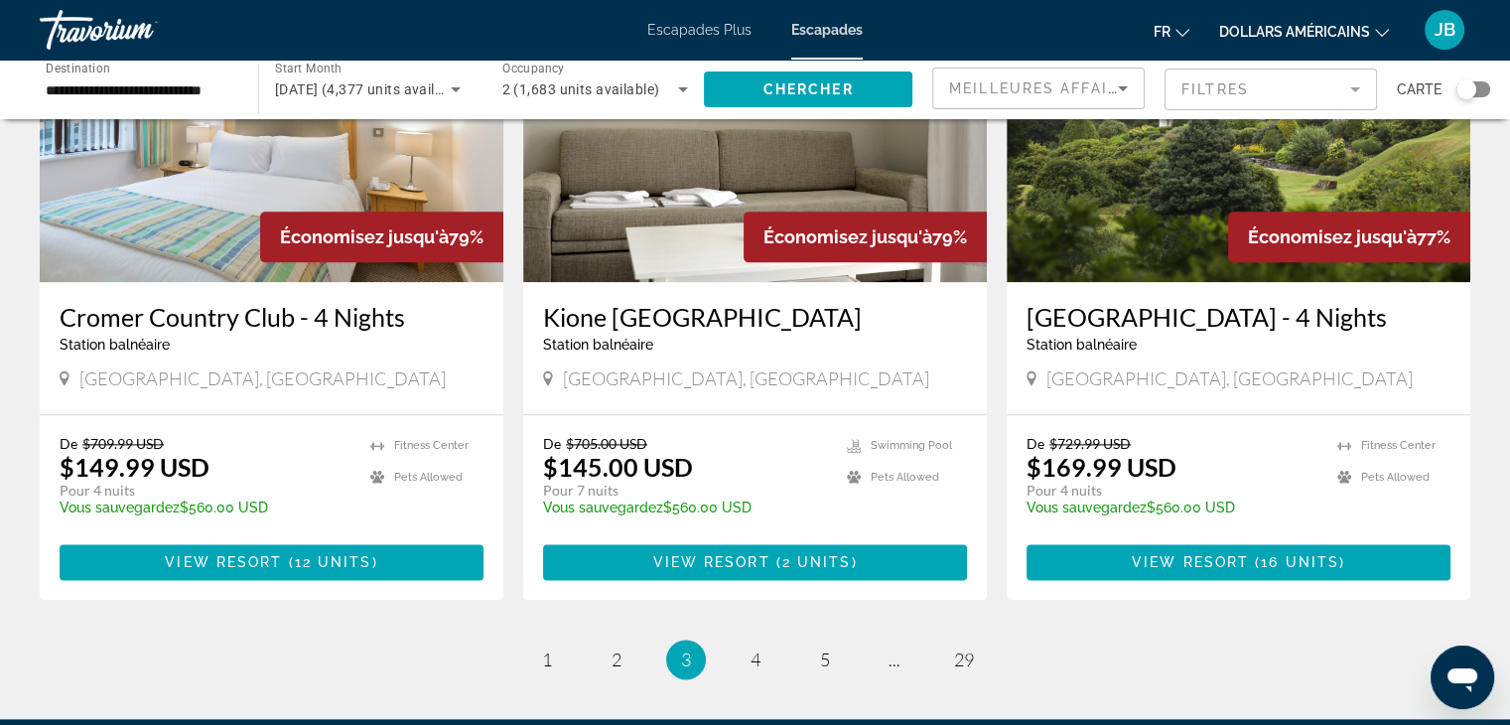
scroll to position [2359, 0]
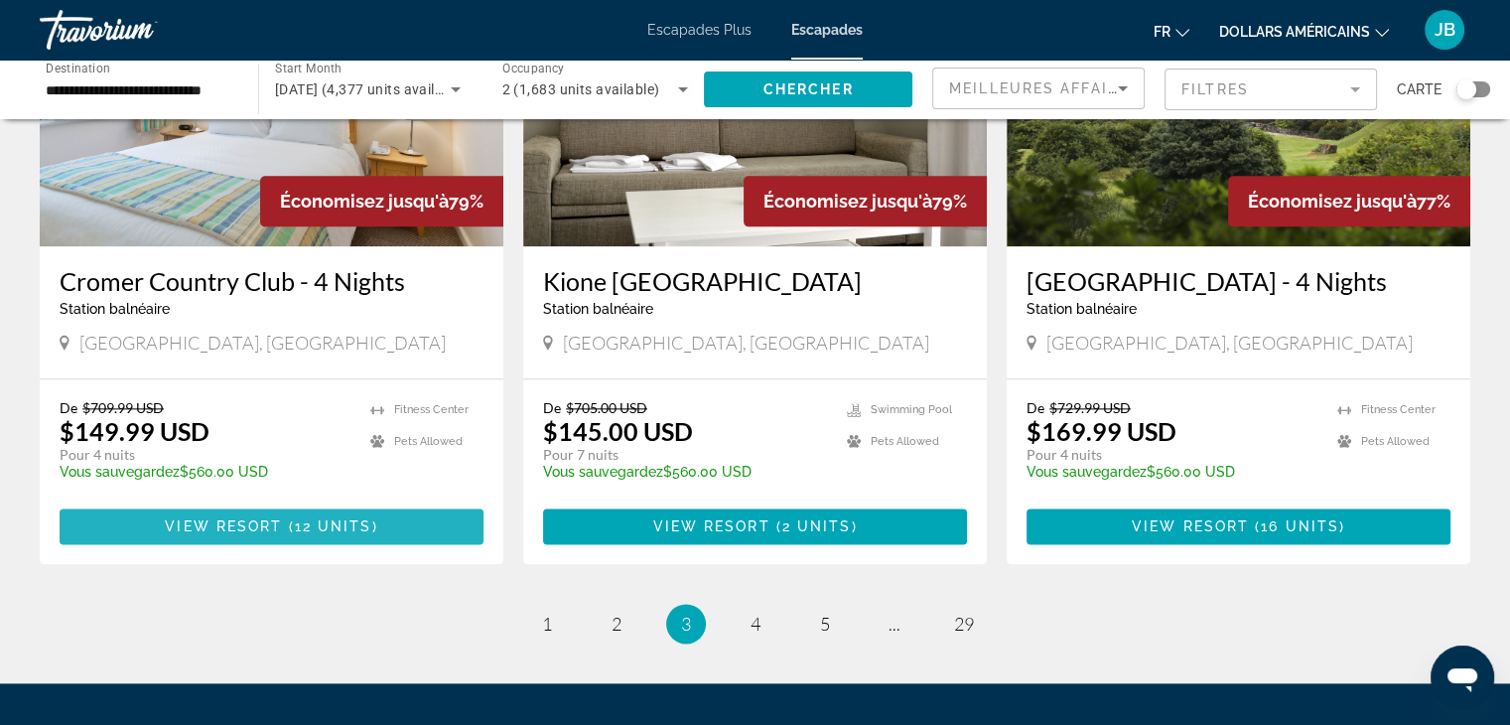
click at [295, 518] on span "12 units" at bounding box center [333, 526] width 77 height 16
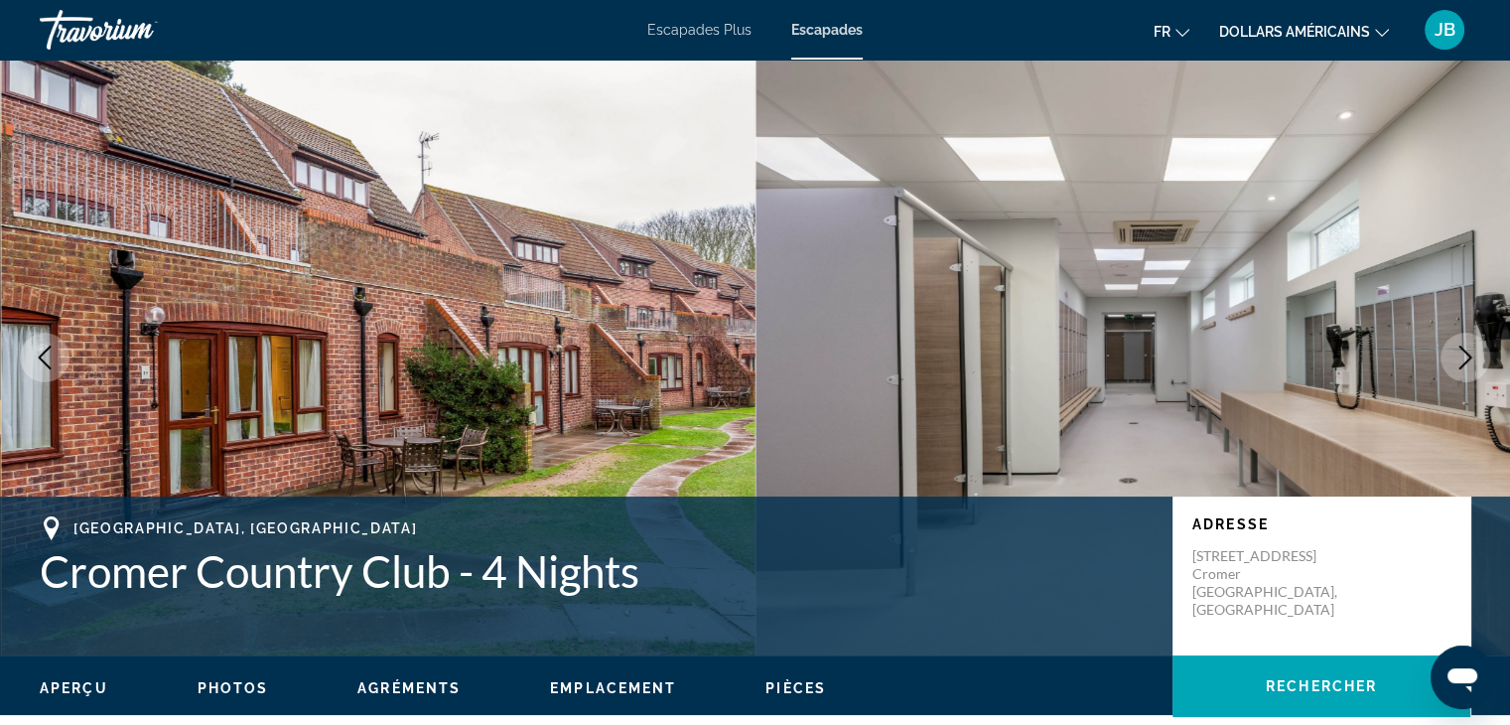
click at [1465, 354] on icon "Next image" at bounding box center [1465, 357] width 24 height 24
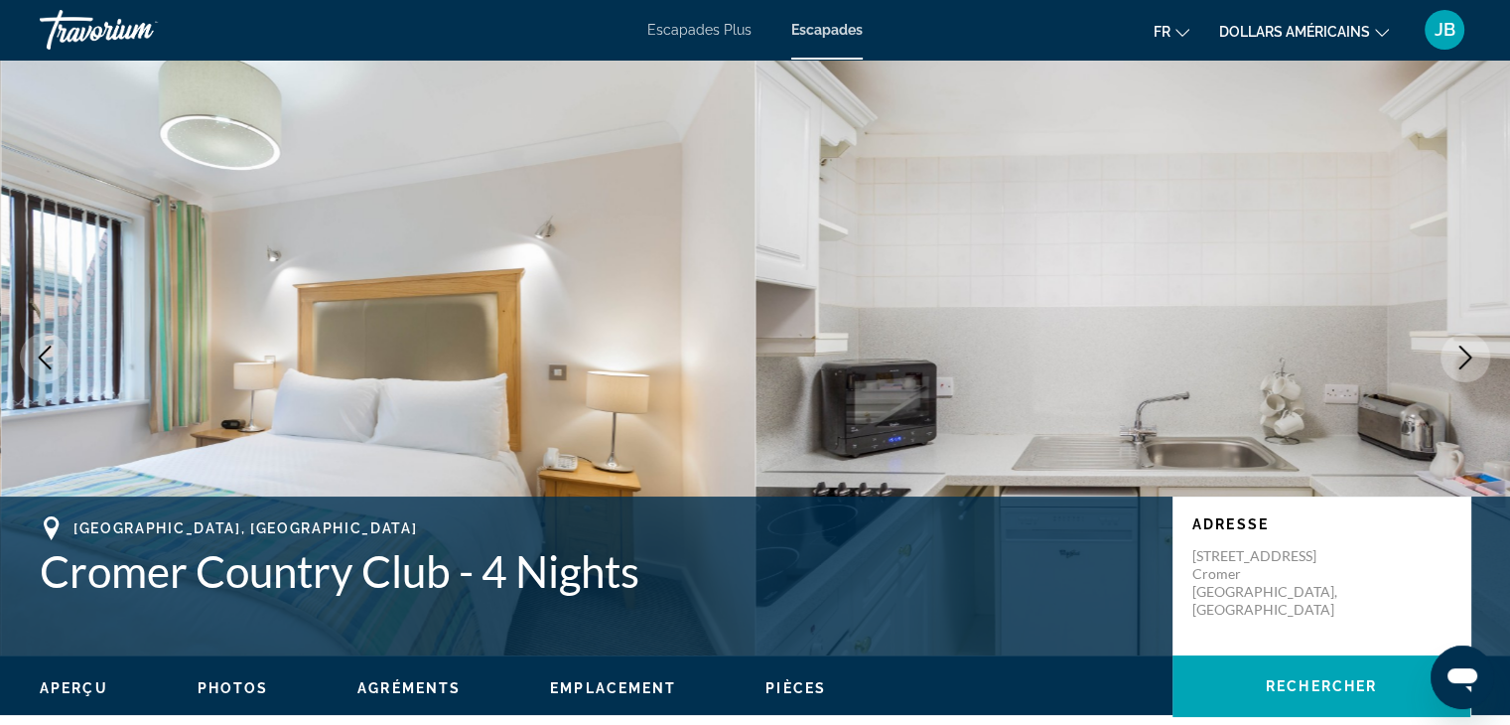
click at [1465, 354] on icon "Next image" at bounding box center [1465, 357] width 24 height 24
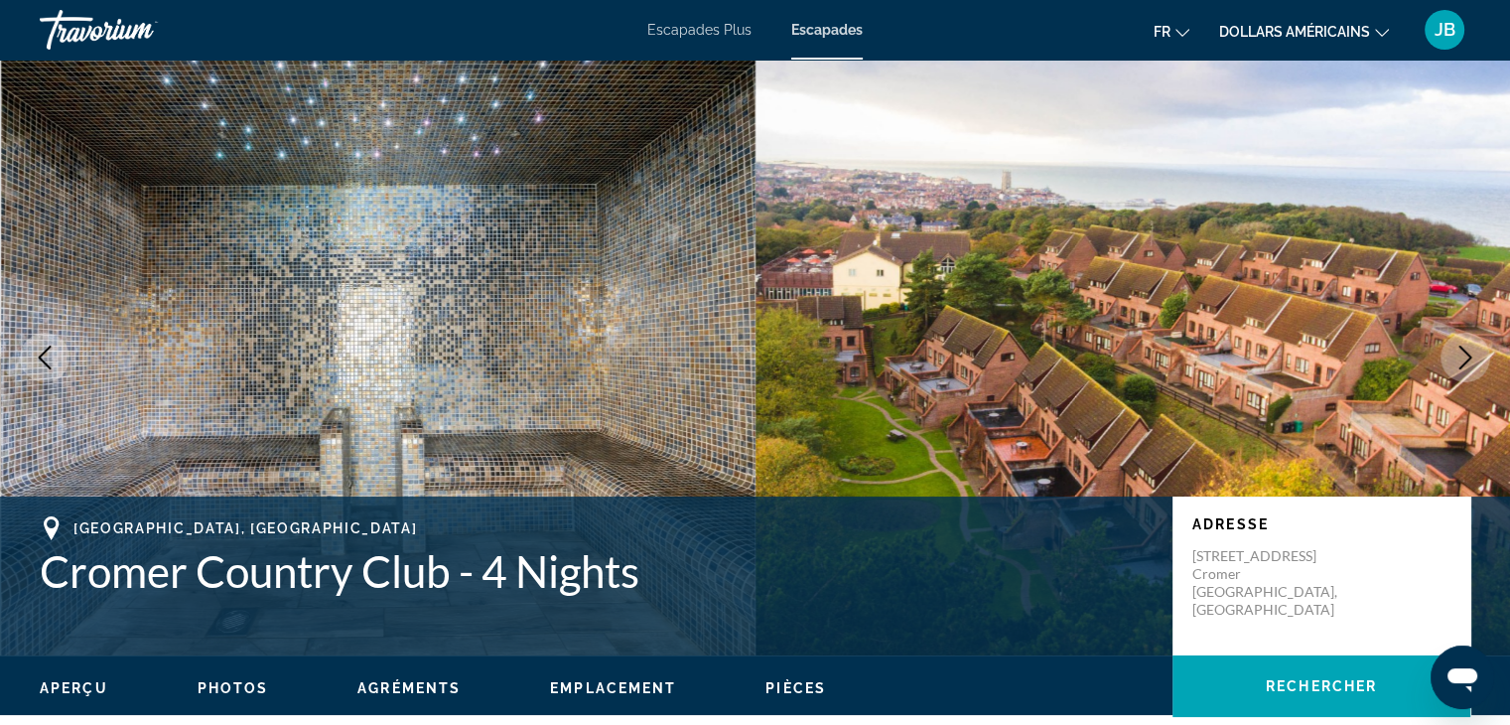
click at [1457, 357] on icon "Next image" at bounding box center [1465, 357] width 24 height 24
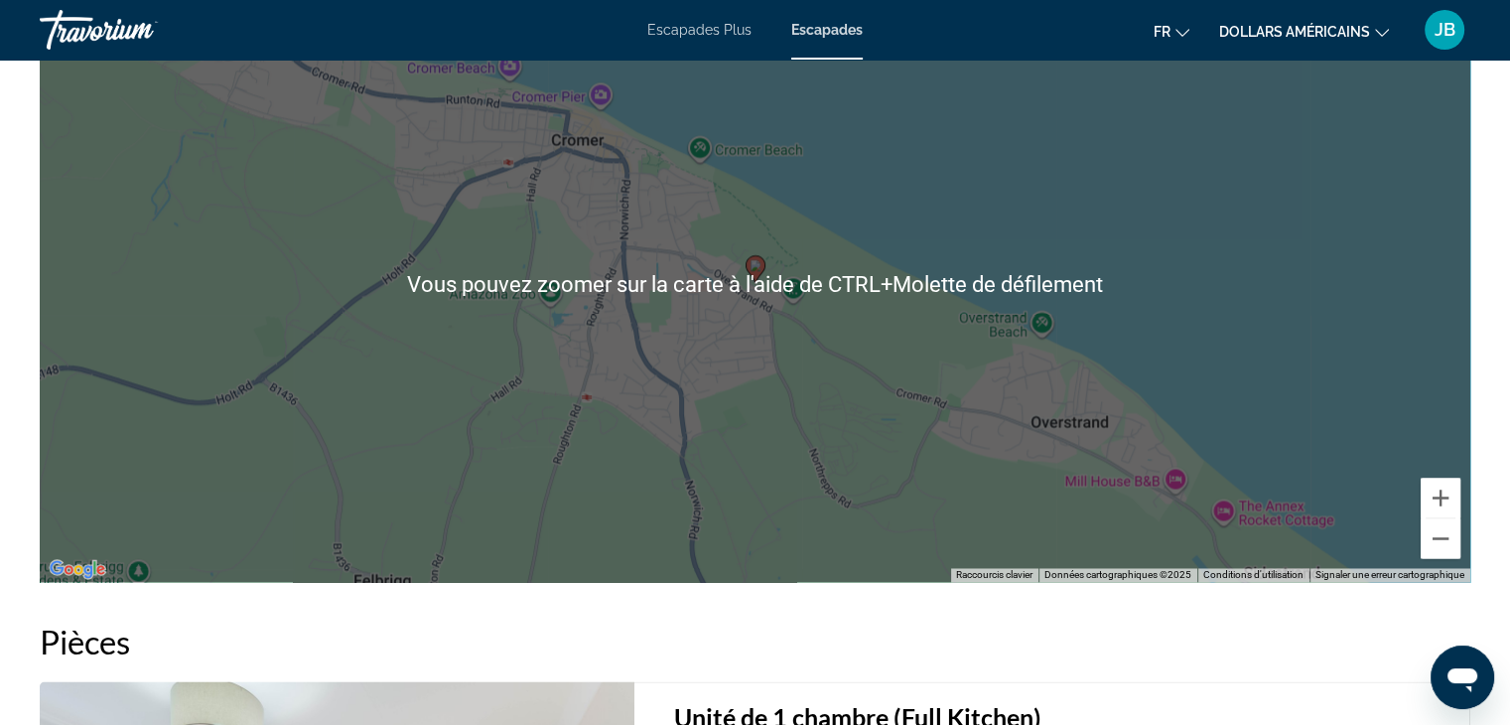
scroll to position [3021, 0]
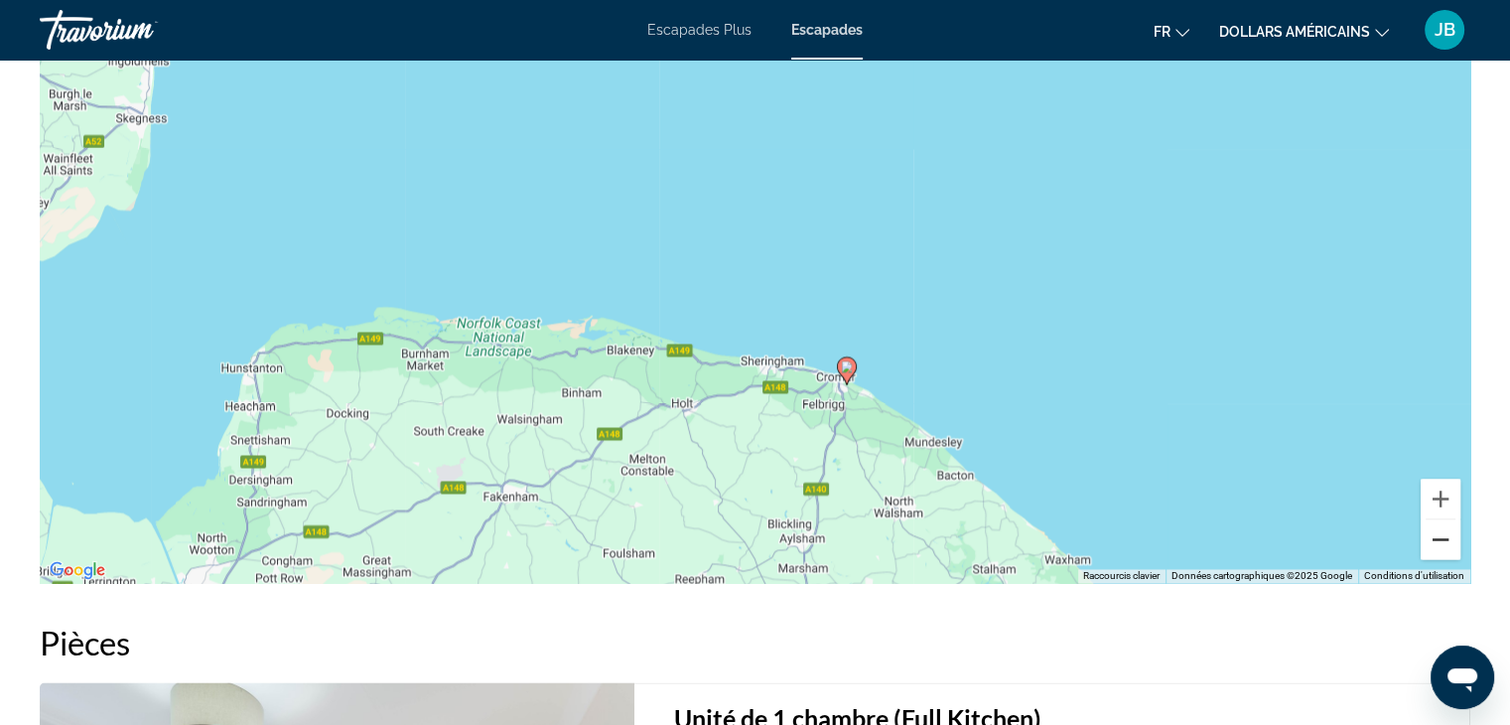
click at [1444, 522] on button "Zoom arrière" at bounding box center [1441, 539] width 40 height 40
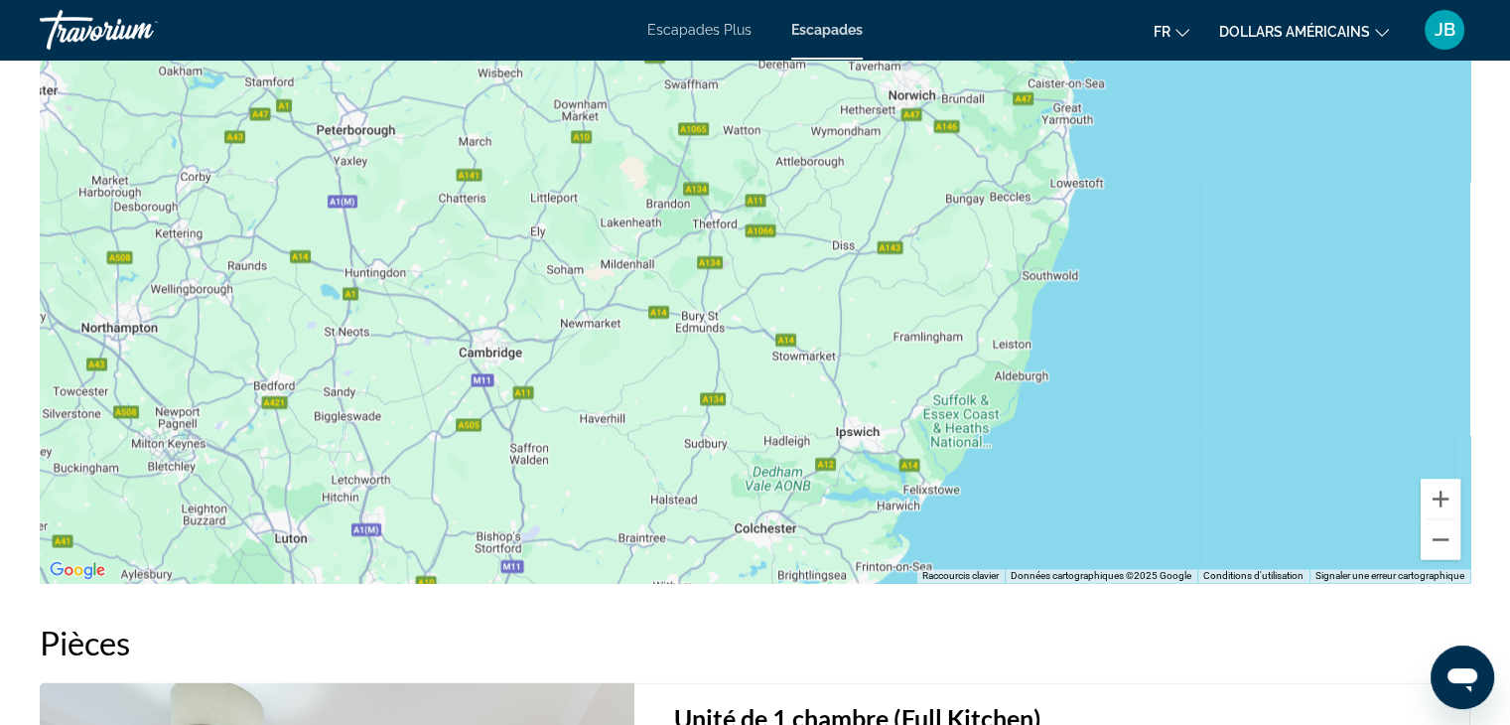
drag, startPoint x: 833, startPoint y: 427, endPoint x: 941, endPoint y: -16, distance: 455.8
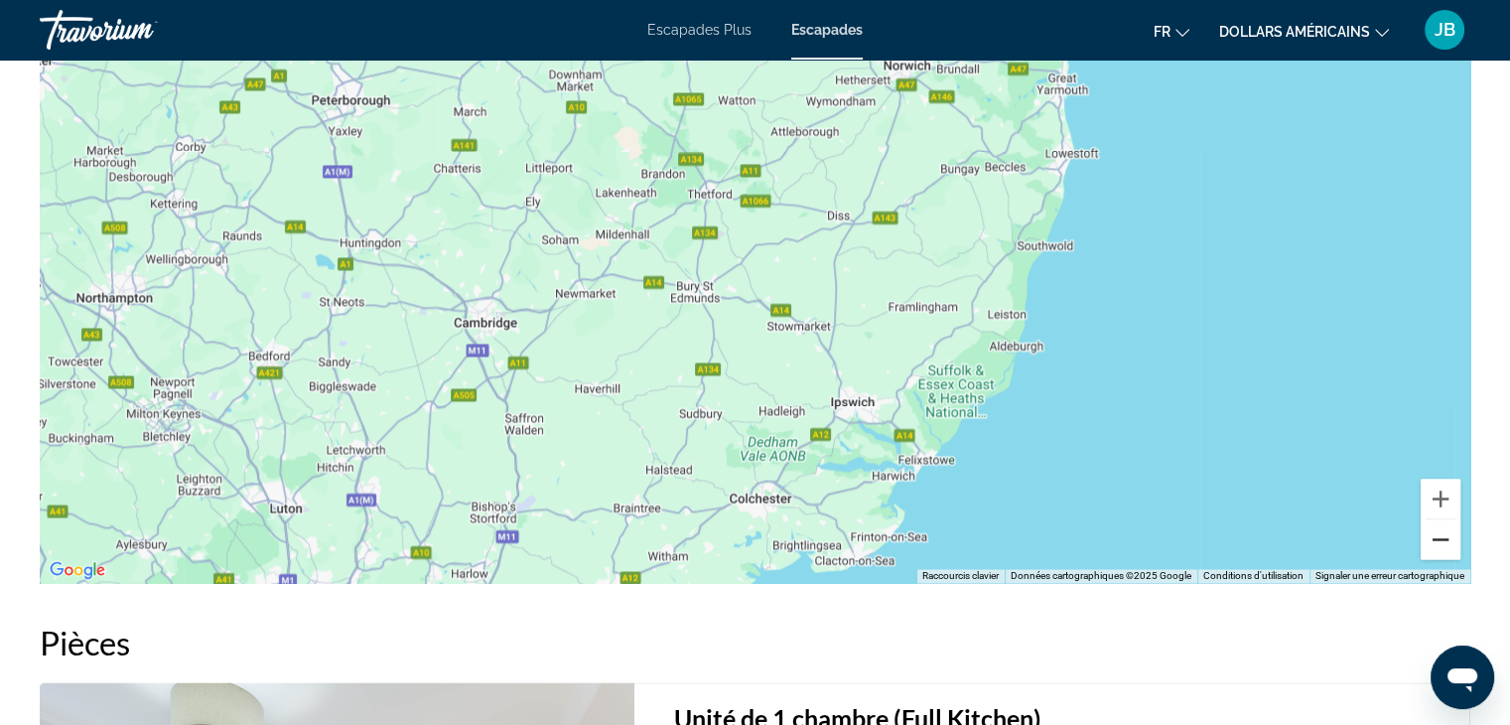
click at [1436, 519] on button "Zoom arrière" at bounding box center [1441, 539] width 40 height 40
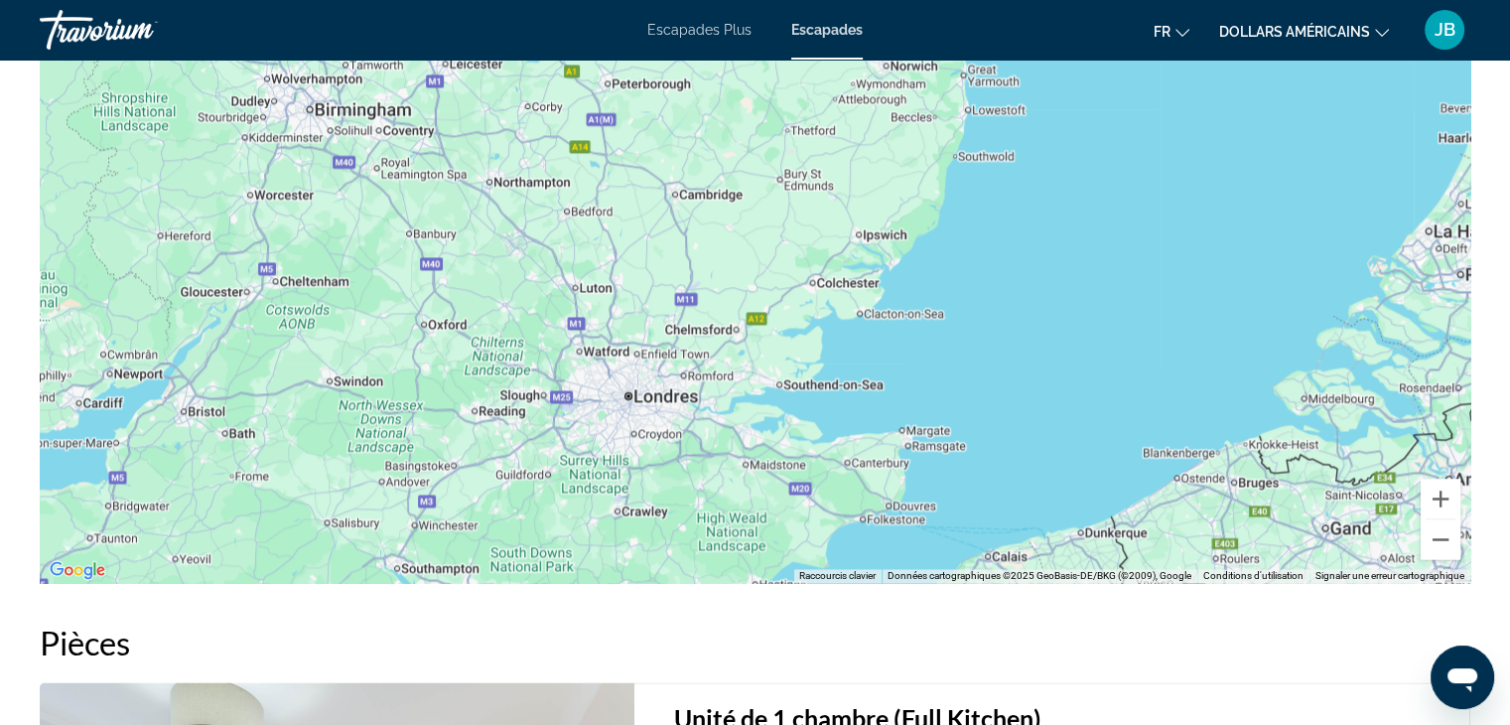
drag, startPoint x: 990, startPoint y: 343, endPoint x: 1080, endPoint y: 107, distance: 252.0
click at [1080, 107] on div "Pour activer le glissement avec le clavier, appuyez sur Alt+Entrée. Une fois ce…" at bounding box center [755, 285] width 1431 height 596
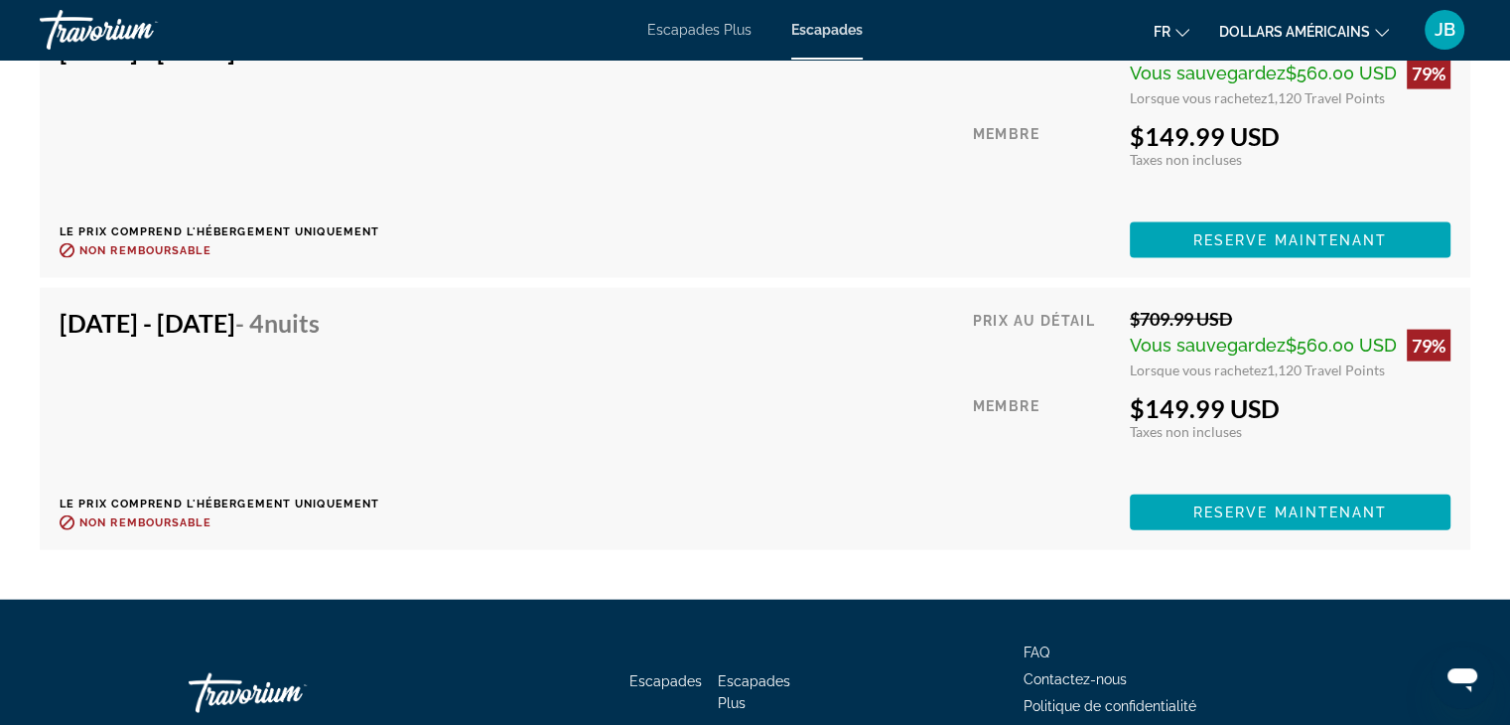
scroll to position [4422, 0]
